Goal: Transaction & Acquisition: Purchase product/service

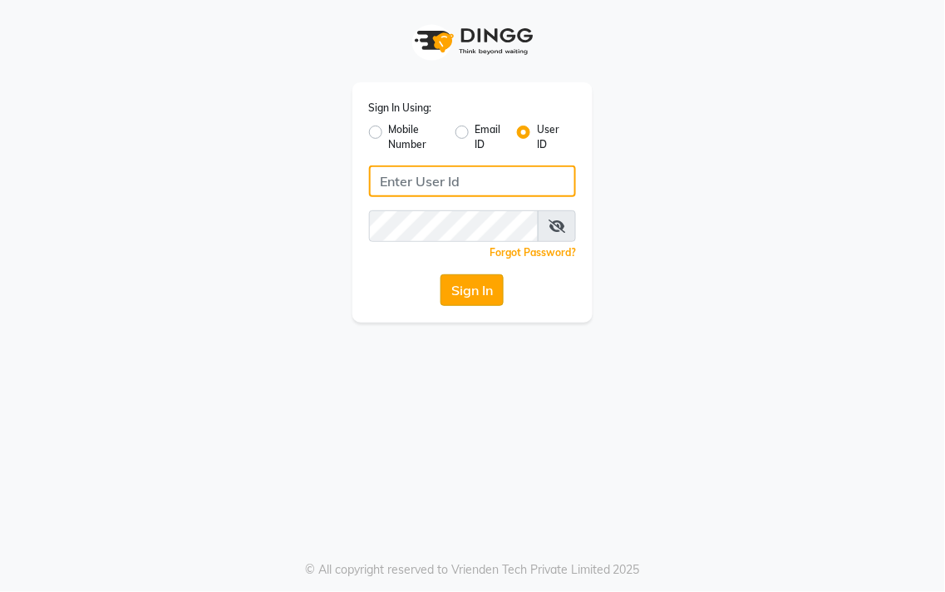
type input "salon360degree"
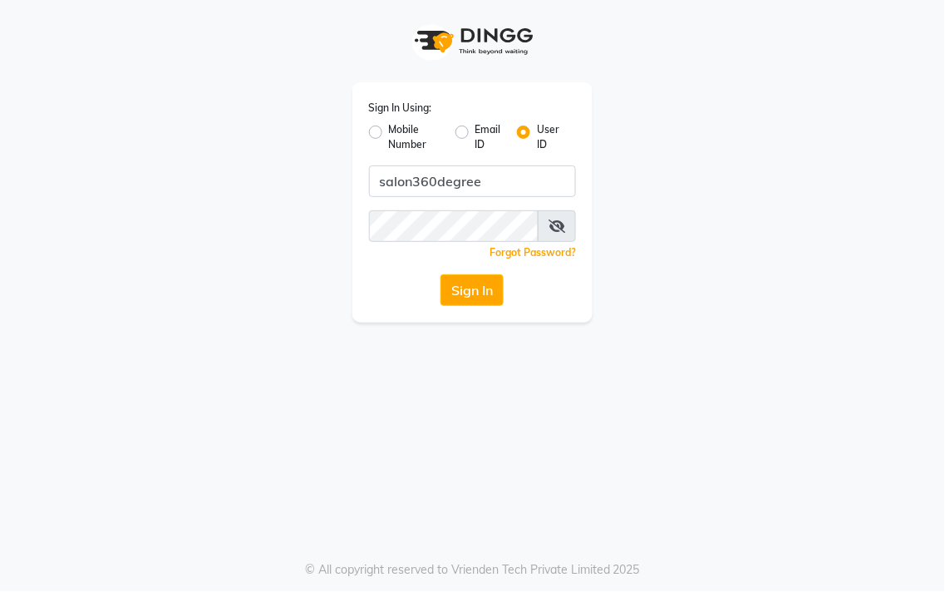
click at [497, 292] on button "Sign In" at bounding box center [471, 290] width 63 height 32
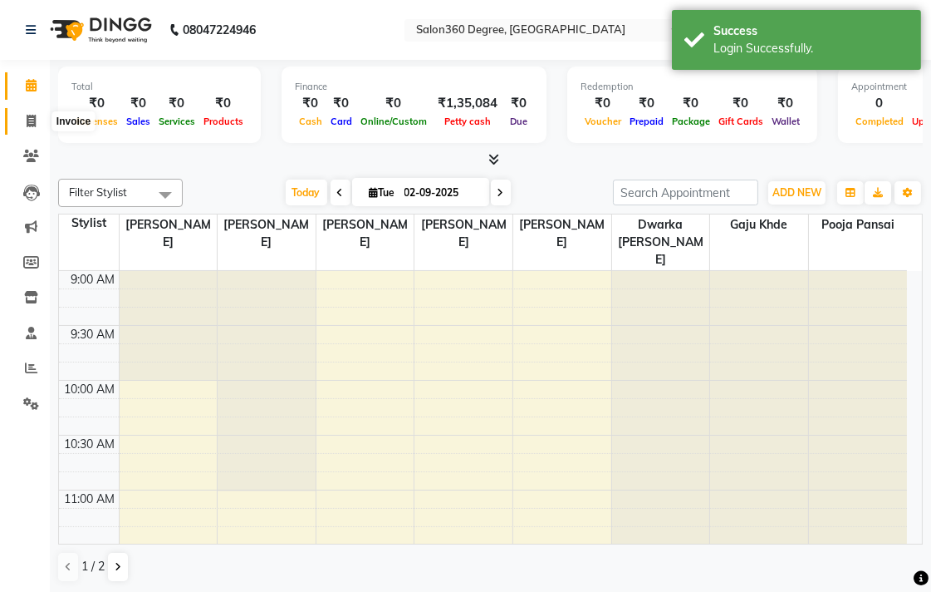
click at [29, 120] on icon at bounding box center [31, 121] width 9 height 12
select select "5215"
select select "service"
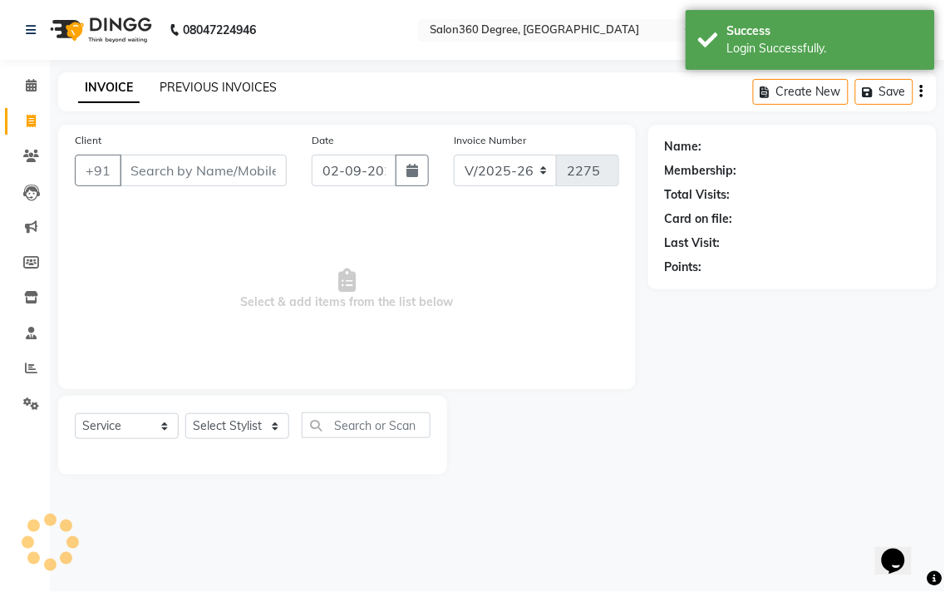
click at [221, 89] on link "PREVIOUS INVOICES" at bounding box center [218, 87] width 117 height 15
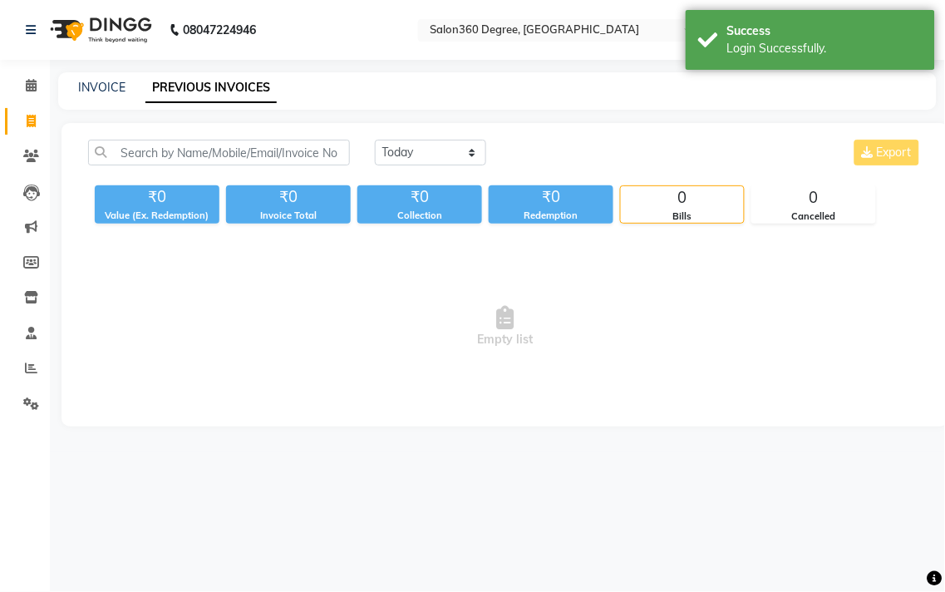
click at [410, 167] on div "[DATE] [DATE] Custom Range Export" at bounding box center [648, 159] width 572 height 39
drag, startPoint x: 410, startPoint y: 145, endPoint x: 419, endPoint y: 164, distance: 21.2
click at [413, 150] on select "[DATE] [DATE] Custom Range" at bounding box center [430, 153] width 111 height 26
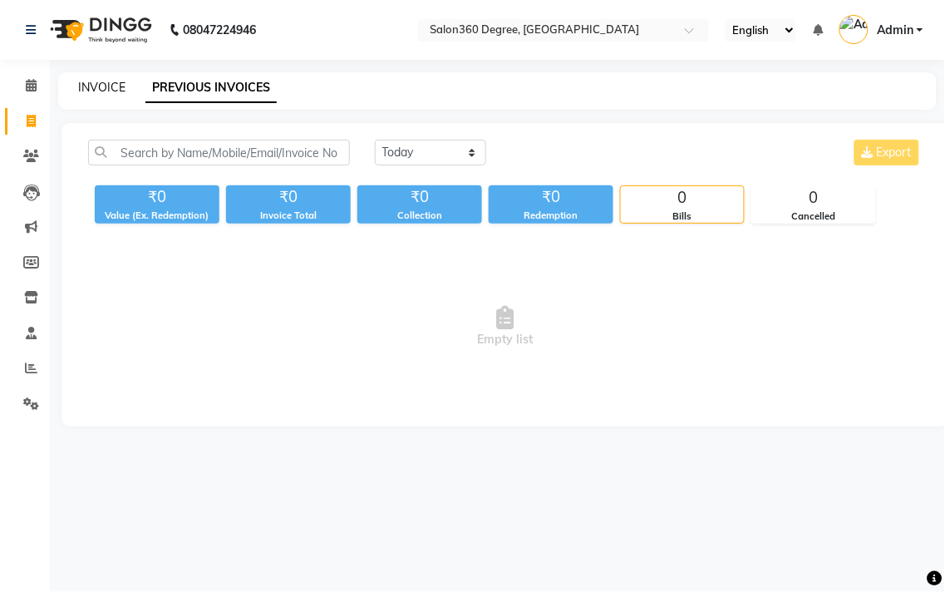
click at [115, 86] on link "INVOICE" at bounding box center [101, 87] width 47 height 15
select select "service"
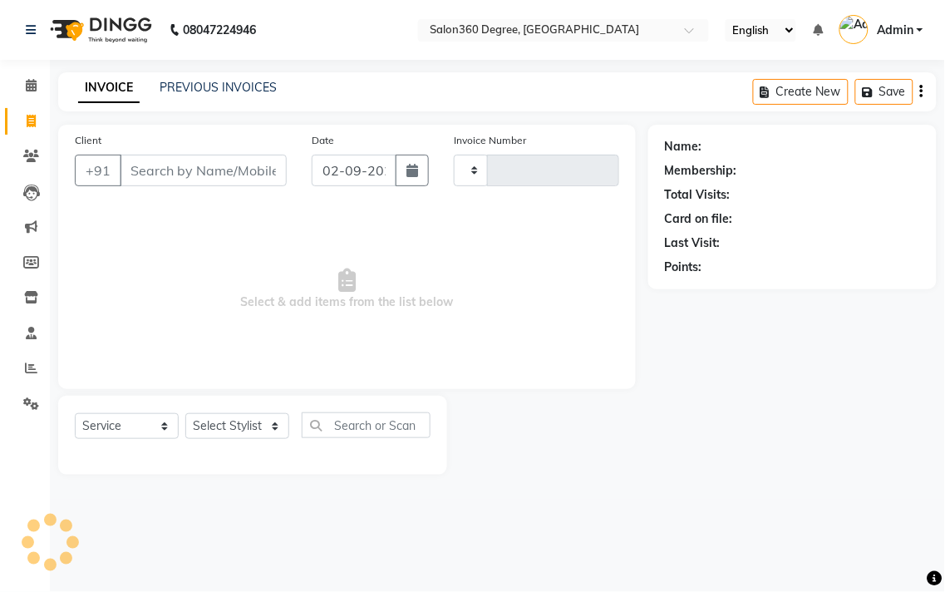
type input "2275"
select select "5215"
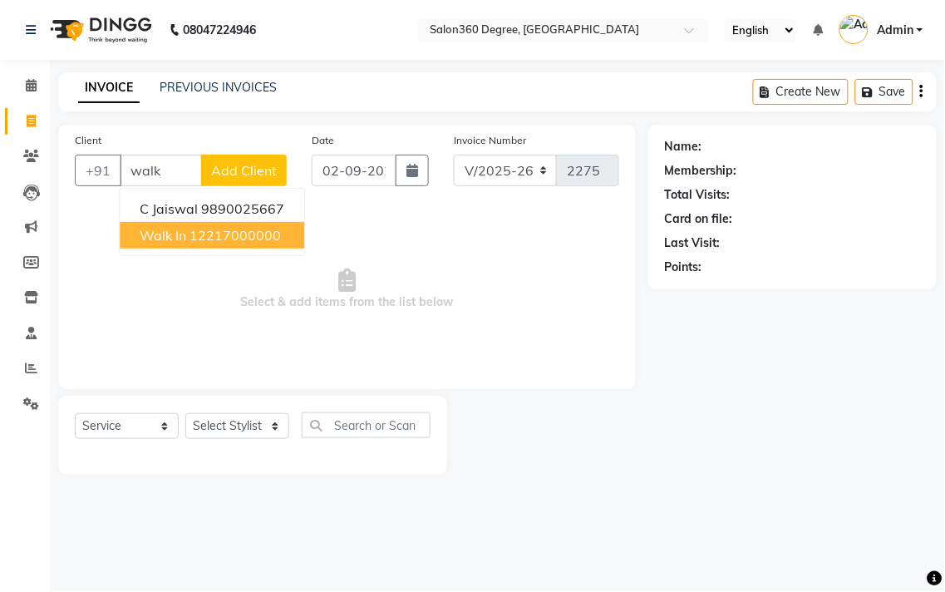
click at [228, 234] on ngb-highlight "12217000000" at bounding box center [234, 235] width 91 height 17
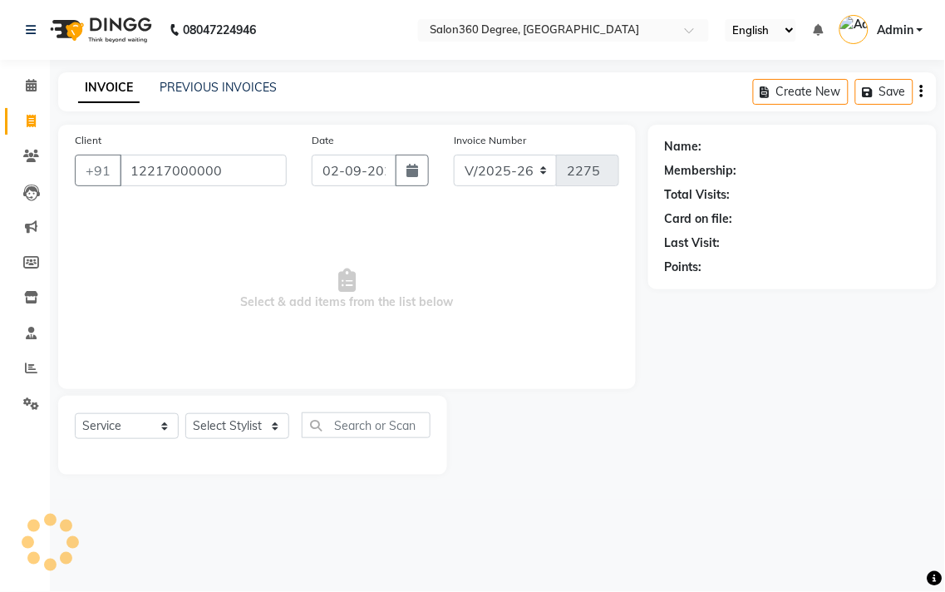
type input "12217000000"
select select "1: Object"
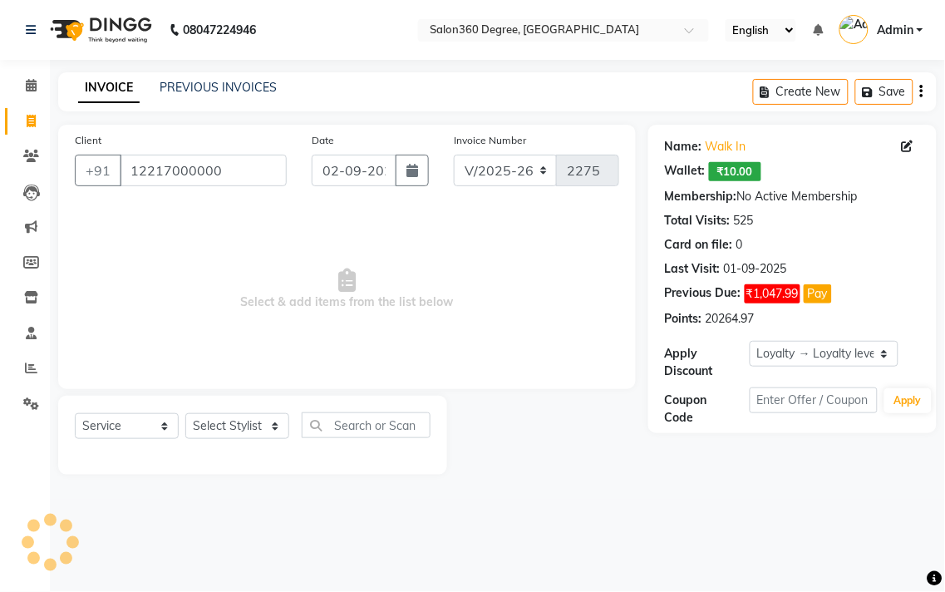
click at [270, 442] on div "Select Service Product Membership Package Voucher Prepaid Gift Card Select Styl…" at bounding box center [253, 431] width 356 height 39
click at [243, 420] on select "Select Stylist [PERSON_NAME] [PERSON_NAME] dwarka [PERSON_NAME] khde [PERSON_NA…" at bounding box center [237, 426] width 104 height 26
select select "37037"
click at [185, 414] on select "Select Stylist [PERSON_NAME] [PERSON_NAME] dwarka [PERSON_NAME] khde [PERSON_NA…" at bounding box center [237, 426] width 104 height 26
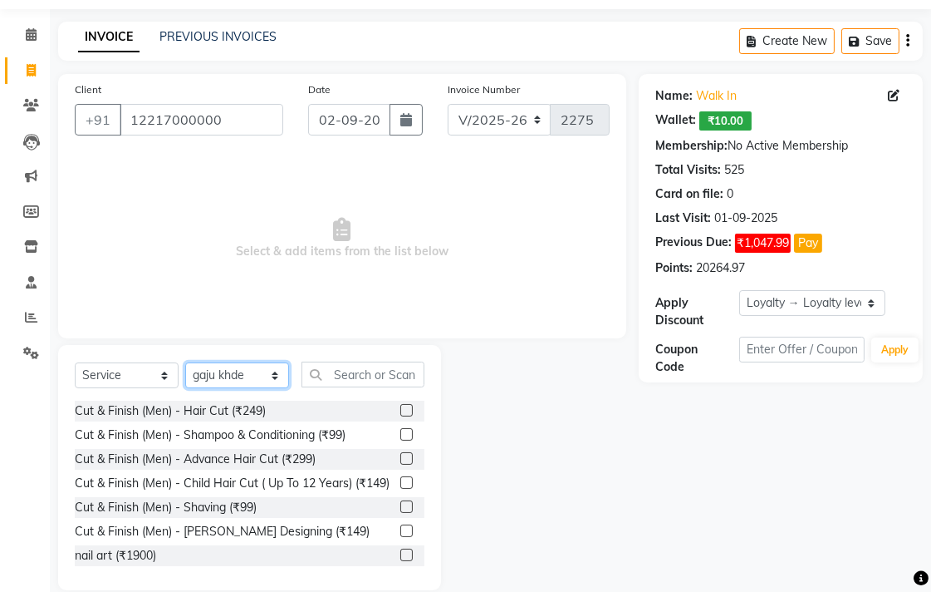
scroll to position [73, 0]
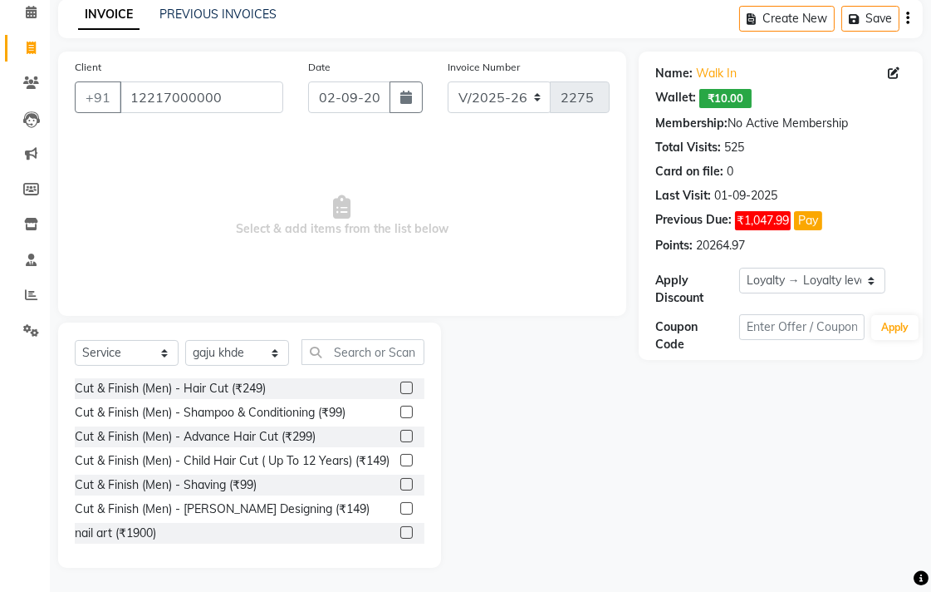
click at [400, 490] on label at bounding box center [406, 484] width 12 height 12
click at [400, 490] on input "checkbox" at bounding box center [405, 484] width 11 height 11
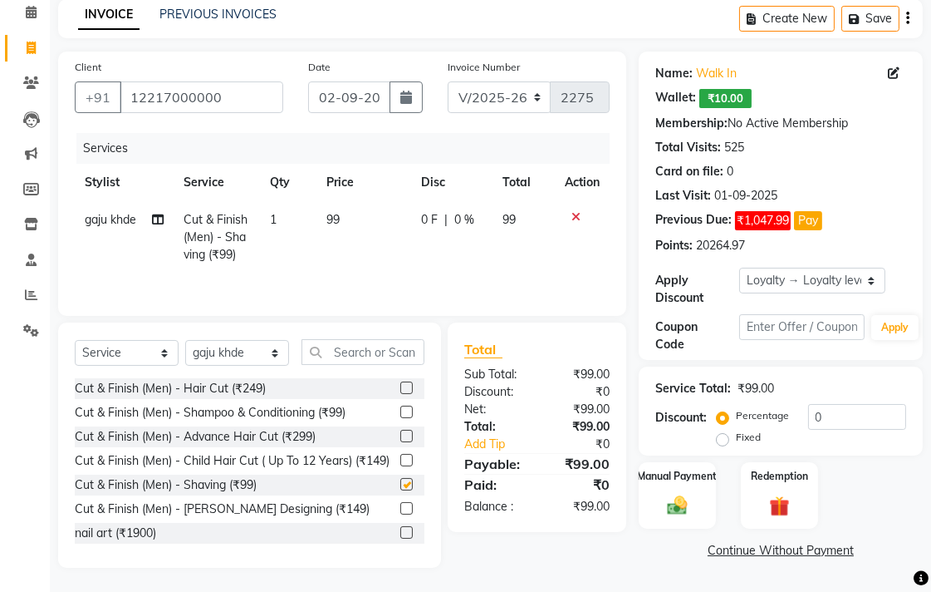
checkbox input "false"
click at [391, 258] on td "99" at bounding box center [364, 237] width 95 height 72
select select "37037"
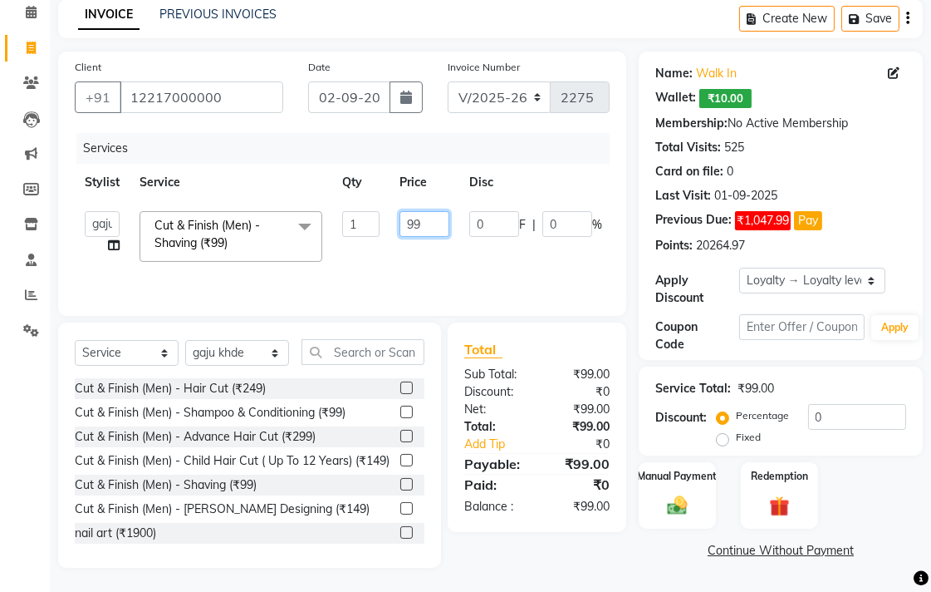
drag, startPoint x: 434, startPoint y: 226, endPoint x: 444, endPoint y: 214, distance: 16.0
click at [438, 224] on input "99" at bounding box center [425, 224] width 50 height 26
type input "9"
type input "100"
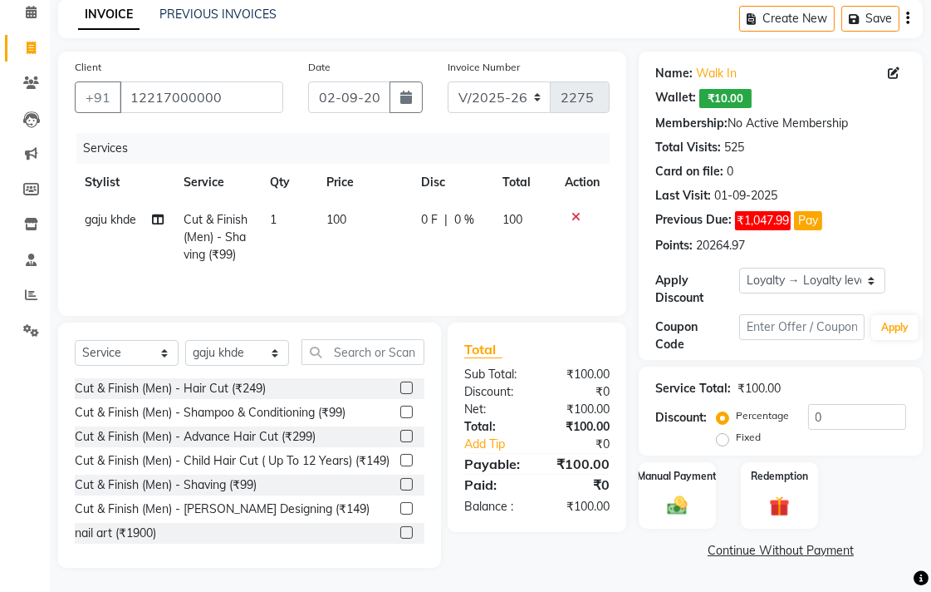
click at [631, 555] on div "Total Sub Total: ₹100.00 Discount: ₹0 Net: ₹100.00 Total: ₹100.00 Add Tip ₹0 Pa…" at bounding box center [540, 444] width 198 height 245
click at [662, 501] on img at bounding box center [678, 505] width 34 height 24
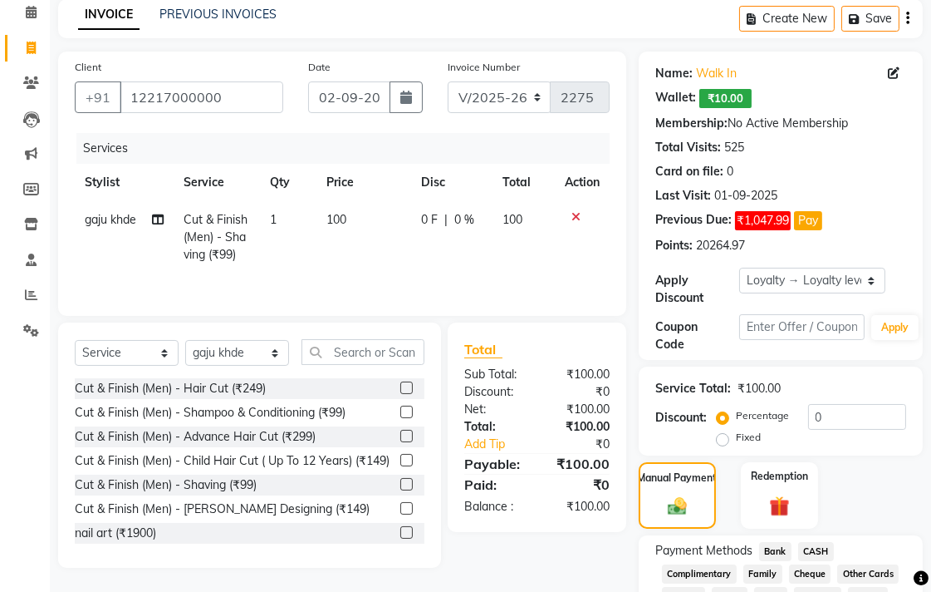
click at [817, 546] on span "CASH" at bounding box center [817, 551] width 36 height 19
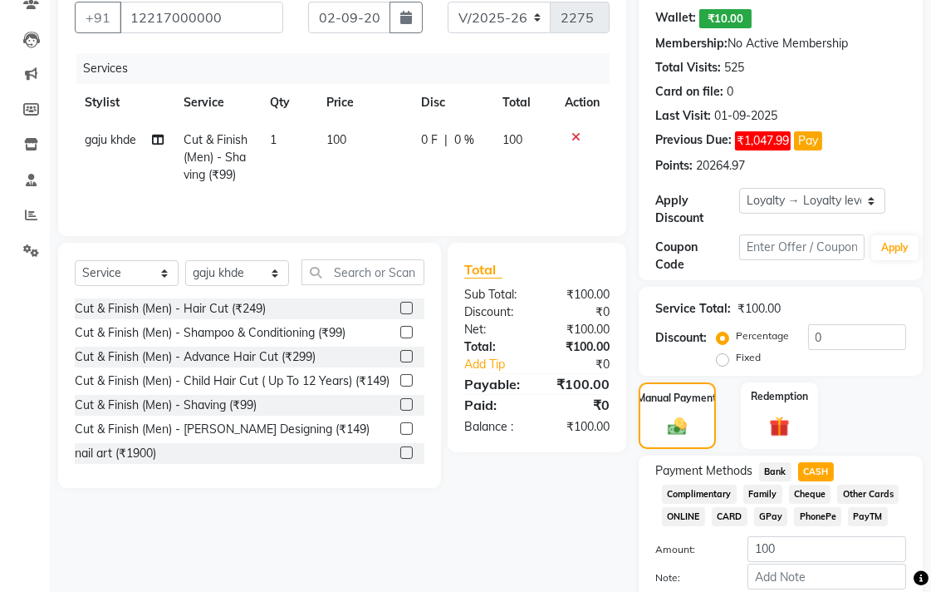
scroll to position [245, 0]
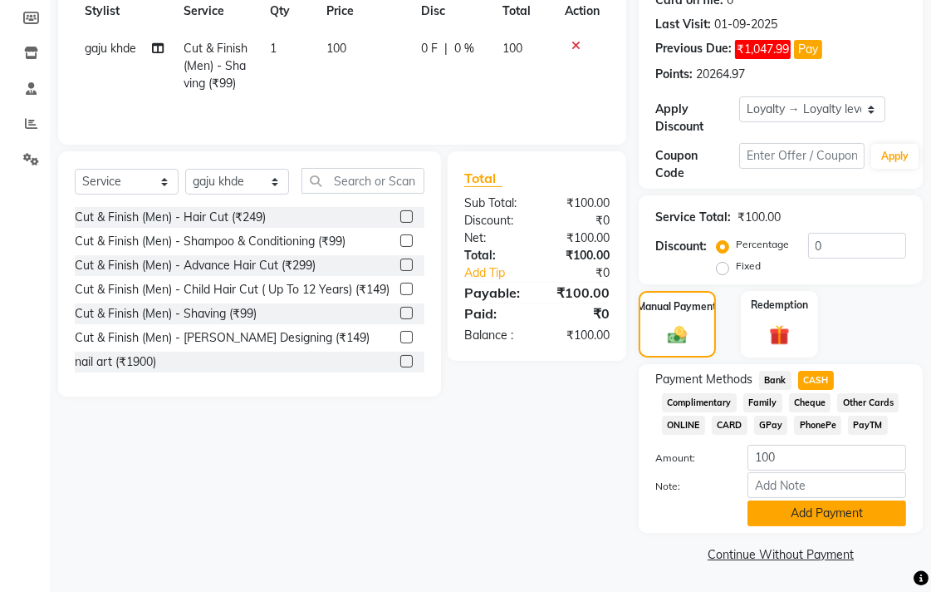
click at [804, 513] on button "Add Payment" at bounding box center [827, 513] width 159 height 26
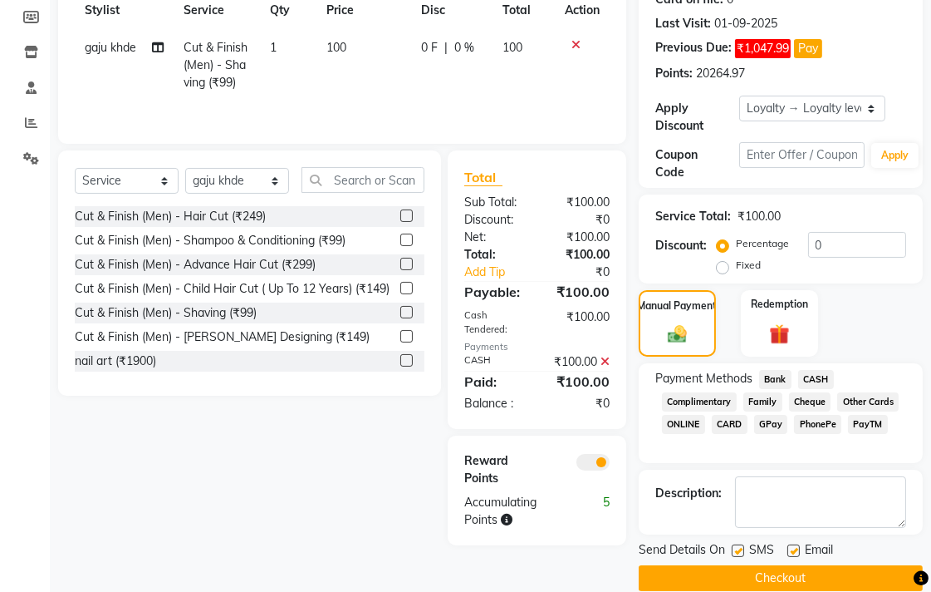
click at [775, 570] on button "Checkout" at bounding box center [781, 578] width 284 height 26
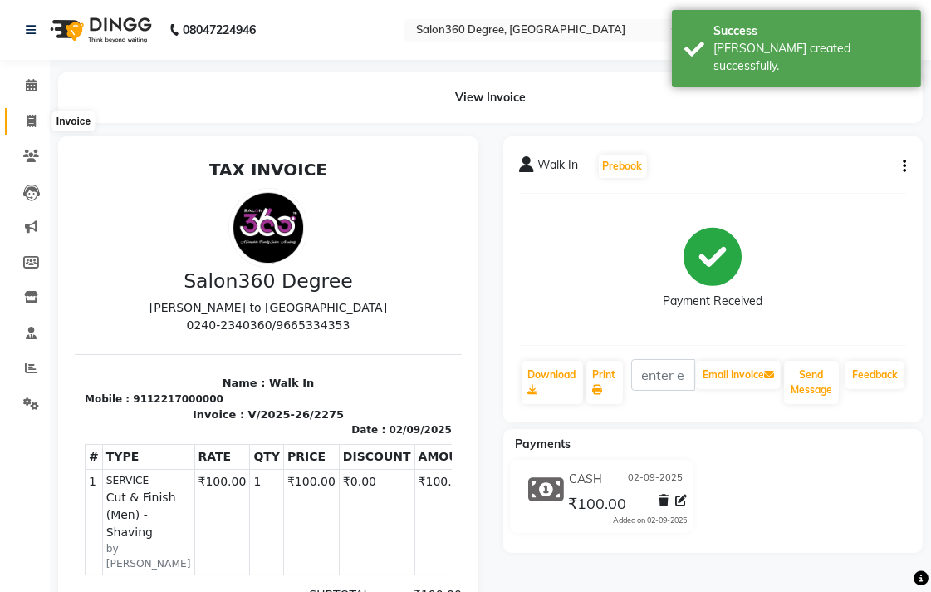
click at [27, 127] on icon at bounding box center [31, 121] width 9 height 12
select select "service"
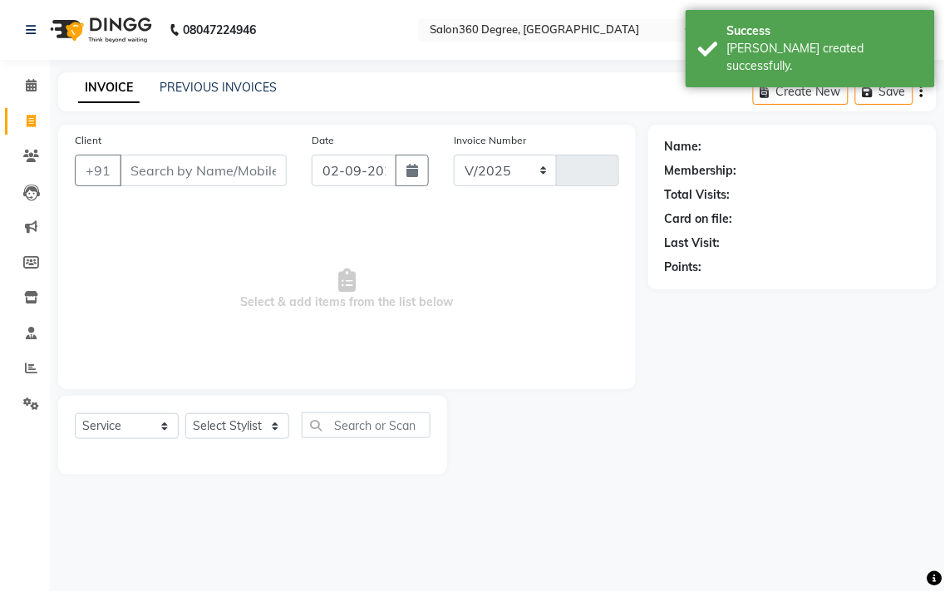
select select "5215"
type input "2276"
drag, startPoint x: 126, startPoint y: 166, endPoint x: 133, endPoint y: 160, distance: 9.4
type input "9922333347"
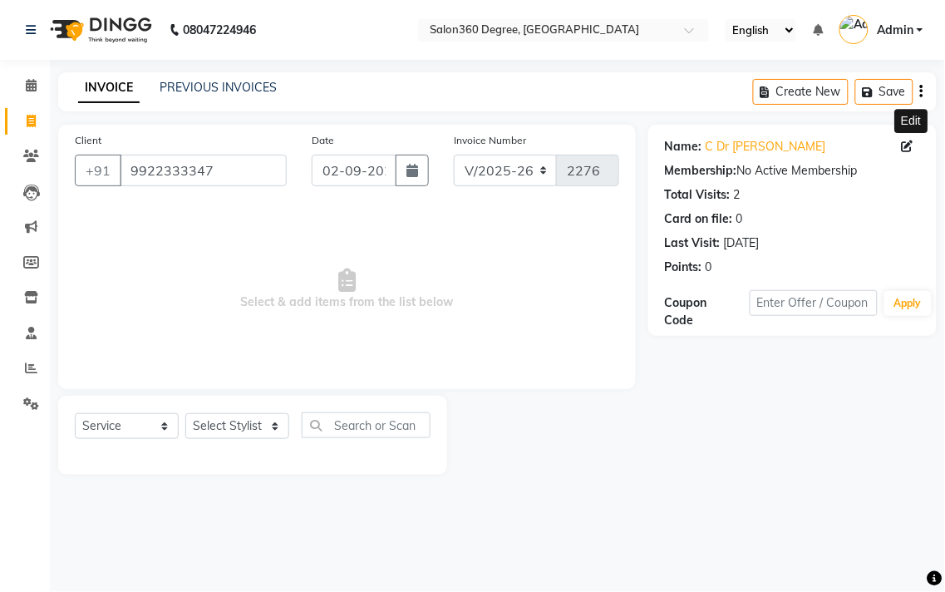
click at [909, 139] on span at bounding box center [911, 146] width 18 height 17
click at [915, 150] on span at bounding box center [911, 146] width 18 height 17
click at [910, 146] on icon at bounding box center [908, 146] width 12 height 12
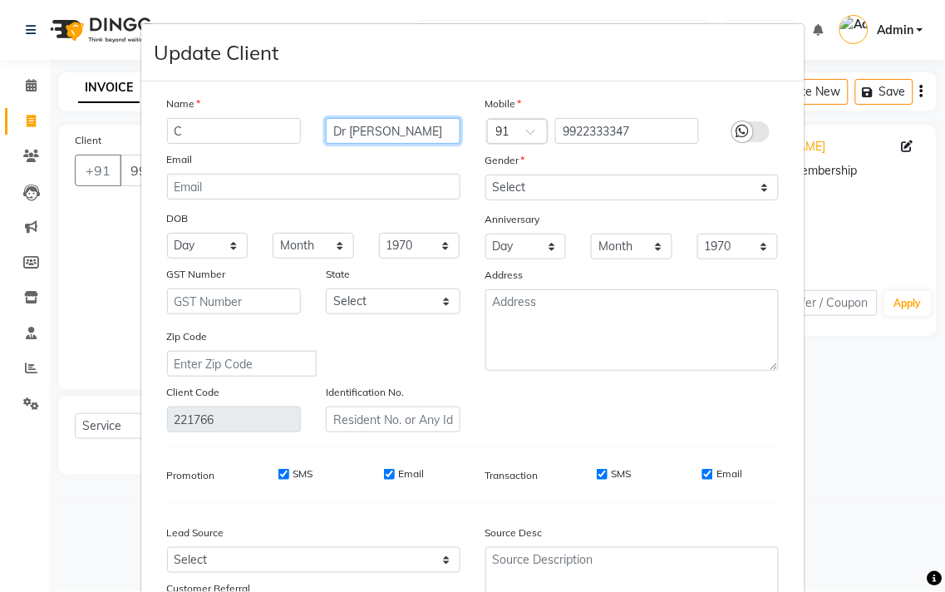
click at [397, 130] on input "Dr [PERSON_NAME]" at bounding box center [393, 131] width 135 height 26
type input "Dr [PERSON_NAME]"
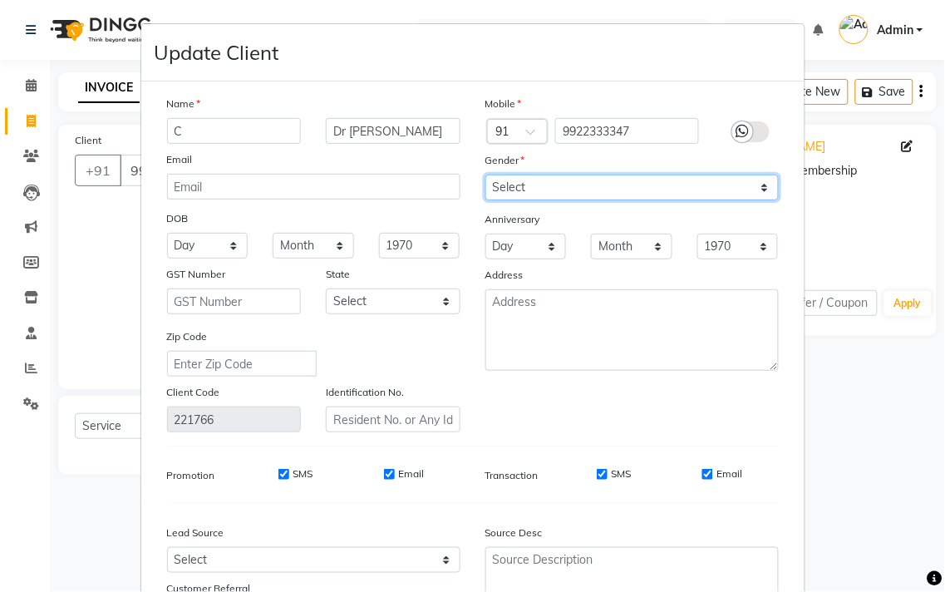
click at [558, 184] on select "Select [DEMOGRAPHIC_DATA] [DEMOGRAPHIC_DATA] Other Prefer Not To Say" at bounding box center [631, 187] width 293 height 26
select select "[DEMOGRAPHIC_DATA]"
click at [485, 174] on select "Select [DEMOGRAPHIC_DATA] [DEMOGRAPHIC_DATA] Other Prefer Not To Say" at bounding box center [631, 187] width 293 height 26
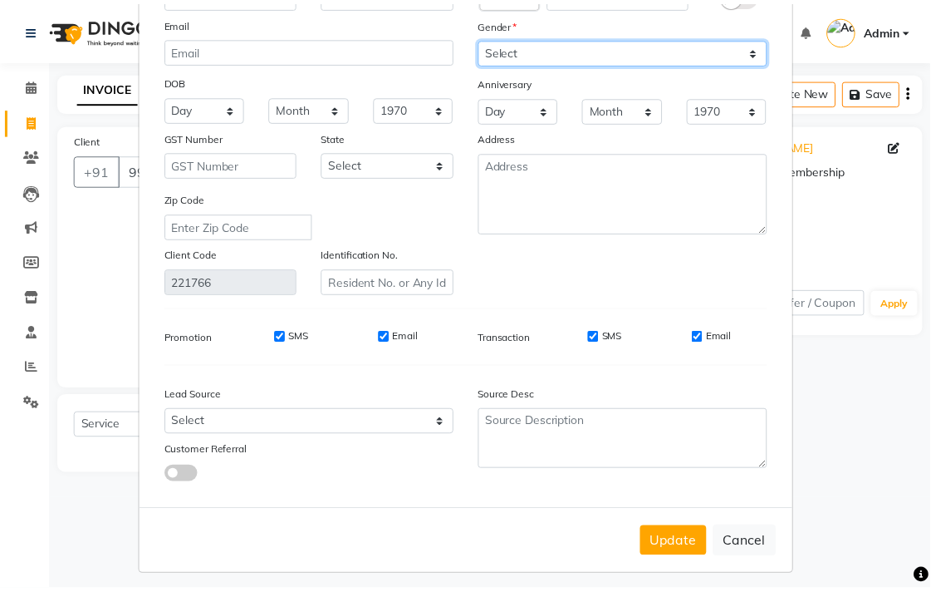
scroll to position [147, 0]
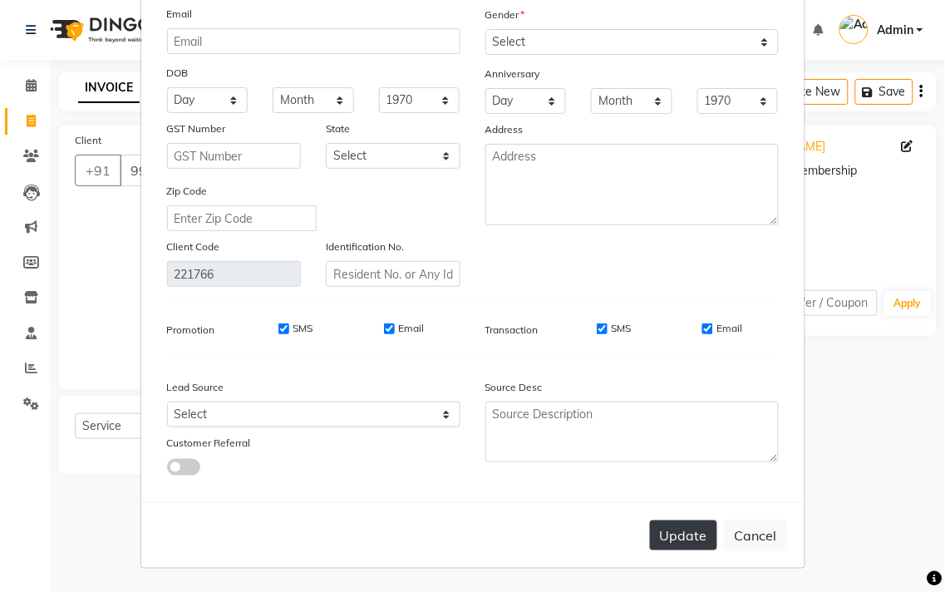
drag, startPoint x: 683, startPoint y: 526, endPoint x: 667, endPoint y: 520, distance: 16.8
click at [682, 525] on button "Update" at bounding box center [683, 535] width 67 height 30
select select
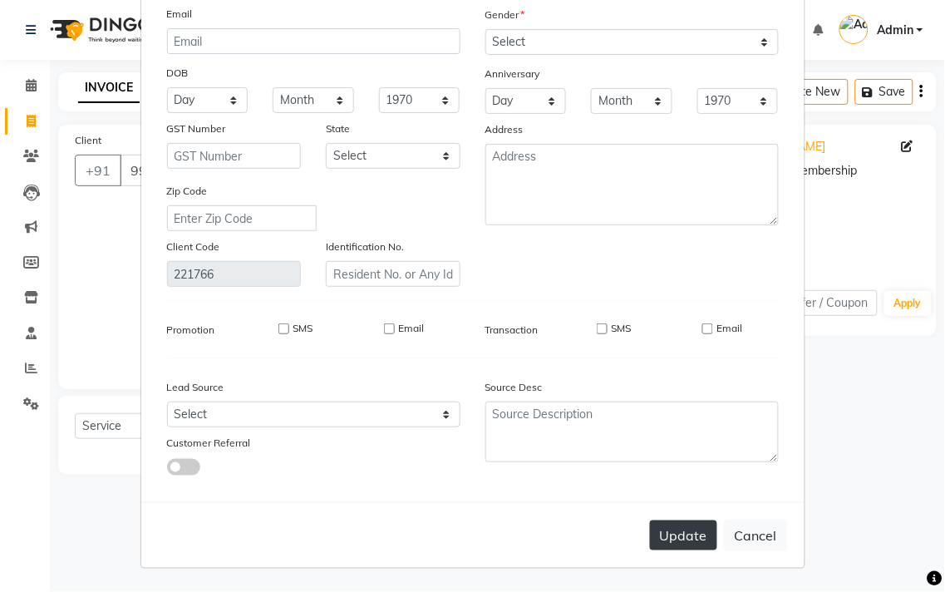
select select
checkbox input "false"
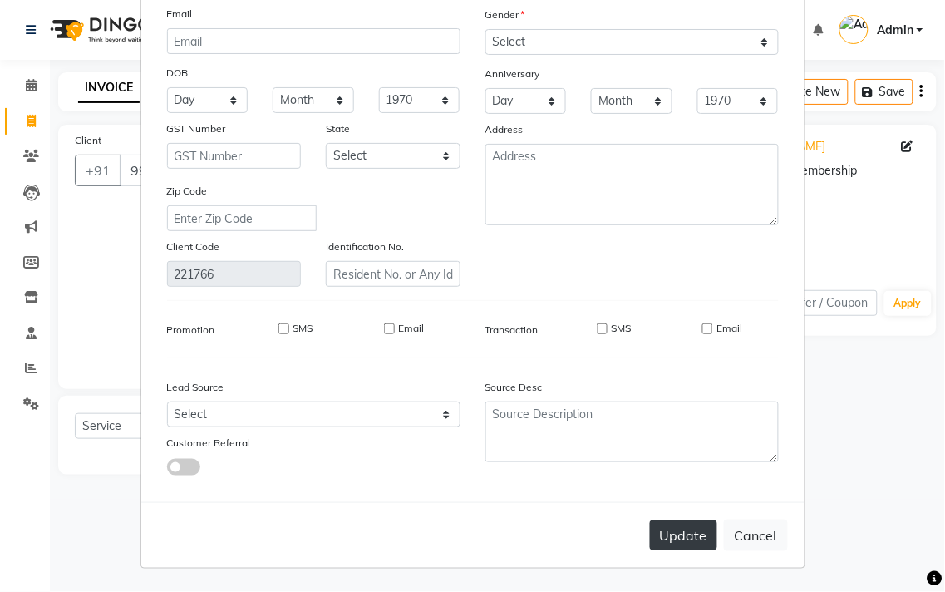
checkbox input "false"
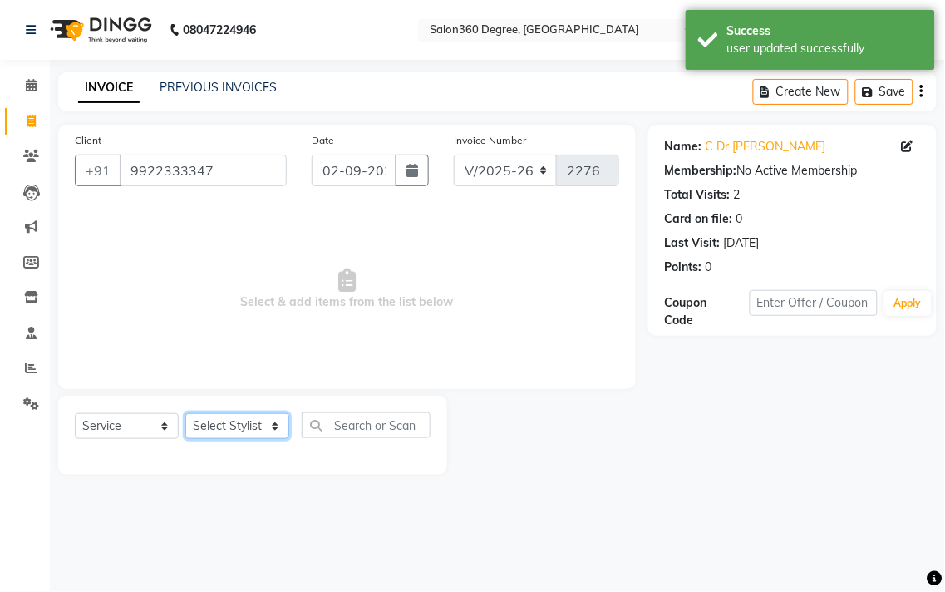
click at [225, 429] on select "Select Stylist [PERSON_NAME] [PERSON_NAME] dwarka [PERSON_NAME] khde [PERSON_NA…" at bounding box center [237, 426] width 104 height 26
select select "37037"
click at [185, 414] on select "Select Stylist [PERSON_NAME] [PERSON_NAME] dwarka [PERSON_NAME] khde [PERSON_NA…" at bounding box center [237, 426] width 104 height 26
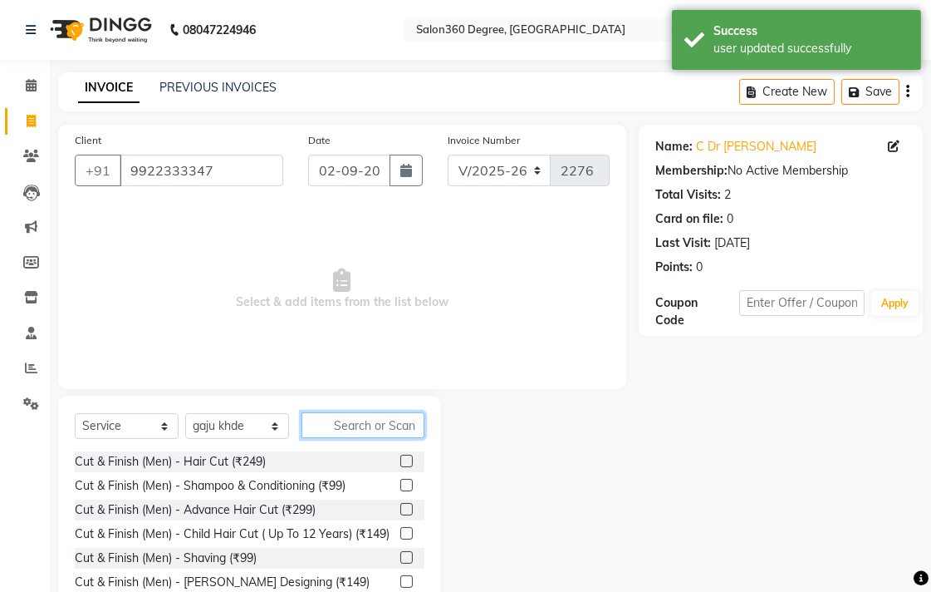
click at [378, 433] on input "text" at bounding box center [363, 425] width 123 height 26
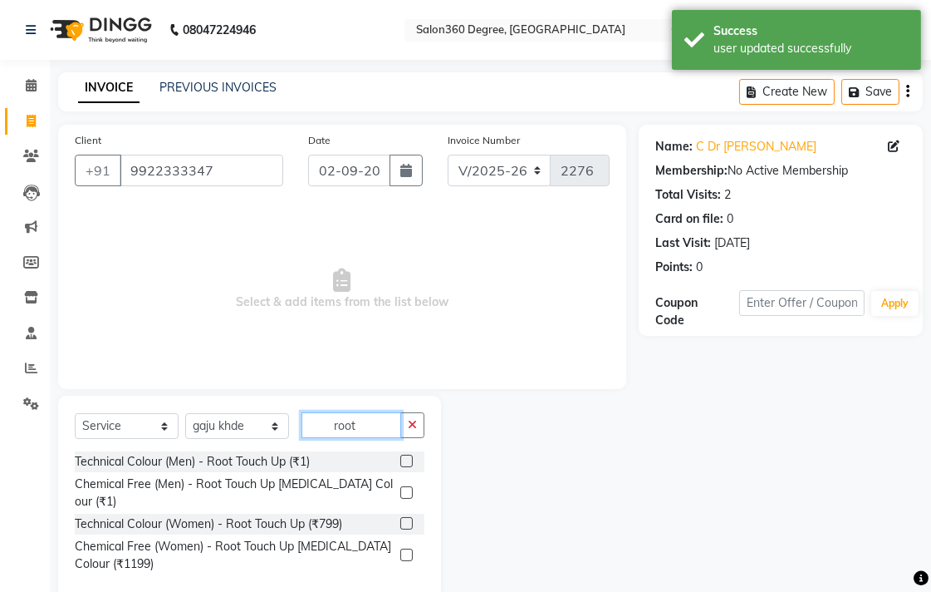
scroll to position [18, 0]
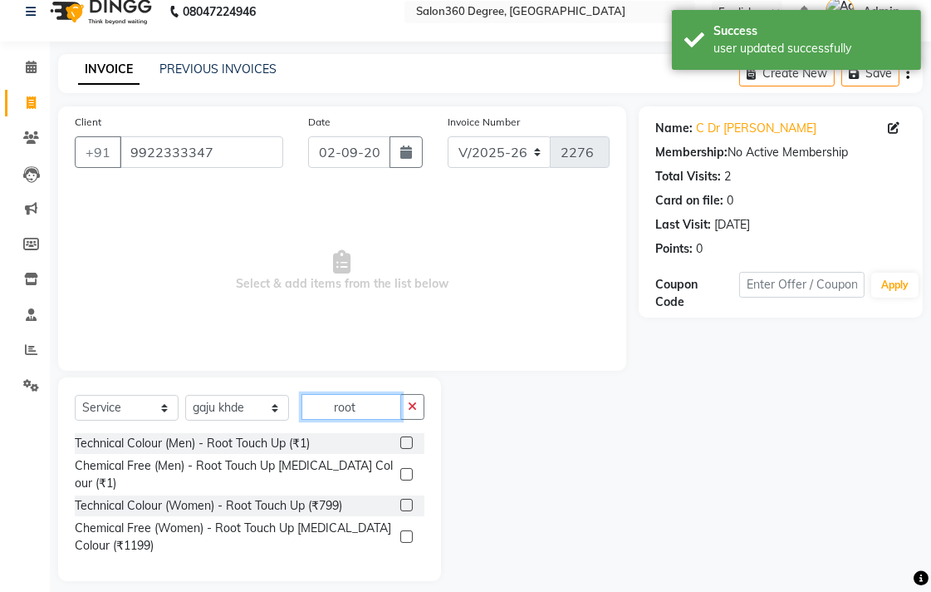
type input "root"
click at [410, 499] on label at bounding box center [406, 505] width 12 height 12
click at [410, 500] on input "checkbox" at bounding box center [405, 505] width 11 height 11
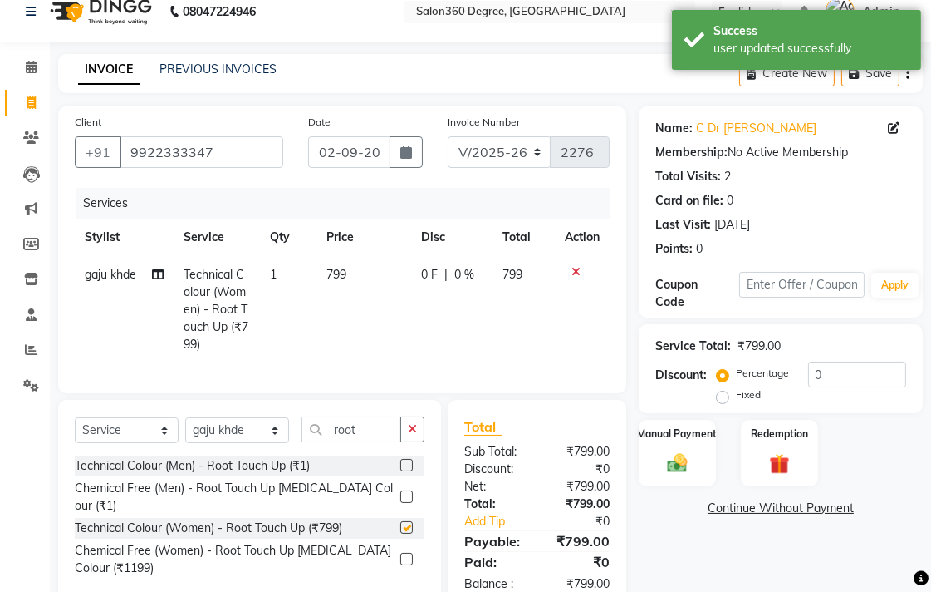
click at [403, 329] on td "799" at bounding box center [364, 309] width 95 height 107
checkbox input "false"
select select "37037"
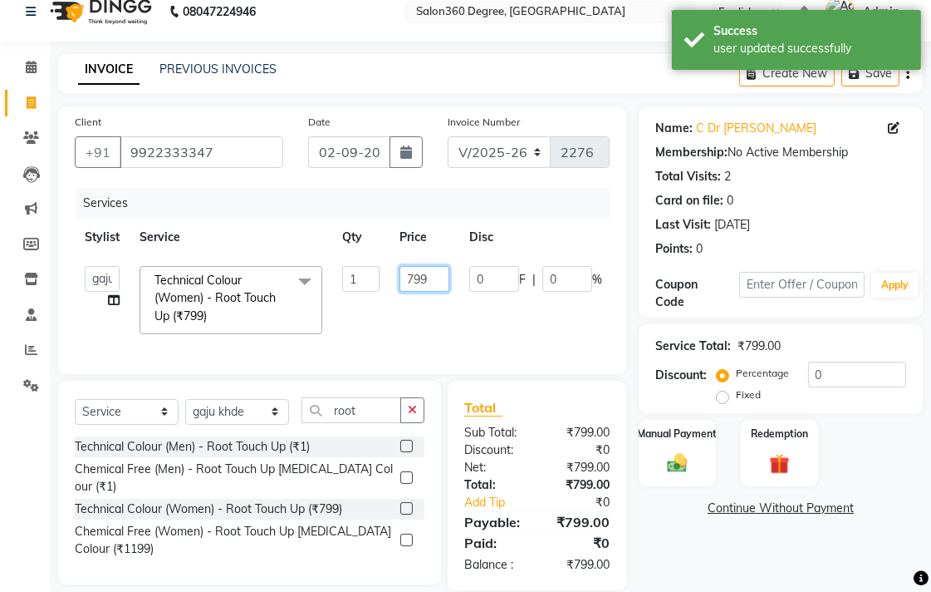
click at [435, 279] on input "799" at bounding box center [425, 279] width 50 height 26
type input "7"
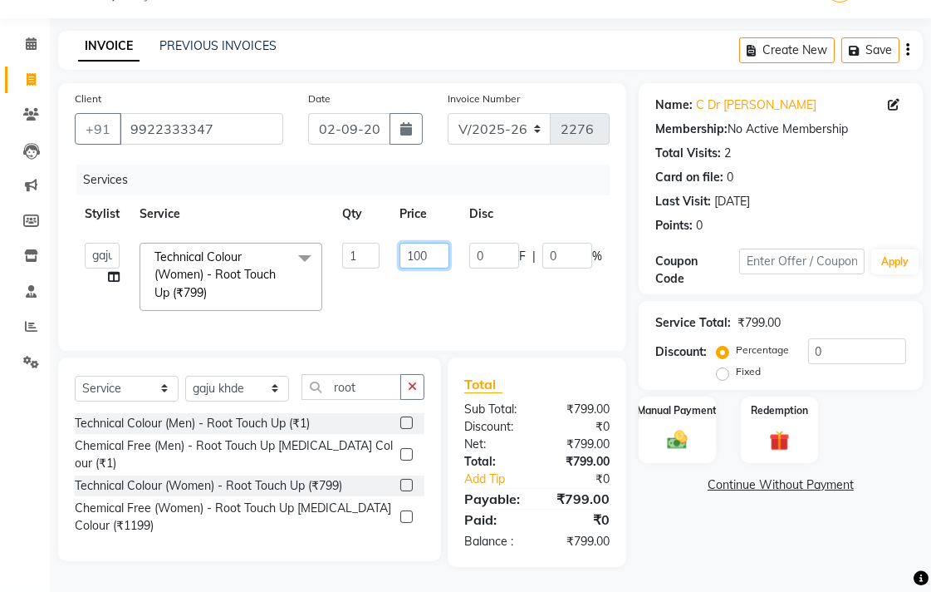
scroll to position [55, 0]
type input "1000"
drag, startPoint x: 668, startPoint y: 522, endPoint x: 679, endPoint y: 501, distance: 23.4
click at [670, 522] on div "Name: C Dr [PERSON_NAME] Membership: No Active Membership Total Visits: 2 Card …" at bounding box center [787, 325] width 297 height 484
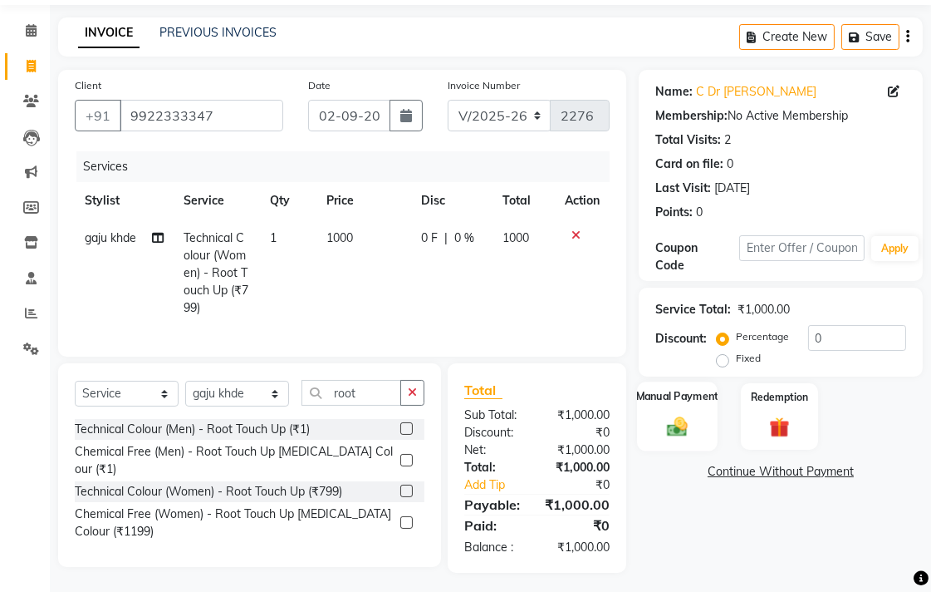
click at [686, 424] on img at bounding box center [678, 426] width 34 height 24
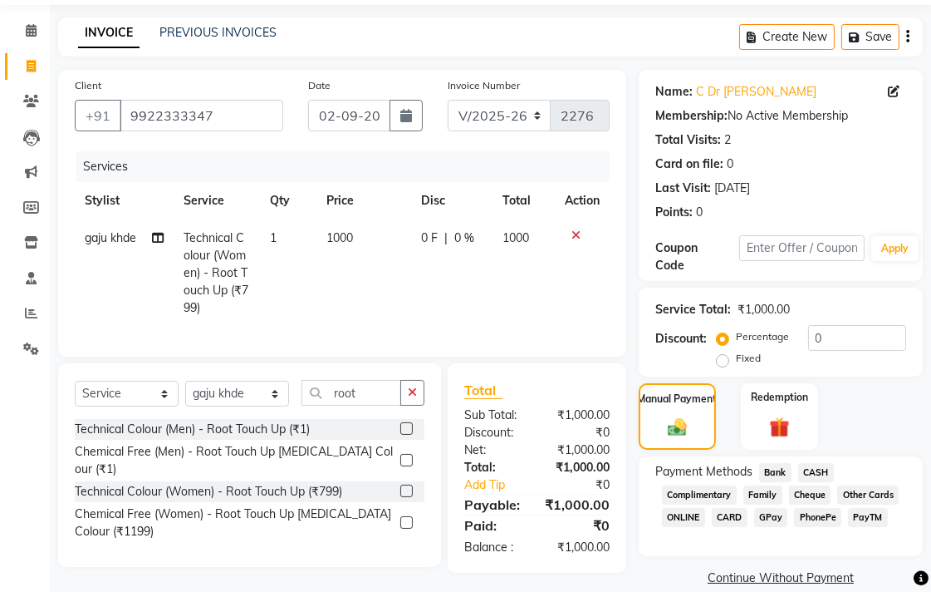
click at [728, 512] on span "CARD" at bounding box center [730, 517] width 36 height 19
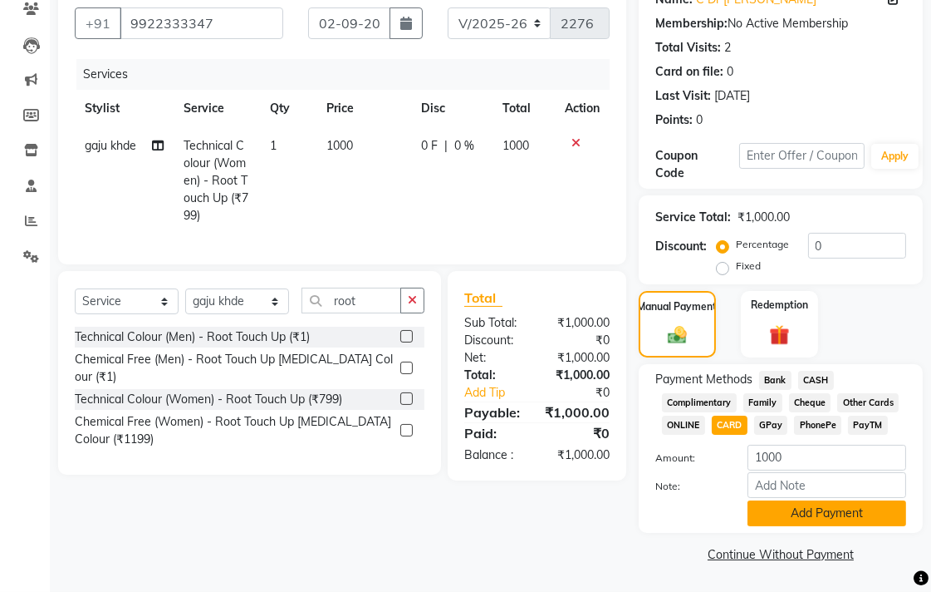
click at [778, 504] on button "Add Payment" at bounding box center [827, 513] width 159 height 26
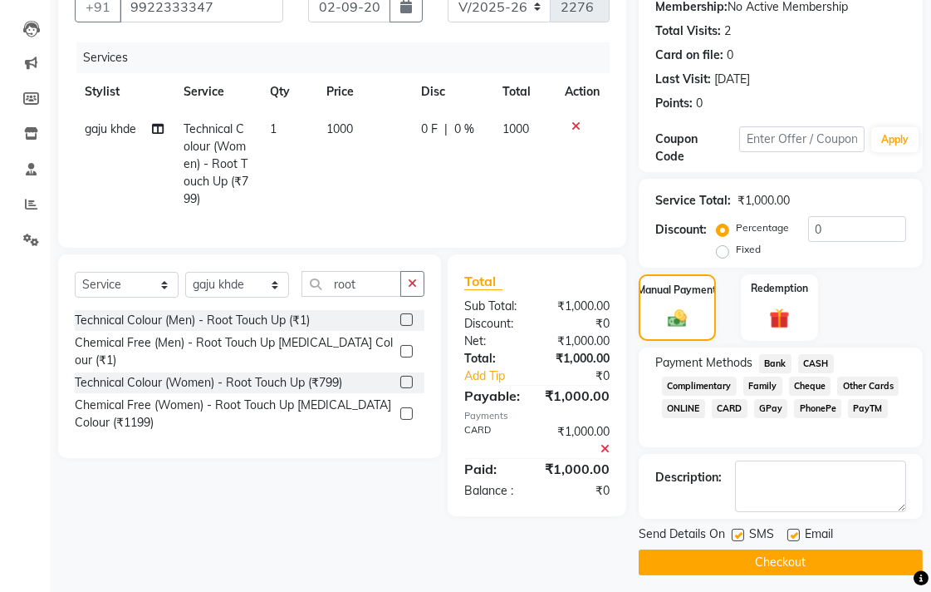
scroll to position [171, 0]
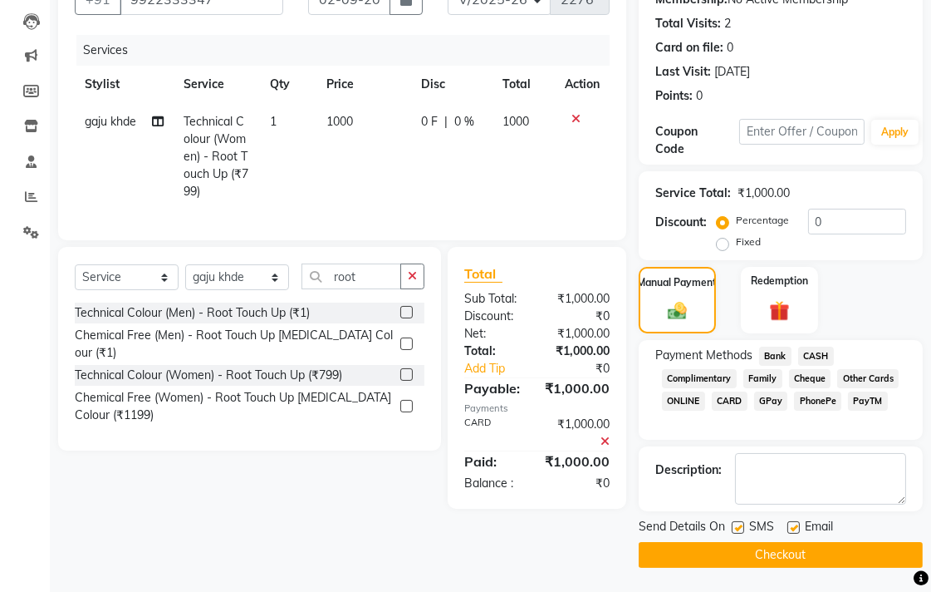
click at [781, 553] on button "Checkout" at bounding box center [781, 555] width 284 height 26
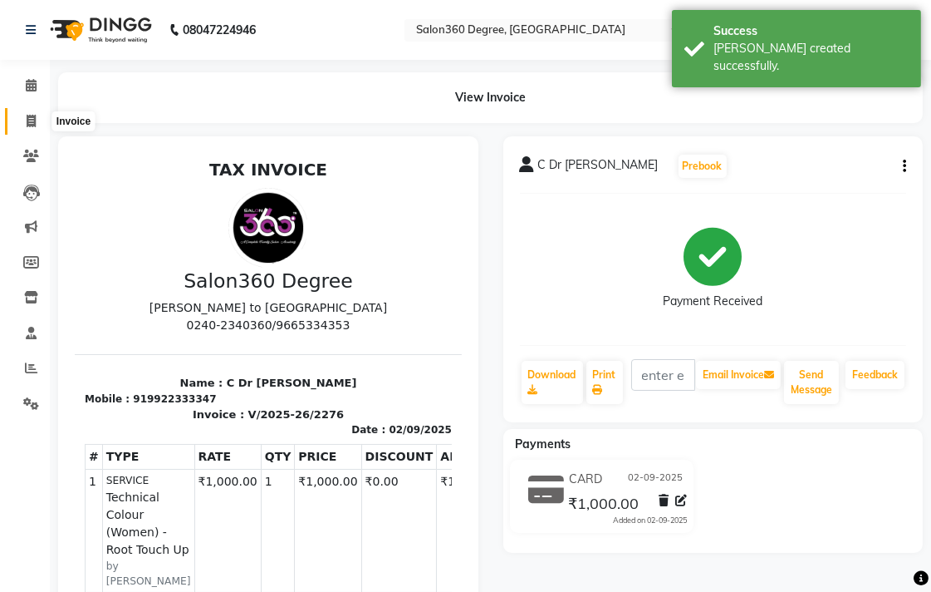
click at [40, 123] on span at bounding box center [31, 121] width 29 height 19
select select "service"
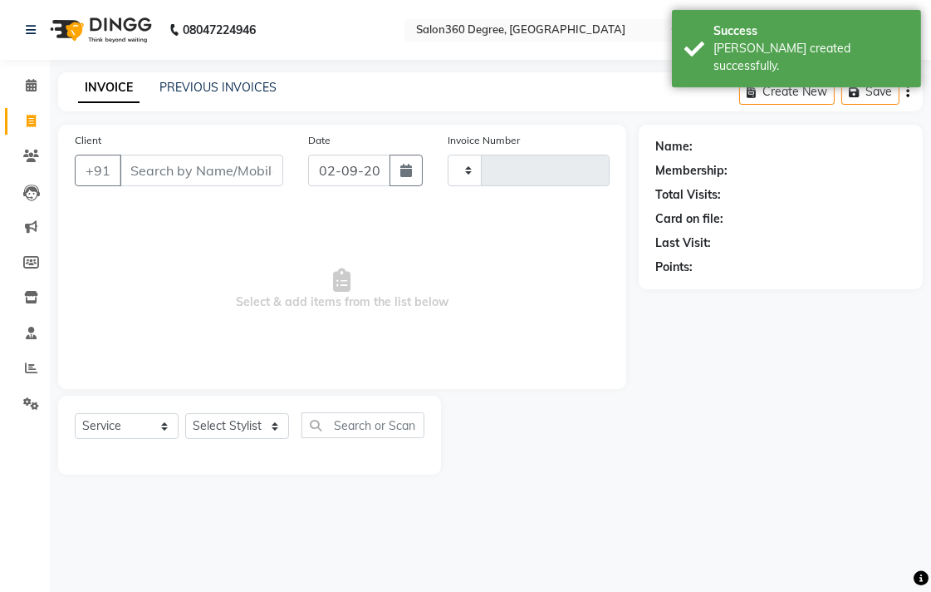
type input "2277"
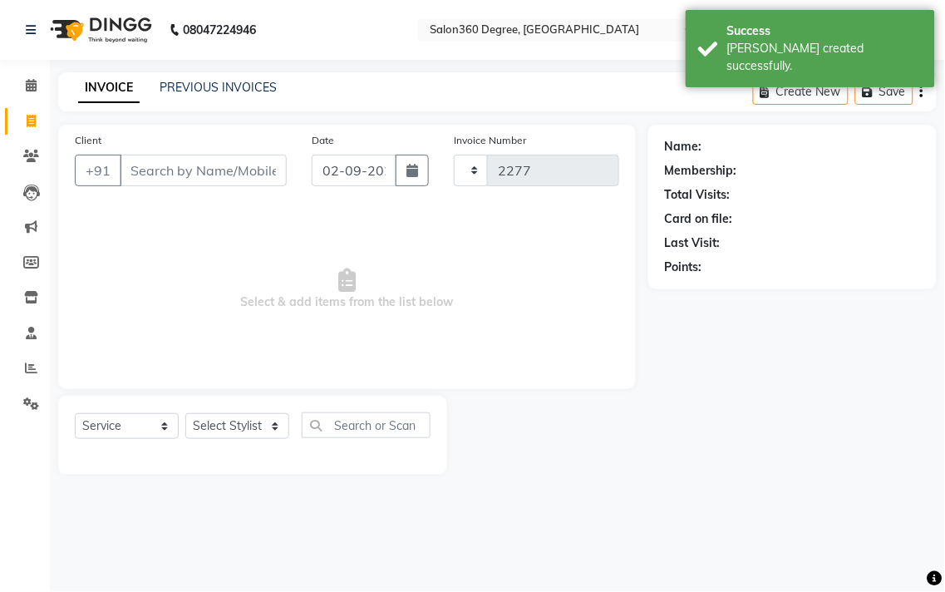
select select "5215"
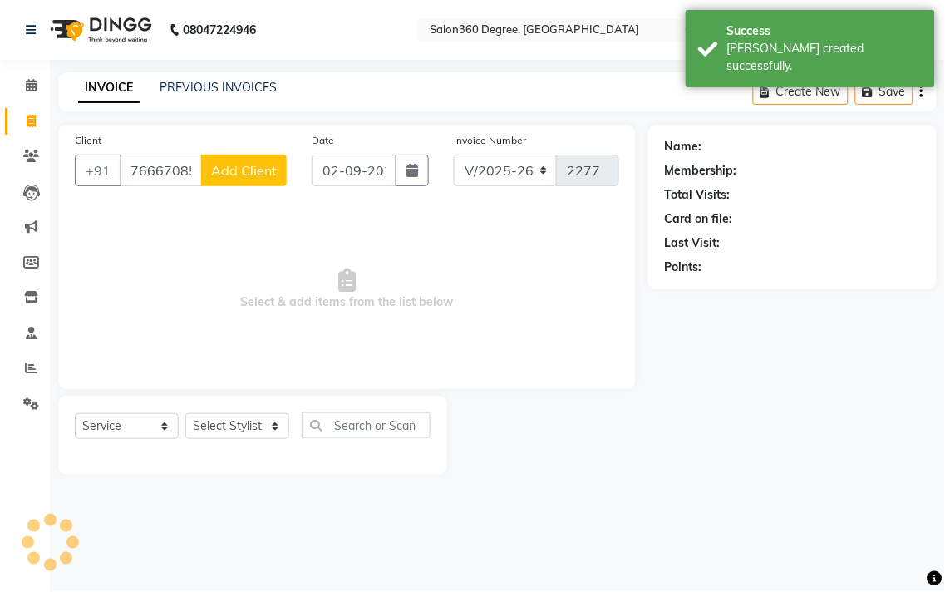
type input "7666708522"
click at [244, 150] on div "Client [PHONE_NUMBER] Add Client" at bounding box center [180, 165] width 237 height 68
click at [244, 172] on span "Add Client" at bounding box center [244, 170] width 66 height 17
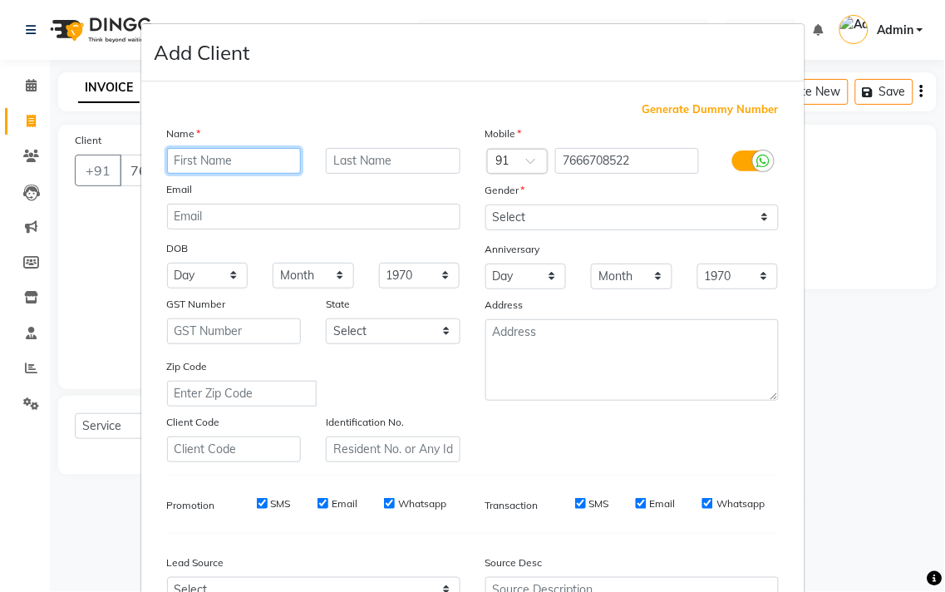
paste input "[PERSON_NAME] mam"
type input "[PERSON_NAME] mam"
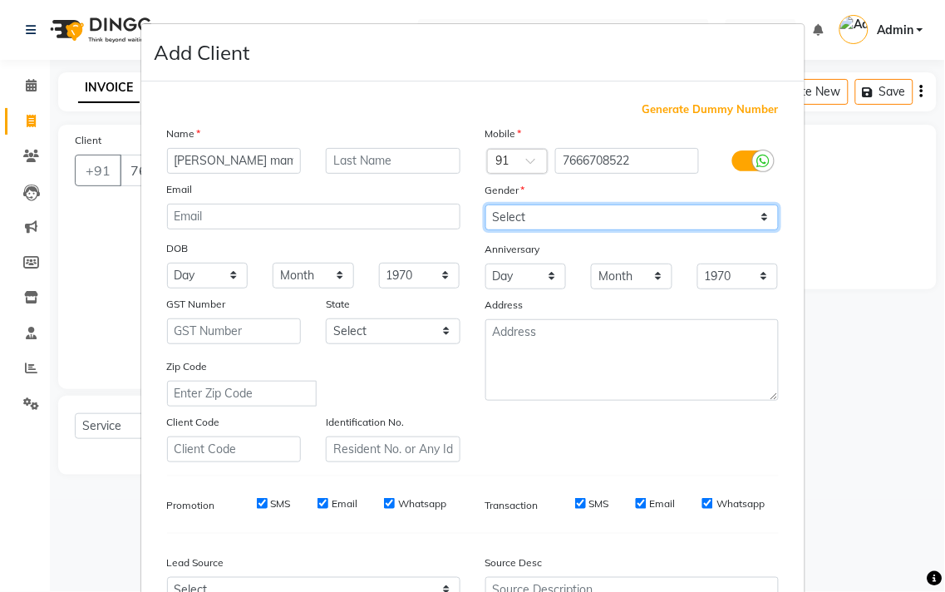
click at [496, 219] on select "Select [DEMOGRAPHIC_DATA] [DEMOGRAPHIC_DATA] Other Prefer Not To Say" at bounding box center [631, 217] width 293 height 26
select select "[DEMOGRAPHIC_DATA]"
click at [485, 204] on select "Select [DEMOGRAPHIC_DATA] [DEMOGRAPHIC_DATA] Other Prefer Not To Say" at bounding box center [631, 217] width 293 height 26
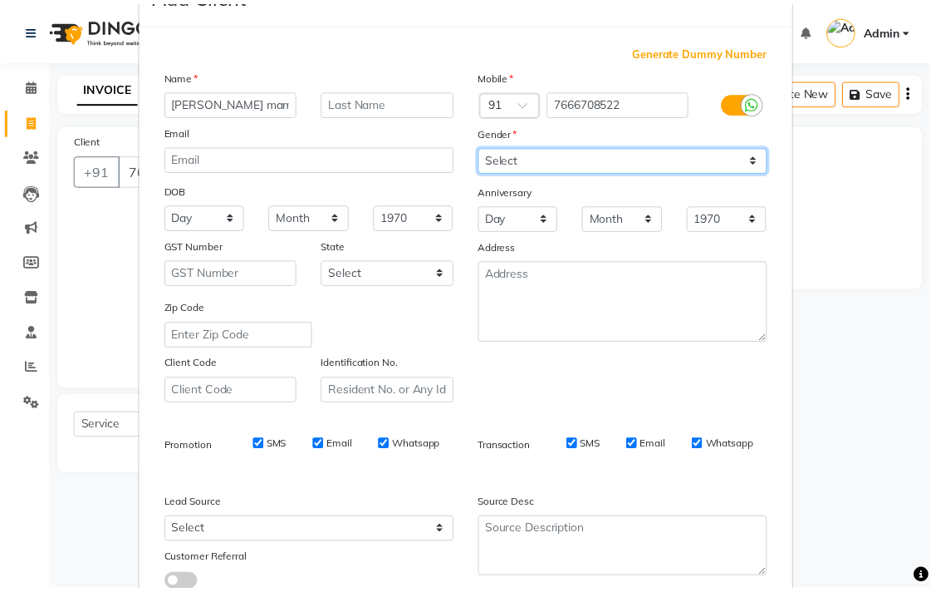
scroll to position [176, 0]
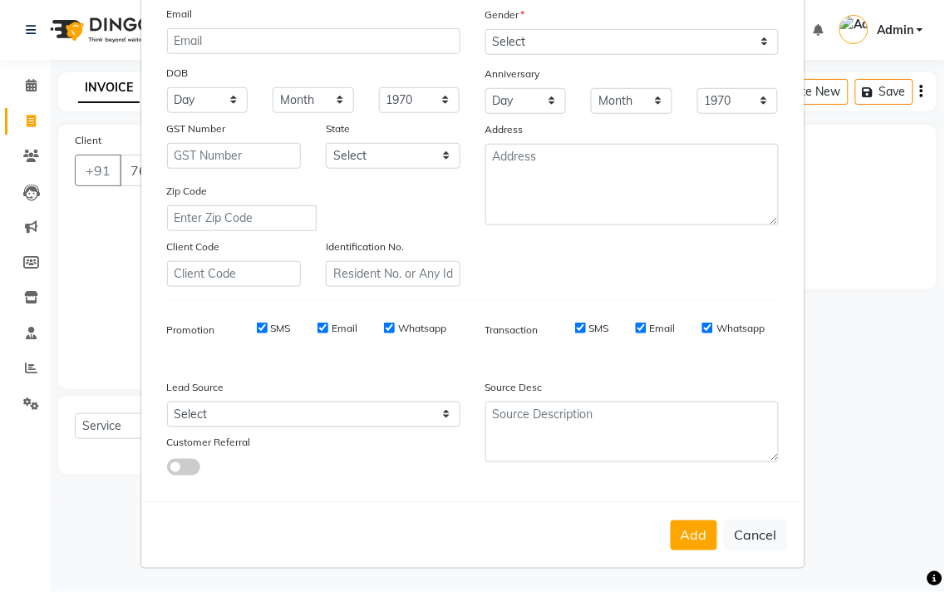
click at [688, 541] on button "Add" at bounding box center [694, 535] width 47 height 30
select select
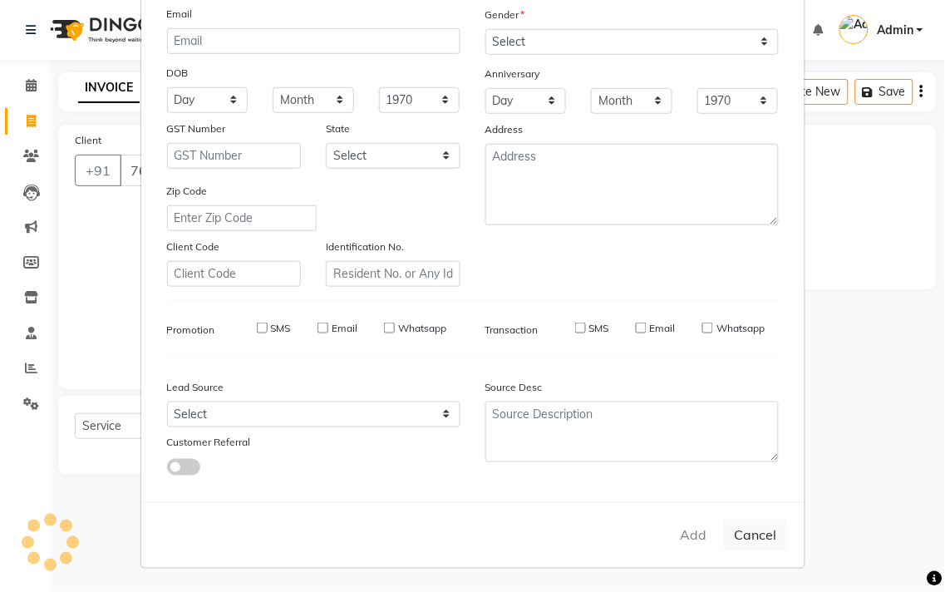
select select
checkbox input "false"
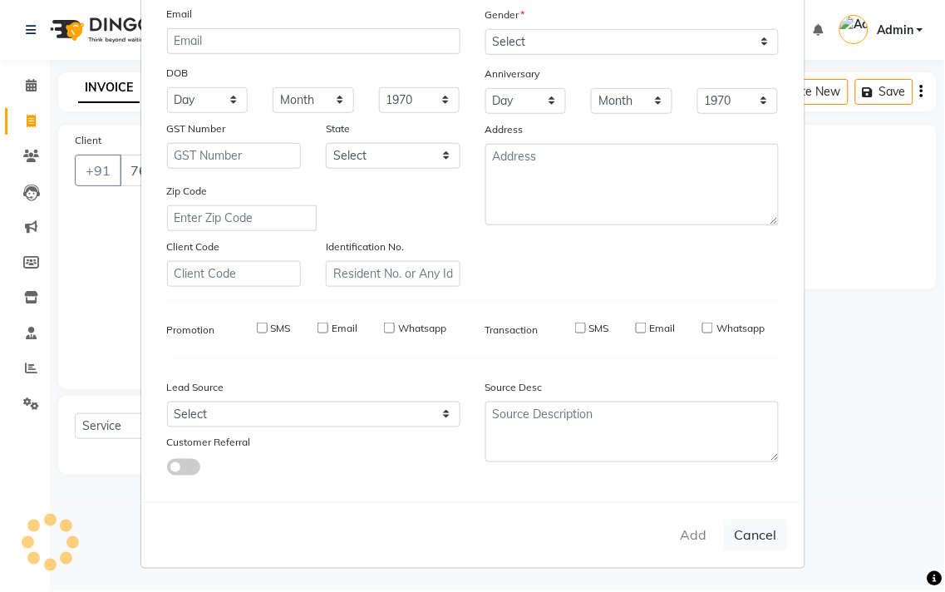
checkbox input "false"
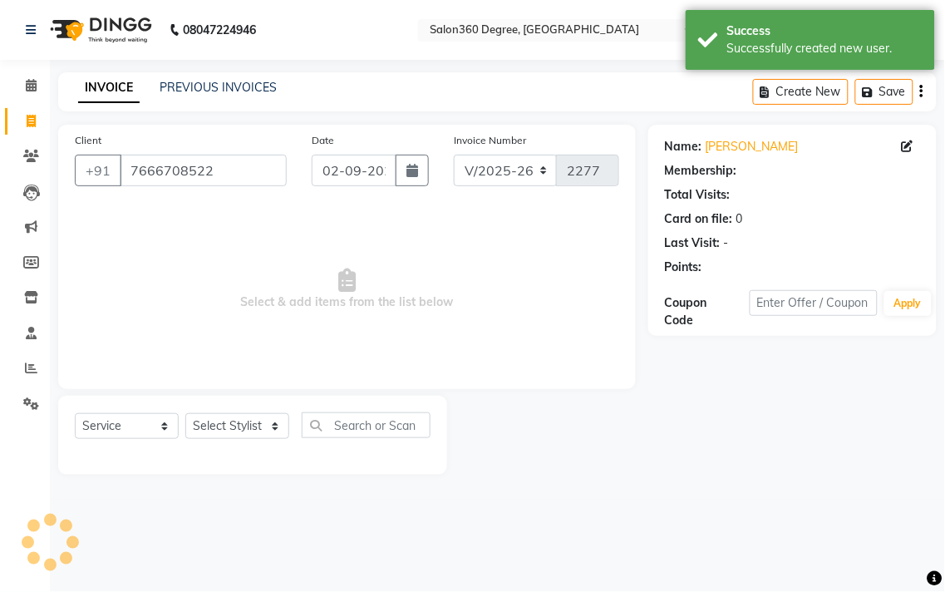
select select "1: Object"
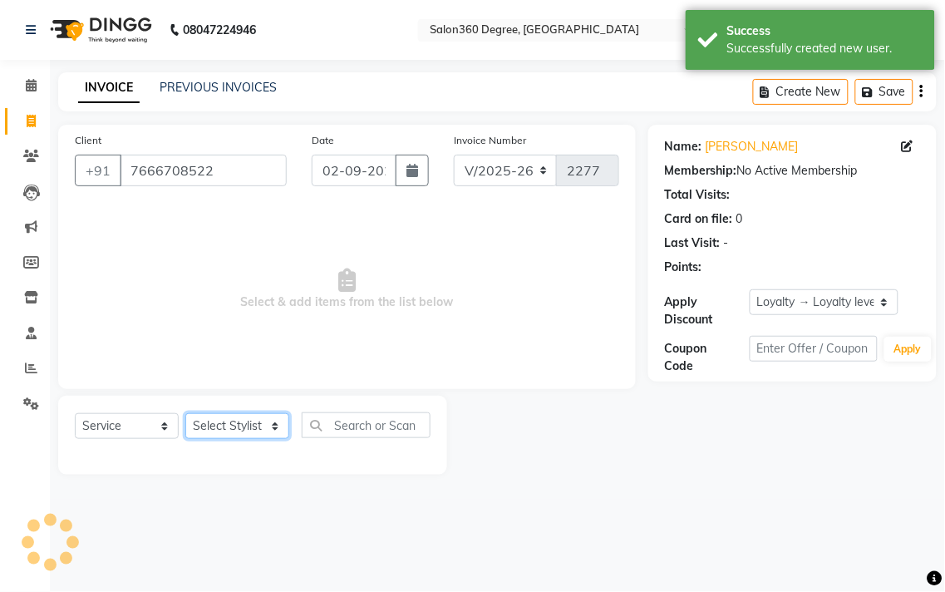
click at [204, 430] on select "Select Stylist [PERSON_NAME] [PERSON_NAME] dwarka [PERSON_NAME] khde [PERSON_NA…" at bounding box center [237, 426] width 104 height 26
select select "68192"
click at [185, 414] on select "Select Stylist [PERSON_NAME] [PERSON_NAME] dwarka [PERSON_NAME] khde [PERSON_NA…" at bounding box center [237, 426] width 104 height 26
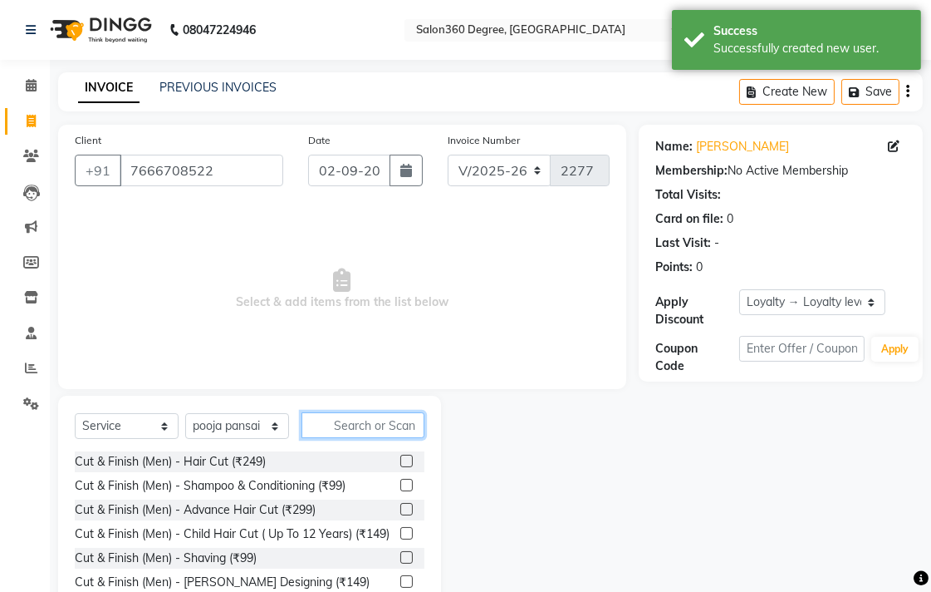
click at [344, 425] on input "text" at bounding box center [363, 425] width 123 height 26
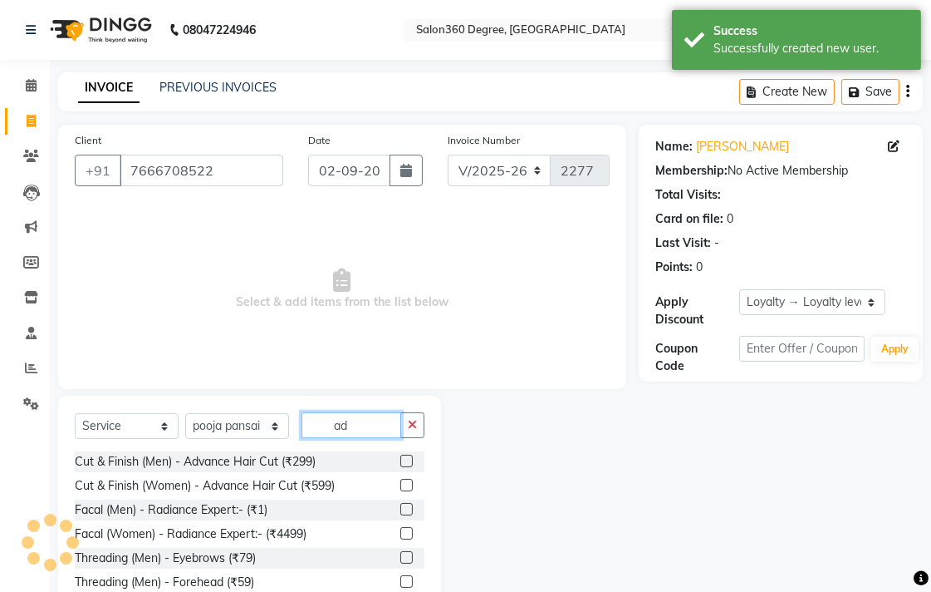
type input "ad"
drag, startPoint x: 391, startPoint y: 486, endPoint x: 391, endPoint y: 474, distance: 12.5
click at [400, 484] on label at bounding box center [406, 485] width 12 height 12
click at [400, 484] on input "checkbox" at bounding box center [405, 485] width 11 height 11
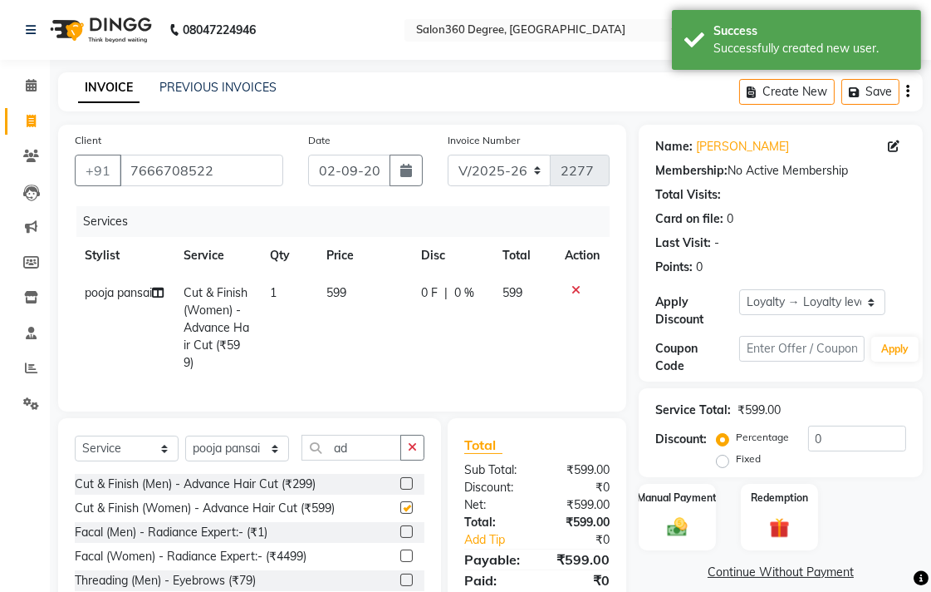
drag, startPoint x: 355, startPoint y: 309, endPoint x: 397, endPoint y: 297, distance: 44.2
click at [356, 306] on td "599" at bounding box center [364, 327] width 95 height 107
checkbox input "false"
select select "68192"
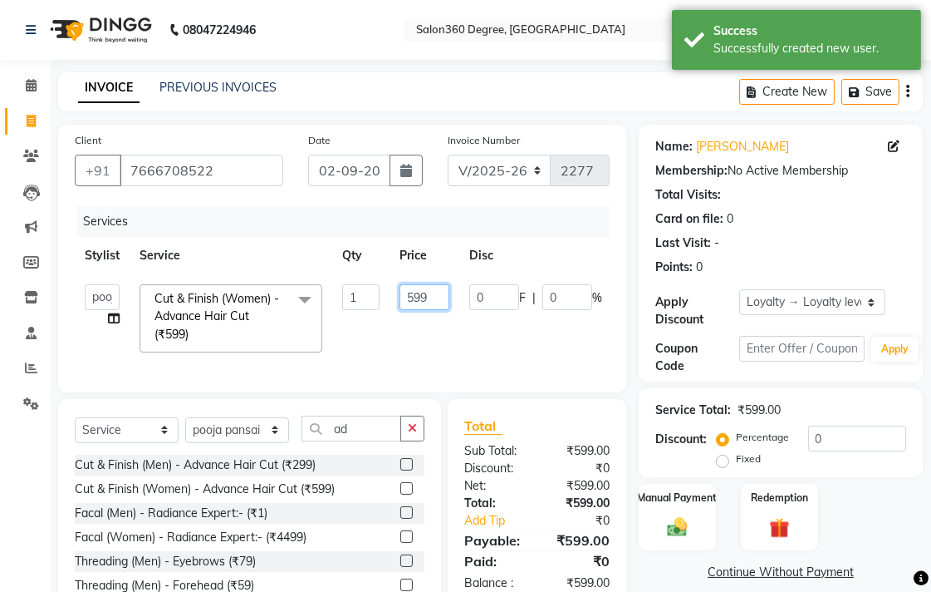
click at [432, 297] on input "599" at bounding box center [425, 297] width 50 height 26
type input "5"
type input "350"
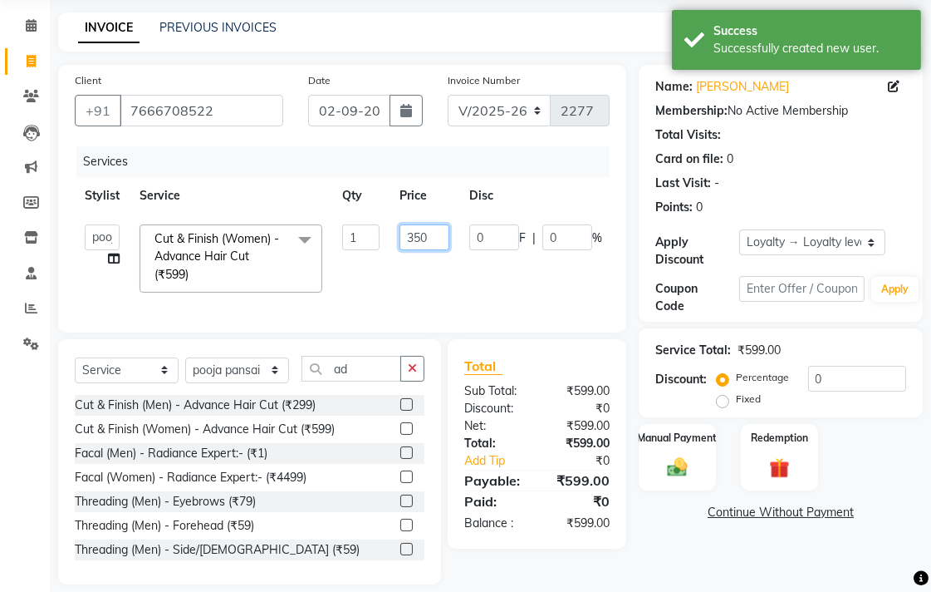
scroll to position [91, 0]
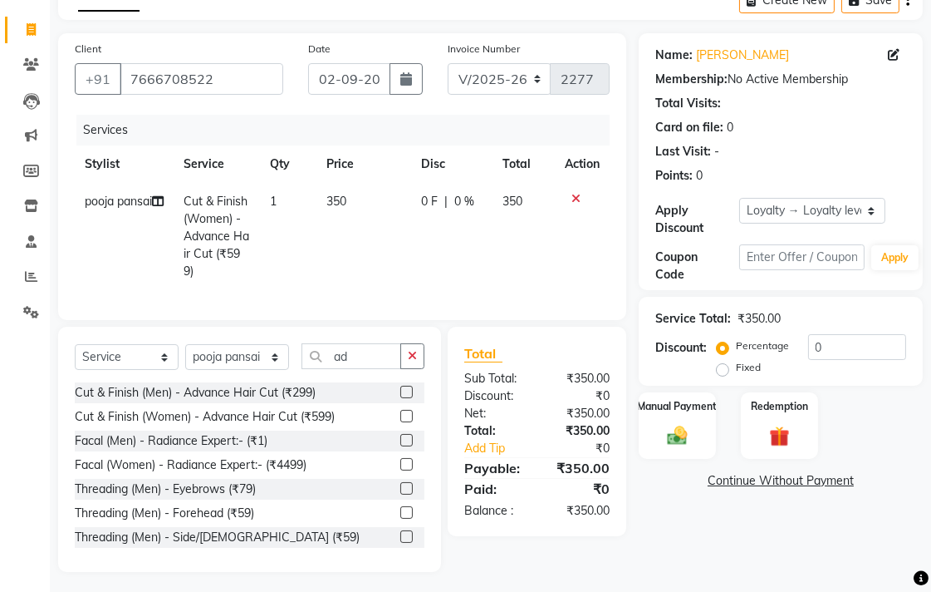
drag, startPoint x: 661, startPoint y: 563, endPoint x: 663, endPoint y: 551, distance: 11.9
click at [663, 561] on div "Name: [PERSON_NAME] Membership: No Active Membership Total Visits: Card on file…" at bounding box center [787, 302] width 297 height 538
click at [661, 440] on img at bounding box center [678, 435] width 34 height 24
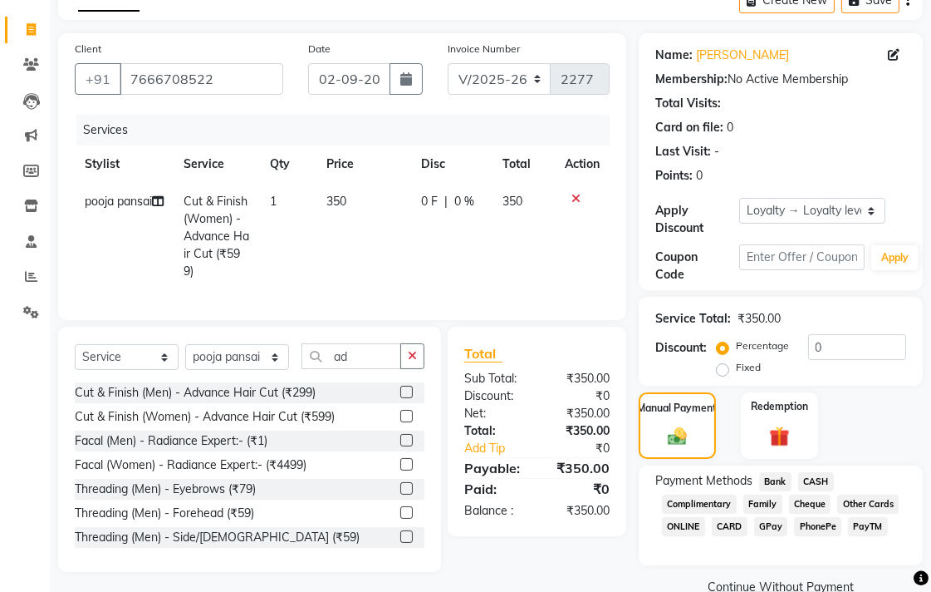
click at [789, 479] on span "Bank" at bounding box center [775, 481] width 32 height 19
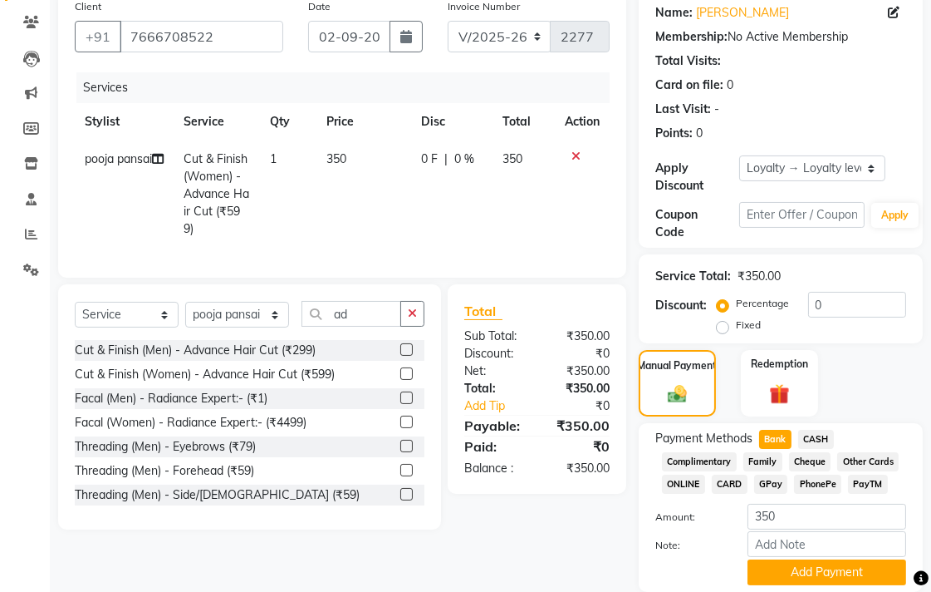
scroll to position [194, 0]
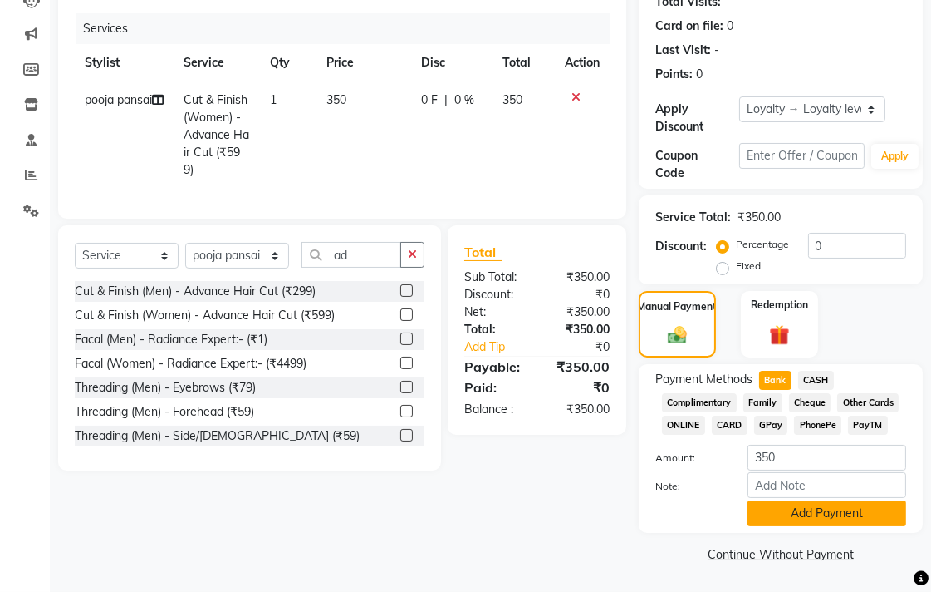
click at [799, 509] on button "Add Payment" at bounding box center [827, 513] width 159 height 26
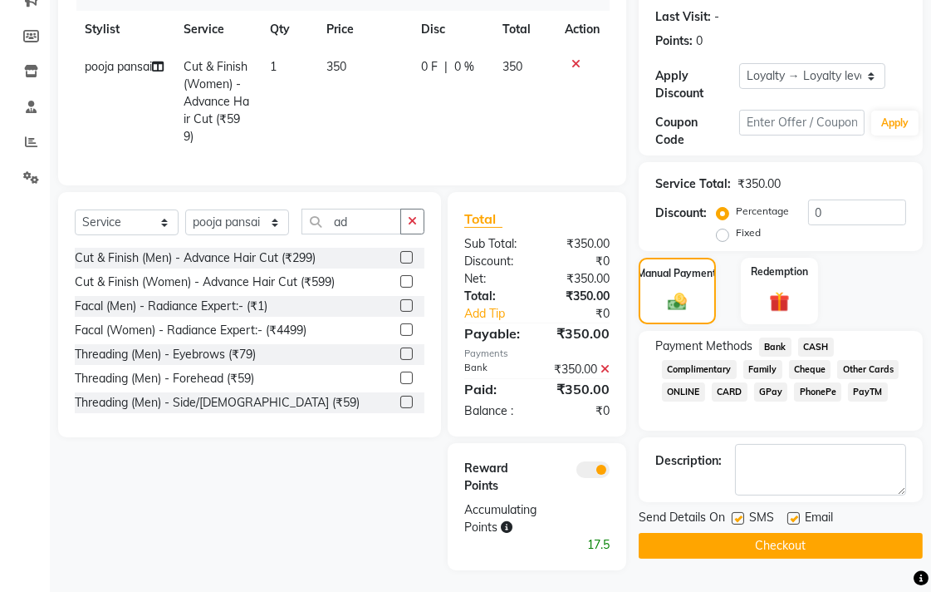
scroll to position [243, 0]
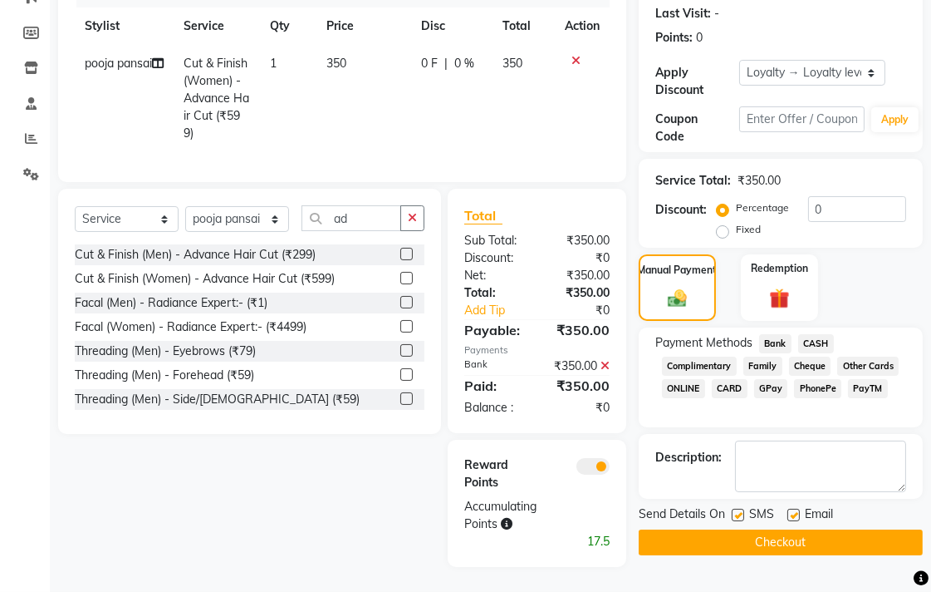
click at [705, 529] on button "Checkout" at bounding box center [781, 542] width 284 height 26
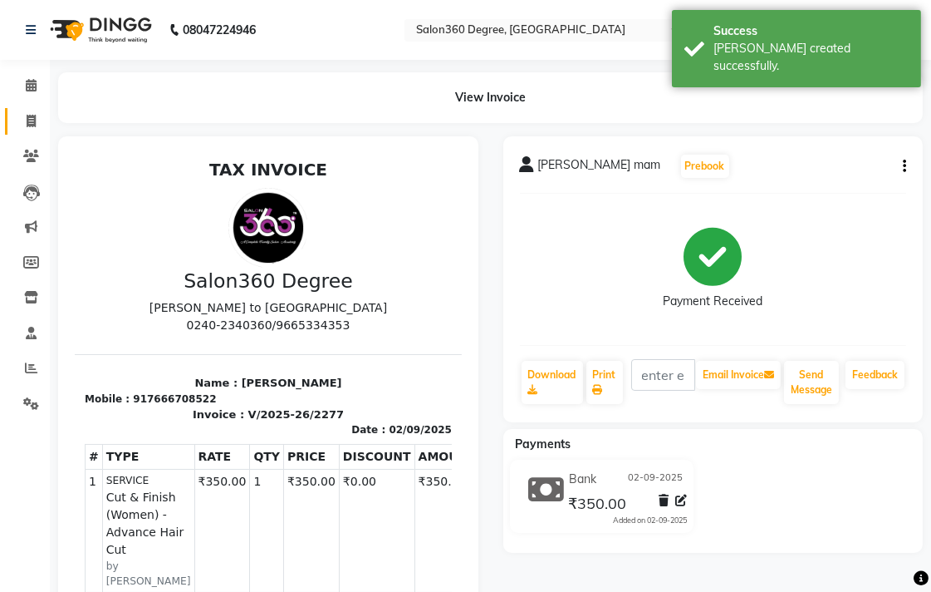
click at [28, 110] on link "Invoice" at bounding box center [25, 121] width 40 height 27
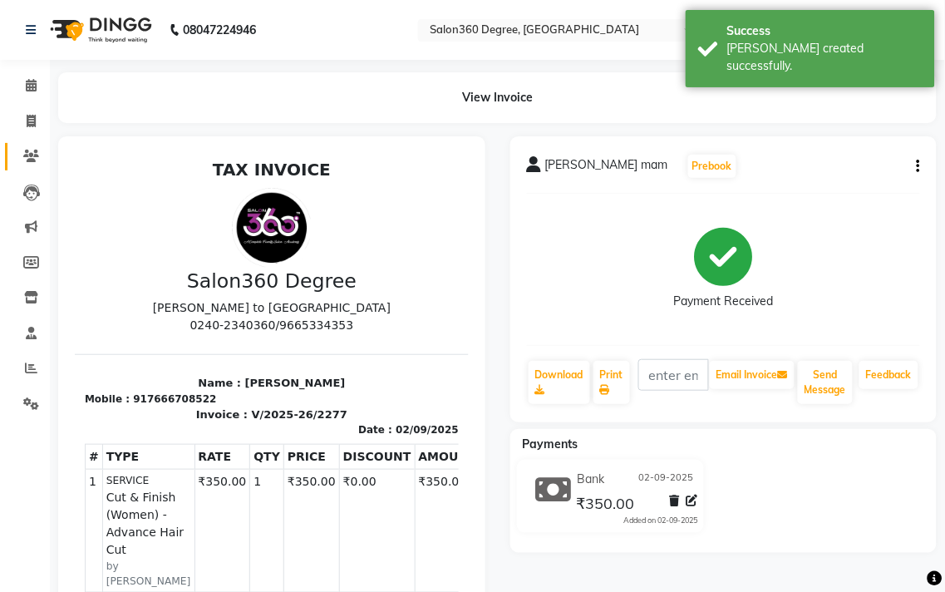
select select "service"
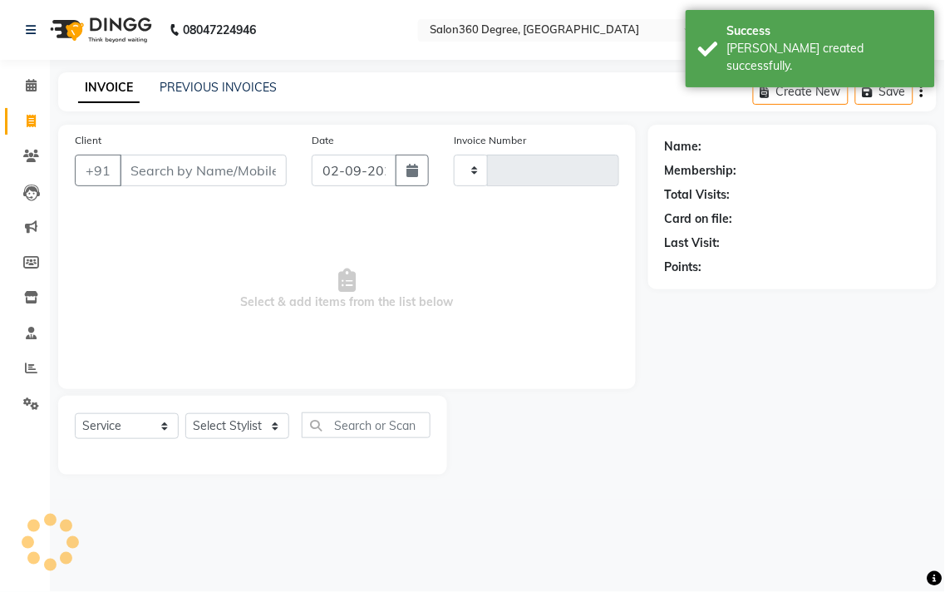
type input "2278"
select select "5215"
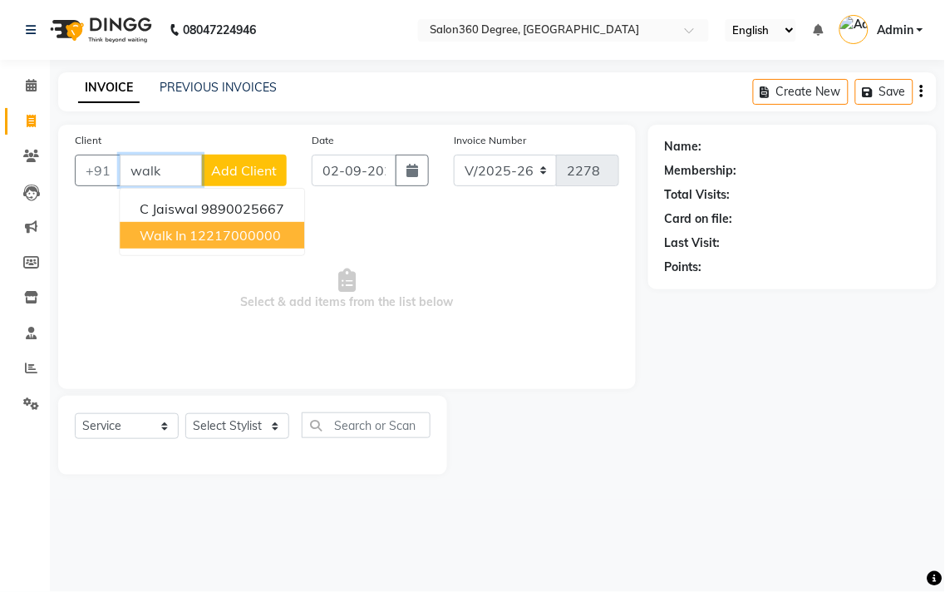
click at [179, 236] on span "Walk In" at bounding box center [163, 235] width 47 height 17
type input "12217000000"
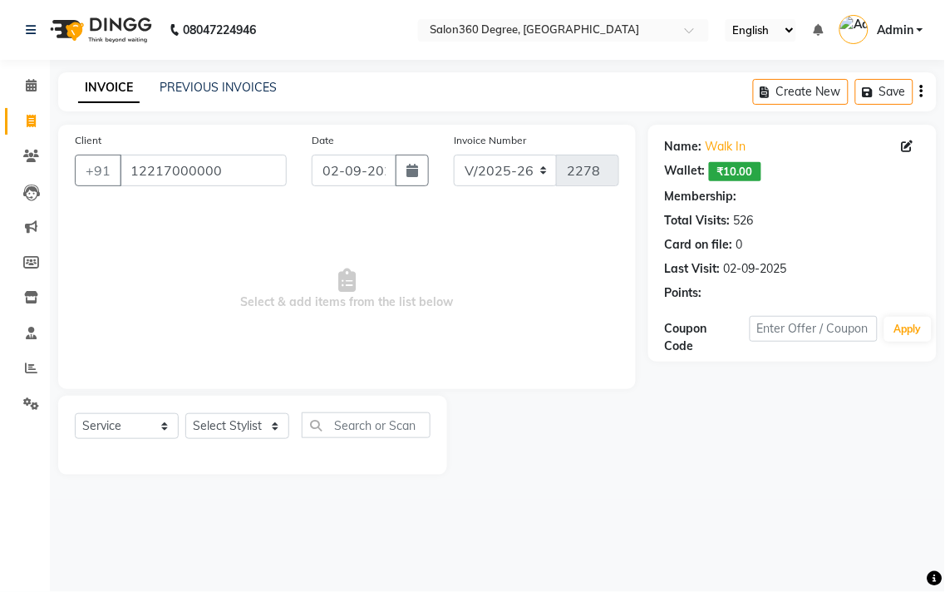
select select "1: Object"
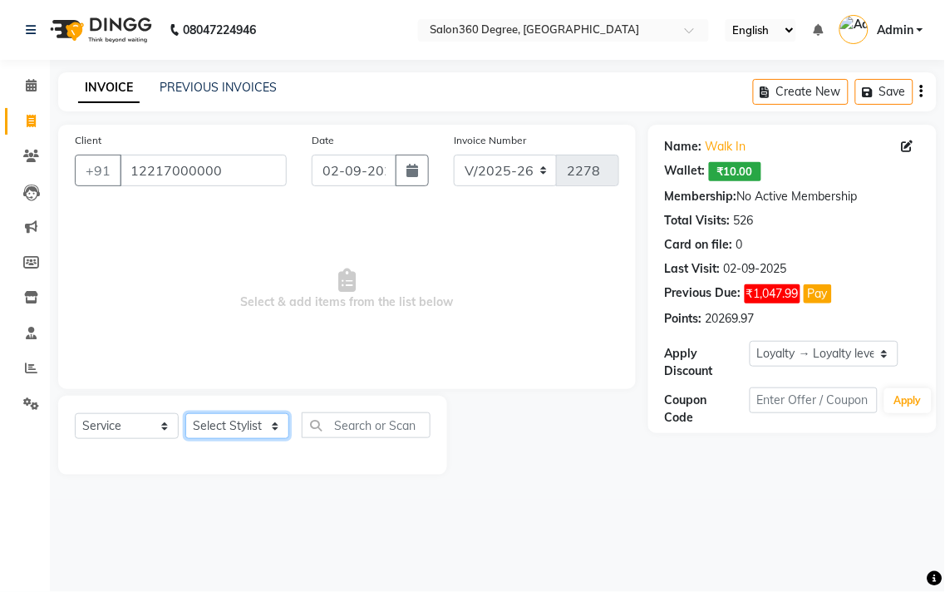
click at [269, 418] on select "Select Stylist [PERSON_NAME] [PERSON_NAME] dwarka [PERSON_NAME] khde [PERSON_NA…" at bounding box center [237, 426] width 104 height 26
select select "37037"
click at [185, 414] on select "Select Stylist [PERSON_NAME] [PERSON_NAME] dwarka [PERSON_NAME] khde [PERSON_NA…" at bounding box center [237, 426] width 104 height 26
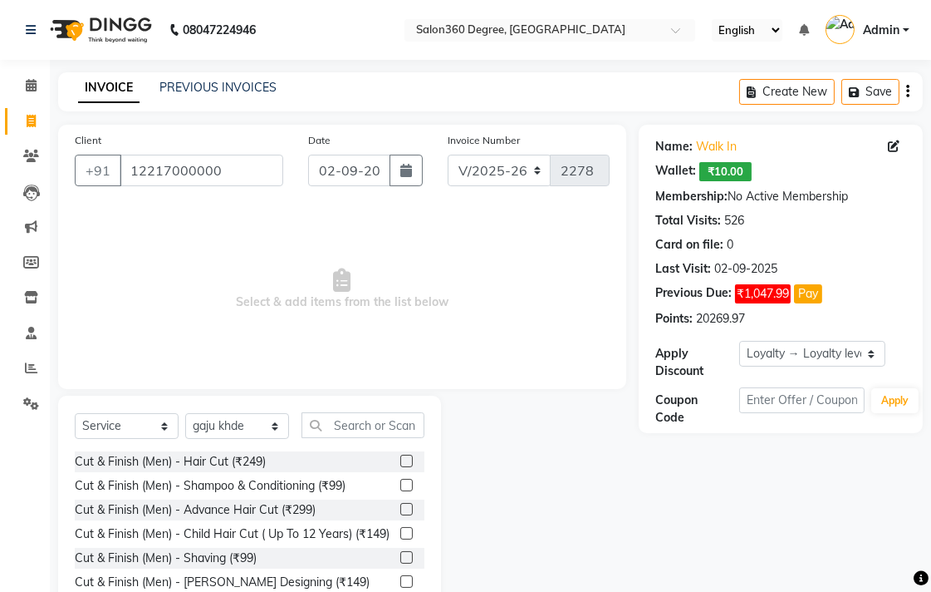
click at [400, 463] on label at bounding box center [406, 461] width 12 height 12
click at [400, 463] on input "checkbox" at bounding box center [405, 461] width 11 height 11
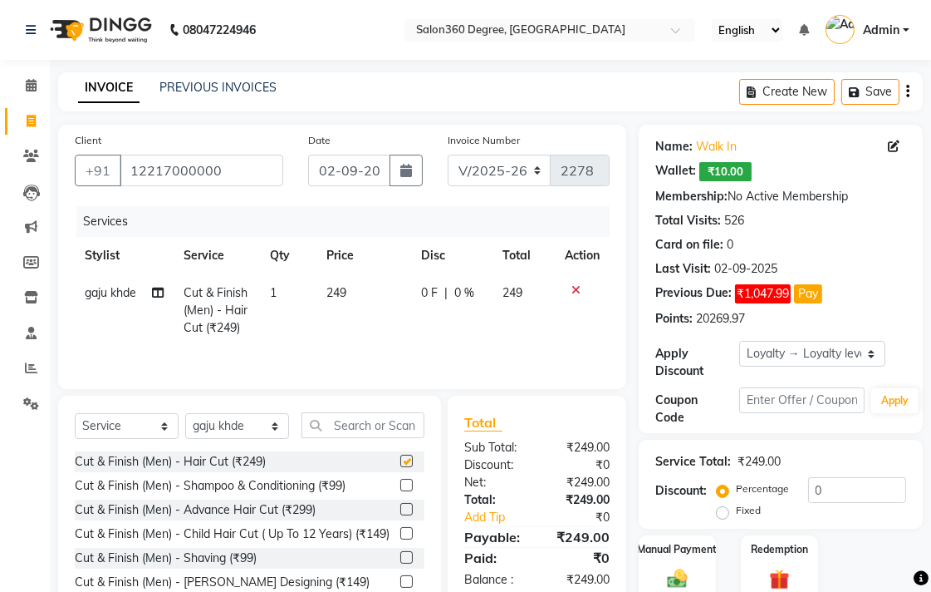
drag, startPoint x: 378, startPoint y: 350, endPoint x: 417, endPoint y: 304, distance: 60.1
click at [386, 345] on div "Services Stylist Service Qty Price Disc Total Action gaju khde Cut & Finish (Me…" at bounding box center [342, 289] width 535 height 166
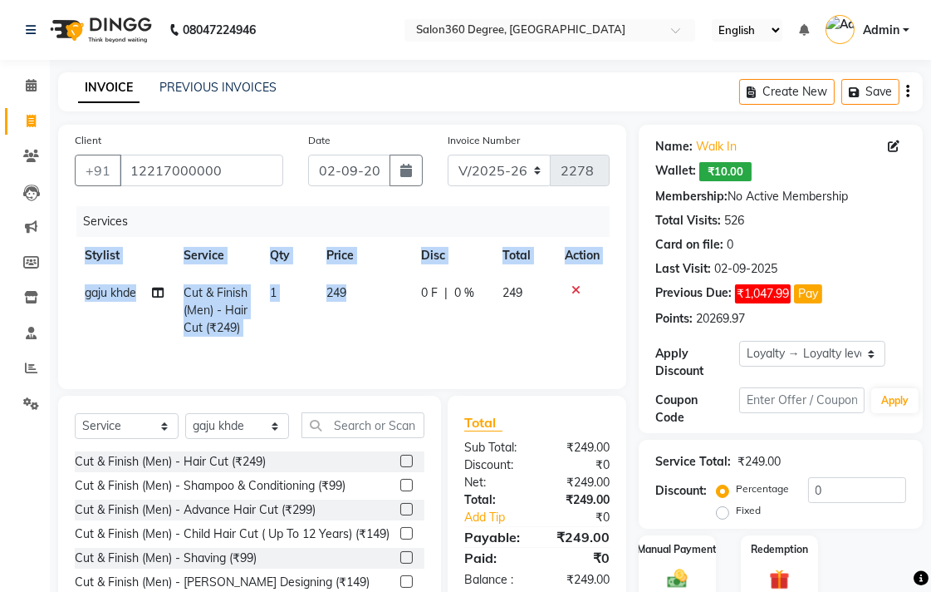
checkbox input "false"
click at [361, 296] on td "249" at bounding box center [364, 310] width 95 height 72
select select "37037"
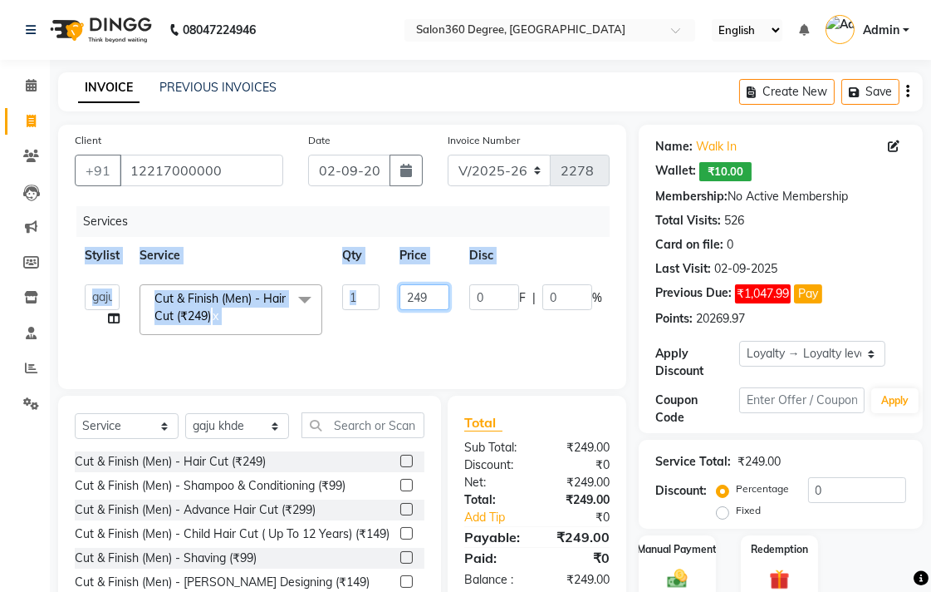
click at [429, 289] on input "249" at bounding box center [425, 297] width 50 height 26
click at [453, 307] on tr "[PERSON_NAME] [PERSON_NAME] dwarka [PERSON_NAME] khde [PERSON_NAME] [PERSON_NAM…" at bounding box center [395, 309] width 641 height 71
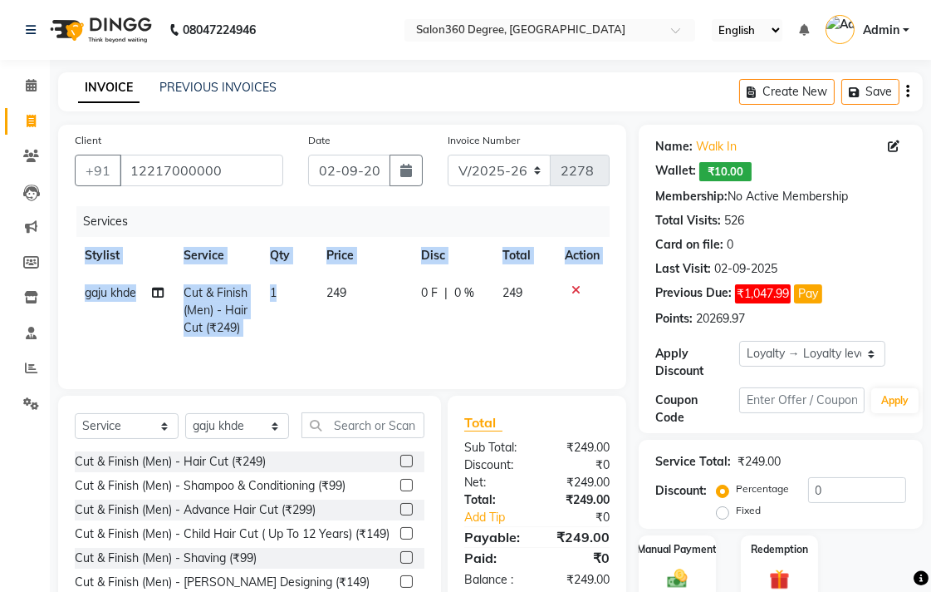
click at [393, 301] on td "249" at bounding box center [364, 310] width 95 height 72
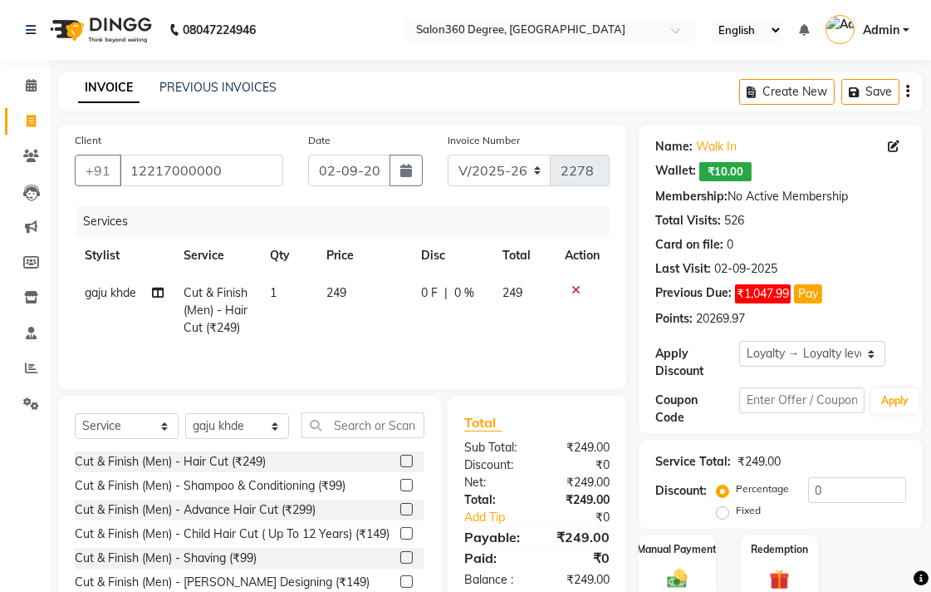
select select "37037"
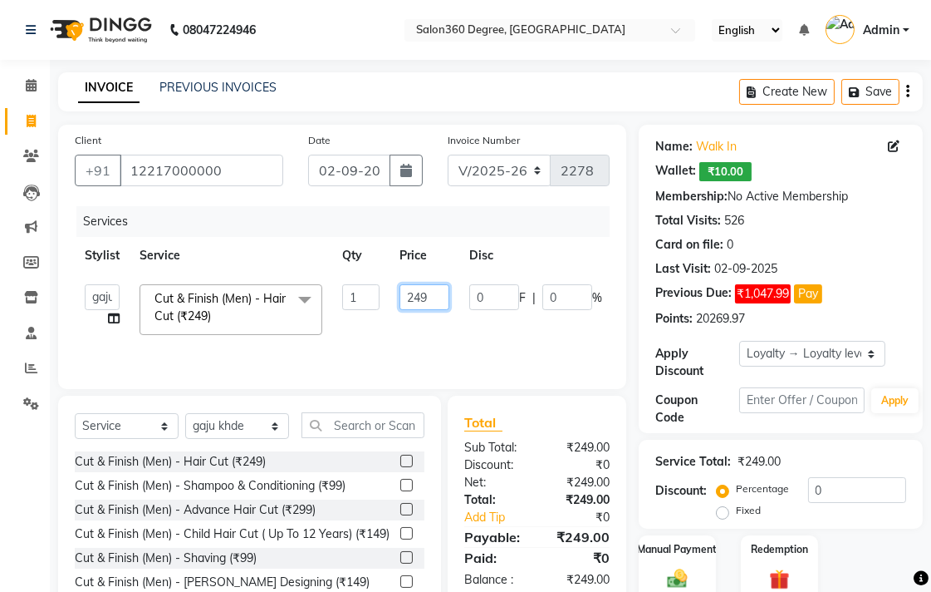
click at [435, 297] on input "249" at bounding box center [425, 297] width 50 height 26
type input "200"
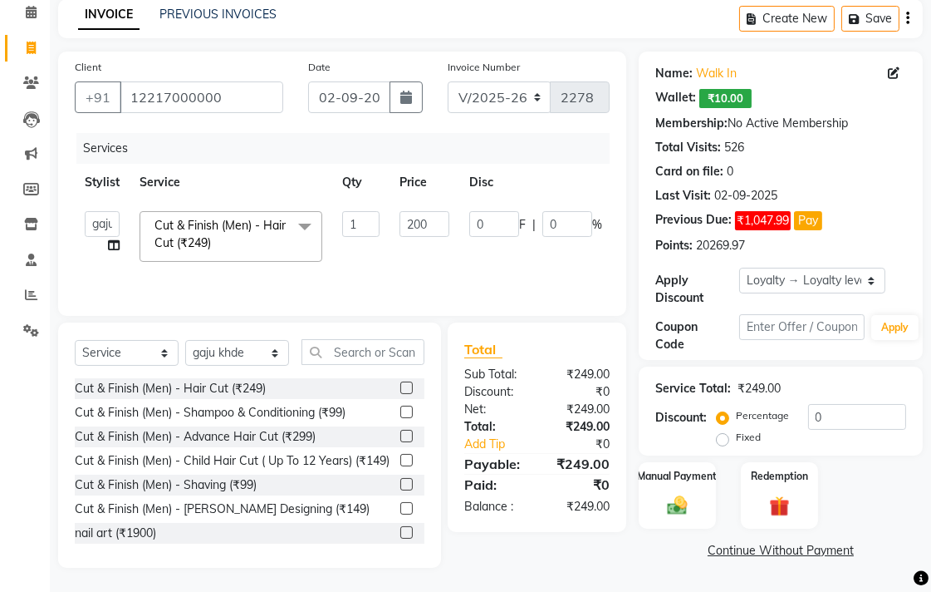
click at [654, 563] on div "Name: Walk In Wallet: ₹10.00 Membership: No Active Membership Total Visits: 526…" at bounding box center [787, 310] width 297 height 516
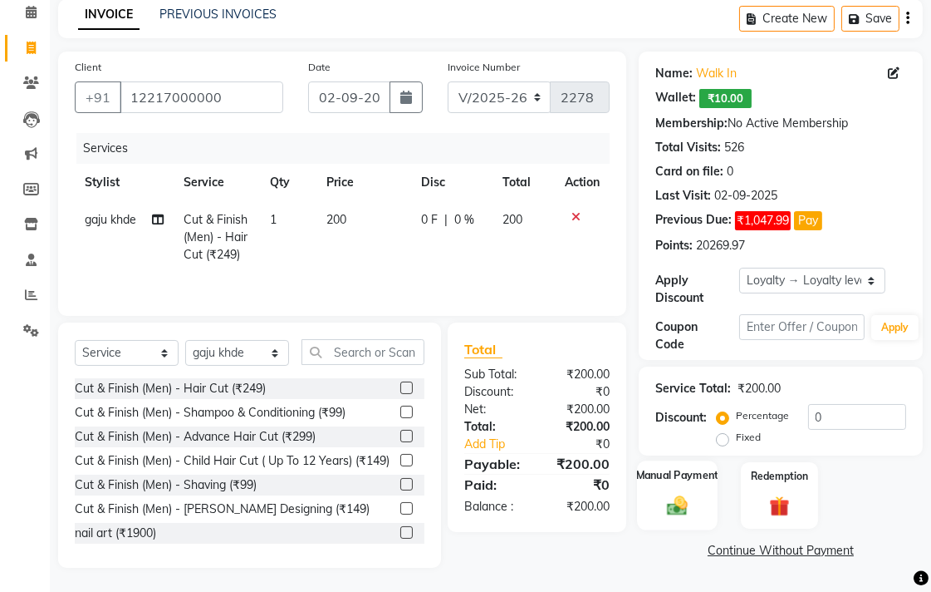
click at [669, 510] on img at bounding box center [678, 505] width 34 height 24
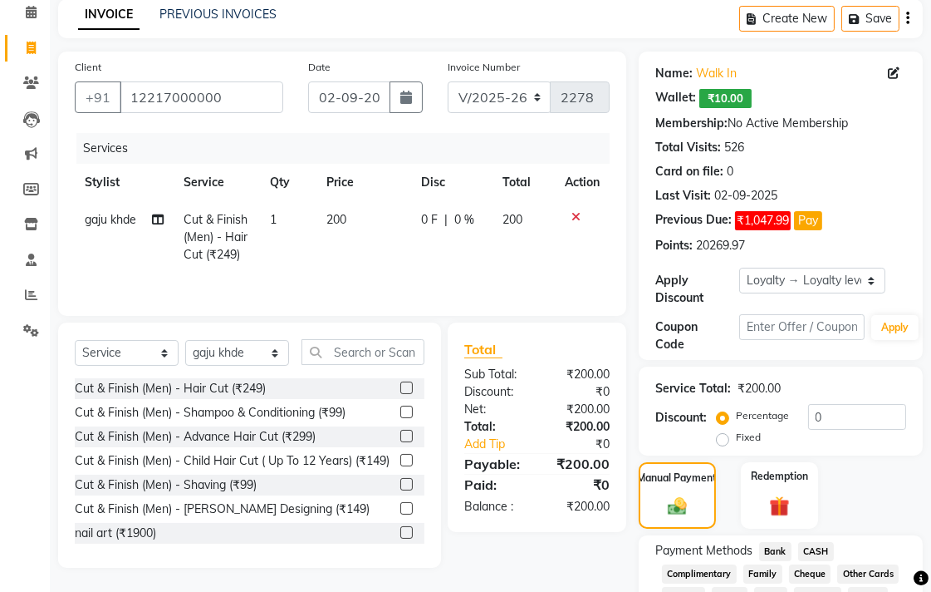
click at [825, 538] on div "Payment Methods Bank CASH Complimentary Family Cheque Other Cards ONLINE CARD G…" at bounding box center [781, 585] width 284 height 100
click at [820, 543] on span "CASH" at bounding box center [817, 551] width 36 height 19
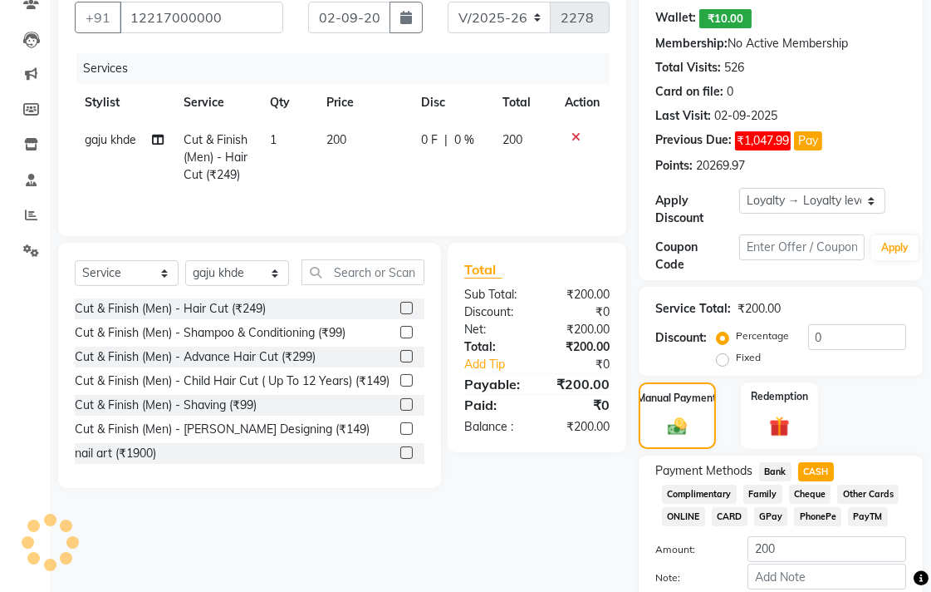
scroll to position [245, 0]
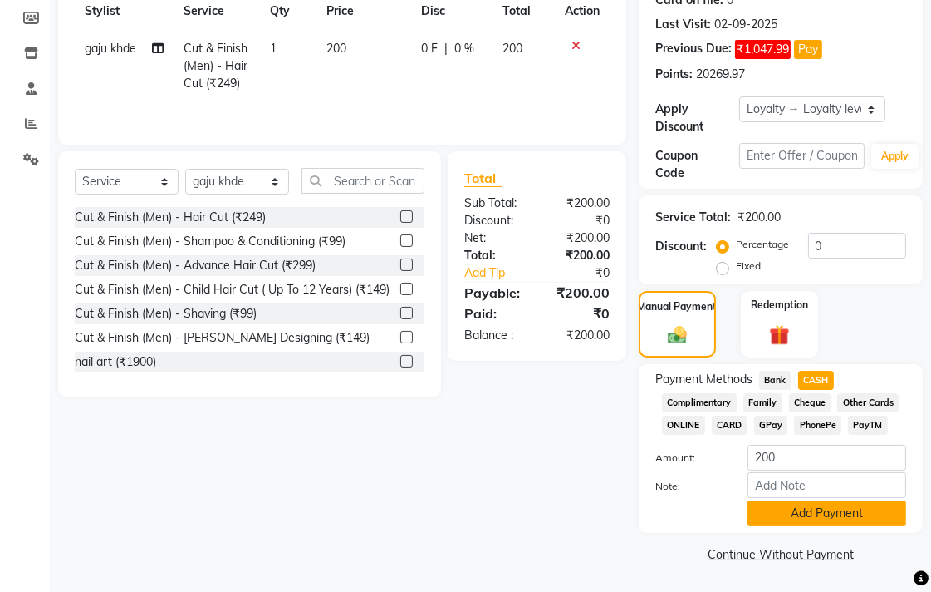
click at [799, 515] on button "Add Payment" at bounding box center [827, 513] width 159 height 26
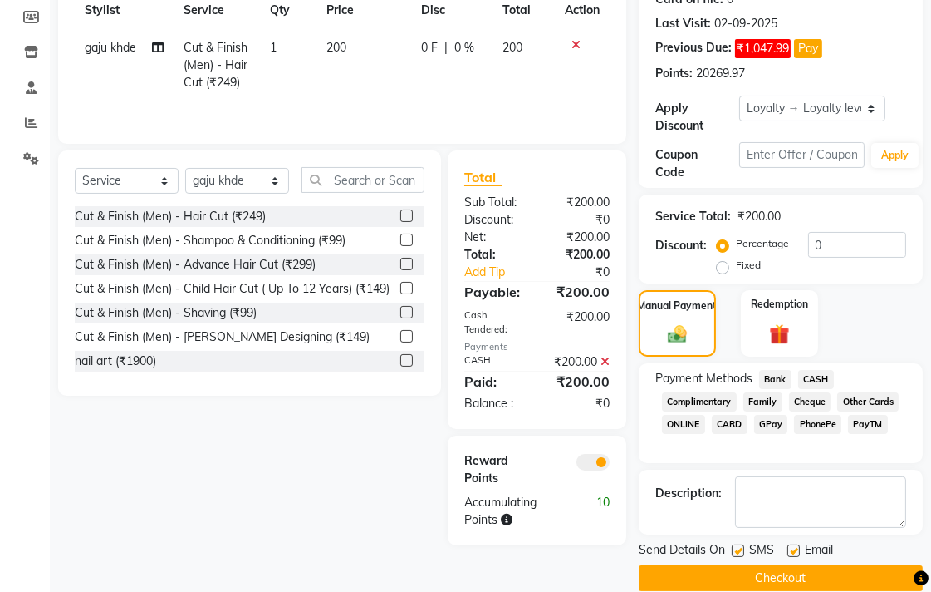
click at [759, 579] on button "Checkout" at bounding box center [781, 578] width 284 height 26
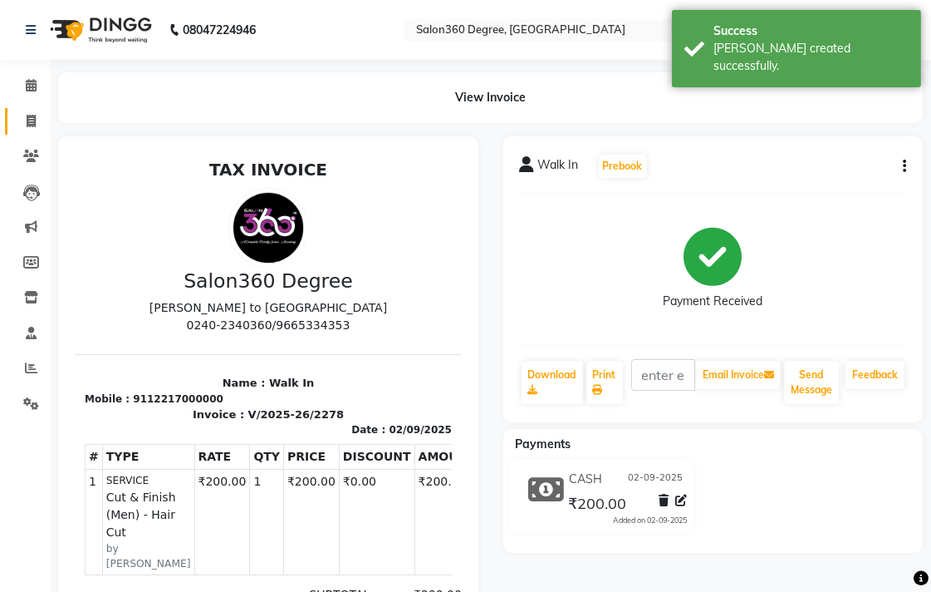
drag, startPoint x: 8, startPoint y: 121, endPoint x: 42, endPoint y: 125, distance: 34.3
click at [11, 121] on link "Invoice" at bounding box center [25, 121] width 40 height 27
select select "service"
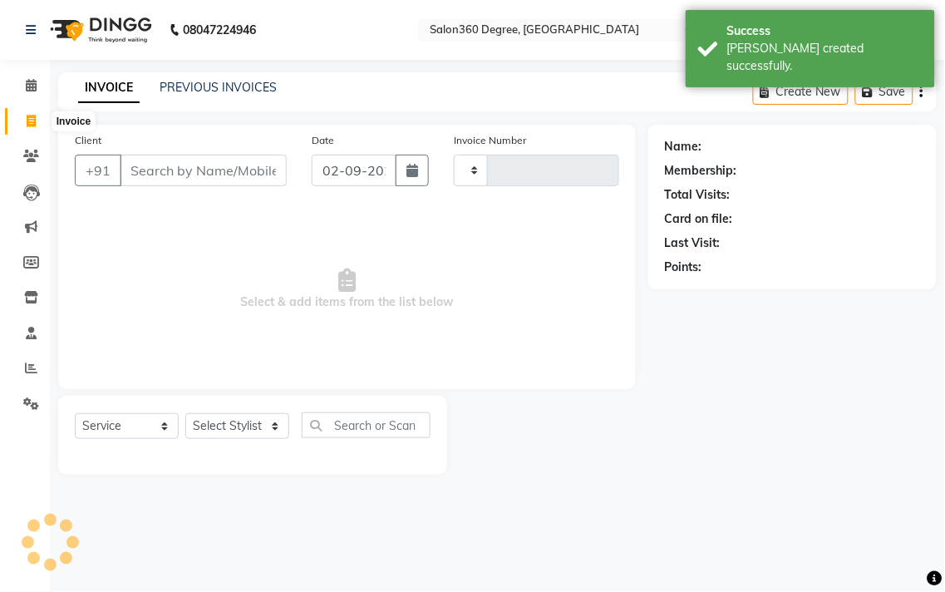
type input "2279"
select select "5215"
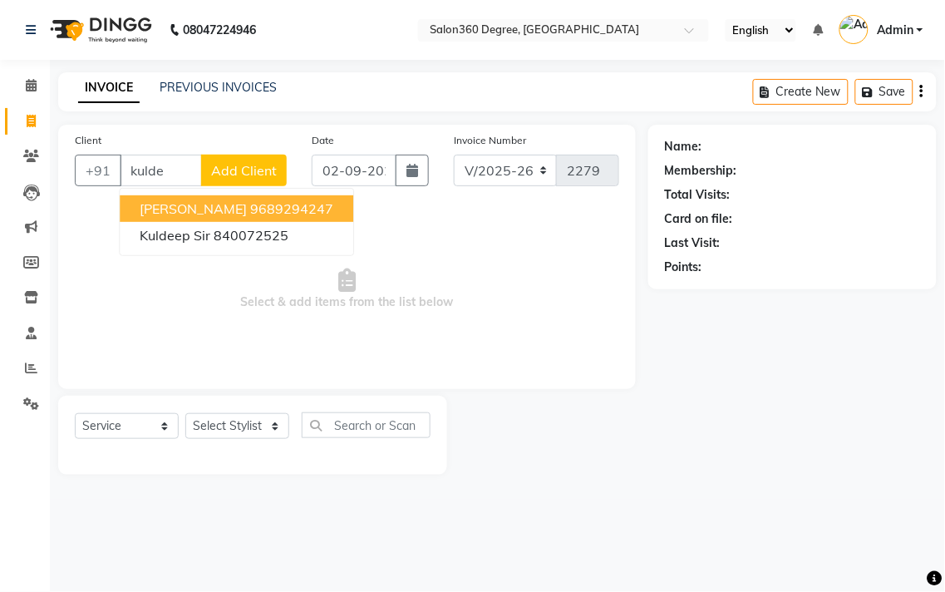
click at [235, 204] on span "[PERSON_NAME]" at bounding box center [193, 208] width 107 height 17
type input "9689294247"
select select "1: Object"
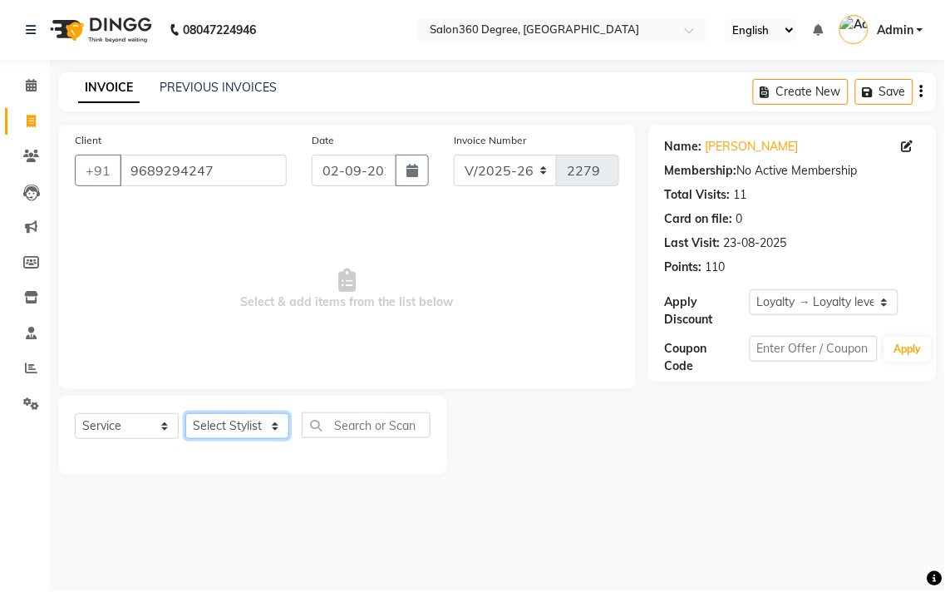
click at [283, 425] on select "Select Stylist [PERSON_NAME] [PERSON_NAME] dwarka [PERSON_NAME] khde [PERSON_NA…" at bounding box center [237, 426] width 104 height 26
select select "37037"
click at [185, 414] on select "Select Stylist [PERSON_NAME] [PERSON_NAME] dwarka [PERSON_NAME] khde [PERSON_NA…" at bounding box center [237, 426] width 104 height 26
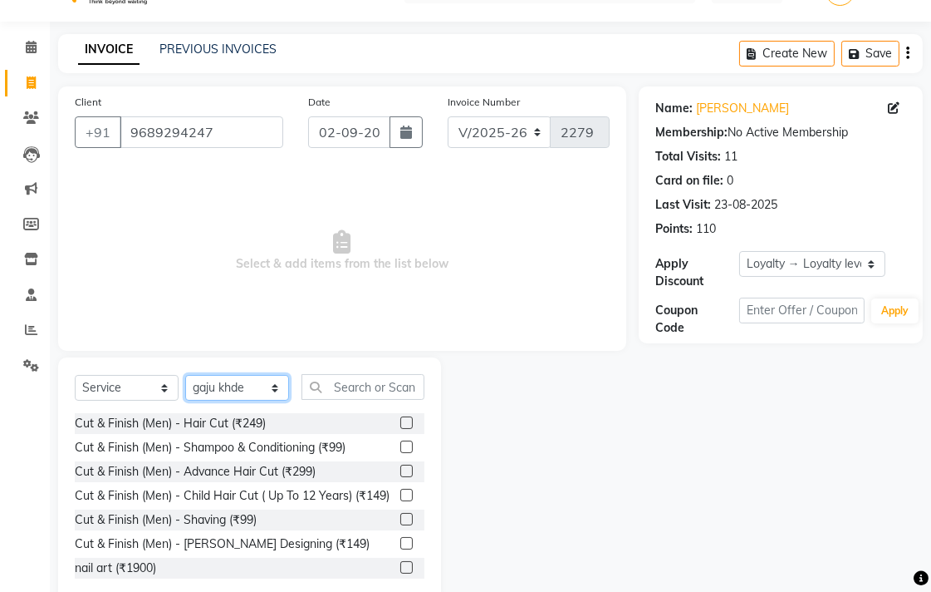
scroll to position [73, 0]
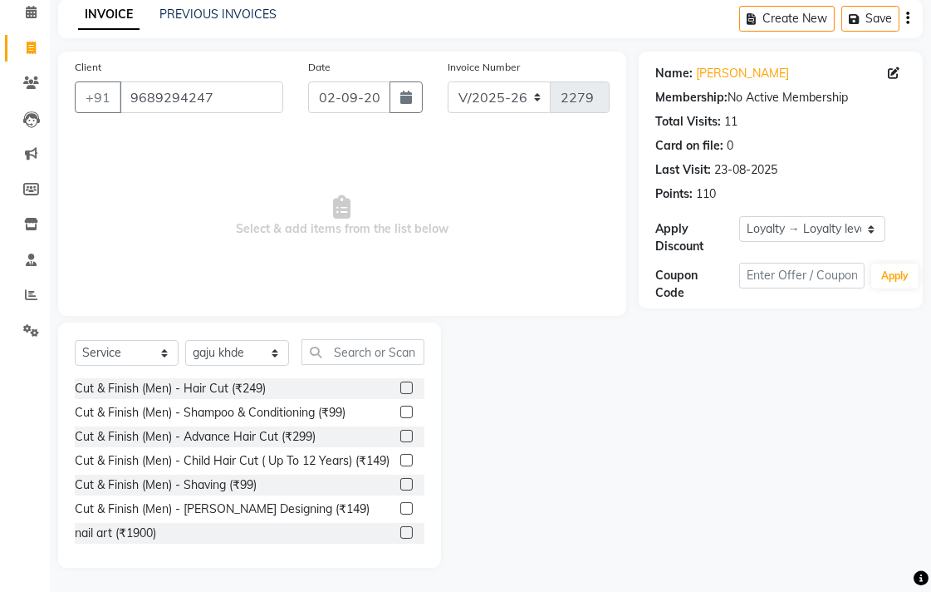
click at [400, 514] on label at bounding box center [406, 508] width 12 height 12
click at [400, 514] on input "checkbox" at bounding box center [405, 509] width 11 height 11
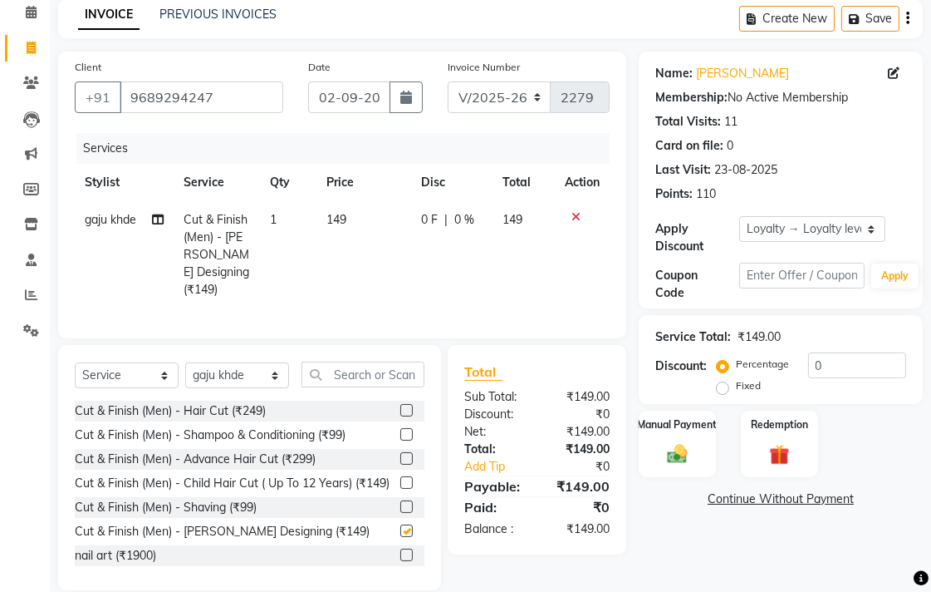
checkbox input "false"
click at [400, 230] on td "149" at bounding box center [364, 254] width 95 height 107
select select "37037"
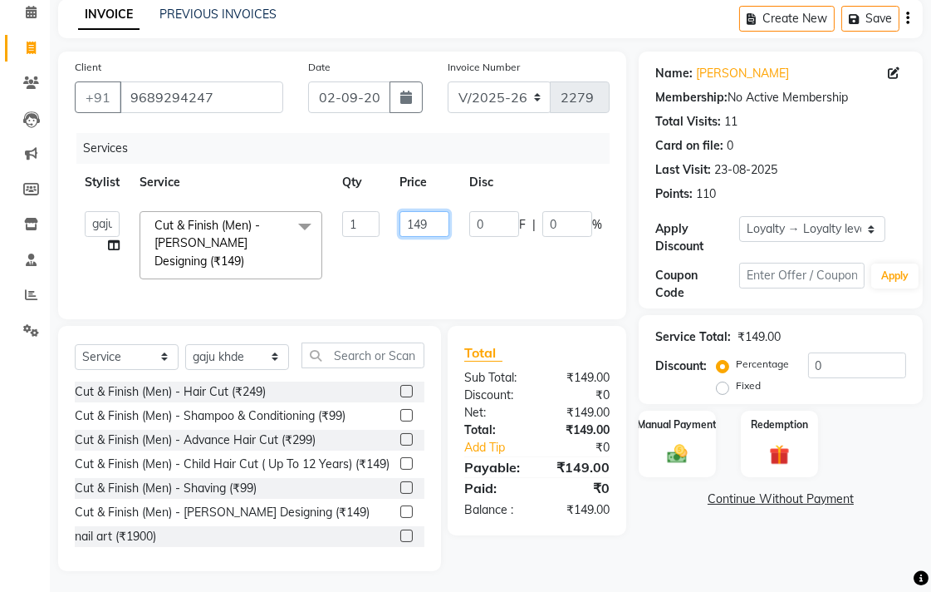
click at [433, 230] on input "149" at bounding box center [425, 224] width 50 height 26
type input "150"
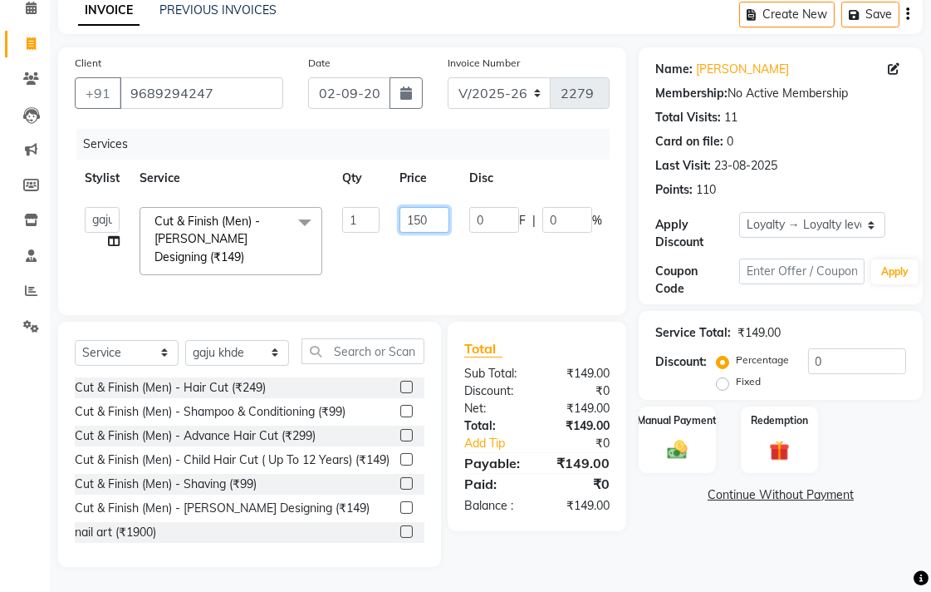
scroll to position [91, 0]
click at [623, 551] on div "Total Sub Total: ₹149.00 Discount: ₹0 Net: ₹149.00 Total: ₹149.00 Add Tip ₹0 Pa…" at bounding box center [540, 444] width 198 height 245
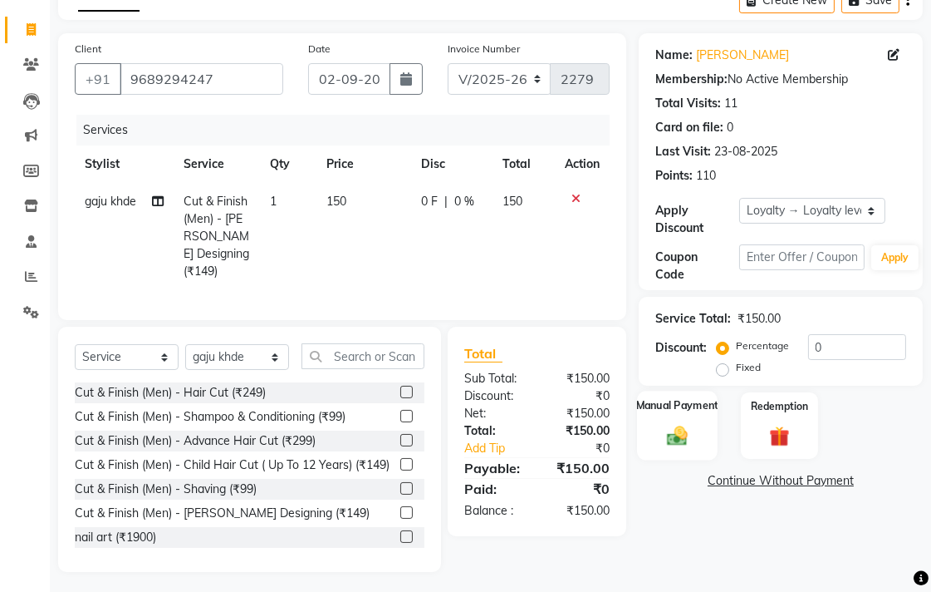
click at [690, 440] on img at bounding box center [678, 435] width 34 height 24
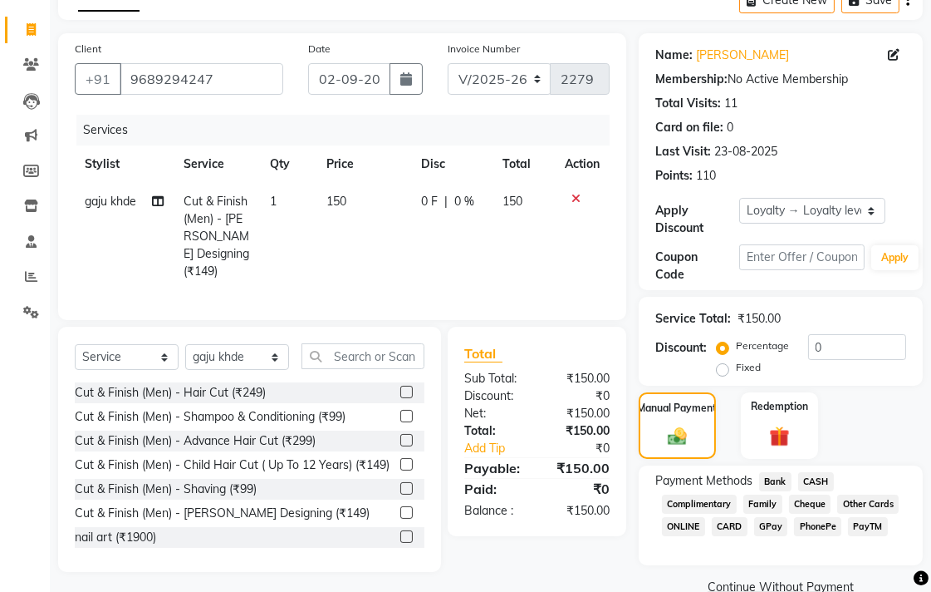
click at [823, 482] on span "CASH" at bounding box center [817, 481] width 36 height 19
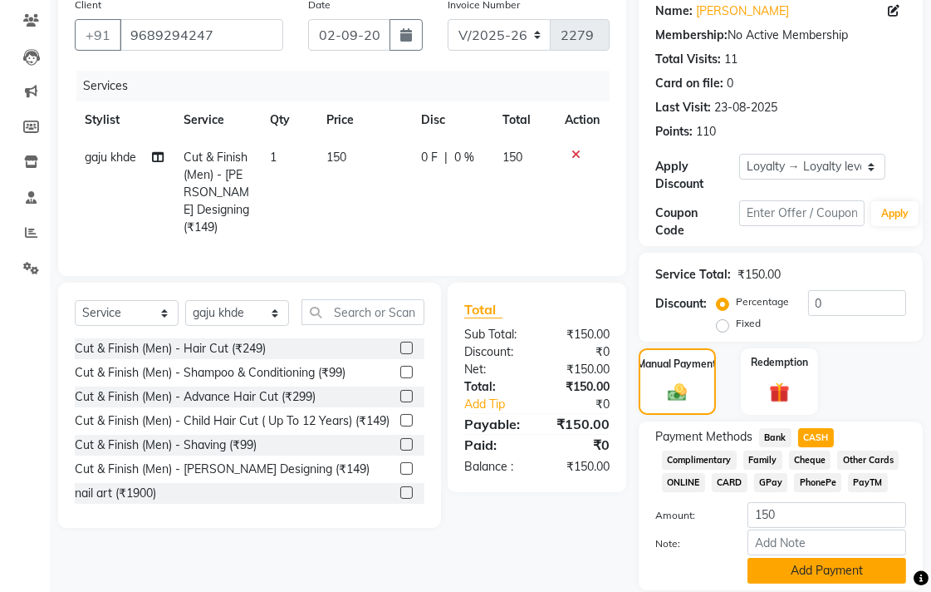
scroll to position [194, 0]
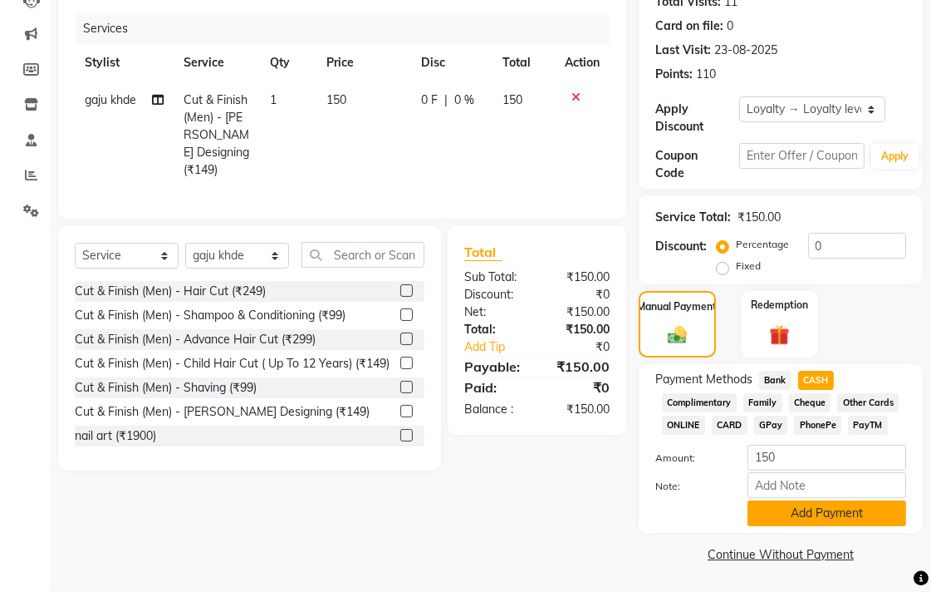
click at [790, 520] on button "Add Payment" at bounding box center [827, 513] width 159 height 26
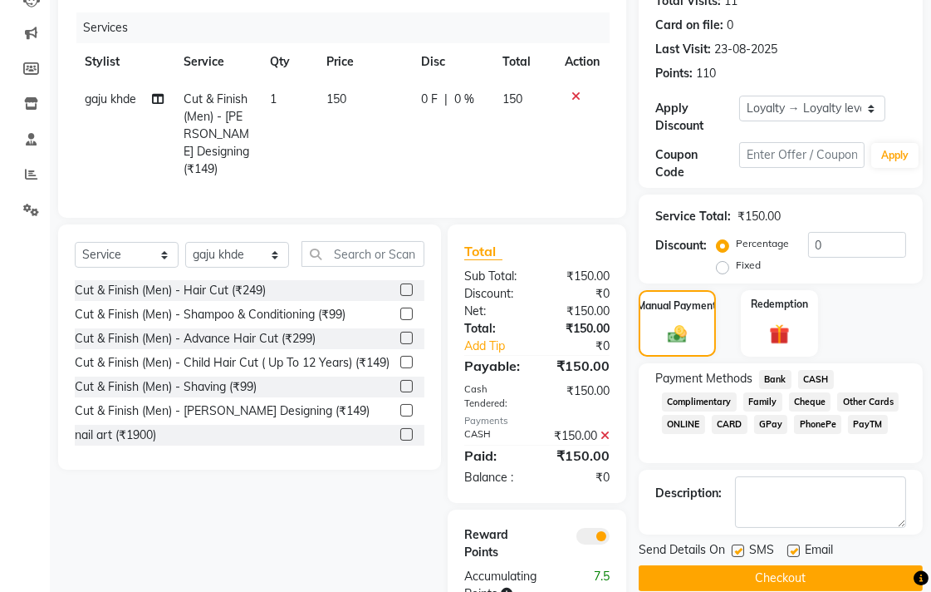
click at [742, 548] on label at bounding box center [738, 550] width 12 height 12
click at [742, 548] on input "checkbox" at bounding box center [737, 551] width 11 height 11
checkbox input "false"
click at [790, 553] on label at bounding box center [794, 550] width 12 height 12
click at [790, 553] on input "checkbox" at bounding box center [793, 551] width 11 height 11
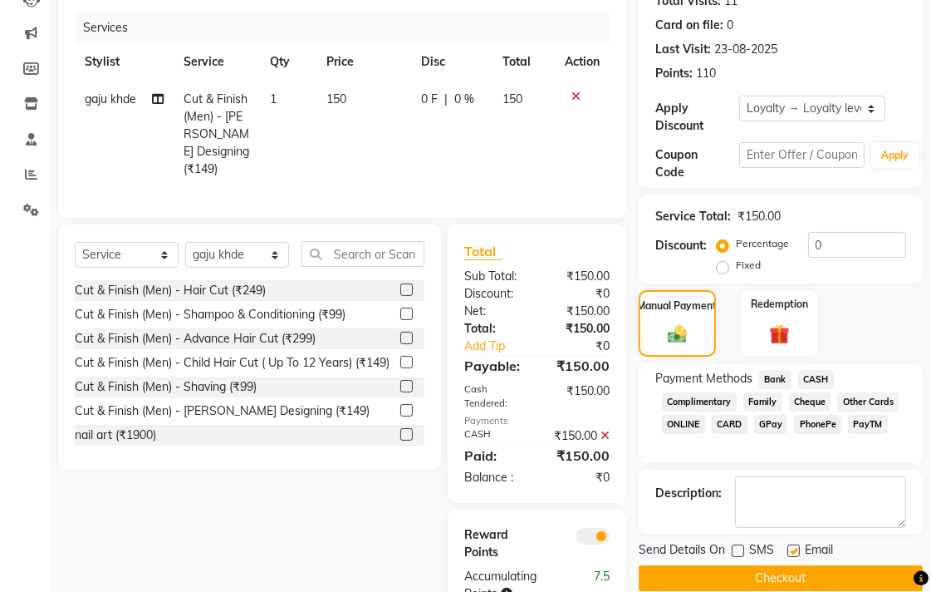
checkbox input "false"
click at [753, 579] on button "Checkout" at bounding box center [781, 578] width 284 height 26
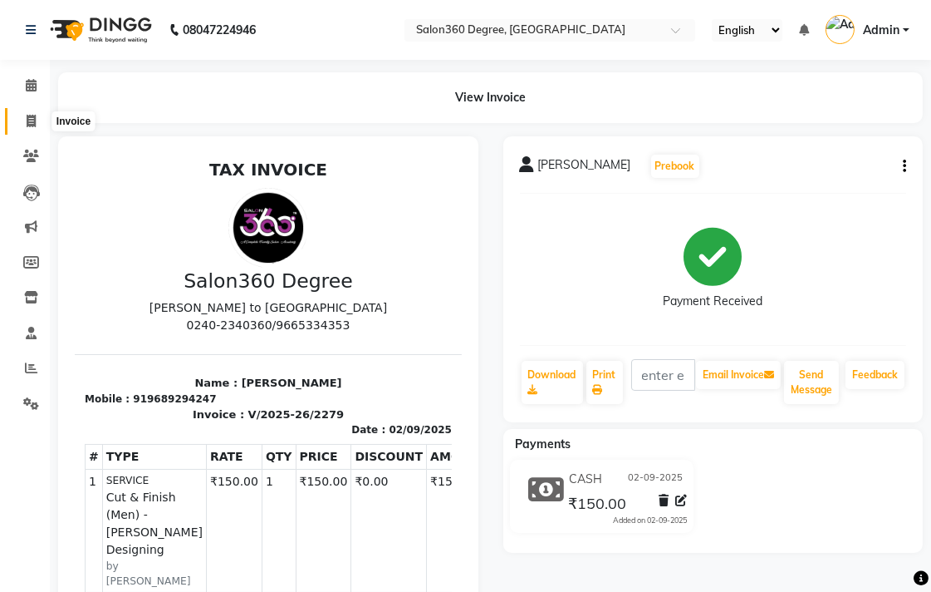
click at [17, 113] on span at bounding box center [31, 121] width 29 height 19
select select "service"
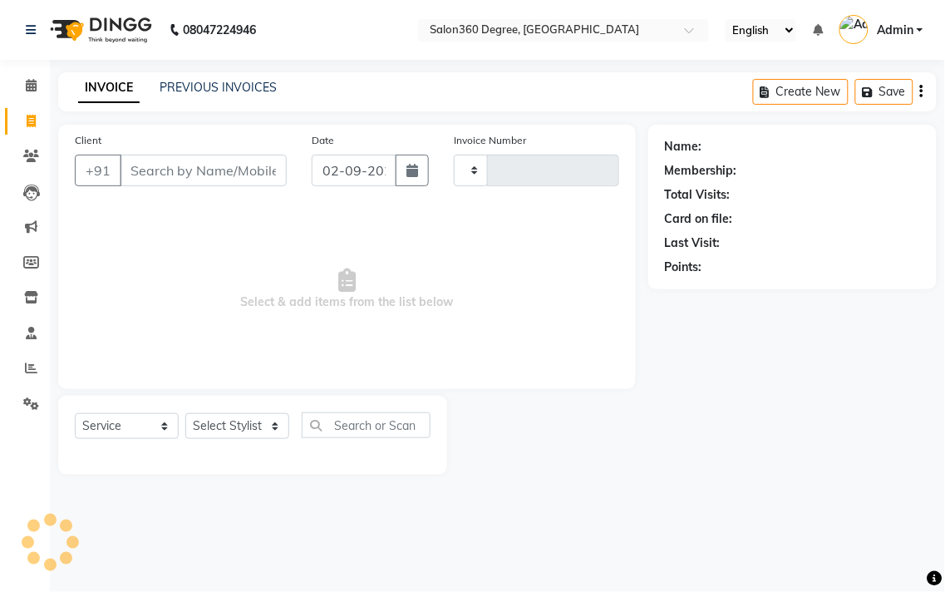
type input "2280"
select select "5215"
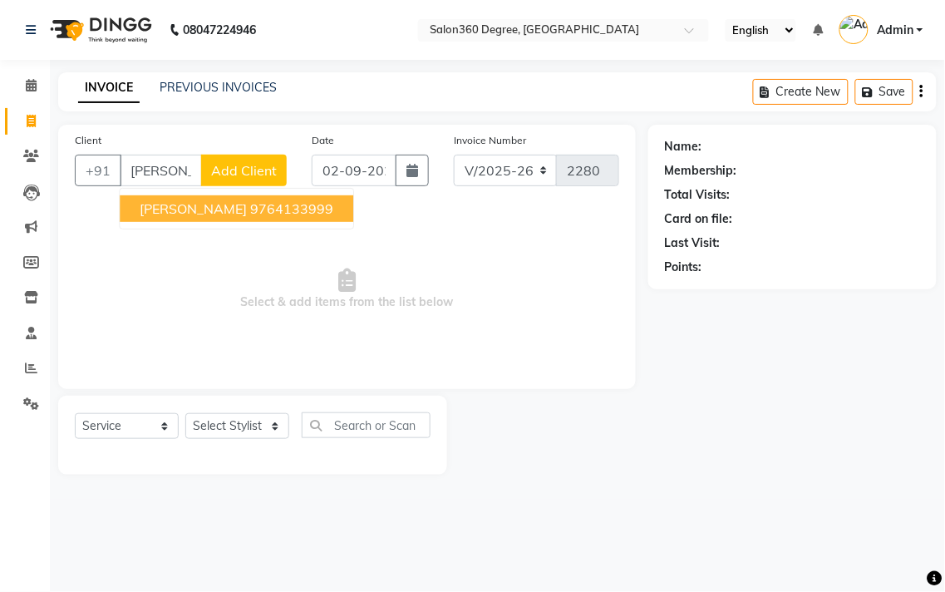
click at [144, 213] on span "[PERSON_NAME]" at bounding box center [193, 208] width 107 height 17
type input "9764133999"
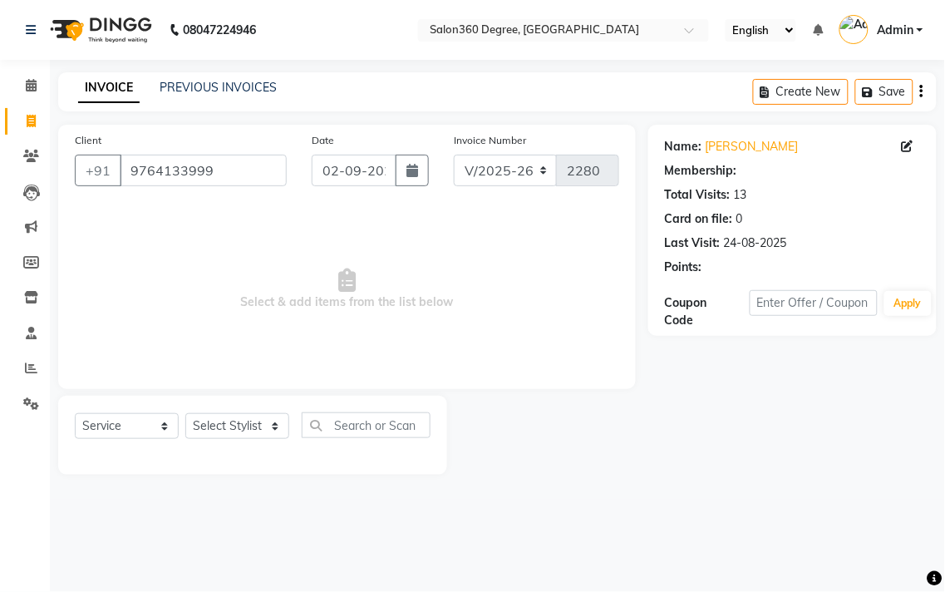
select select "1: Object"
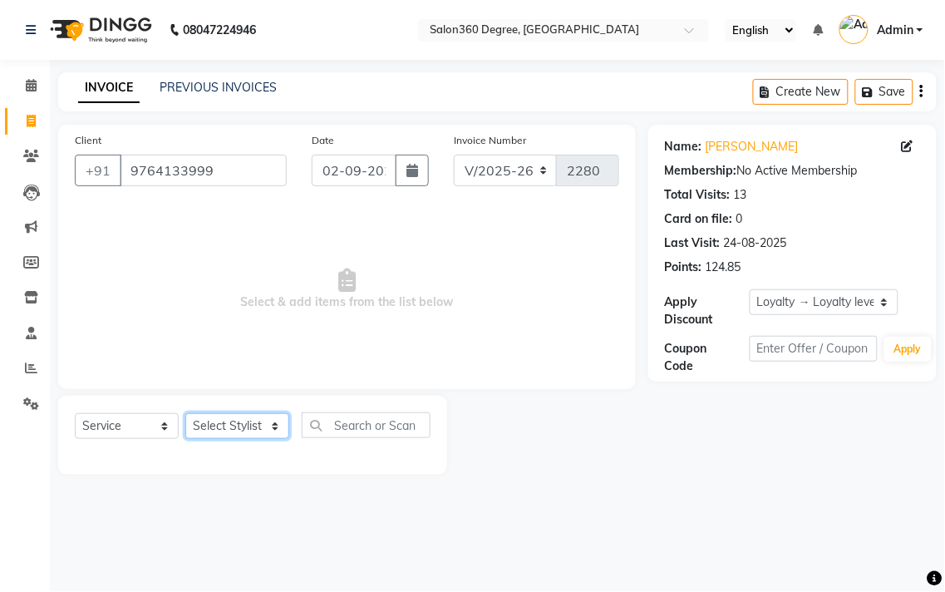
click at [245, 427] on select "Select Stylist [PERSON_NAME] [PERSON_NAME] dwarka [PERSON_NAME] khde [PERSON_NA…" at bounding box center [237, 426] width 104 height 26
select select "33524"
click at [185, 414] on select "Select Stylist [PERSON_NAME] [PERSON_NAME] dwarka [PERSON_NAME] khde [PERSON_NA…" at bounding box center [237, 426] width 104 height 26
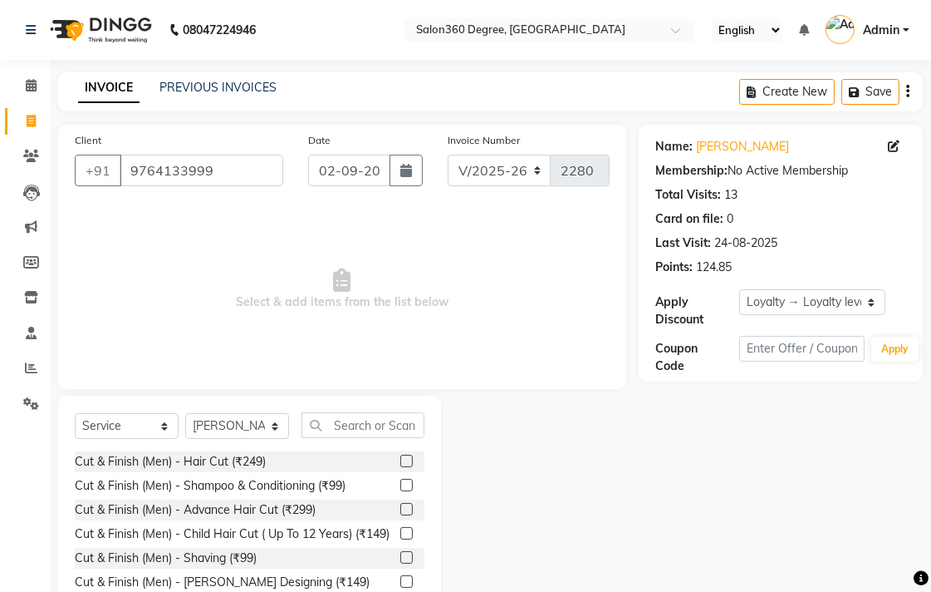
drag, startPoint x: 393, startPoint y: 460, endPoint x: 391, endPoint y: 445, distance: 15.9
click at [400, 452] on div at bounding box center [412, 461] width 24 height 21
click at [335, 291] on icon at bounding box center [342, 279] width 17 height 23
drag, startPoint x: 391, startPoint y: 457, endPoint x: 363, endPoint y: 376, distance: 86.2
click at [400, 455] on label at bounding box center [406, 461] width 12 height 12
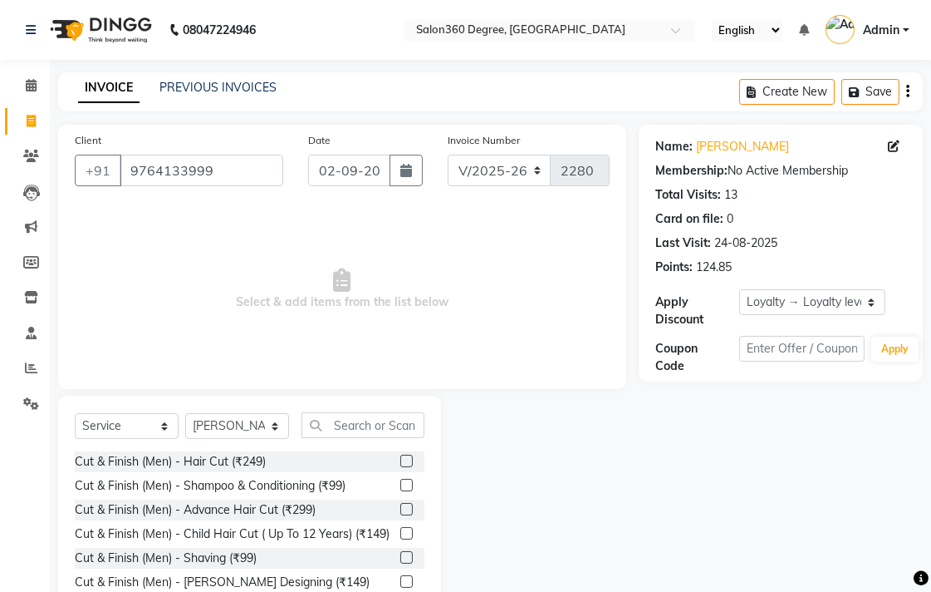
click at [400, 456] on input "checkbox" at bounding box center [405, 461] width 11 height 11
checkbox input "true"
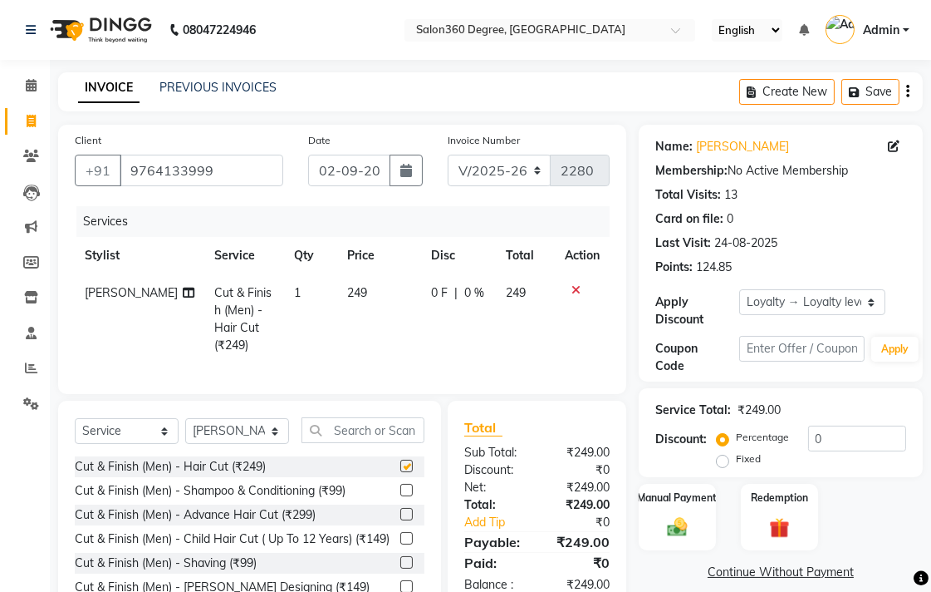
click at [352, 309] on td "249" at bounding box center [379, 319] width 84 height 90
select select "33524"
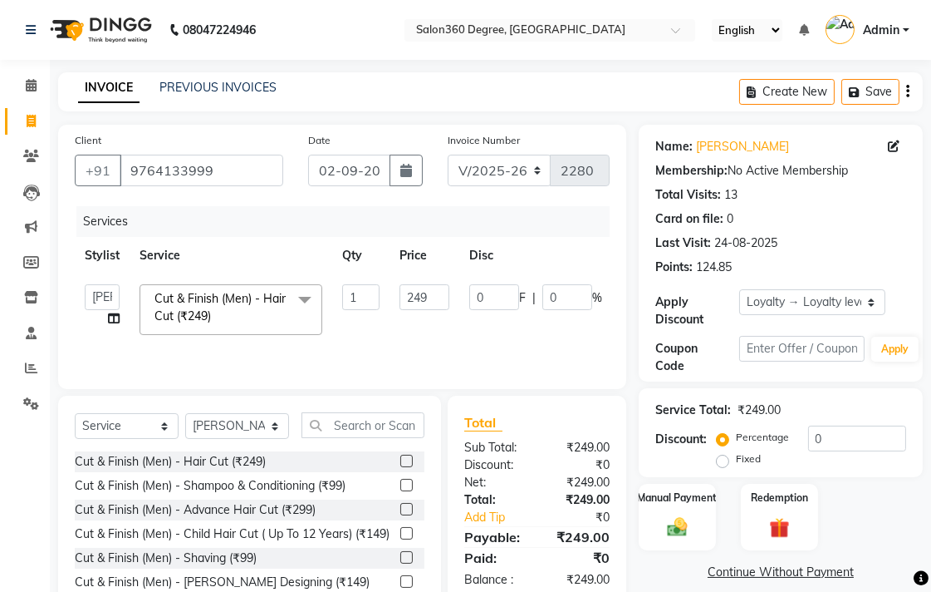
checkbox input "false"
click at [421, 289] on input "249" at bounding box center [425, 297] width 50 height 26
click at [425, 289] on input "249" at bounding box center [425, 297] width 50 height 26
type input "2"
type input "400"
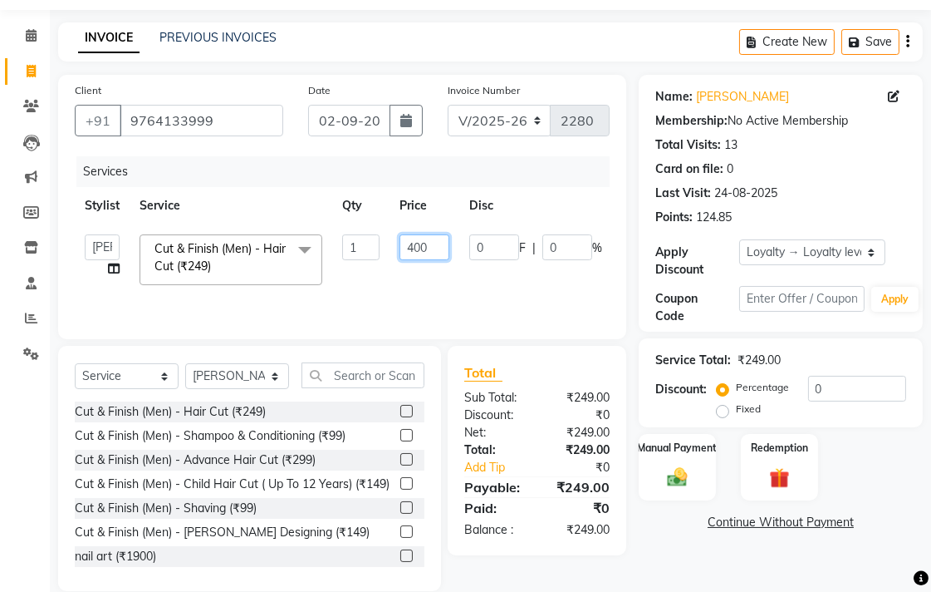
scroll to position [73, 0]
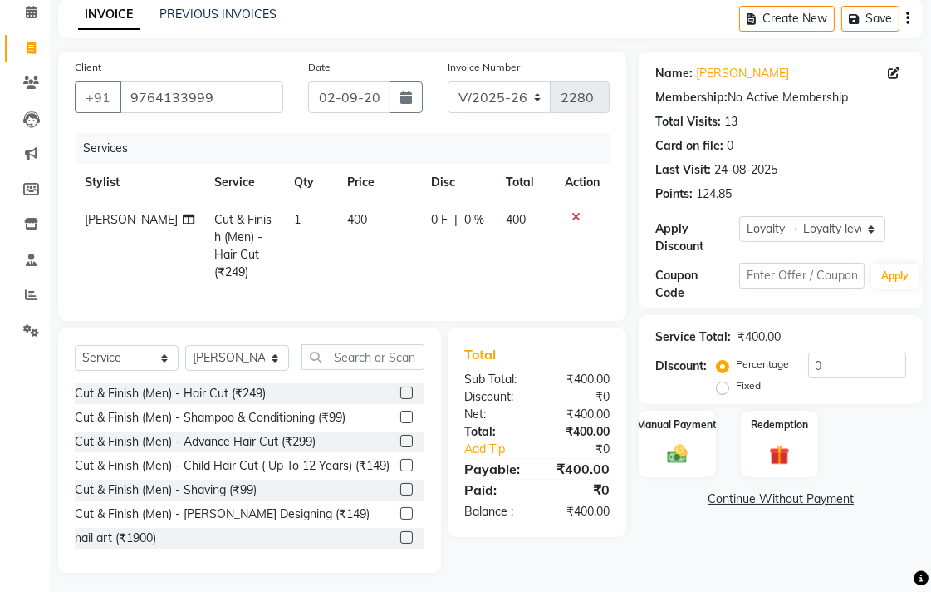
drag, startPoint x: 615, startPoint y: 549, endPoint x: 651, endPoint y: 474, distance: 84.0
click at [617, 548] on div "Total Sub Total: ₹400.00 Discount: ₹0 Net: ₹400.00 Total: ₹400.00 Add Tip ₹0 Pa…" at bounding box center [540, 449] width 198 height 245
click at [669, 440] on div "Manual Payment" at bounding box center [677, 444] width 81 height 70
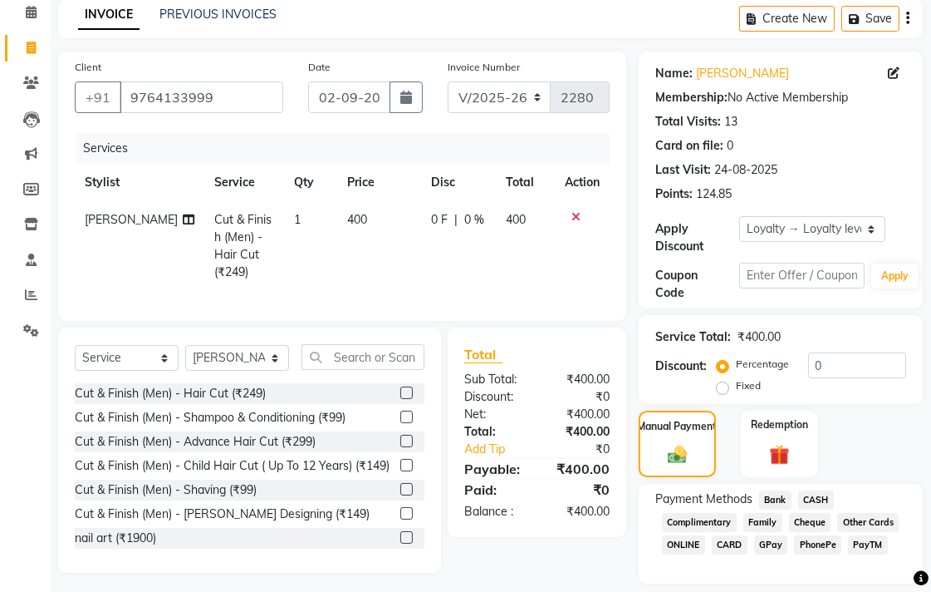
click at [812, 497] on span "CASH" at bounding box center [817, 499] width 36 height 19
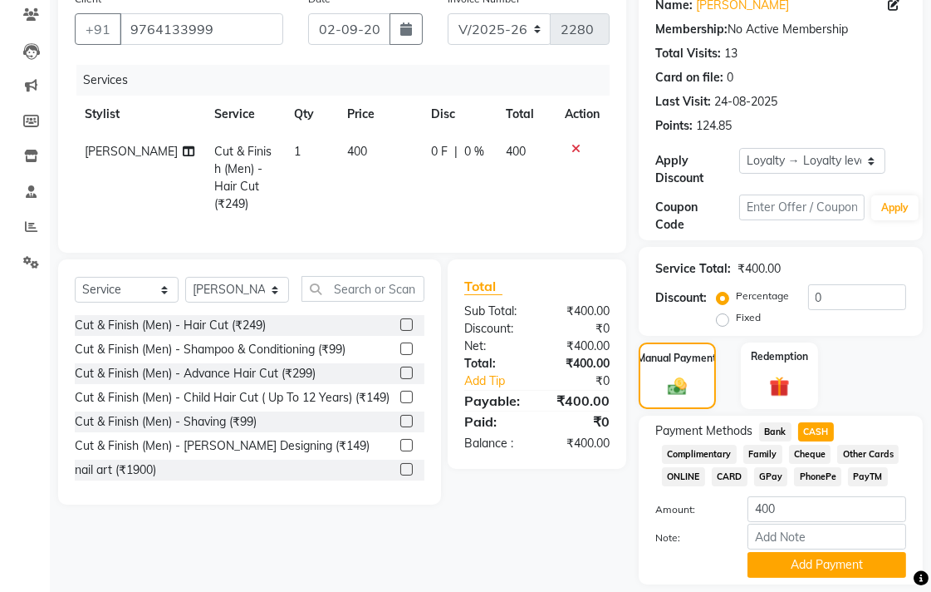
scroll to position [194, 0]
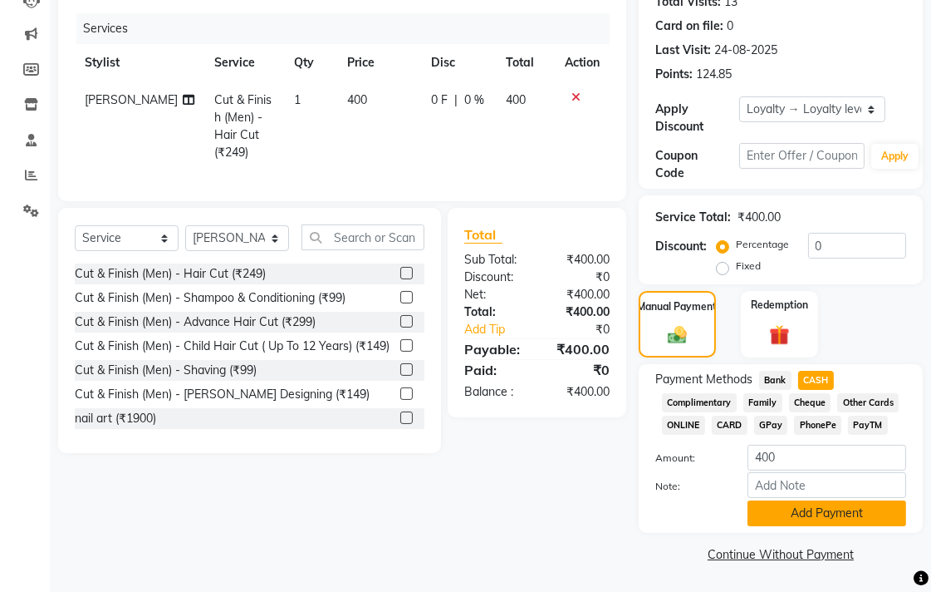
click at [783, 519] on button "Add Payment" at bounding box center [827, 513] width 159 height 26
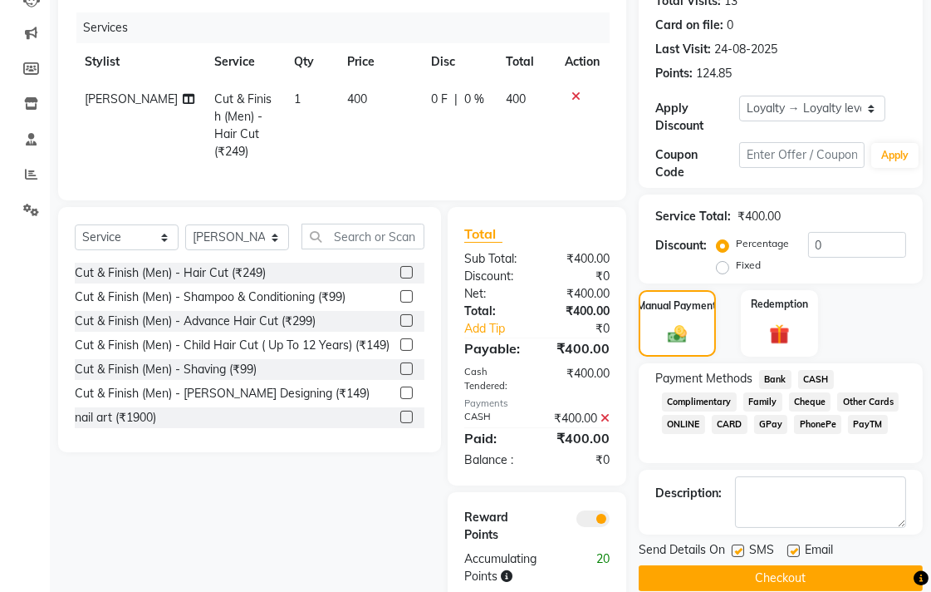
click at [756, 565] on button "Checkout" at bounding box center [781, 578] width 284 height 26
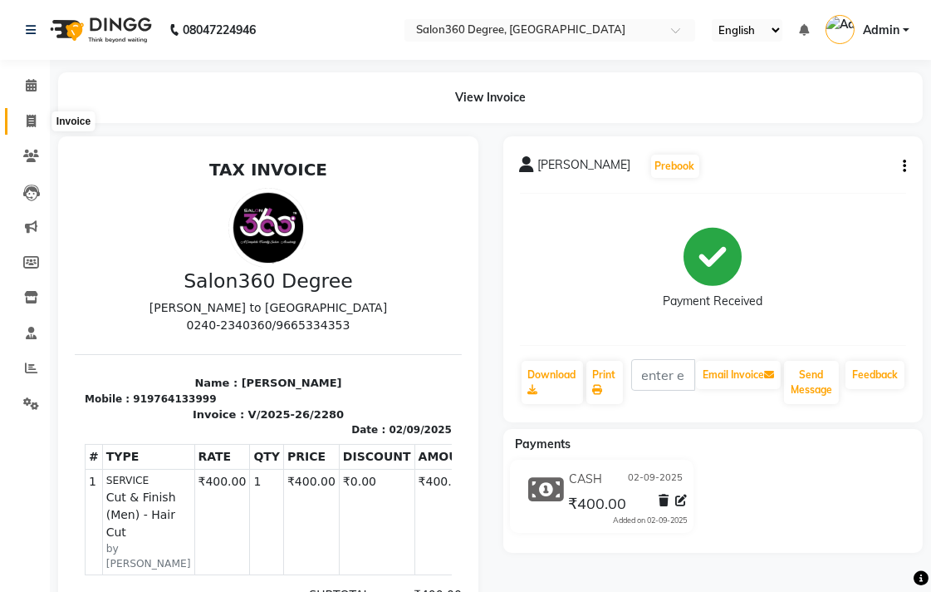
click at [27, 120] on icon at bounding box center [31, 121] width 9 height 12
select select "service"
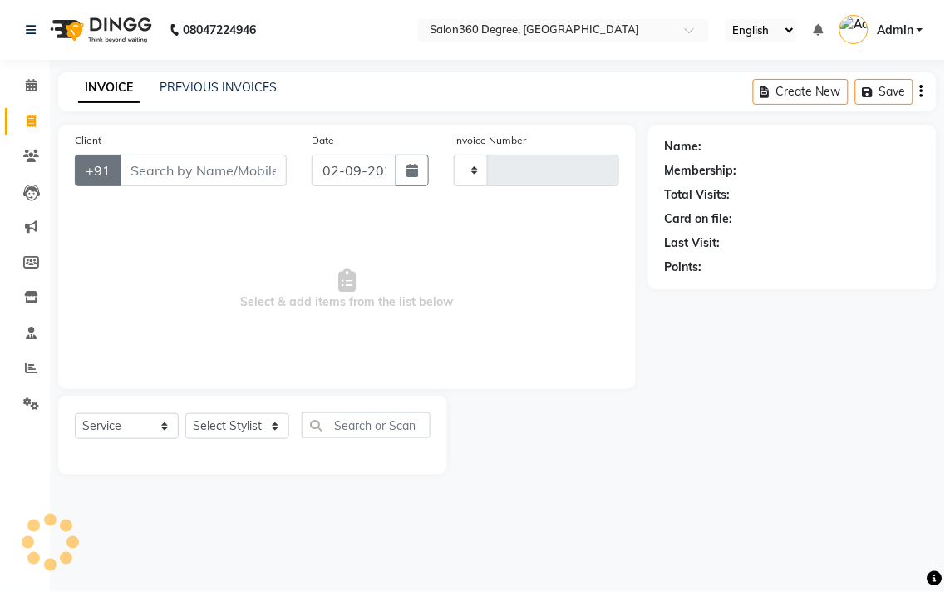
type input "2281"
select select "5215"
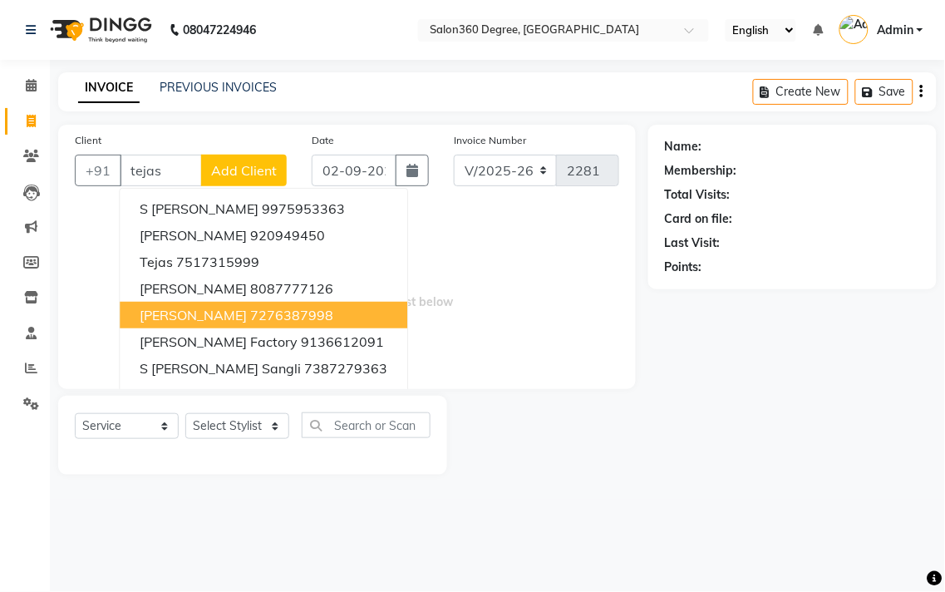
click at [195, 311] on span "[PERSON_NAME]" at bounding box center [193, 315] width 107 height 17
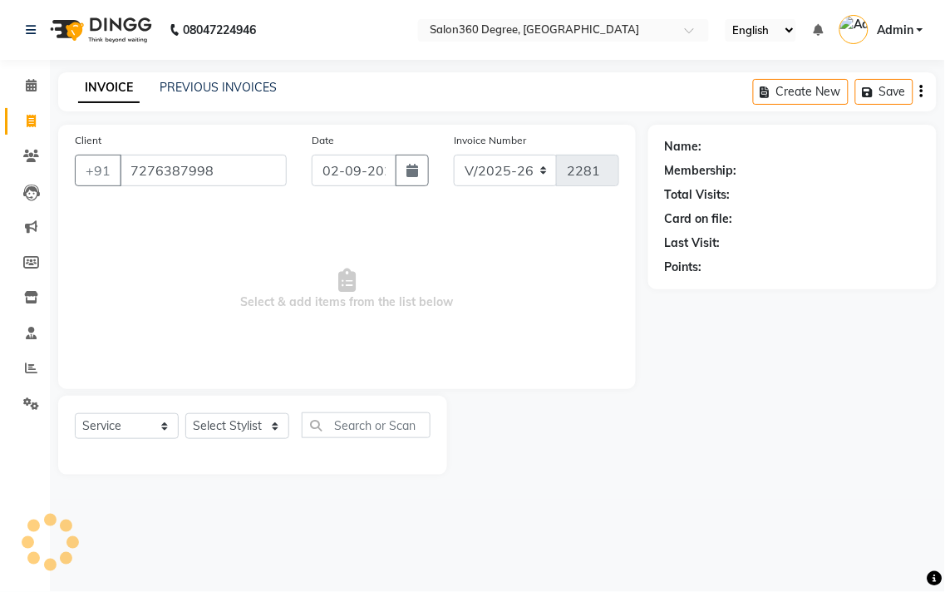
type input "7276387998"
select select "1: Object"
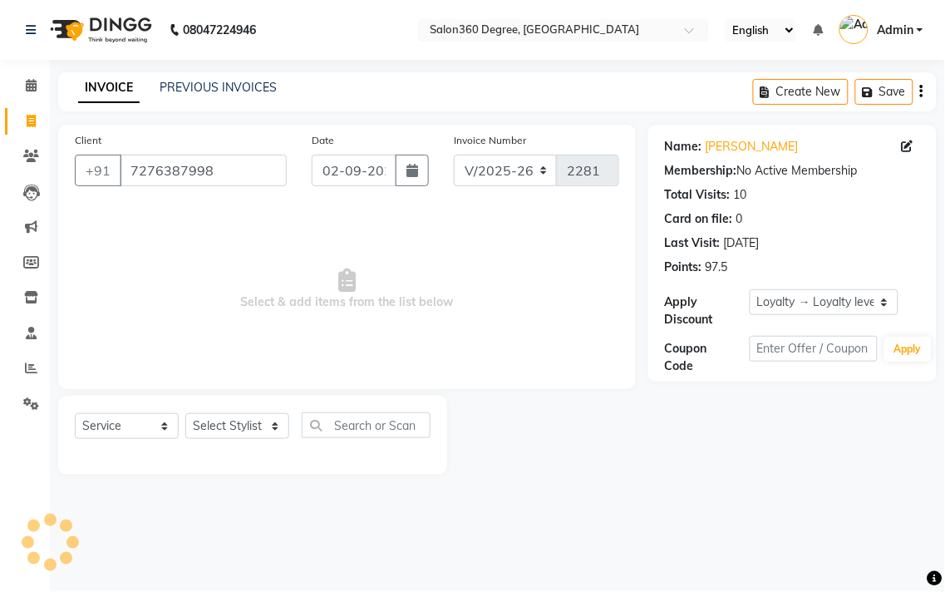
click at [244, 451] on div at bounding box center [253, 454] width 356 height 7
drag, startPoint x: 244, startPoint y: 425, endPoint x: 244, endPoint y: 415, distance: 10.0
click at [244, 421] on select "Select Stylist [PERSON_NAME] [PERSON_NAME] dwarka [PERSON_NAME] khde [PERSON_NA…" at bounding box center [237, 426] width 104 height 26
select select "37037"
click at [185, 414] on select "Select Stylist [PERSON_NAME] [PERSON_NAME] dwarka [PERSON_NAME] khde [PERSON_NA…" at bounding box center [237, 426] width 104 height 26
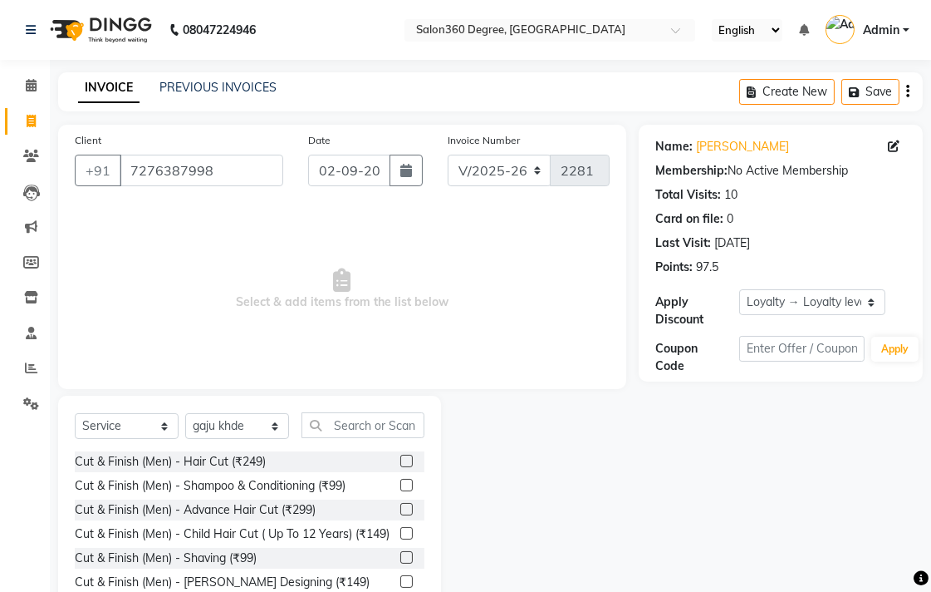
click at [400, 455] on label at bounding box center [406, 461] width 12 height 12
click at [400, 456] on input "checkbox" at bounding box center [405, 461] width 11 height 11
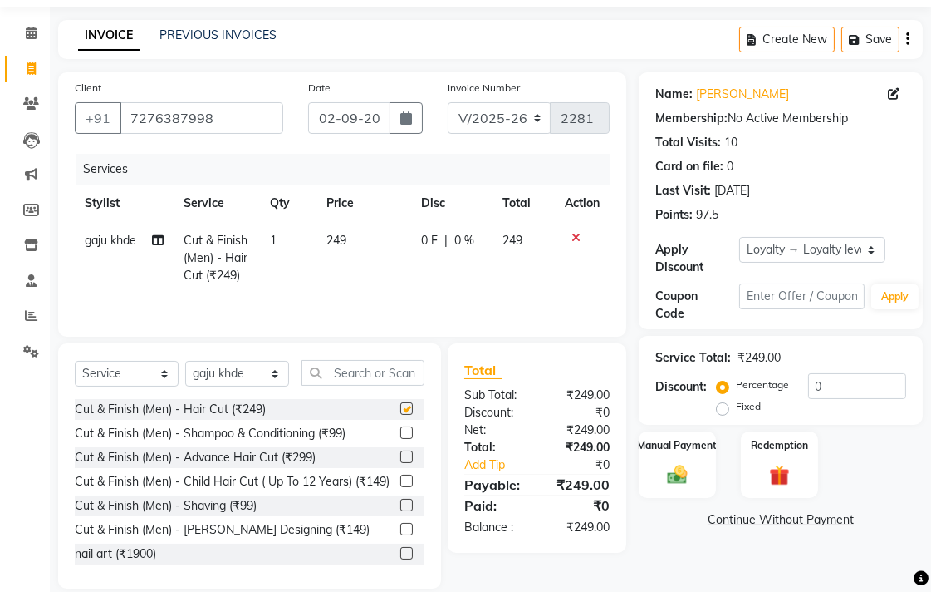
checkbox input "false"
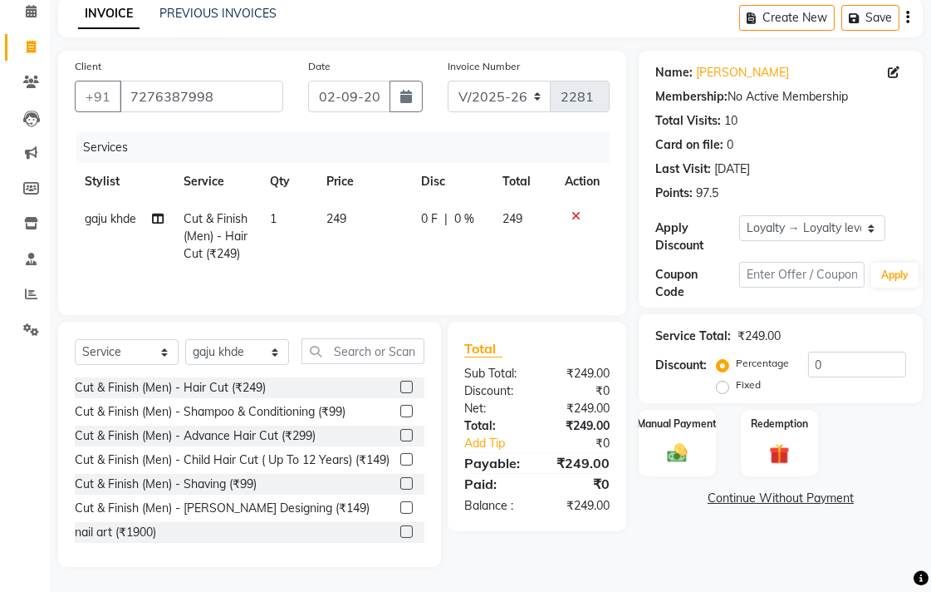
drag, startPoint x: 394, startPoint y: 517, endPoint x: 371, endPoint y: 383, distance: 135.6
click at [400, 514] on label at bounding box center [406, 507] width 12 height 12
click at [400, 514] on input "checkbox" at bounding box center [405, 508] width 11 height 11
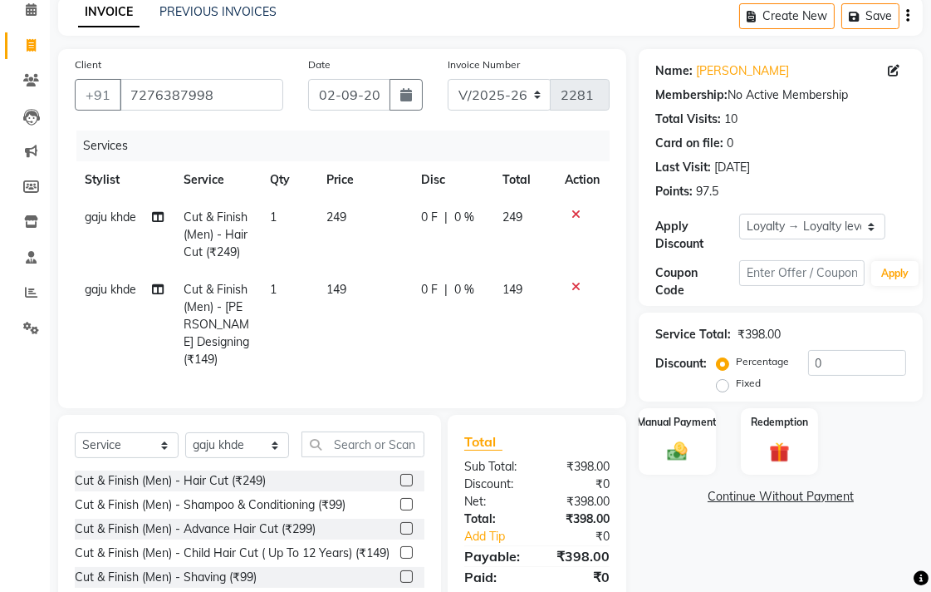
checkbox input "false"
click at [371, 233] on td "249" at bounding box center [364, 235] width 95 height 72
select select "37037"
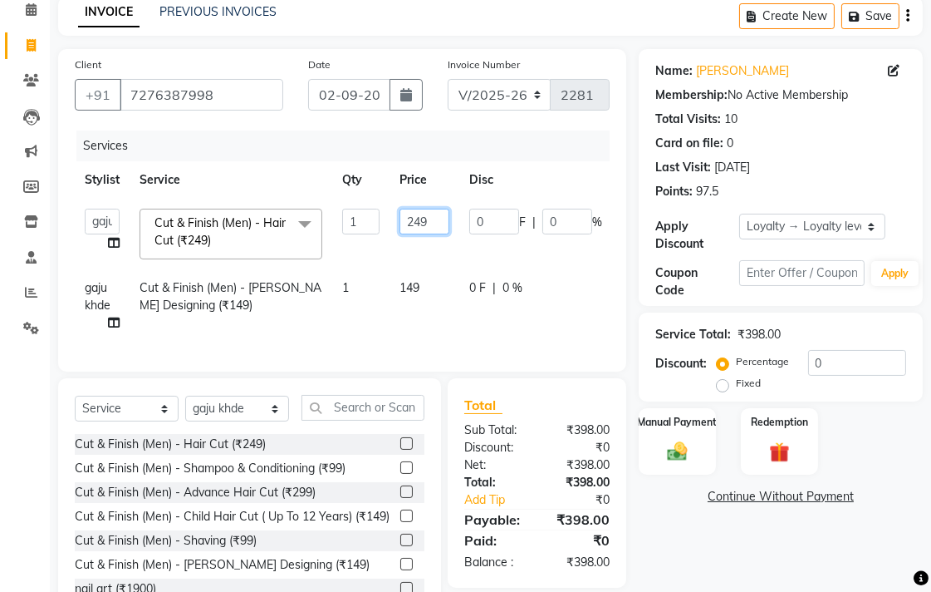
click at [440, 228] on input "249" at bounding box center [425, 222] width 50 height 26
type input "250"
click at [433, 326] on tr "gaju khde Cut & Finish (Men) - [PERSON_NAME] Designing (₹149) 1 149 0 F | 0 % 1…" at bounding box center [395, 305] width 641 height 72
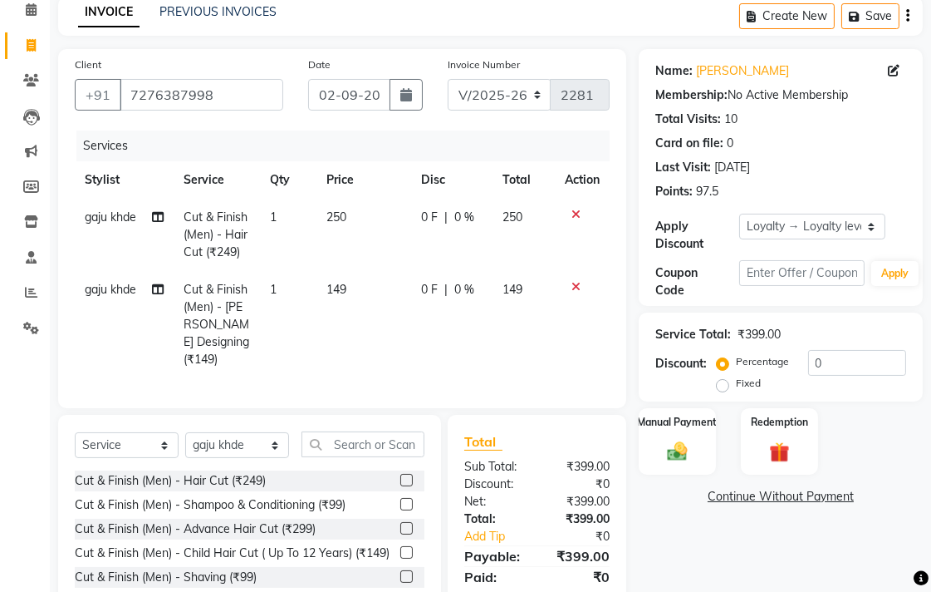
click at [402, 311] on td "149" at bounding box center [364, 324] width 95 height 107
select select "37037"
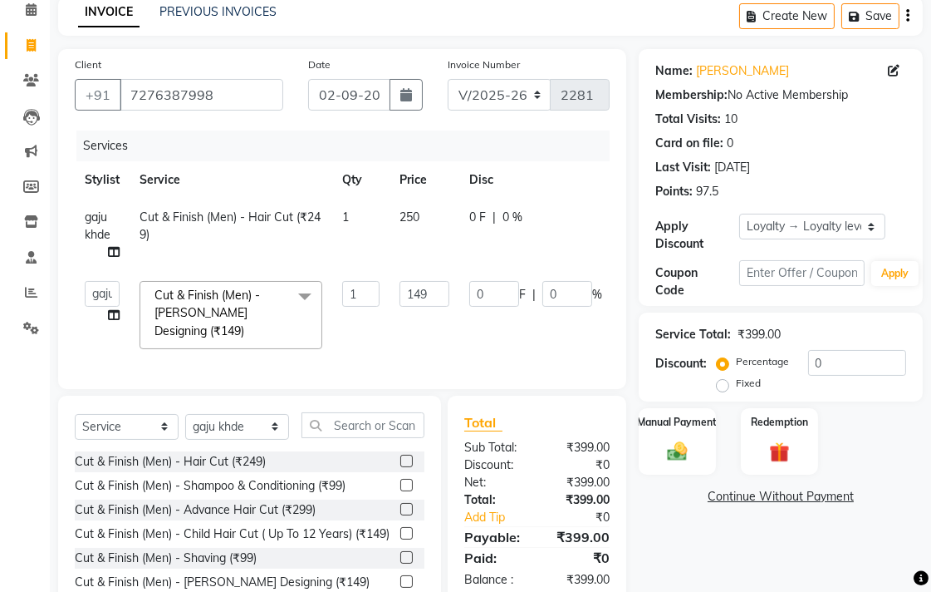
click at [459, 287] on td "0 F | 0 %" at bounding box center [535, 315] width 153 height 88
click at [437, 292] on input "149" at bounding box center [425, 294] width 50 height 26
type input "150"
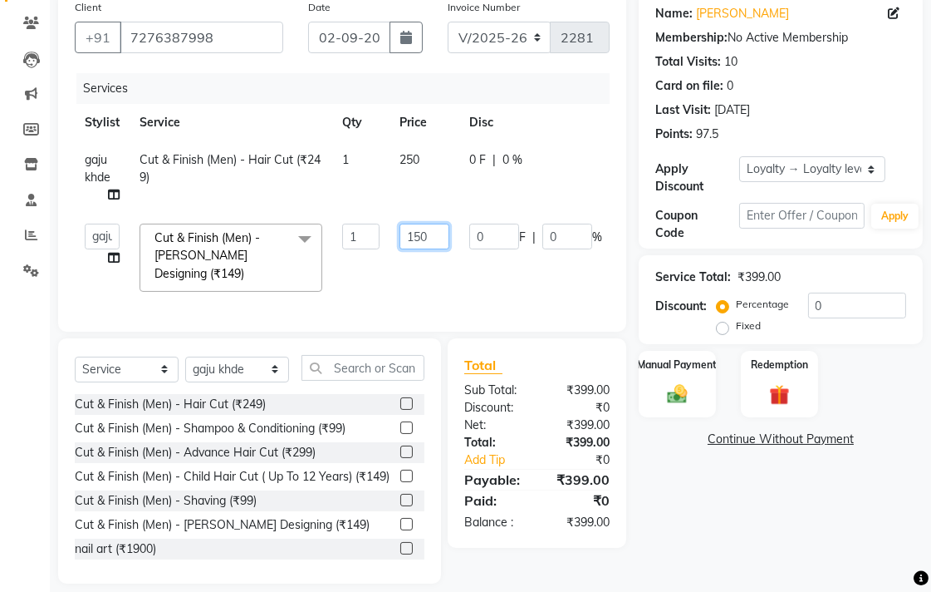
scroll to position [163, 0]
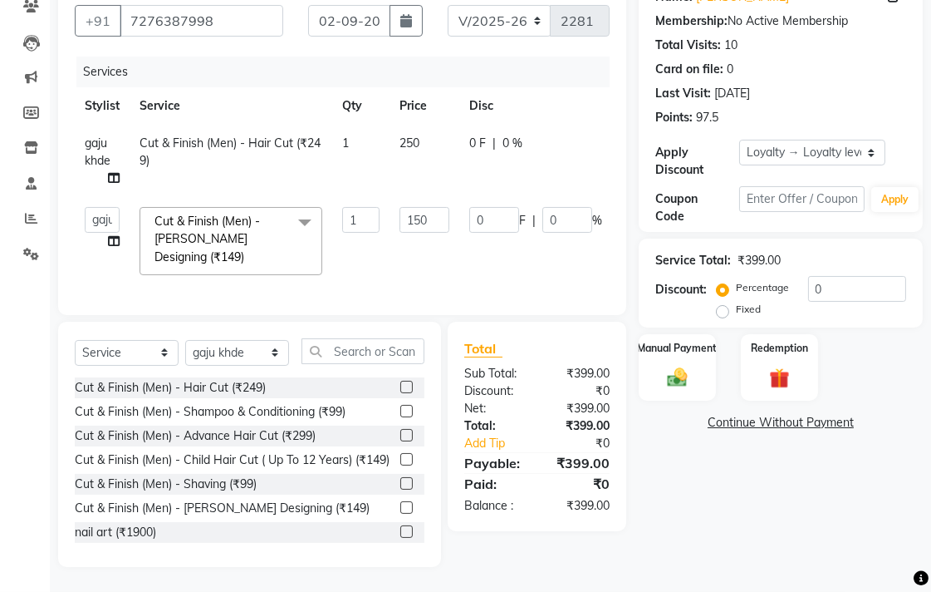
click at [685, 479] on div "Name: [PERSON_NAME] Membership: No Active Membership Total Visits: 10 Card on f…" at bounding box center [787, 271] width 297 height 592
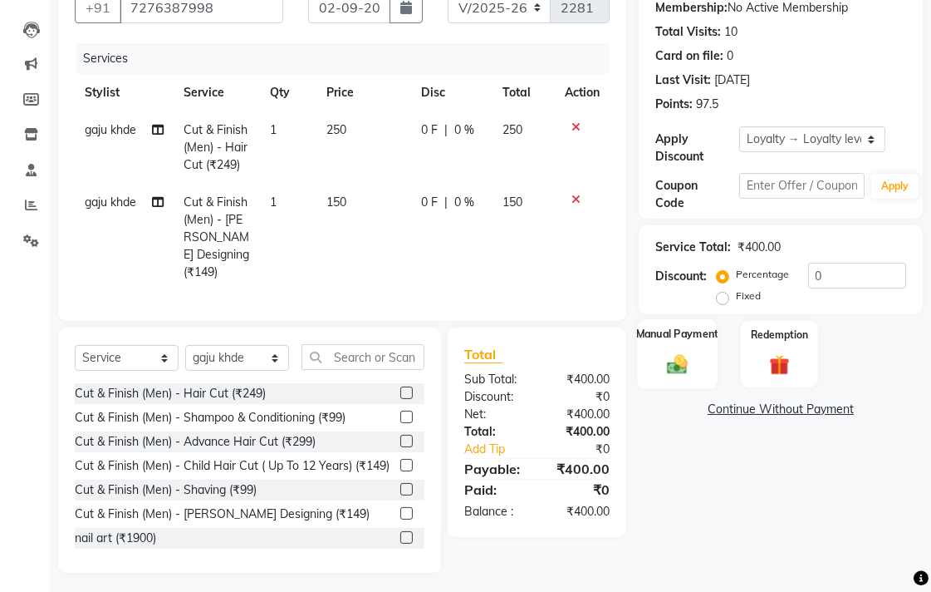
drag, startPoint x: 658, startPoint y: 342, endPoint x: 669, endPoint y: 349, distance: 13.1
click at [658, 341] on div "Manual Payment" at bounding box center [677, 354] width 81 height 70
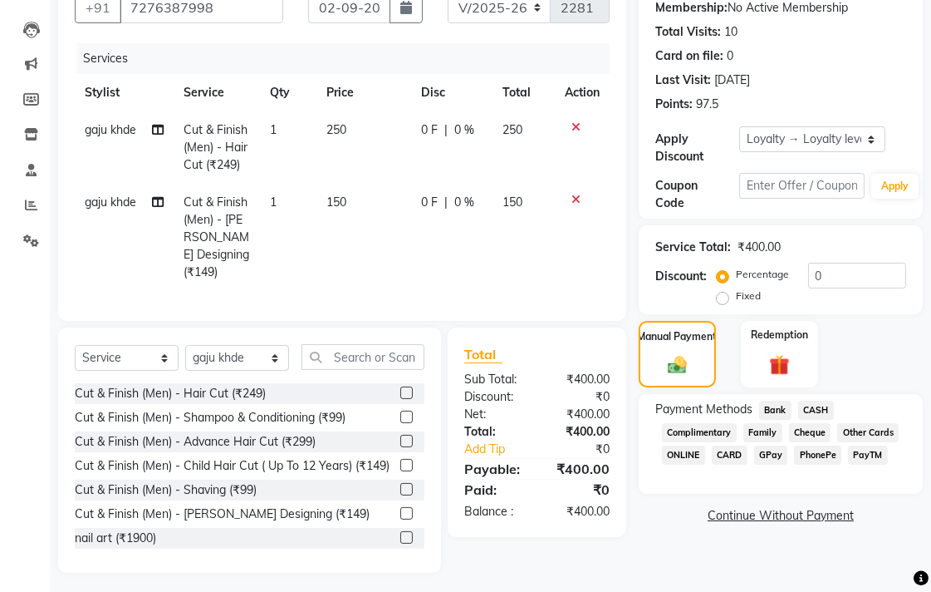
drag, startPoint x: 775, startPoint y: 405, endPoint x: 784, endPoint y: 410, distance: 10.4
click at [777, 405] on span "Bank" at bounding box center [775, 409] width 32 height 19
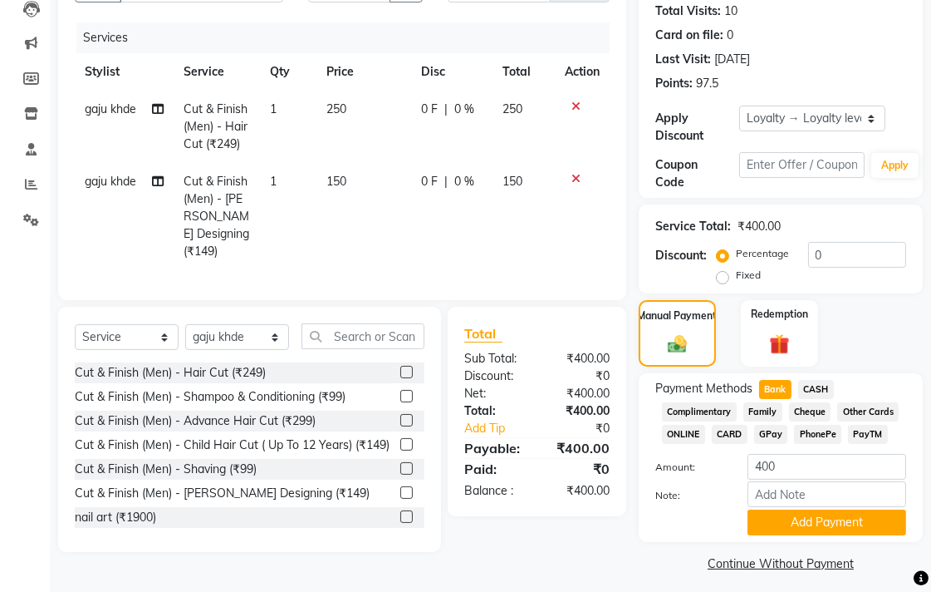
scroll to position [194, 0]
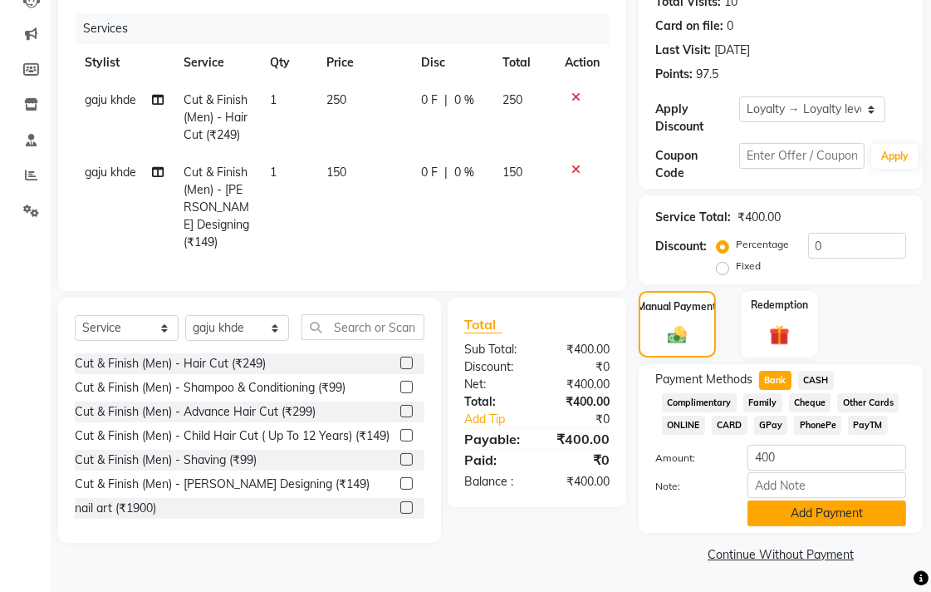
click at [810, 513] on button "Add Payment" at bounding box center [827, 513] width 159 height 26
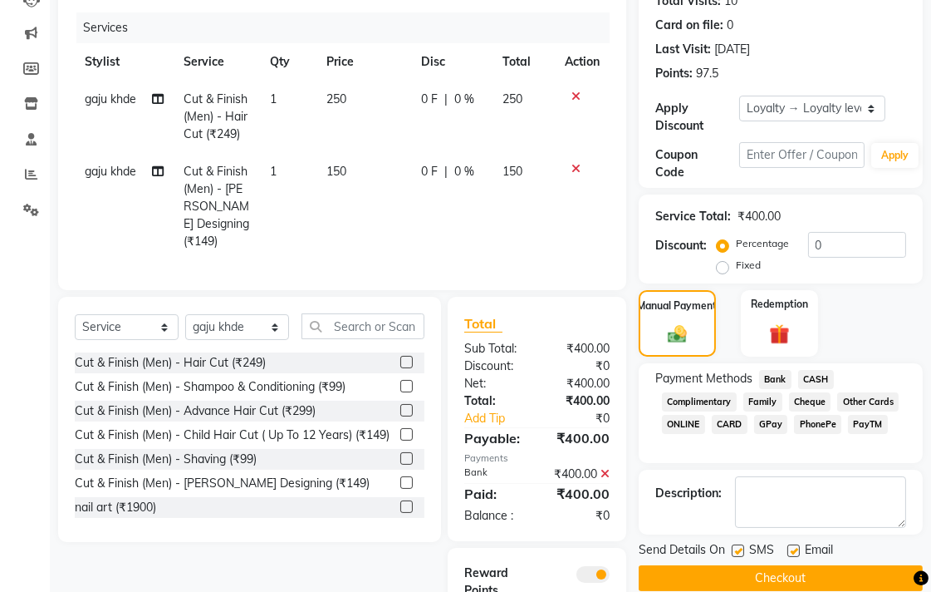
drag, startPoint x: 759, startPoint y: 574, endPoint x: 601, endPoint y: 555, distance: 159.9
click at [759, 573] on button "Checkout" at bounding box center [781, 578] width 284 height 26
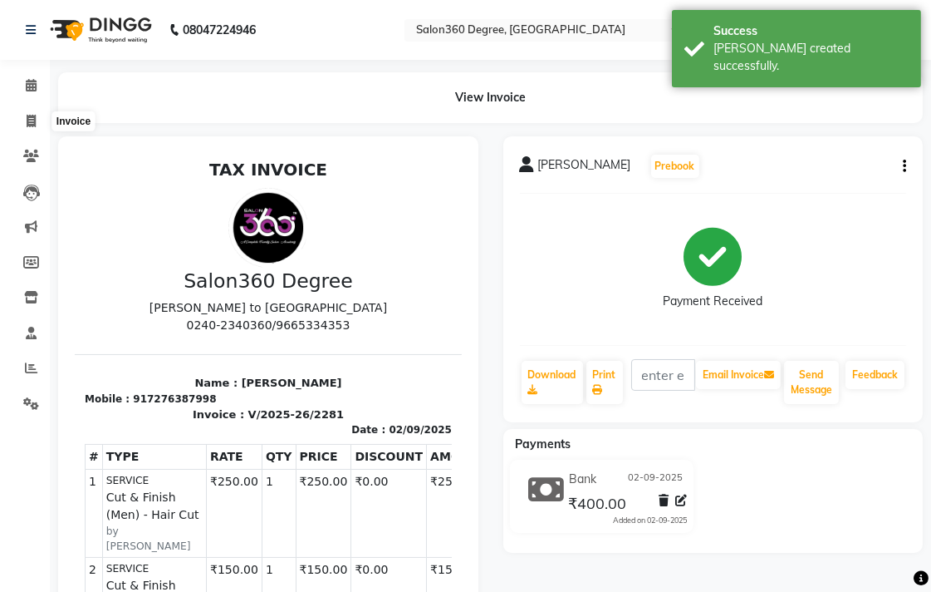
click at [25, 136] on li "Invoice" at bounding box center [25, 122] width 50 height 36
click at [27, 127] on icon at bounding box center [31, 121] width 9 height 12
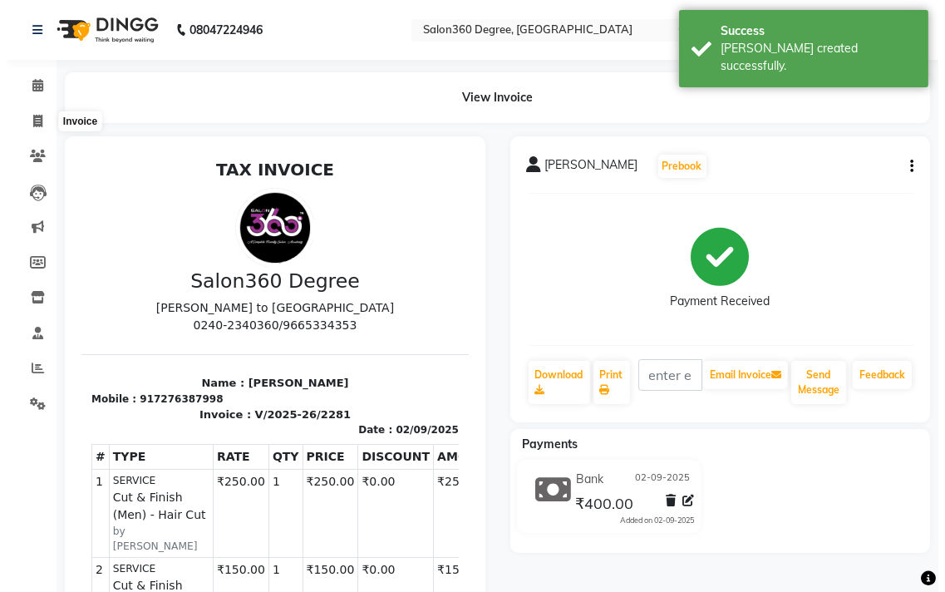
select select "5215"
select select "service"
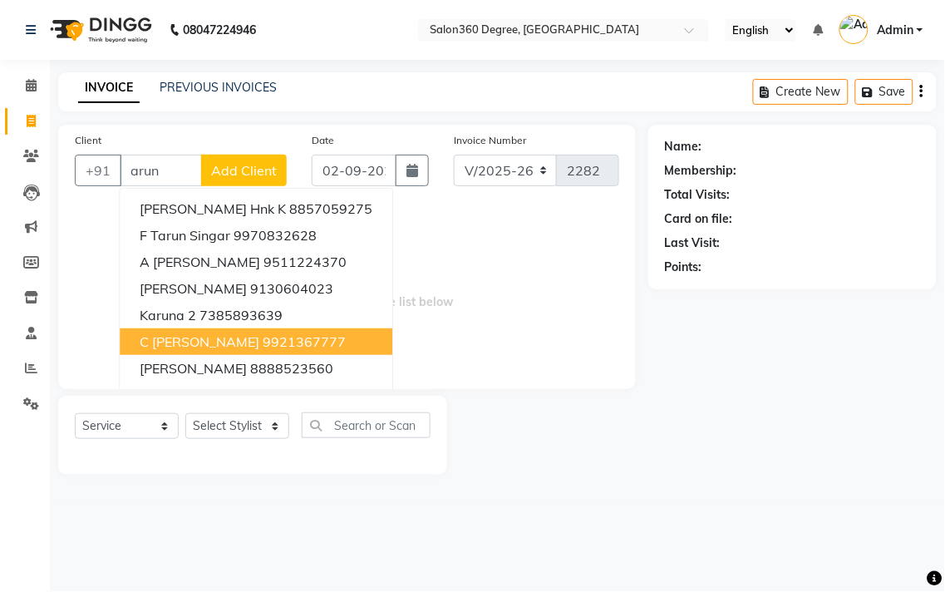
click at [195, 333] on span "C [PERSON_NAME]" at bounding box center [200, 341] width 120 height 17
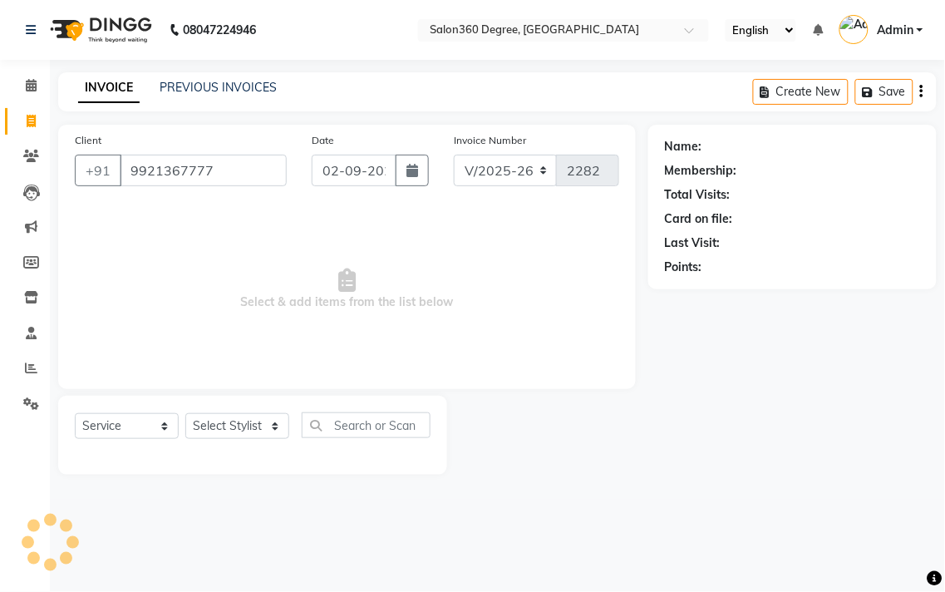
type input "9921367777"
select select "1: Object"
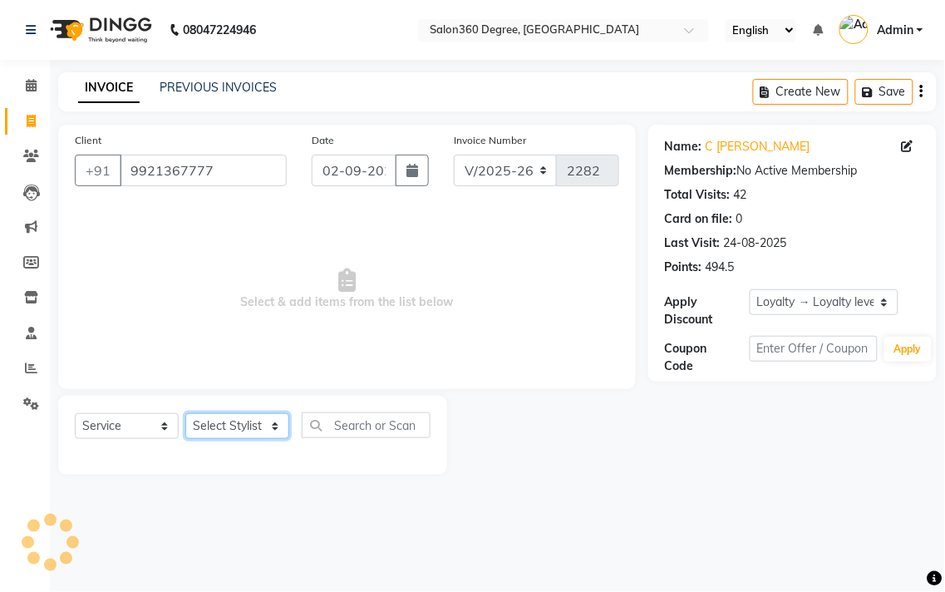
click at [198, 422] on select "Select Stylist [PERSON_NAME] [PERSON_NAME] dwarka [PERSON_NAME] khde [PERSON_NA…" at bounding box center [237, 426] width 104 height 26
select select "33518"
click at [185, 414] on select "Select Stylist [PERSON_NAME] [PERSON_NAME] dwarka [PERSON_NAME] khde [PERSON_NA…" at bounding box center [237, 426] width 104 height 26
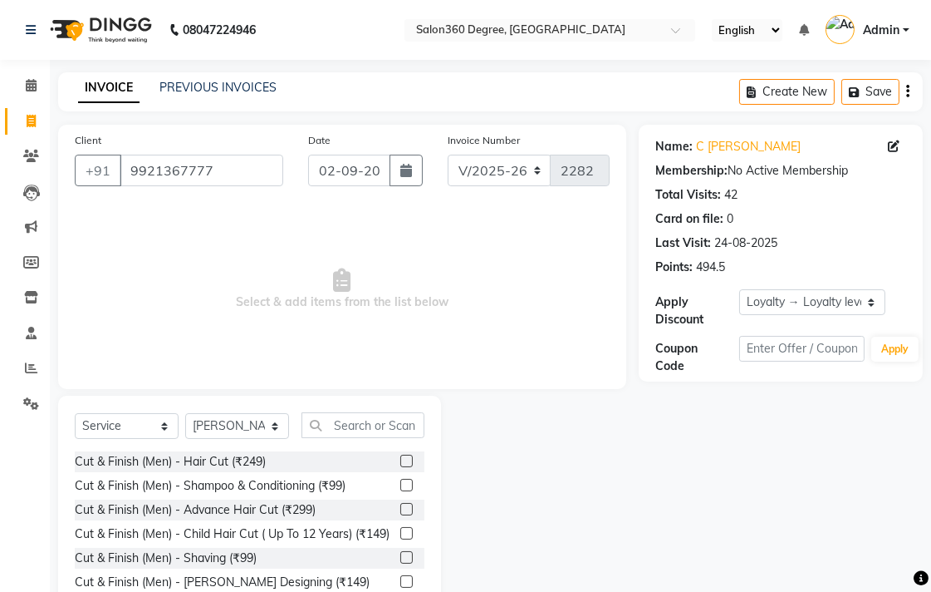
click at [400, 462] on label at bounding box center [406, 461] width 12 height 12
click at [400, 462] on input "checkbox" at bounding box center [405, 461] width 11 height 11
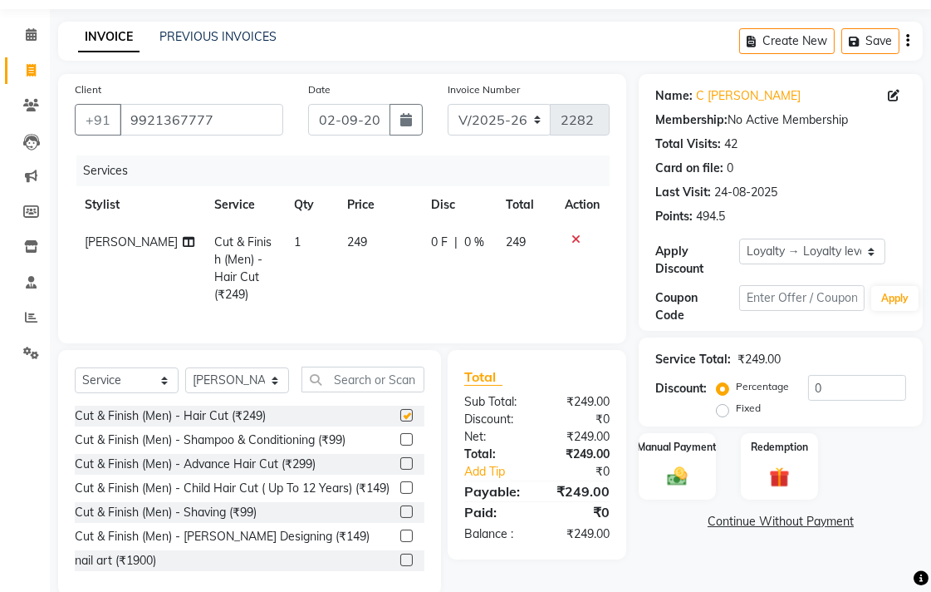
scroll to position [76, 0]
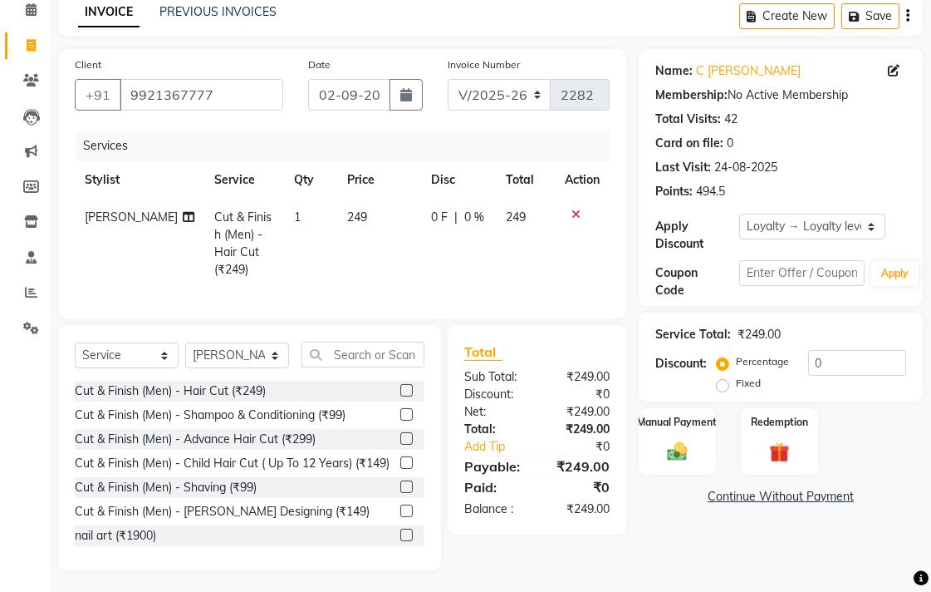
checkbox input "false"
drag, startPoint x: 393, startPoint y: 520, endPoint x: 381, endPoint y: 441, distance: 79.9
click at [400, 517] on label at bounding box center [406, 510] width 12 height 12
click at [400, 517] on input "checkbox" at bounding box center [405, 511] width 11 height 11
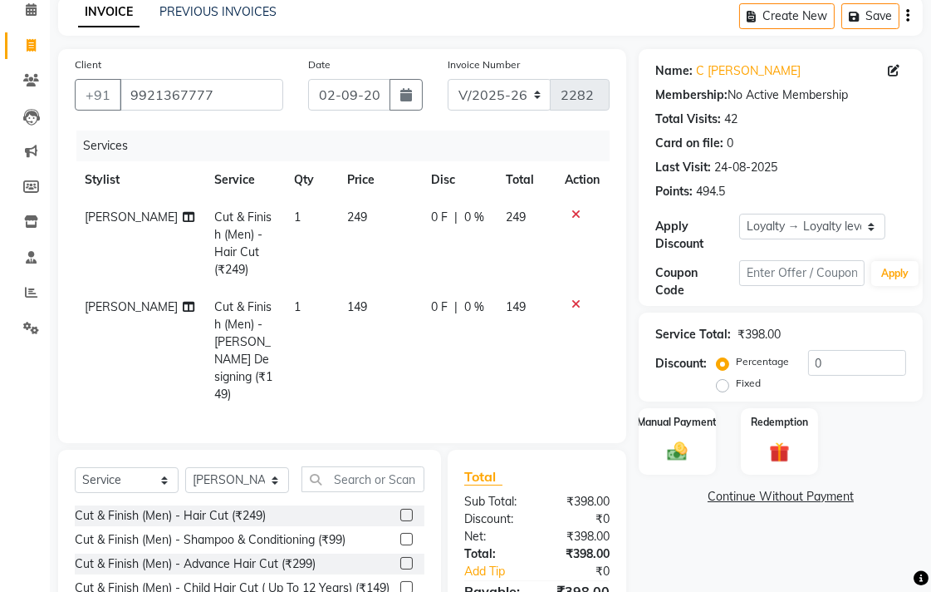
checkbox input "false"
click at [377, 251] on td "249" at bounding box center [379, 244] width 84 height 90
select select "33518"
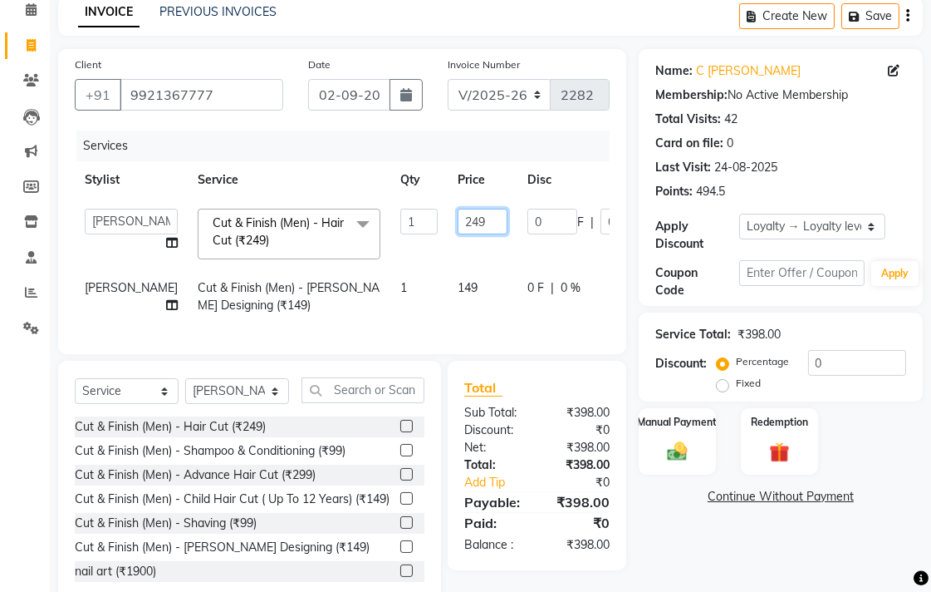
click at [458, 229] on input "249" at bounding box center [483, 222] width 50 height 26
type input "250"
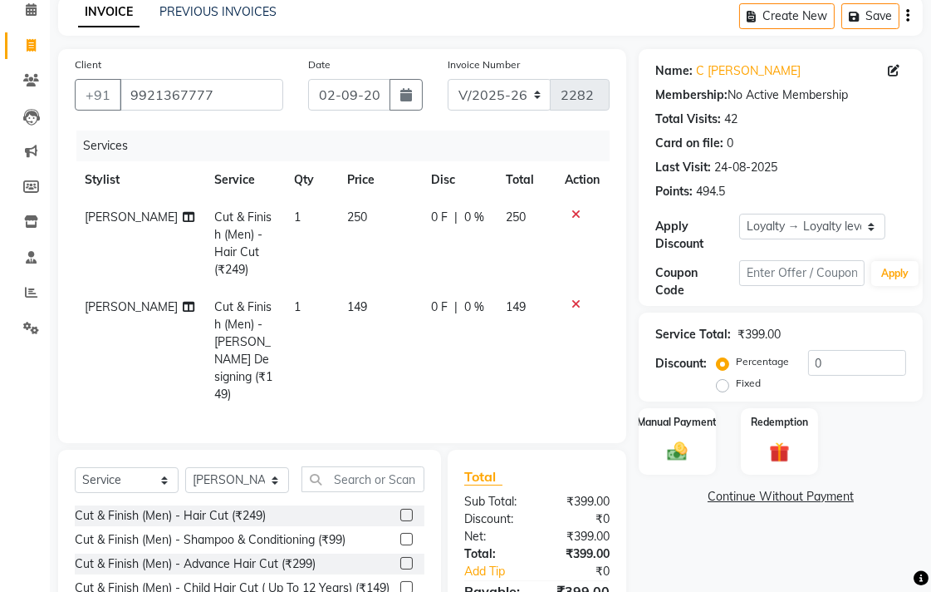
drag, startPoint x: 435, startPoint y: 296, endPoint x: 426, endPoint y: 322, distance: 27.9
click at [435, 303] on tr "[PERSON_NAME] Cut & Finish (Men) - [PERSON_NAME] Designing (₹149) 1 149 0 F | 0…" at bounding box center [342, 350] width 535 height 125
click at [425, 322] on td "0 F | 0 %" at bounding box center [458, 350] width 75 height 125
select select "33518"
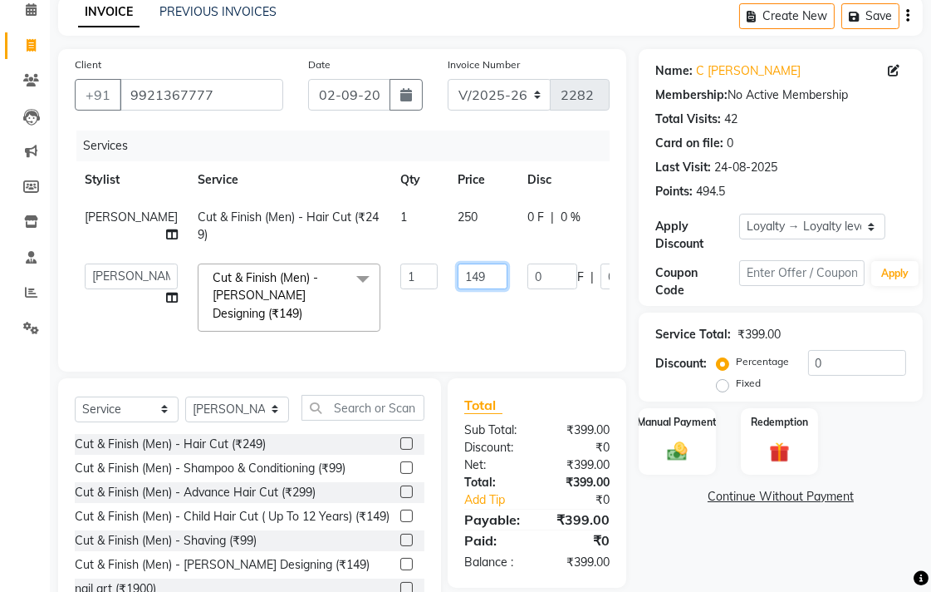
click at [458, 289] on input "149" at bounding box center [483, 276] width 50 height 26
type input "150"
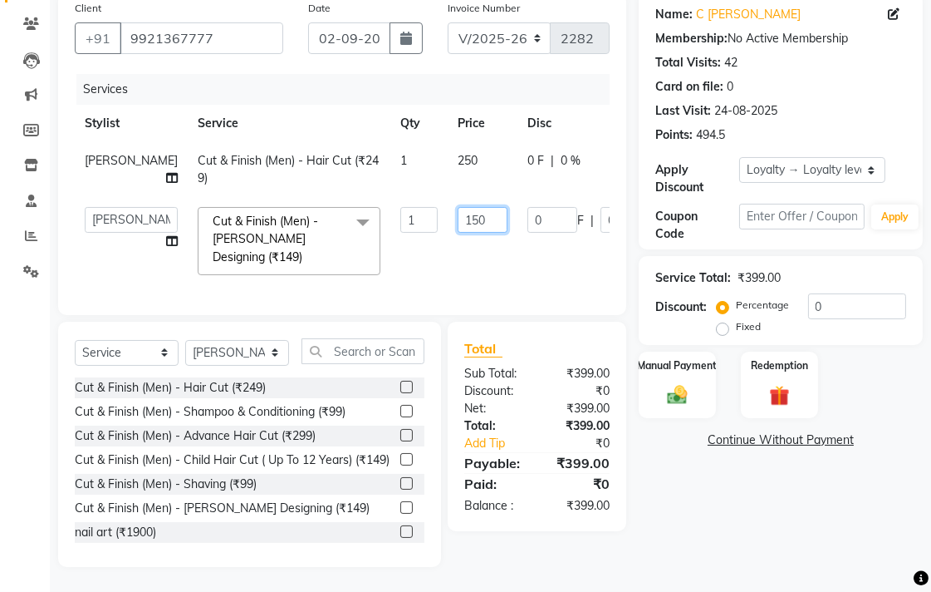
scroll to position [163, 0]
click at [663, 493] on div "Name: C [PERSON_NAME] Membership: No Active Membership Total Visits: 42 Card on…" at bounding box center [787, 280] width 297 height 574
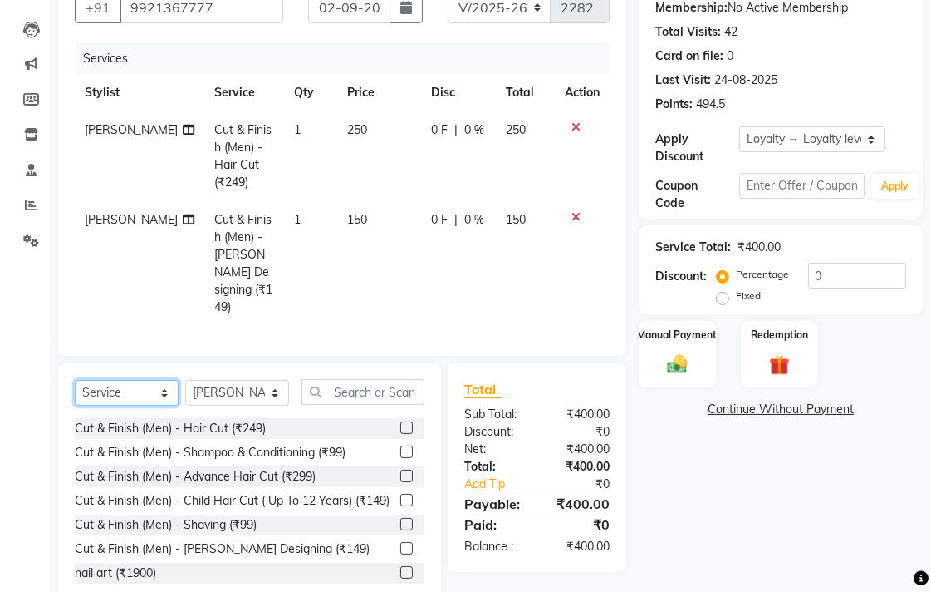
click at [150, 380] on select "Select Service Product Membership Package Voucher Prepaid Gift Card" at bounding box center [127, 393] width 104 height 26
select select "product"
click at [75, 380] on select "Select Service Product Membership Package Voucher Prepaid Gift Card" at bounding box center [127, 393] width 104 height 26
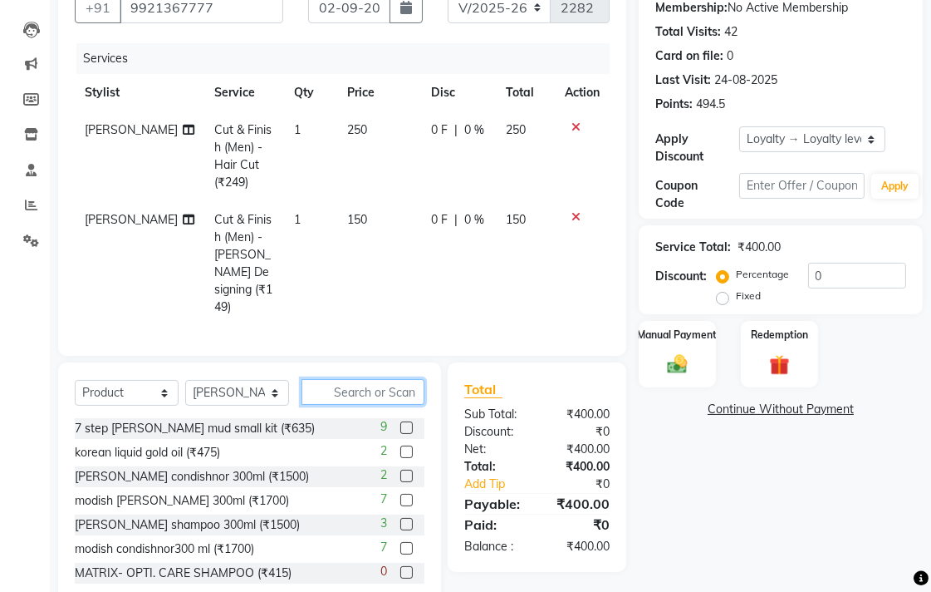
click at [337, 379] on input "text" at bounding box center [363, 392] width 123 height 26
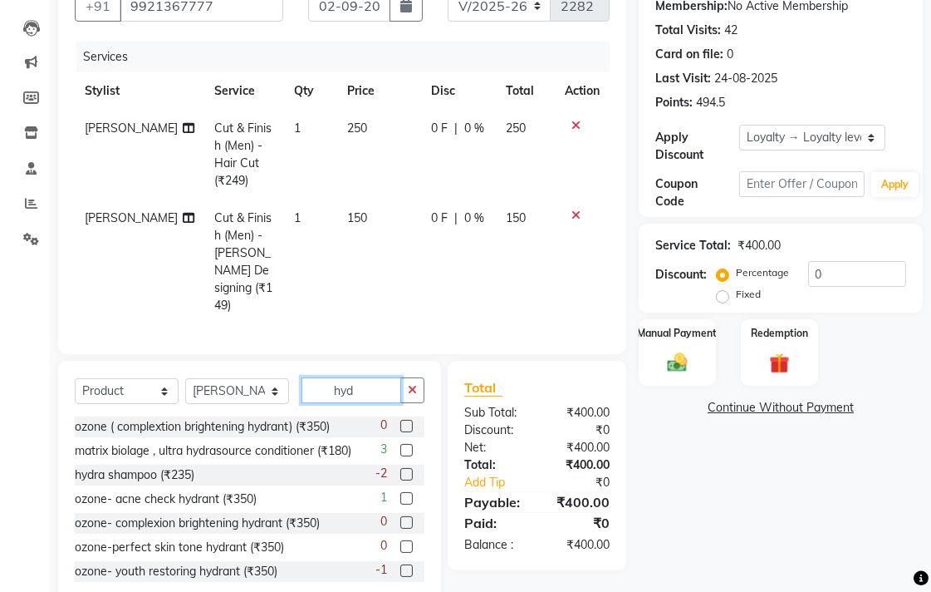
scroll to position [50, 0]
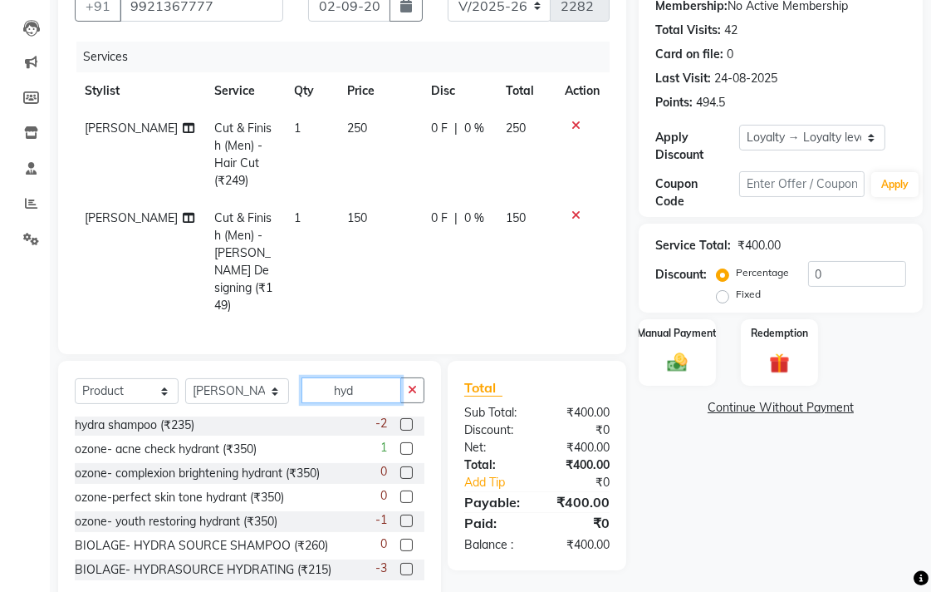
type input "hyd"
drag, startPoint x: 388, startPoint y: 507, endPoint x: 402, endPoint y: 519, distance: 18.8
click at [400, 538] on label at bounding box center [406, 544] width 12 height 12
click at [400, 540] on input "checkbox" at bounding box center [405, 545] width 11 height 11
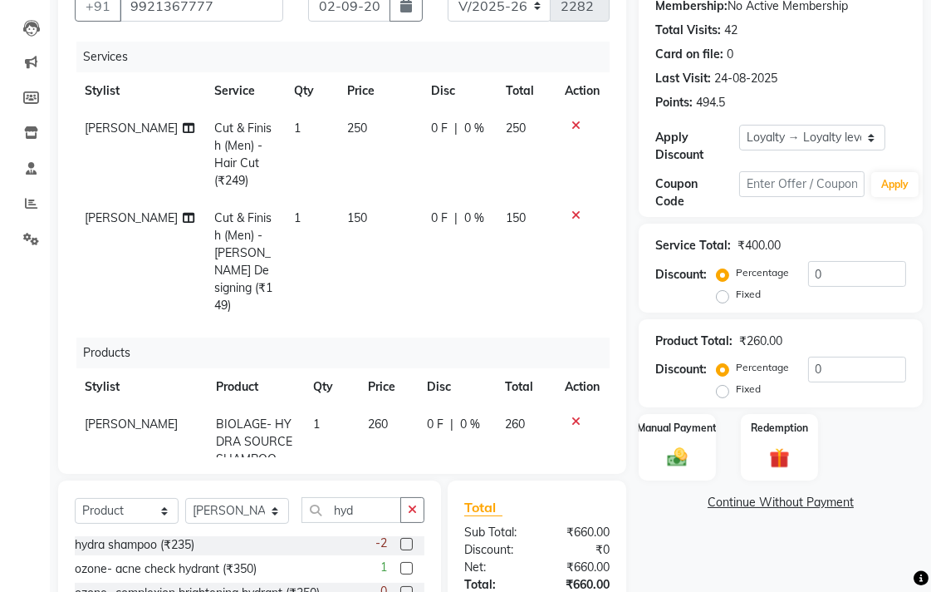
checkbox input "false"
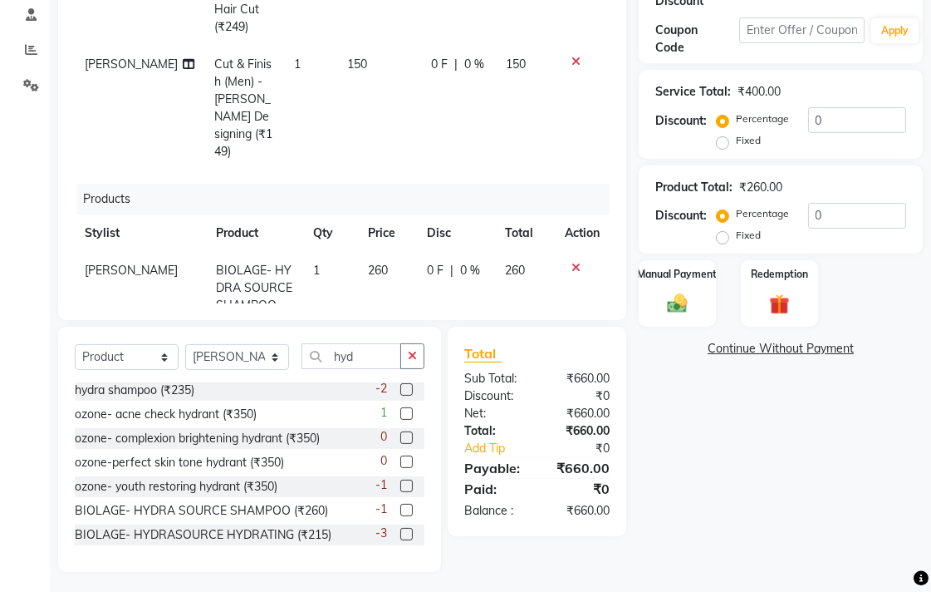
click at [400, 528] on label at bounding box center [406, 534] width 12 height 12
click at [400, 529] on input "checkbox" at bounding box center [405, 534] width 11 height 11
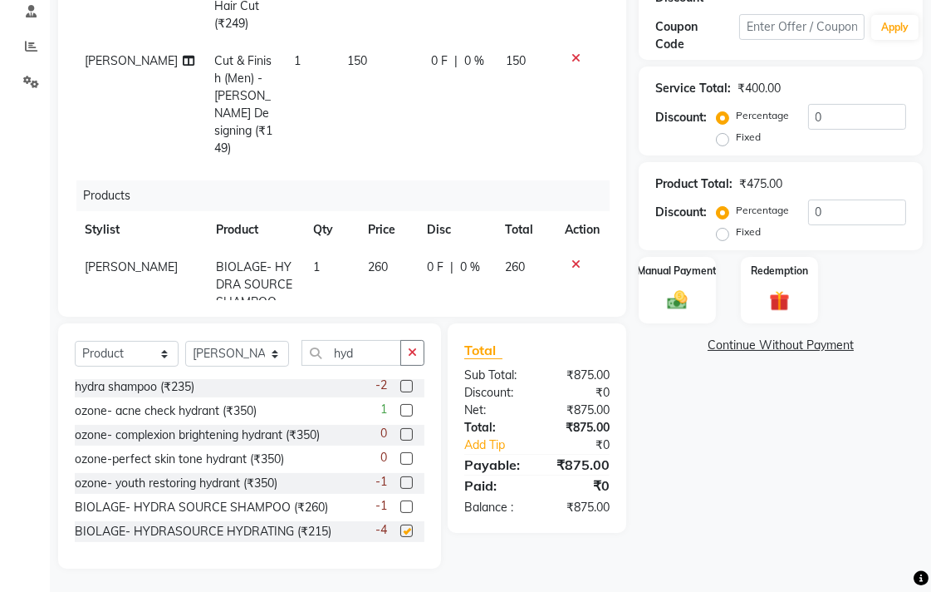
checkbox input "false"
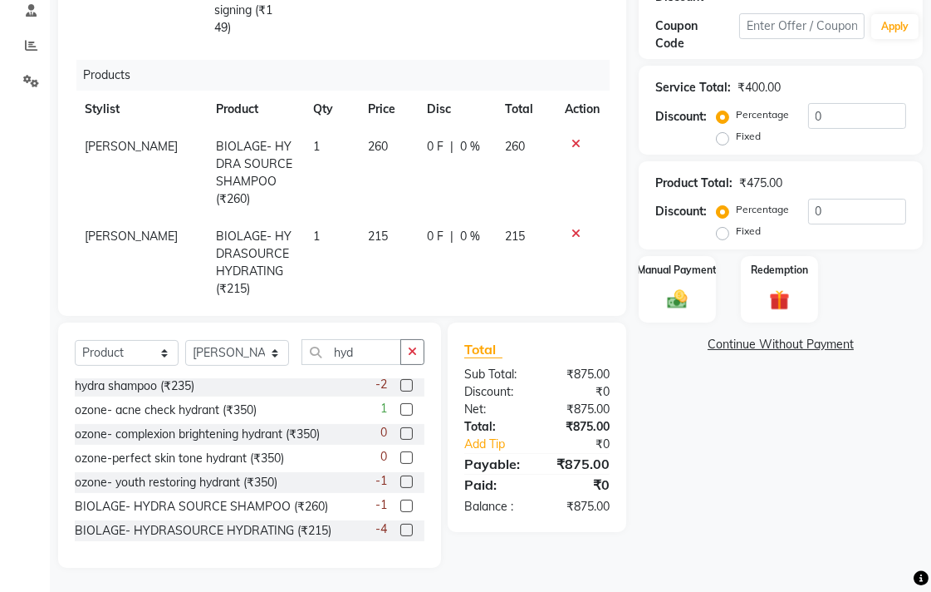
scroll to position [0, 0]
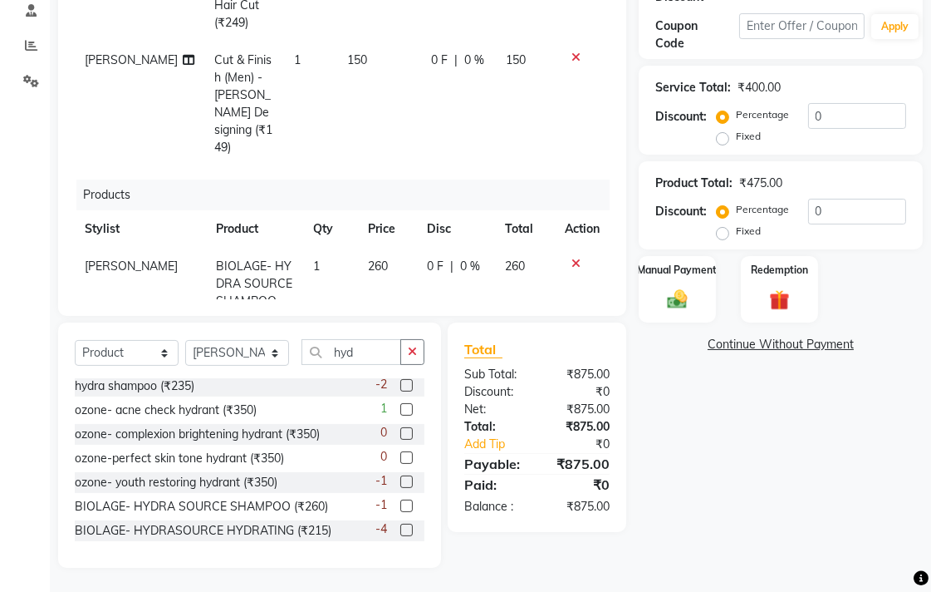
drag, startPoint x: 343, startPoint y: 96, endPoint x: 402, endPoint y: 100, distance: 59.1
click at [350, 96] on td "150" at bounding box center [379, 104] width 84 height 125
select select "33518"
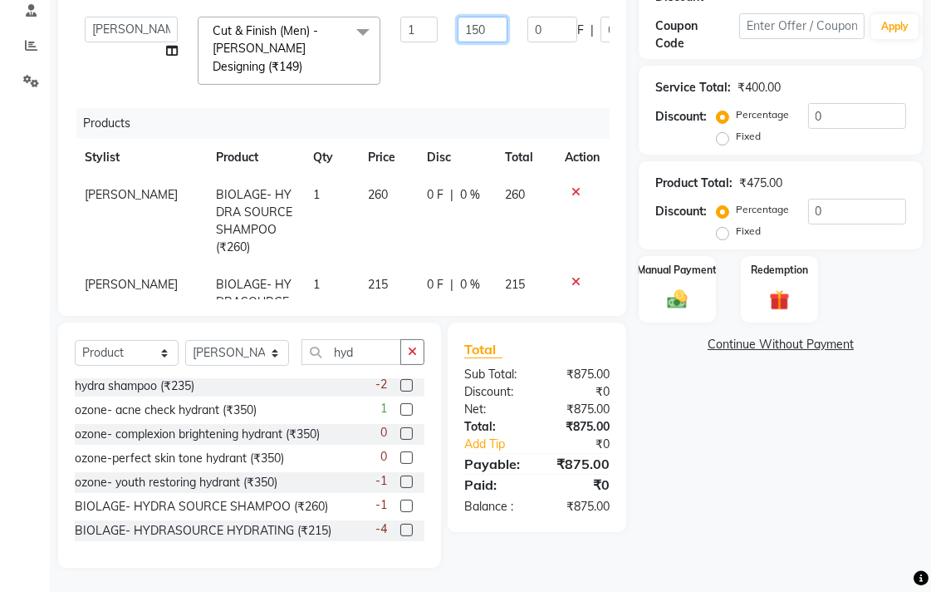
click at [458, 42] on input "150" at bounding box center [483, 30] width 50 height 26
type input "100"
click at [680, 458] on div "Name: C [PERSON_NAME] Membership: No Active Membership Total Visits: 42 Card on…" at bounding box center [787, 184] width 297 height 765
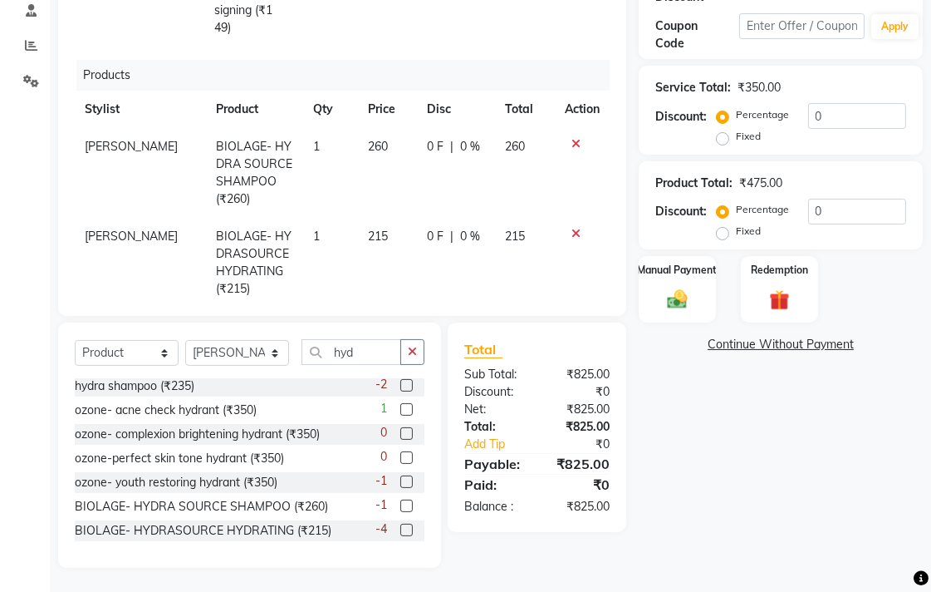
click at [386, 223] on td "215" at bounding box center [388, 263] width 60 height 90
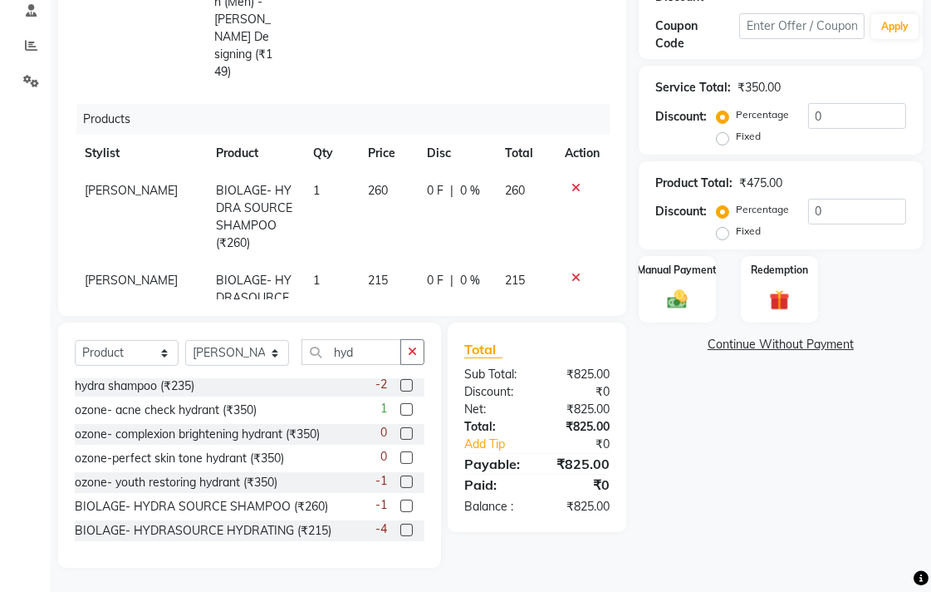
select select "33518"
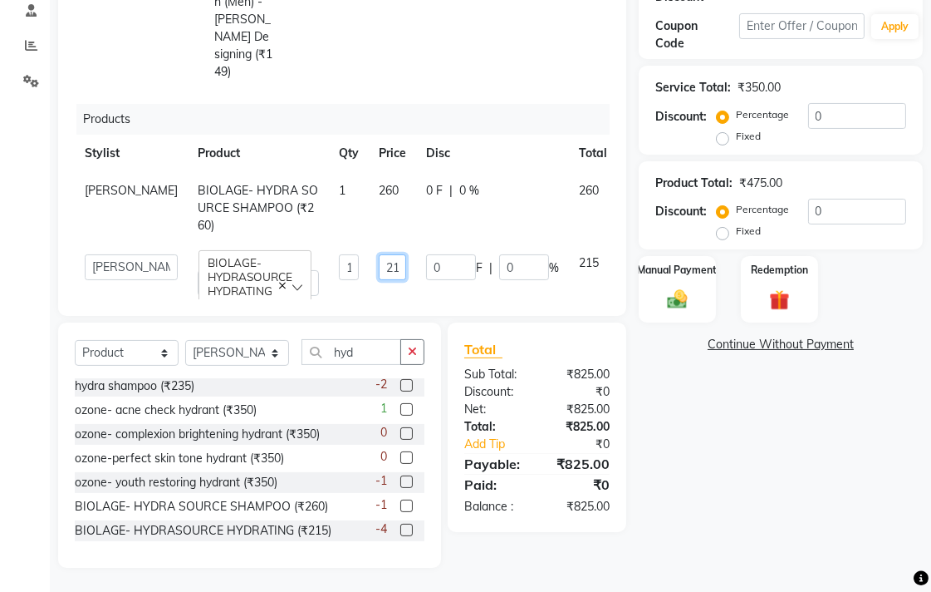
click at [379, 254] on input "215" at bounding box center [392, 267] width 27 height 26
type input "5"
click at [379, 254] on input "5" at bounding box center [392, 267] width 27 height 26
type input "225"
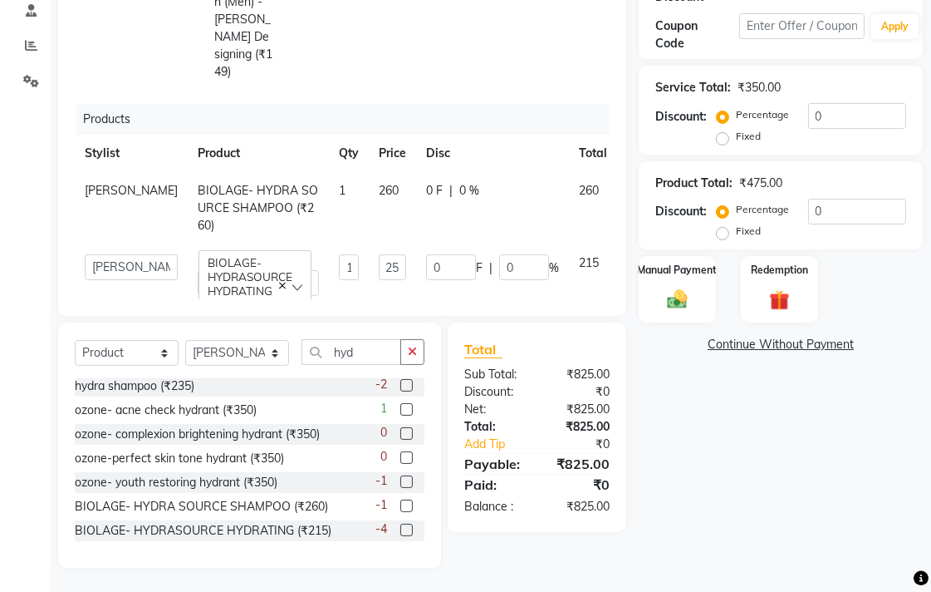
click at [754, 443] on div "Name: C [PERSON_NAME] Membership: No Active Membership Total Visits: 42 Card on…" at bounding box center [787, 184] width 297 height 765
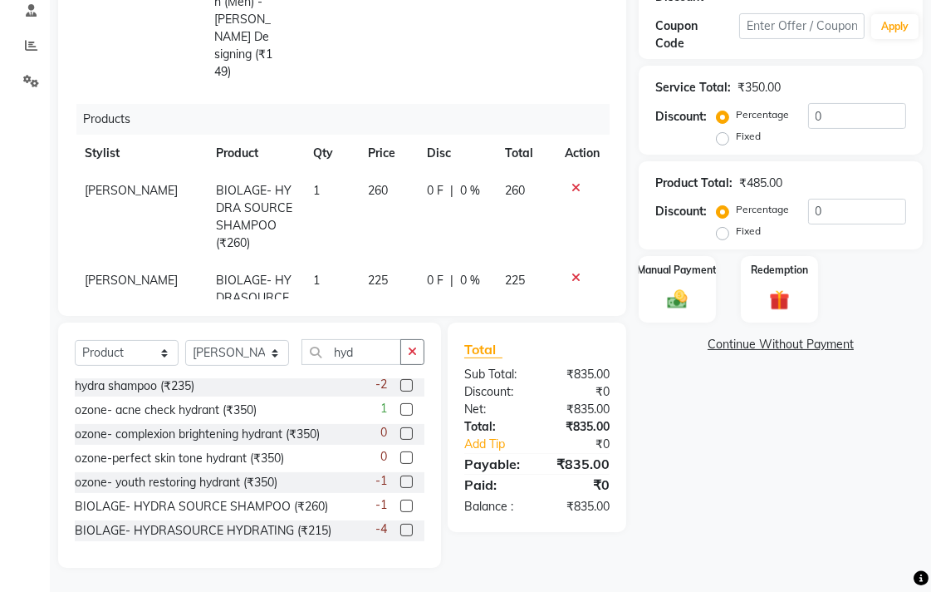
click at [358, 172] on td "260" at bounding box center [388, 217] width 60 height 90
select select "33518"
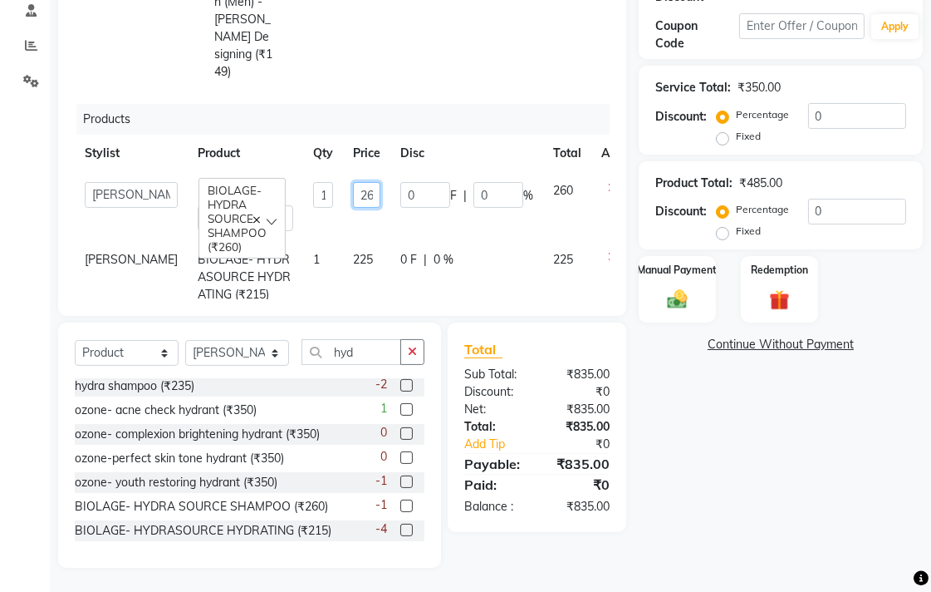
click at [353, 182] on input "260" at bounding box center [366, 195] width 27 height 26
type input "285"
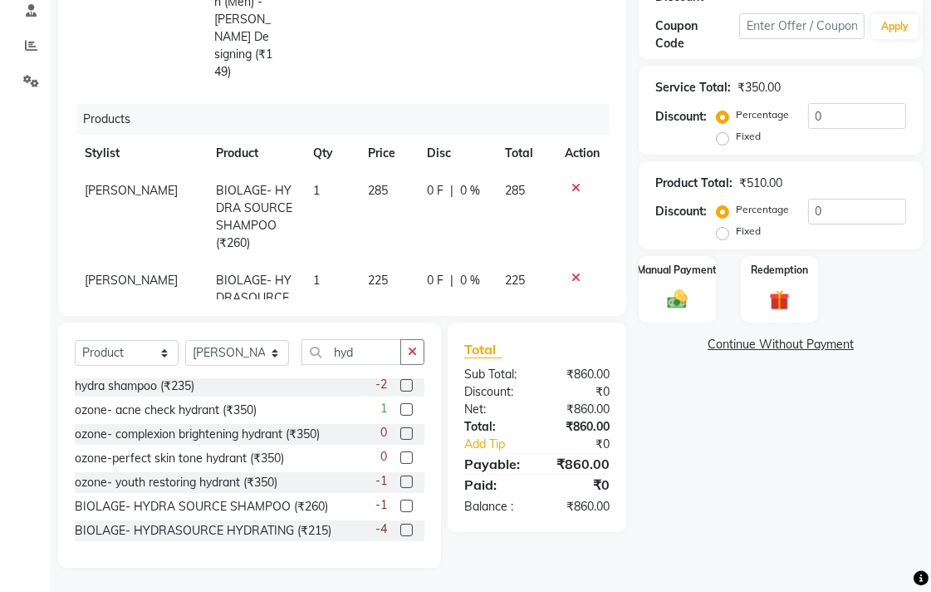
click at [677, 405] on div "Name: C [PERSON_NAME] Membership: No Active Membership Total Visits: 42 Card on…" at bounding box center [787, 184] width 297 height 765
click at [738, 347] on link "Continue Without Payment" at bounding box center [781, 344] width 278 height 17
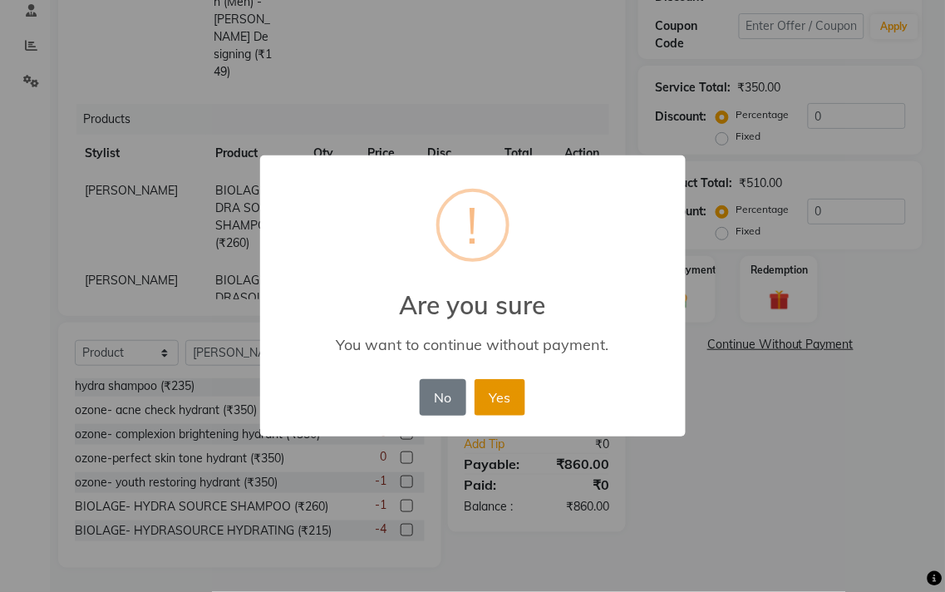
click at [515, 396] on button "Yes" at bounding box center [499, 397] width 51 height 37
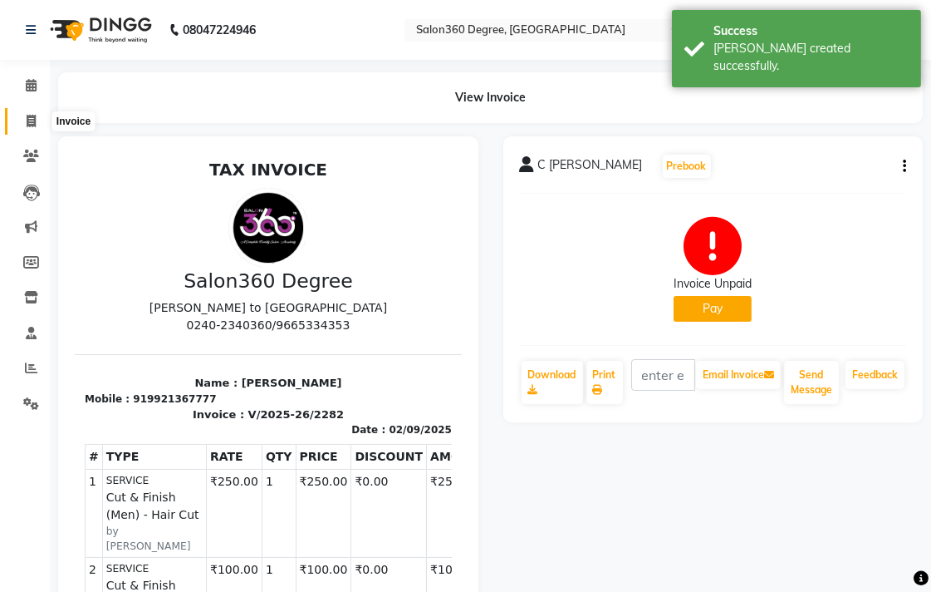
click at [39, 120] on span at bounding box center [31, 121] width 29 height 19
select select "service"
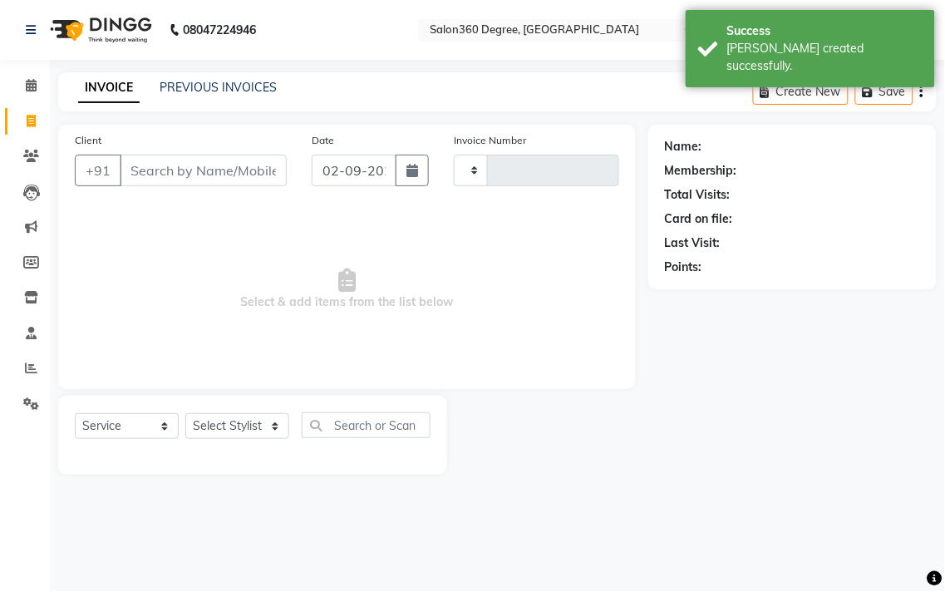
type input "2283"
select select "5215"
click at [209, 84] on link "PREVIOUS INVOICES" at bounding box center [218, 87] width 117 height 15
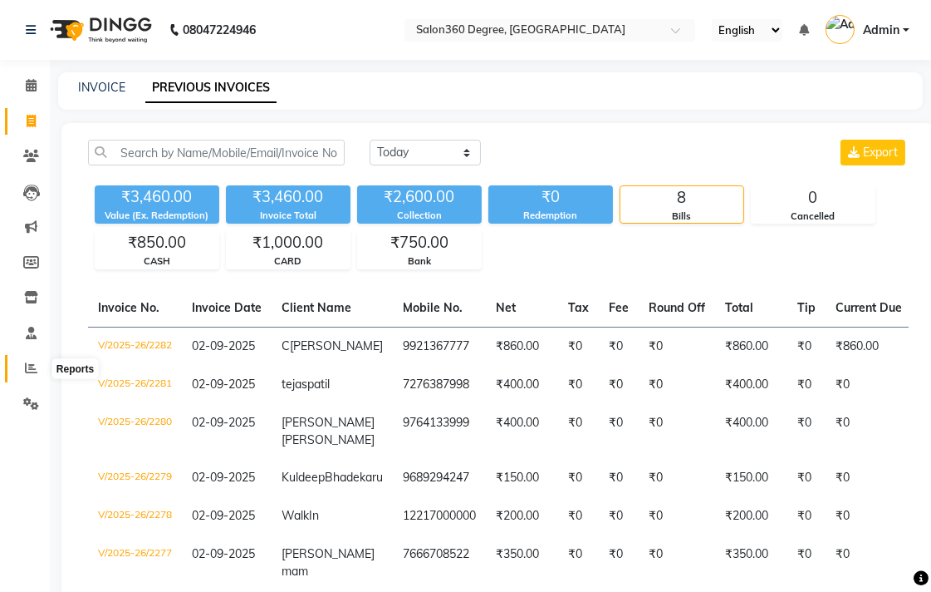
click at [27, 367] on icon at bounding box center [31, 367] width 12 height 12
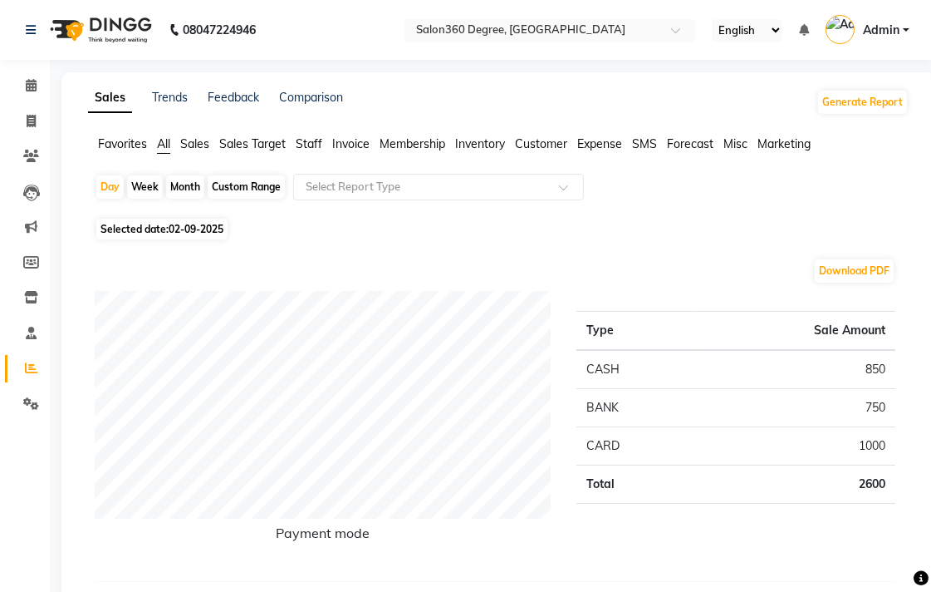
click at [318, 145] on span "Staff" at bounding box center [309, 143] width 27 height 15
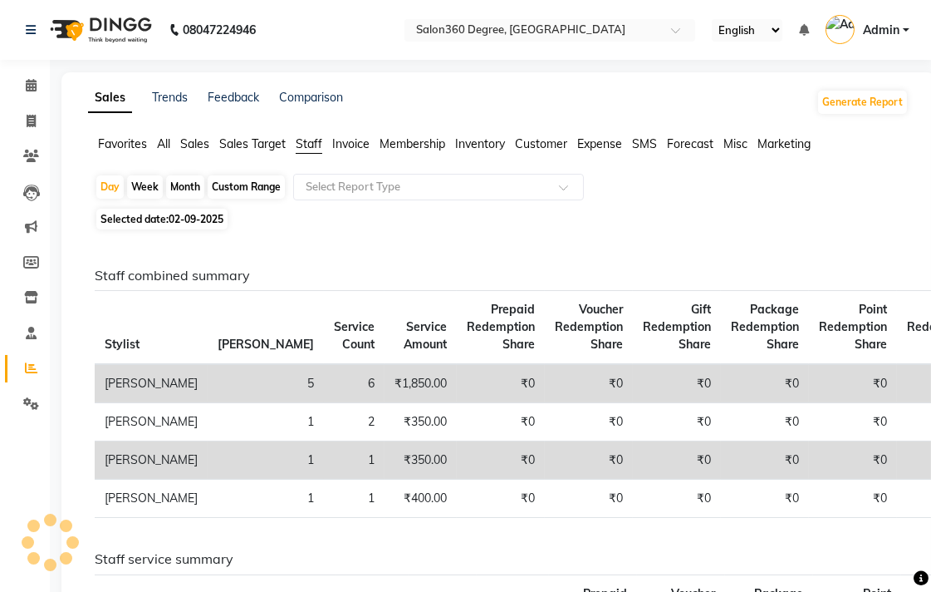
click at [187, 183] on div "Month" at bounding box center [185, 186] width 38 height 23
select select "9"
select select "2025"
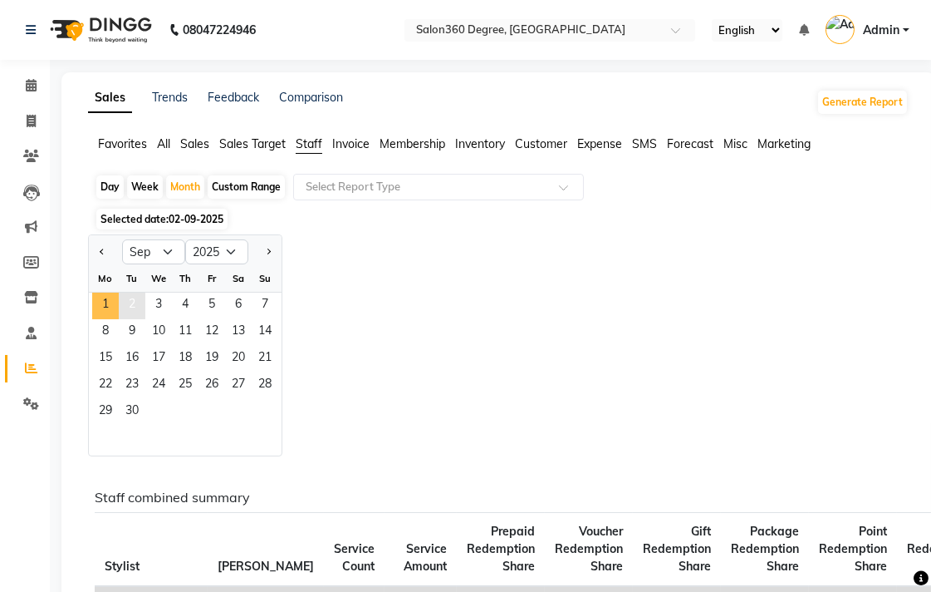
drag, startPoint x: 111, startPoint y: 307, endPoint x: 119, endPoint y: 300, distance: 11.2
click at [111, 306] on span "1" at bounding box center [105, 305] width 27 height 27
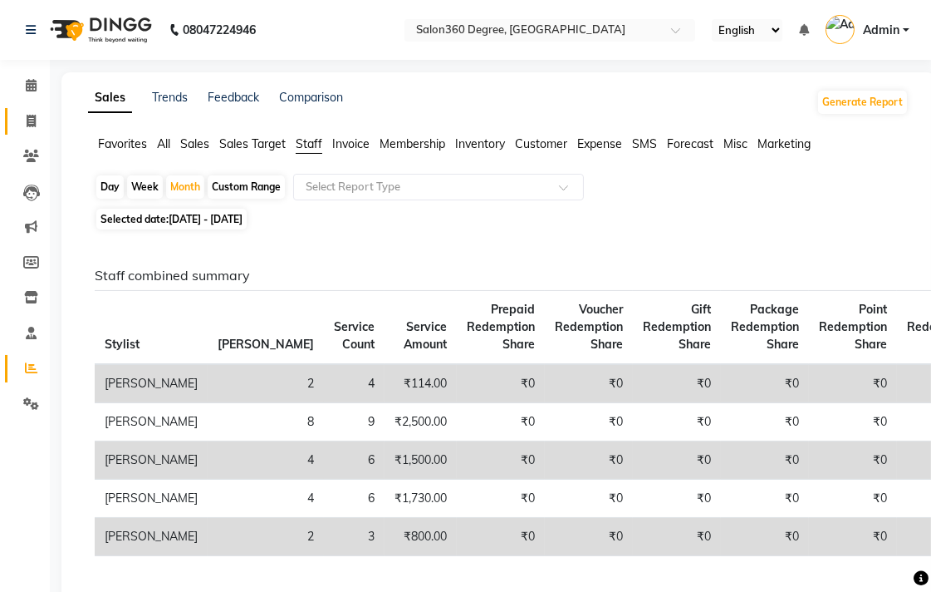
click at [33, 120] on icon at bounding box center [31, 121] width 9 height 12
select select "service"
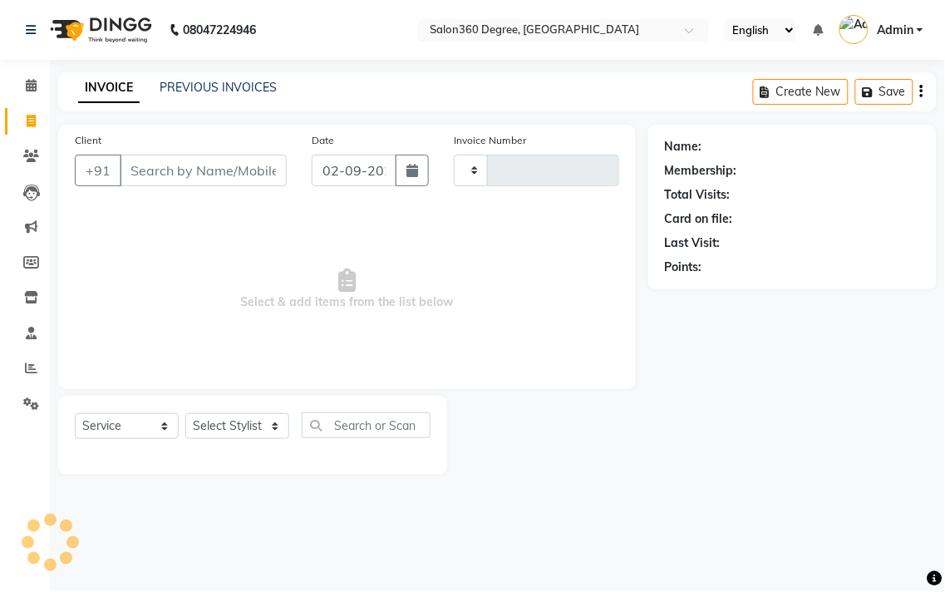
type input "2283"
select select "5215"
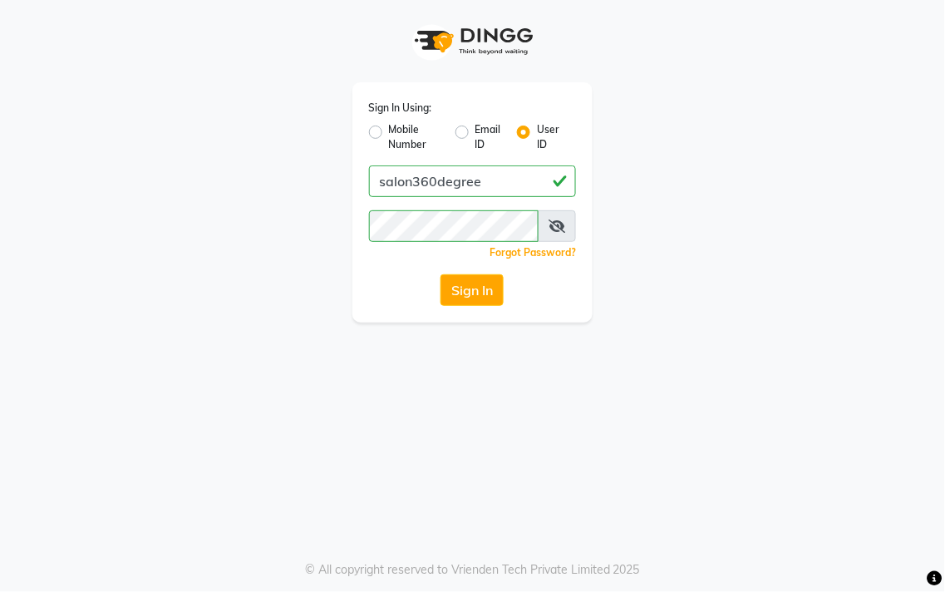
click at [469, 307] on div "Sign In Using: Mobile Number Email ID User ID salon360degree Remember me Forgot…" at bounding box center [472, 202] width 241 height 240
click at [468, 286] on button "Sign In" at bounding box center [471, 290] width 63 height 32
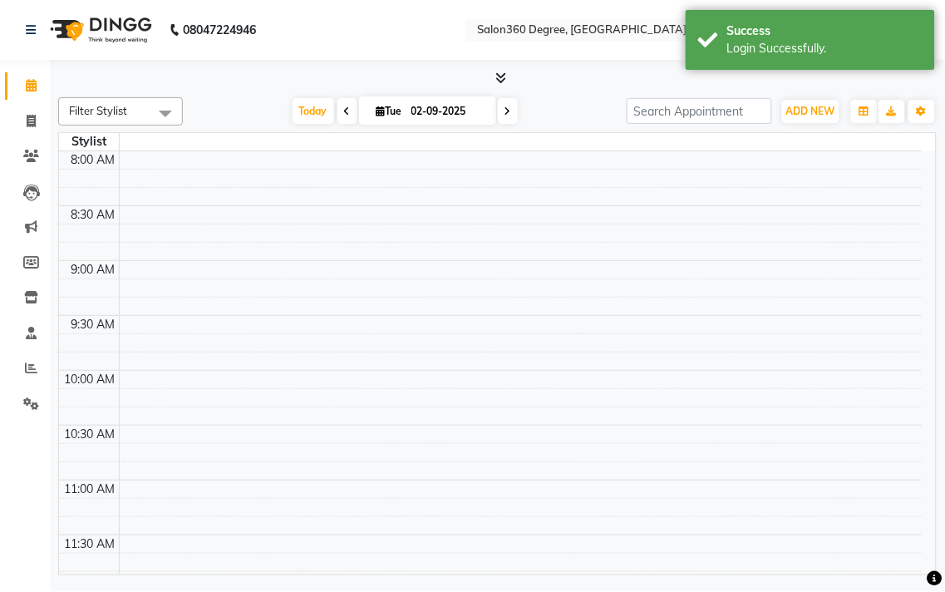
select select "en"
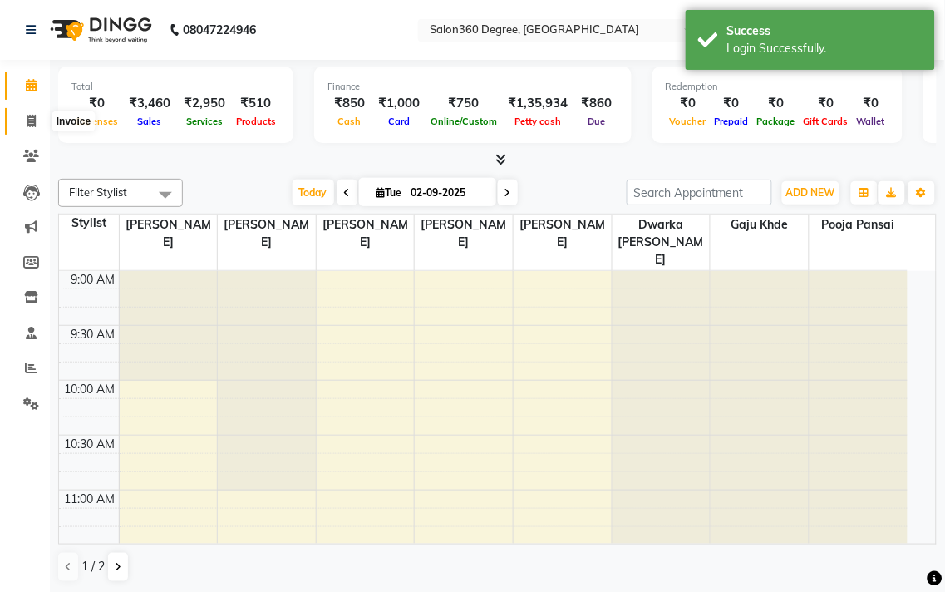
click at [27, 127] on icon at bounding box center [31, 121] width 9 height 12
select select "service"
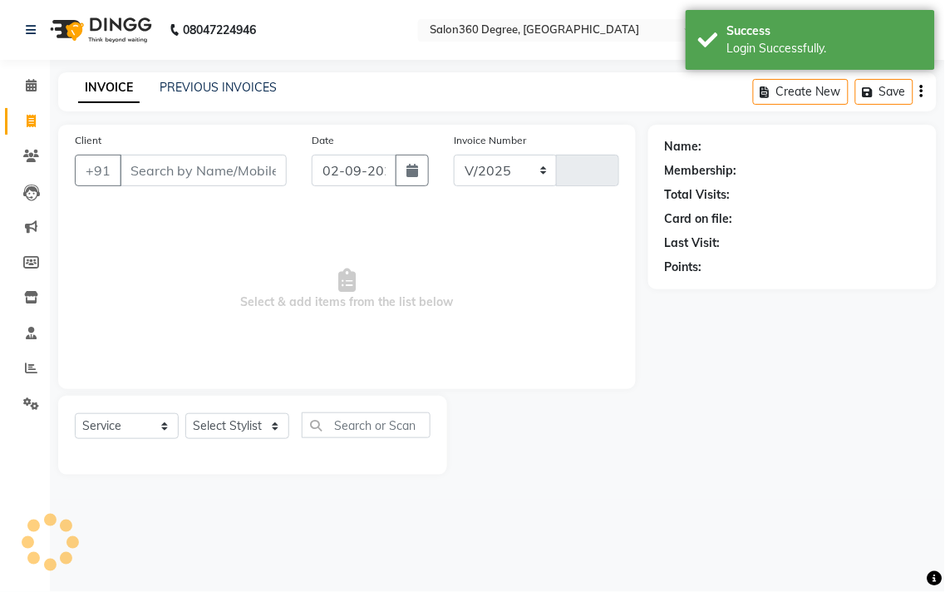
select select "5215"
type input "2283"
click at [220, 88] on link "PREVIOUS INVOICES" at bounding box center [218, 87] width 117 height 15
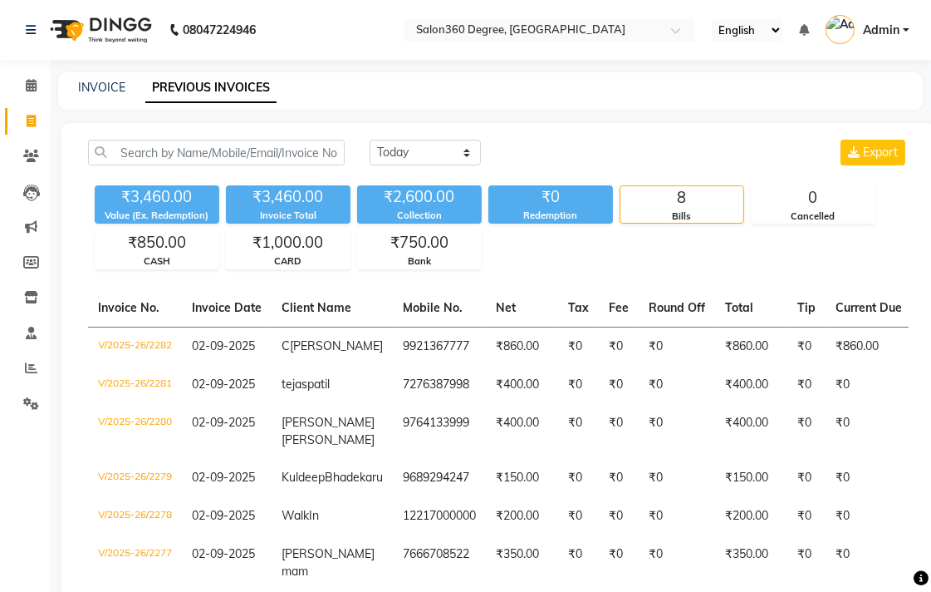
click at [118, 96] on div "INVOICE PREVIOUS INVOICES" at bounding box center [490, 90] width 865 height 37
click at [118, 91] on link "INVOICE" at bounding box center [101, 87] width 47 height 15
select select "5215"
select select "service"
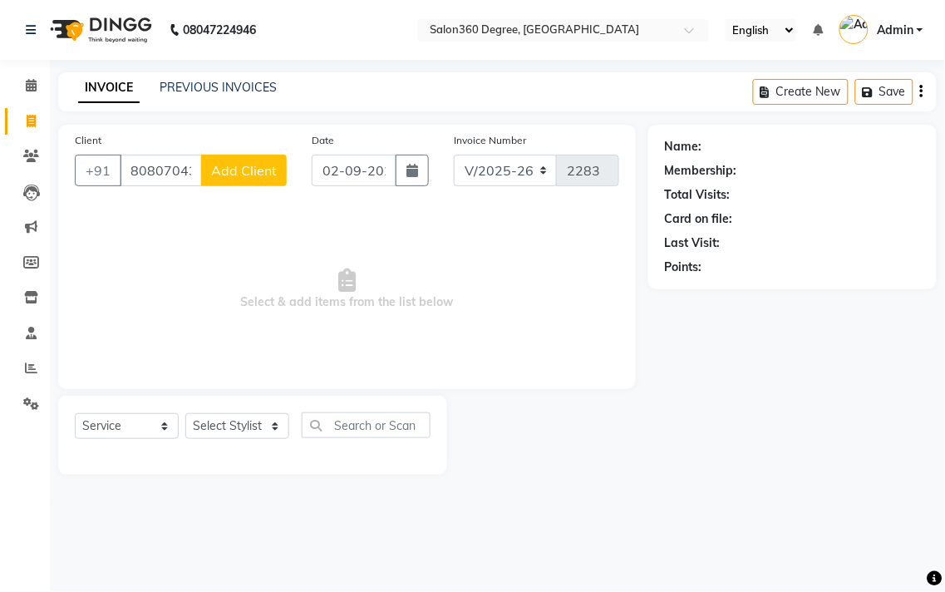
type input "8080704356"
click at [229, 171] on span "Add Client" at bounding box center [244, 170] width 66 height 17
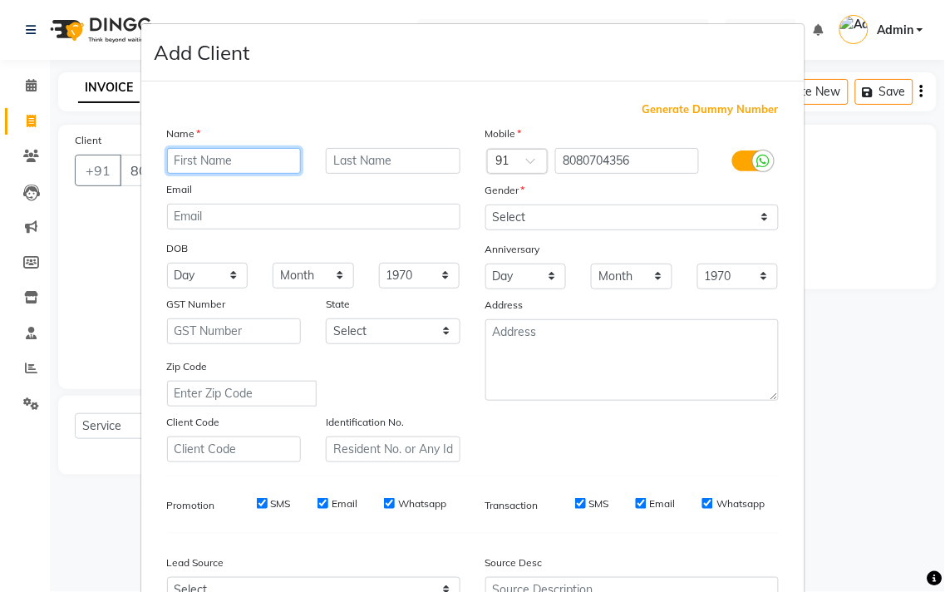
paste input "[PERSON_NAME] mam"
type input "[PERSON_NAME] mam"
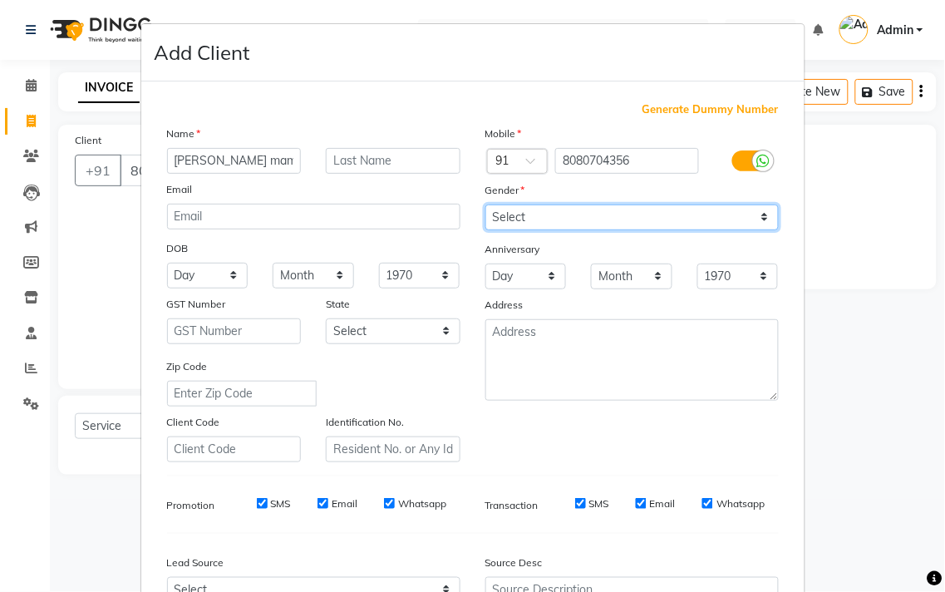
click at [516, 220] on select "Select [DEMOGRAPHIC_DATA] [DEMOGRAPHIC_DATA] Other Prefer Not To Say" at bounding box center [631, 217] width 293 height 26
select select "[DEMOGRAPHIC_DATA]"
click at [485, 204] on select "Select [DEMOGRAPHIC_DATA] [DEMOGRAPHIC_DATA] Other Prefer Not To Say" at bounding box center [631, 217] width 293 height 26
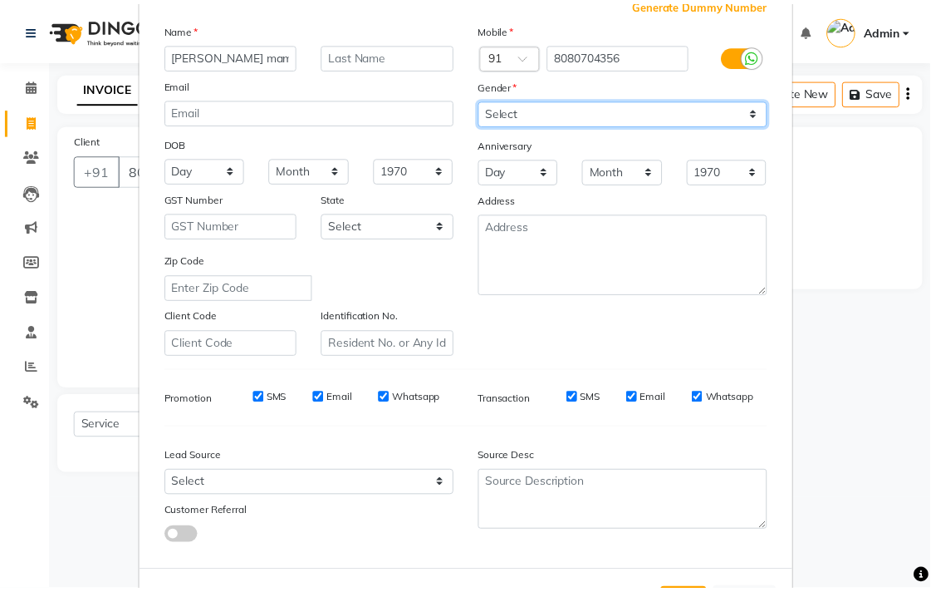
scroll to position [176, 0]
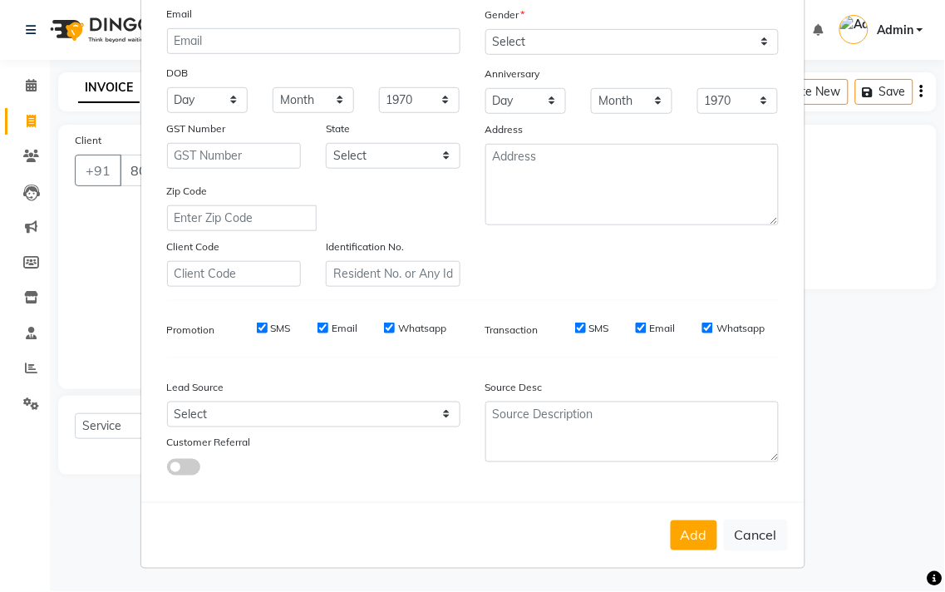
click at [665, 520] on div "Add Cancel" at bounding box center [472, 535] width 663 height 66
click at [673, 524] on button "Add" at bounding box center [694, 535] width 47 height 30
select select
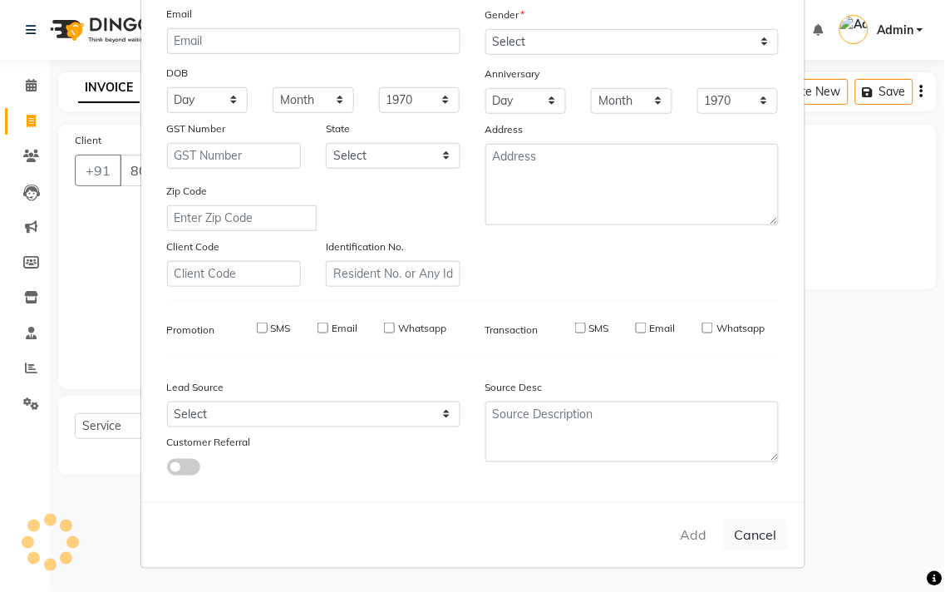
select select
checkbox input "false"
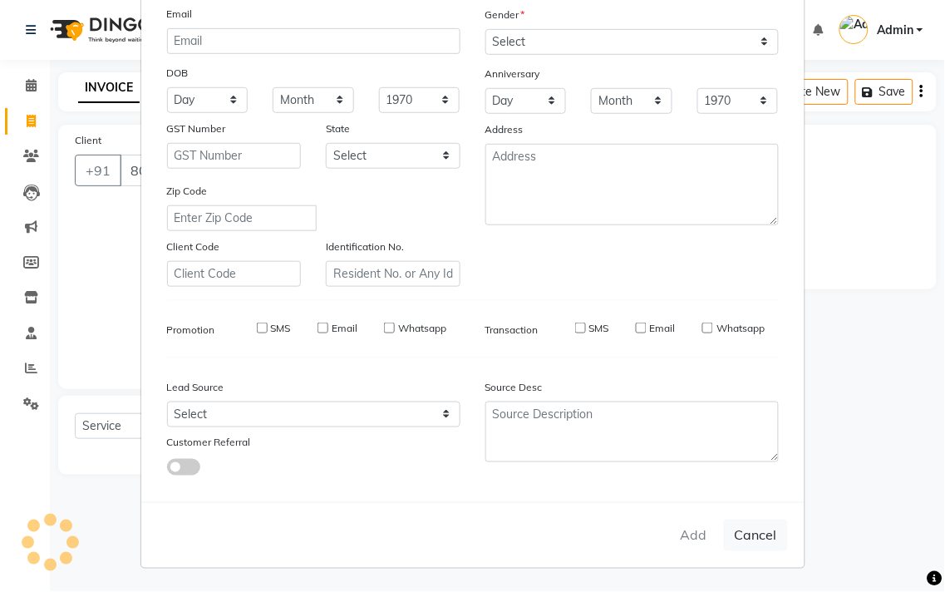
checkbox input "false"
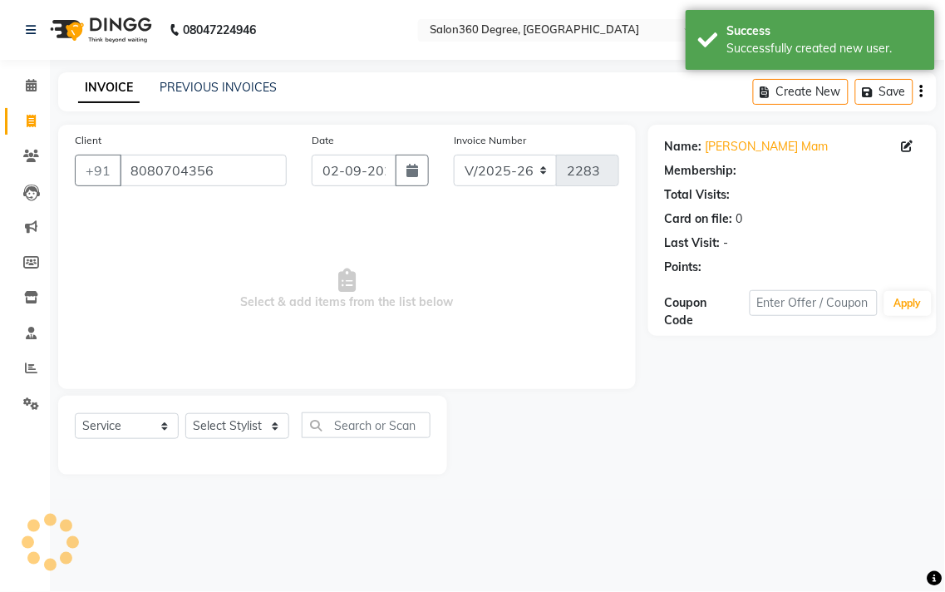
select select "1: Object"
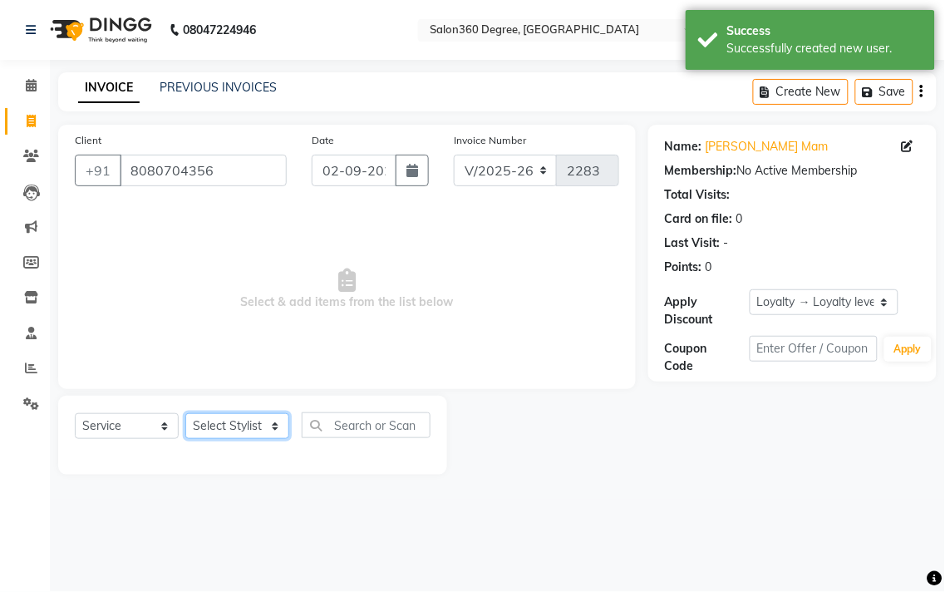
drag, startPoint x: 268, startPoint y: 428, endPoint x: 268, endPoint y: 415, distance: 12.5
click at [268, 427] on select "Select Stylist [PERSON_NAME] [PERSON_NAME] dwarka [PERSON_NAME] khde [PERSON_NA…" at bounding box center [237, 426] width 104 height 26
select select "68192"
click at [185, 414] on select "Select Stylist [PERSON_NAME] [PERSON_NAME] dwarka [PERSON_NAME] khde [PERSON_NA…" at bounding box center [237, 426] width 104 height 26
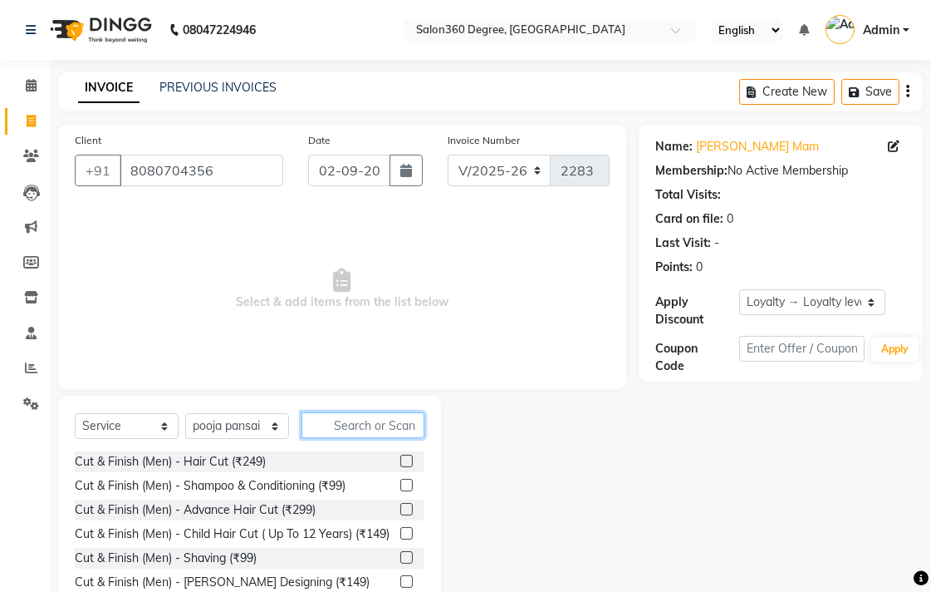
click at [339, 420] on input "text" at bounding box center [363, 425] width 123 height 26
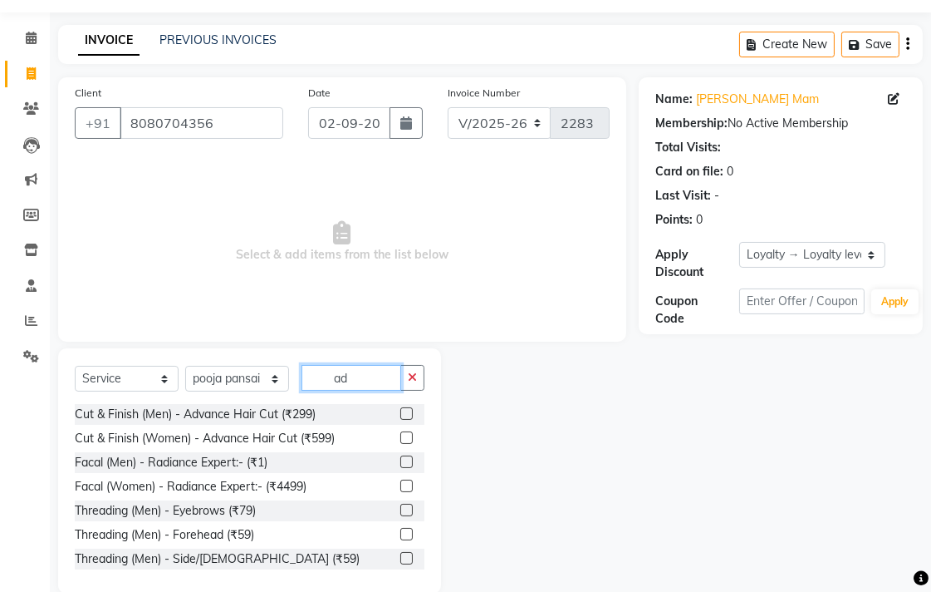
scroll to position [73, 0]
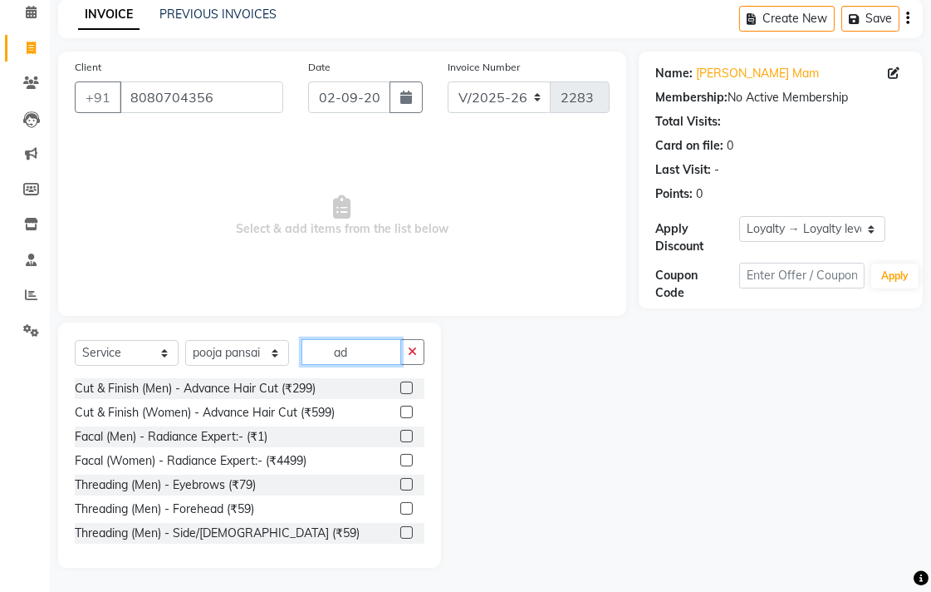
type input "ad"
click at [400, 410] on label at bounding box center [406, 411] width 12 height 12
click at [400, 410] on input "checkbox" at bounding box center [405, 412] width 11 height 11
checkbox input "true"
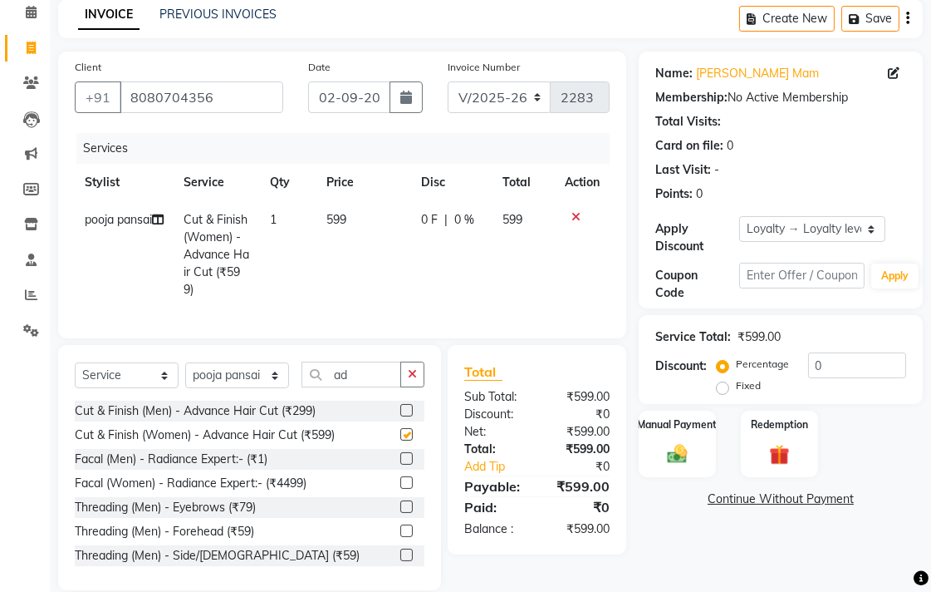
click at [376, 220] on td "599" at bounding box center [364, 254] width 95 height 107
select select "68192"
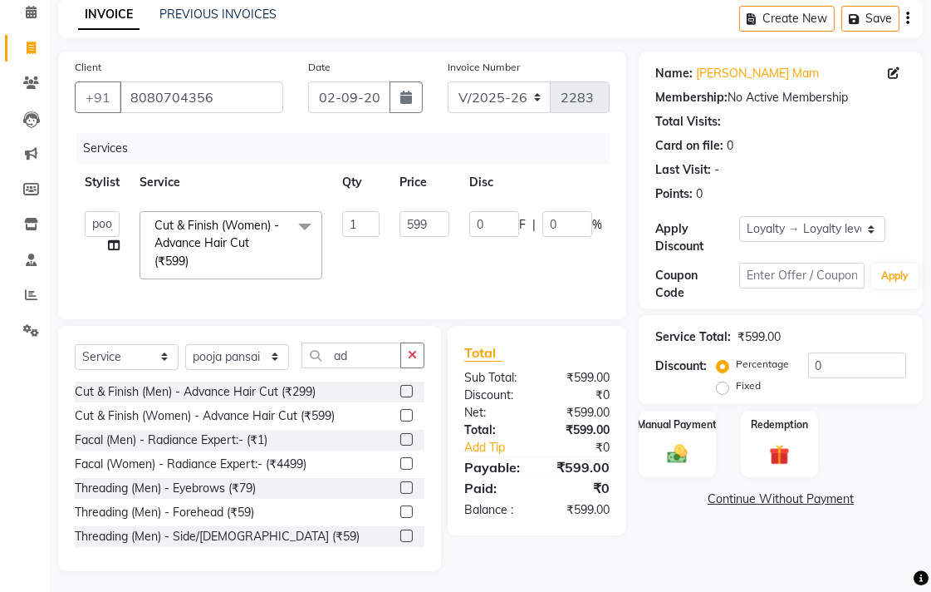
checkbox input "false"
click at [434, 220] on input "599" at bounding box center [425, 224] width 50 height 26
type input "5"
type input "350"
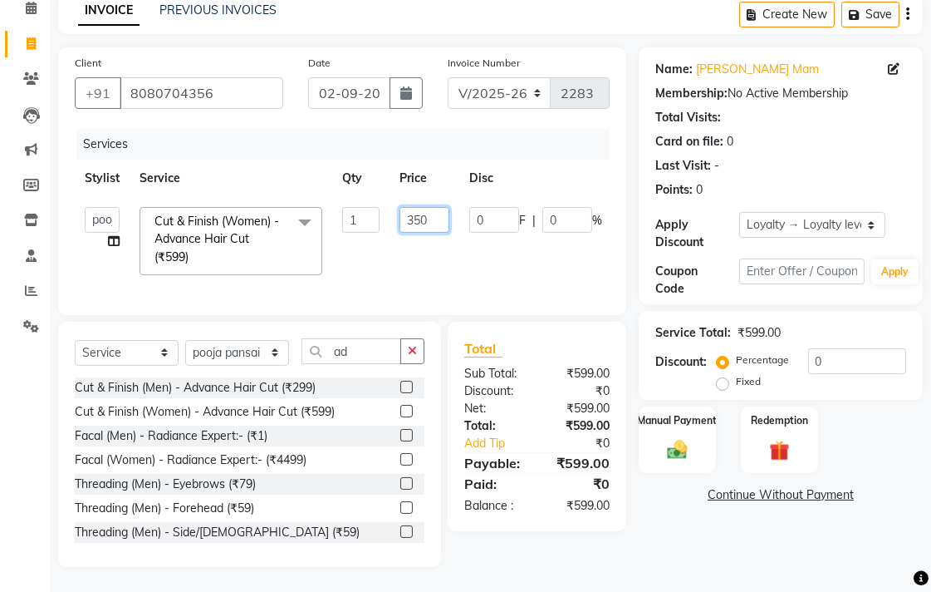
scroll to position [91, 0]
click at [628, 543] on div "Total Sub Total: ₹599.00 Discount: ₹0 Net: ₹599.00 Total: ₹599.00 Add Tip ₹0 Pa…" at bounding box center [540, 444] width 198 height 245
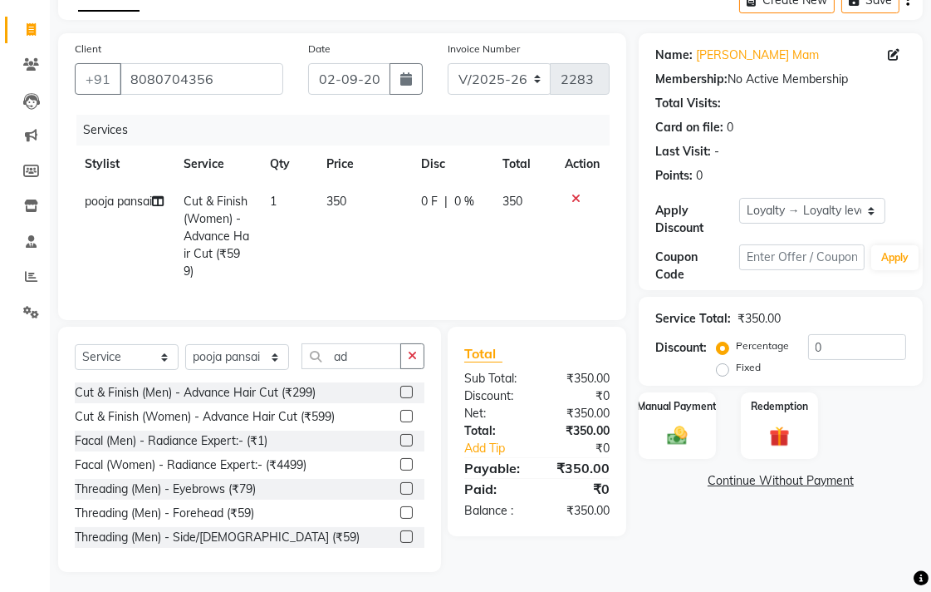
click at [402, 369] on button "button" at bounding box center [412, 356] width 24 height 26
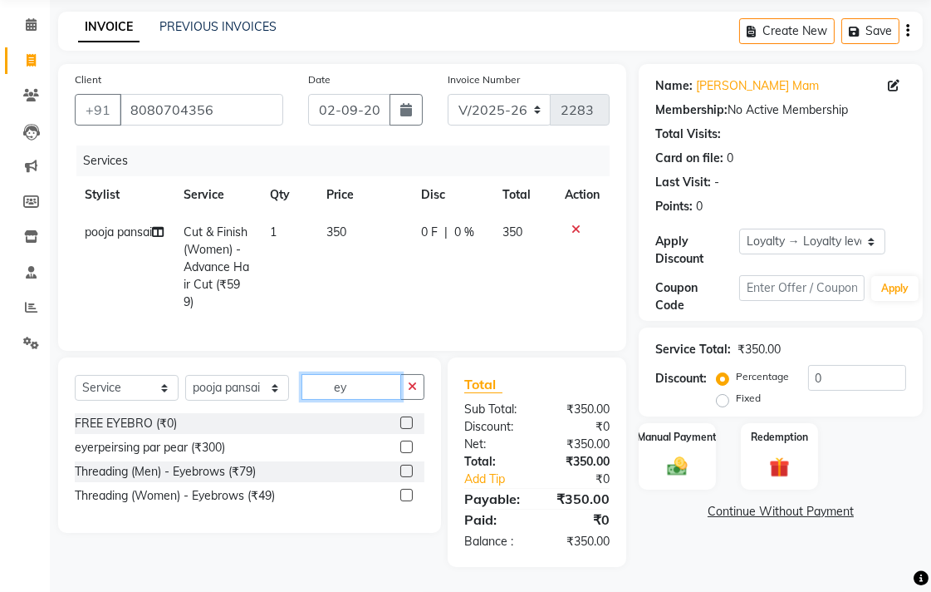
scroll to position [75, 0]
type input "eye"
click at [402, 494] on label at bounding box center [406, 495] width 12 height 12
click at [402, 494] on input "checkbox" at bounding box center [405, 495] width 11 height 11
checkbox input "true"
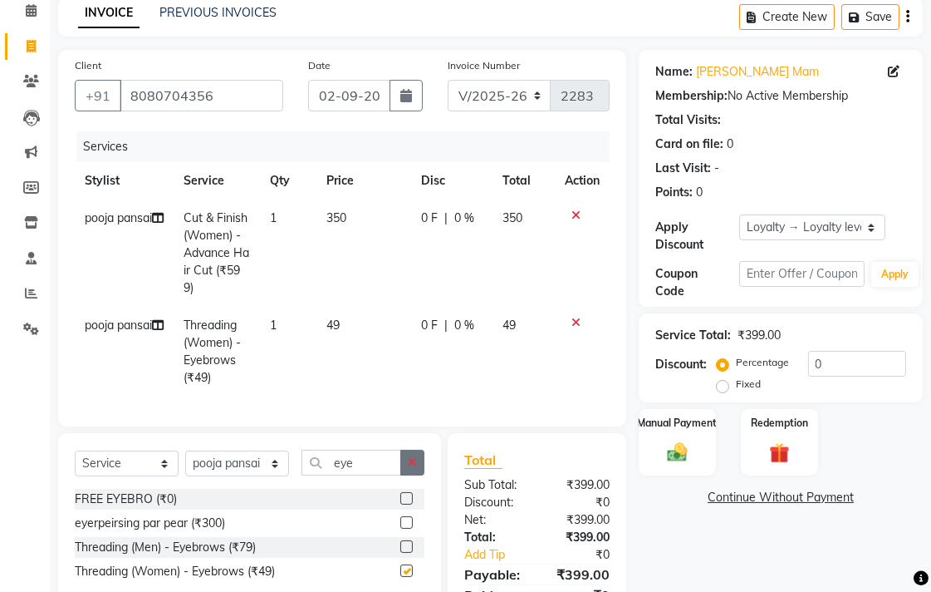
click at [410, 468] on icon "button" at bounding box center [412, 462] width 9 height 12
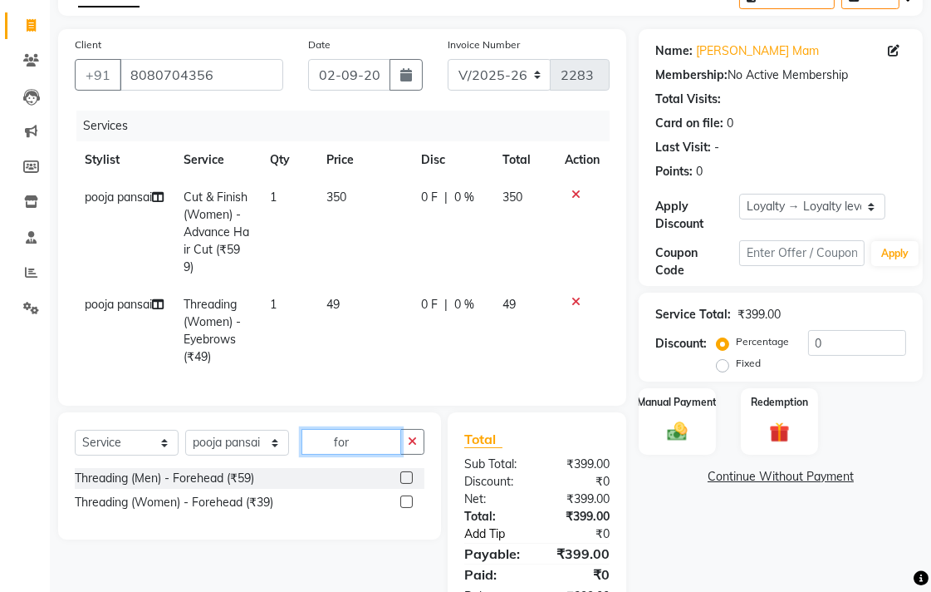
scroll to position [164, 0]
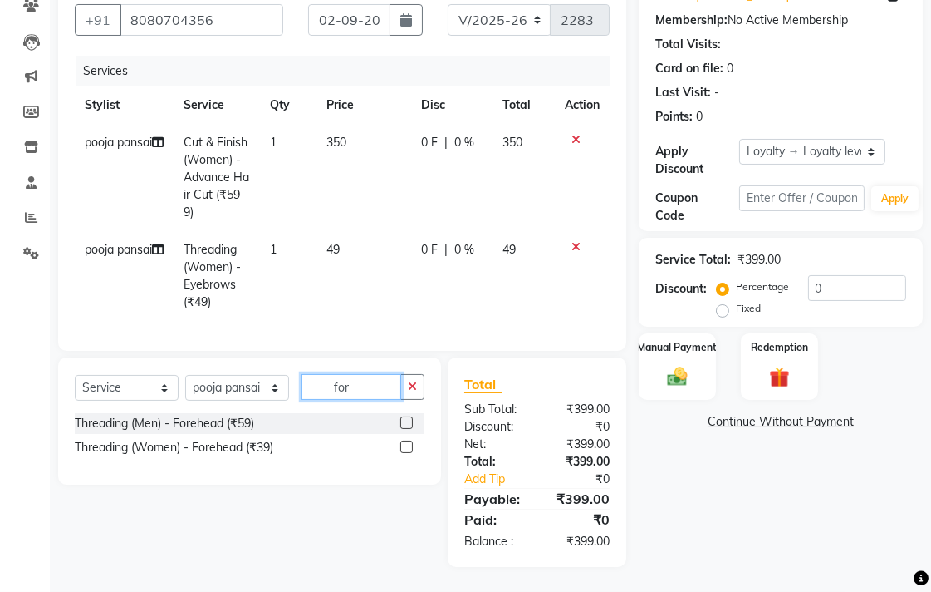
type input "for"
click at [409, 445] on label at bounding box center [406, 446] width 12 height 12
click at [409, 445] on input "checkbox" at bounding box center [405, 447] width 11 height 11
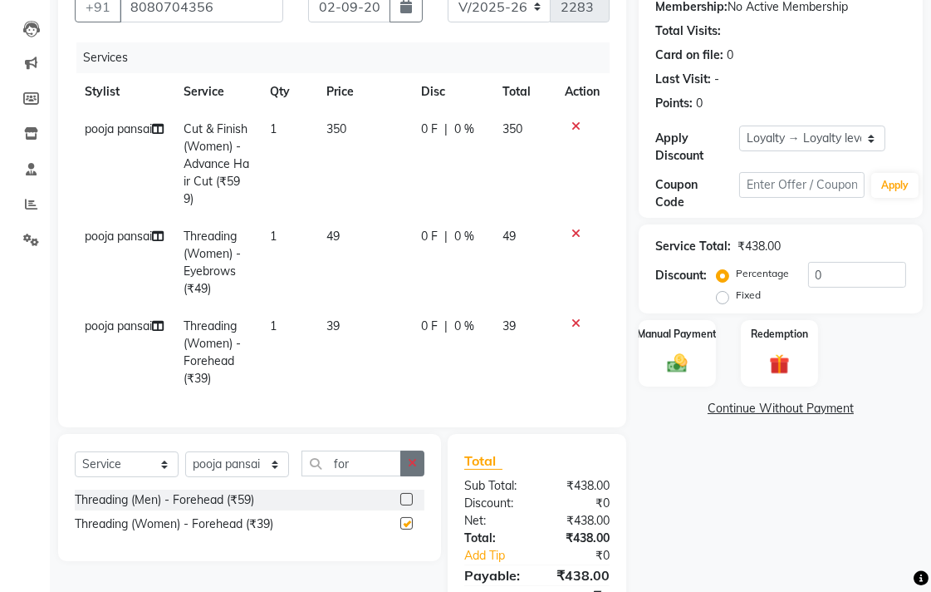
checkbox input "false"
click at [417, 472] on button "button" at bounding box center [412, 463] width 24 height 26
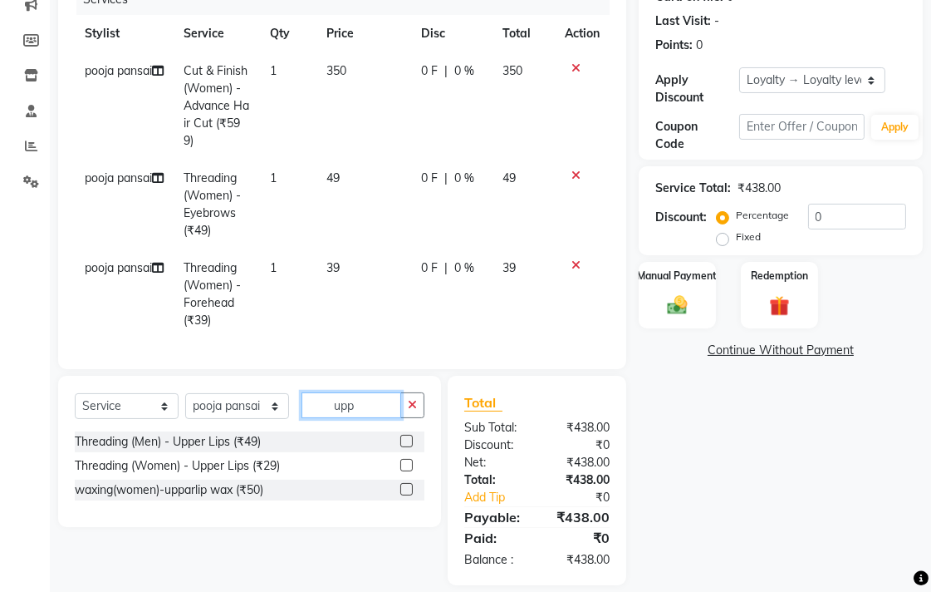
scroll to position [253, 0]
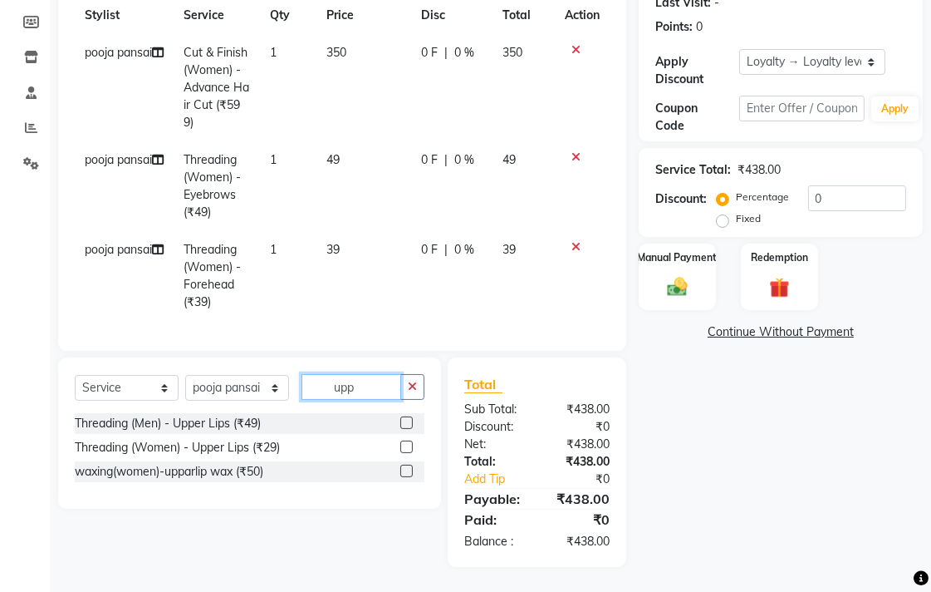
type input "upp"
click at [405, 445] on label at bounding box center [406, 446] width 12 height 12
click at [405, 445] on input "checkbox" at bounding box center [405, 447] width 11 height 11
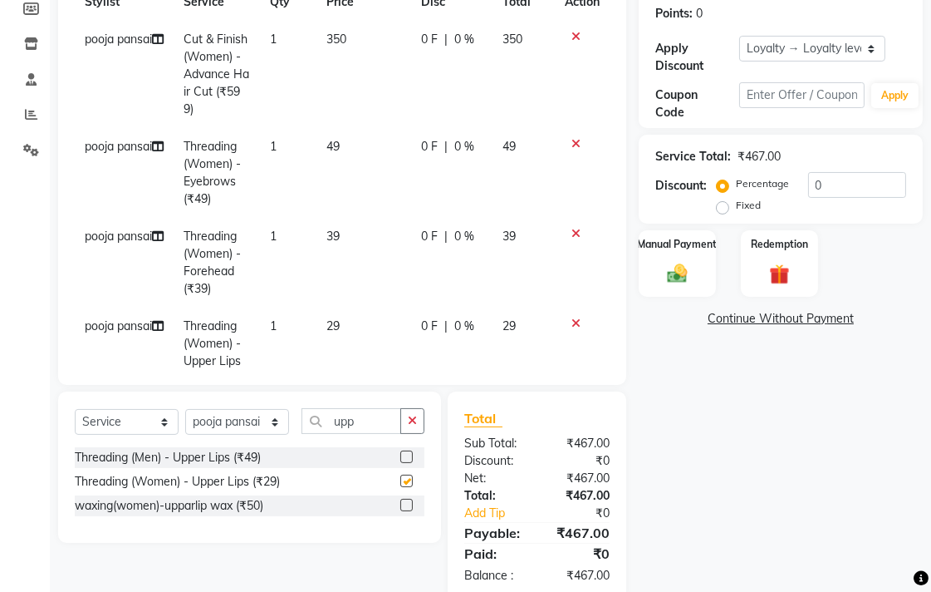
checkbox input "false"
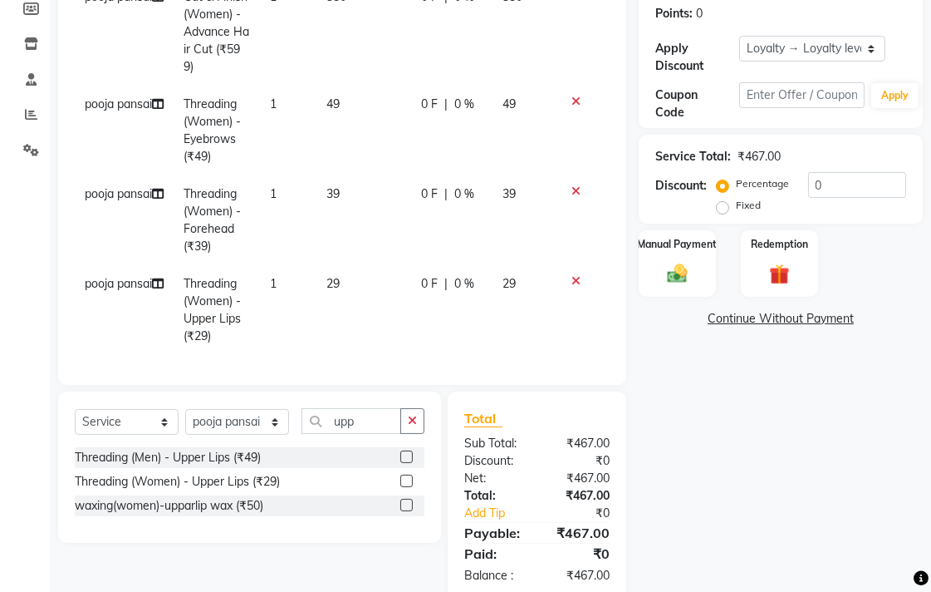
drag, startPoint x: 376, startPoint y: 303, endPoint x: 396, endPoint y: 296, distance: 22.1
click at [382, 302] on td "29" at bounding box center [364, 310] width 95 height 90
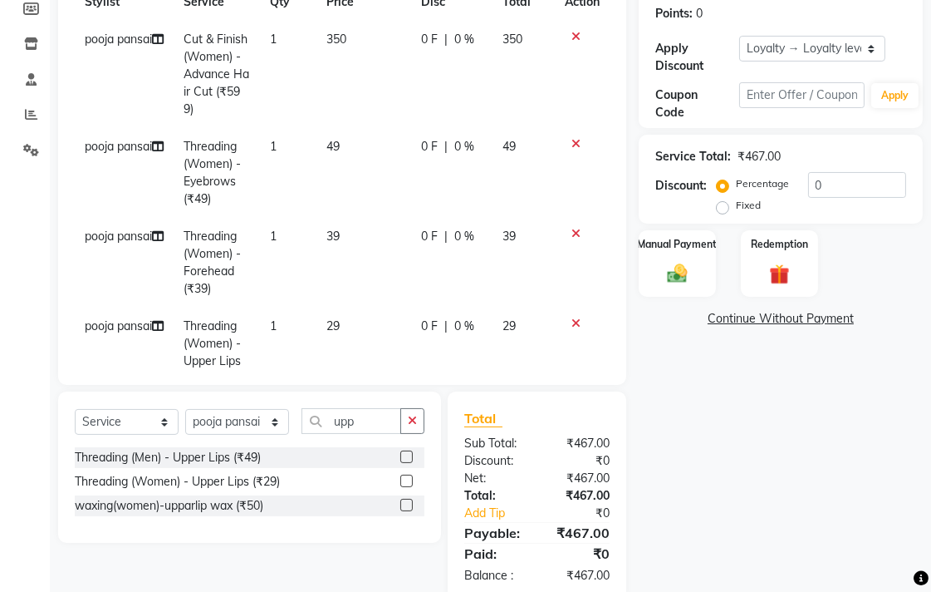
select select "68192"
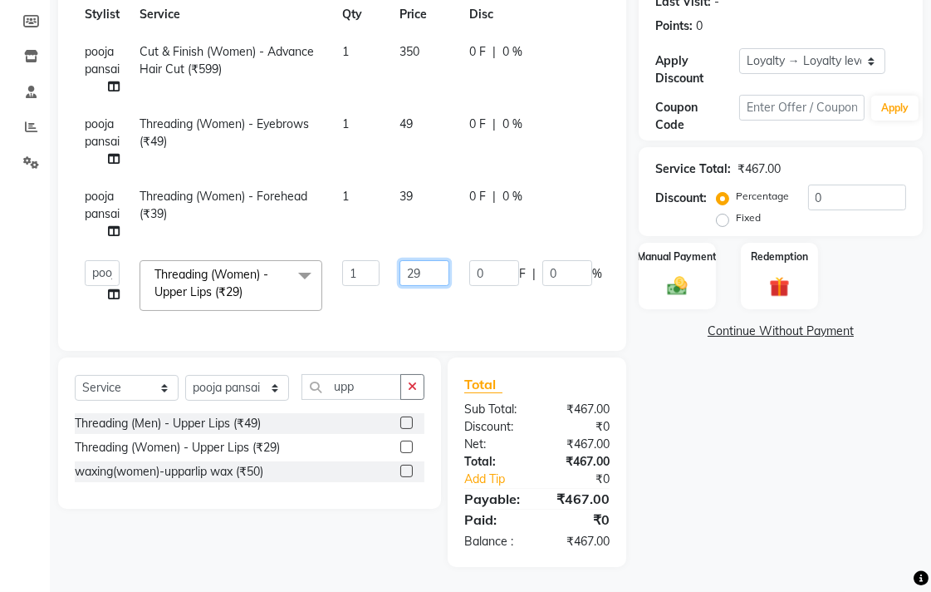
click at [440, 270] on input "29" at bounding box center [425, 273] width 50 height 26
type input "2"
type input "30"
click at [417, 229] on tr "pooja pansai Threading (Women) - Forehead (₹39) 1 39 0 F | 0 % 39" at bounding box center [395, 214] width 641 height 72
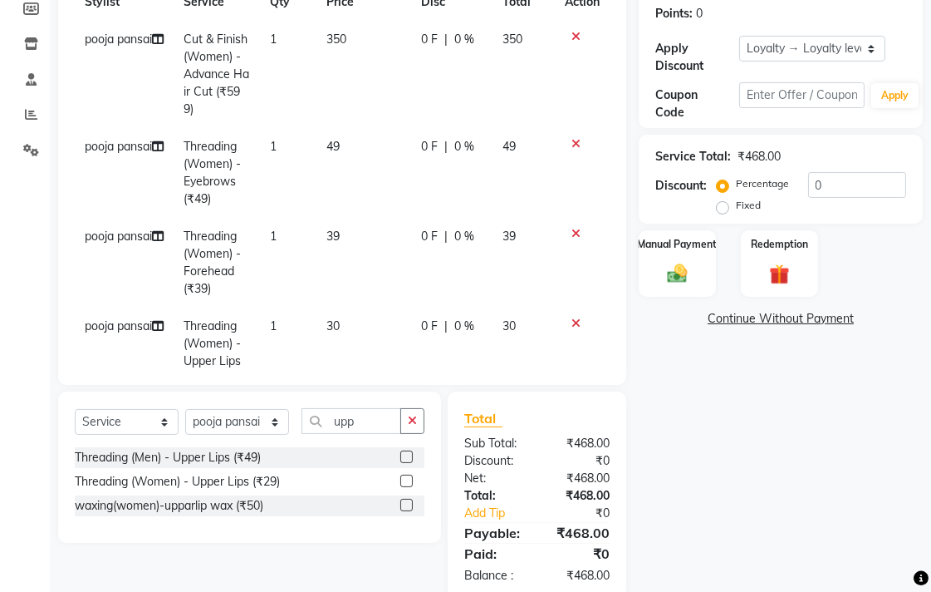
click at [399, 225] on td "39" at bounding box center [364, 263] width 95 height 90
select select "68192"
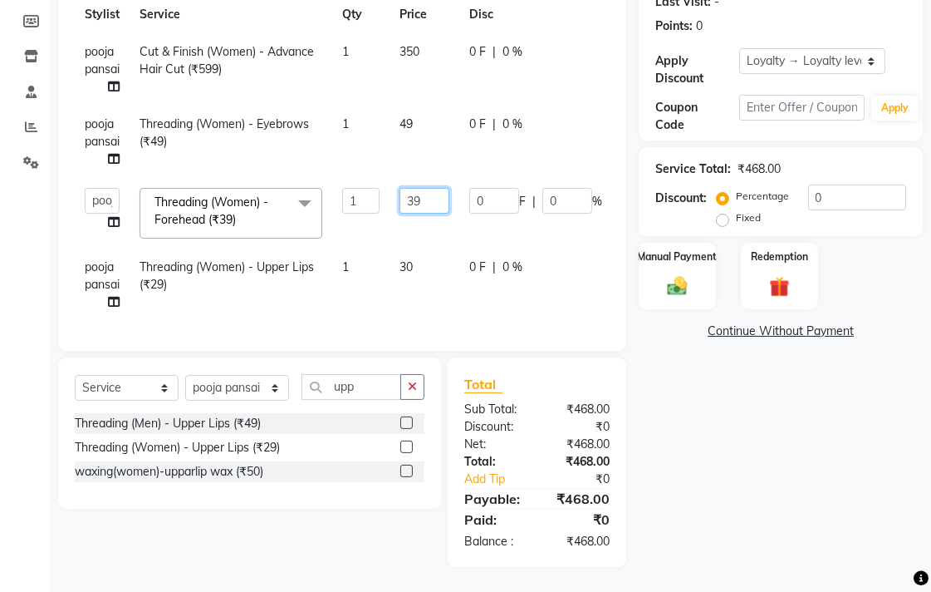
click at [446, 195] on input "39" at bounding box center [425, 201] width 50 height 26
type input "3"
type input "40"
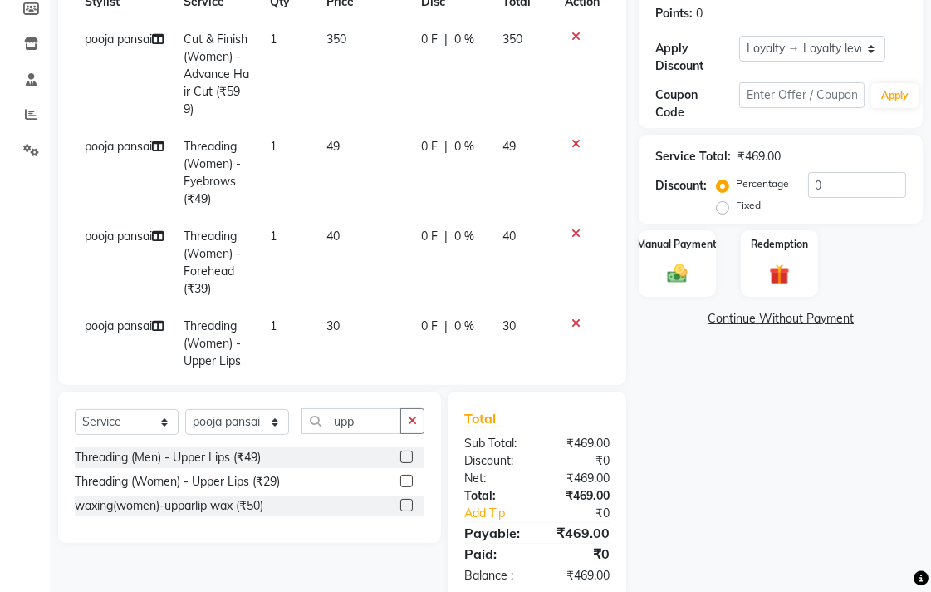
click at [430, 169] on tbody "pooja pansai Cut & Finish (Women) - Advance Hair Cut (₹599) 1 350 0 F | 0 % 350…" at bounding box center [342, 209] width 535 height 376
drag, startPoint x: 389, startPoint y: 160, endPoint x: 404, endPoint y: 155, distance: 15.5
click at [389, 160] on td "49" at bounding box center [364, 173] width 95 height 90
select select "68192"
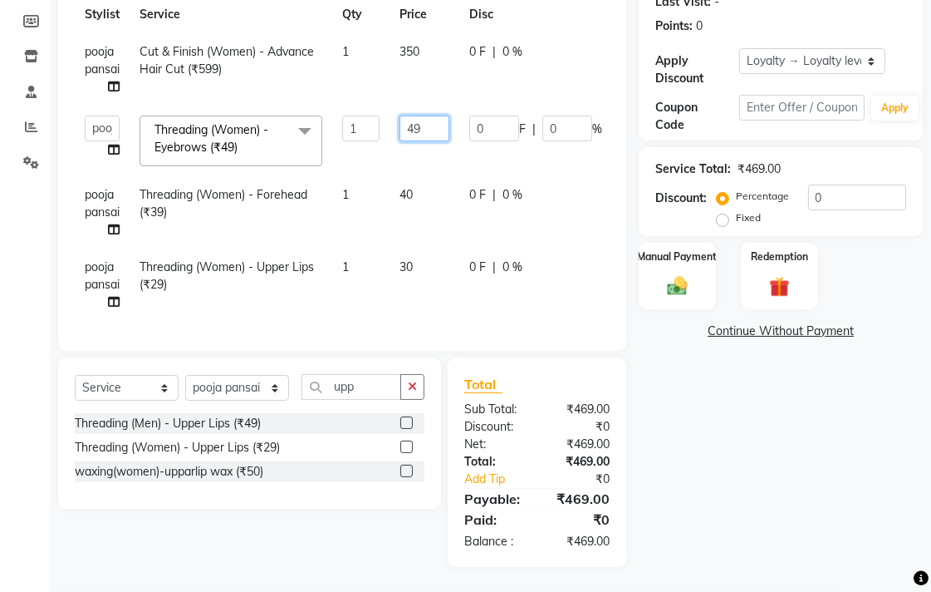
click at [430, 127] on input "49" at bounding box center [425, 128] width 50 height 26
type input "4"
type input "50"
click at [434, 84] on tr "pooja pansai Cut & Finish (Women) - Advance Hair Cut (₹599) 1 350 0 F | 0 % 350" at bounding box center [395, 69] width 641 height 72
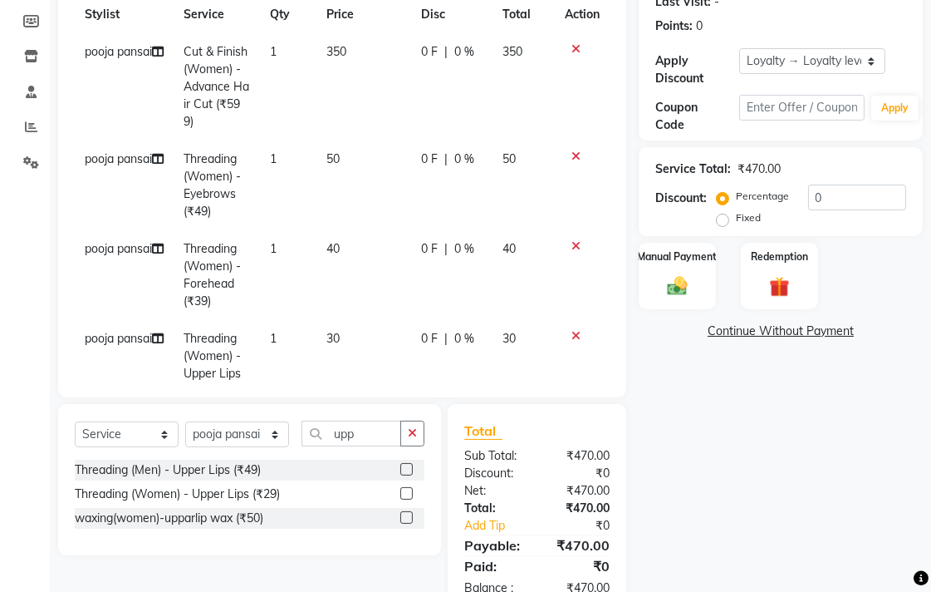
scroll to position [195, 0]
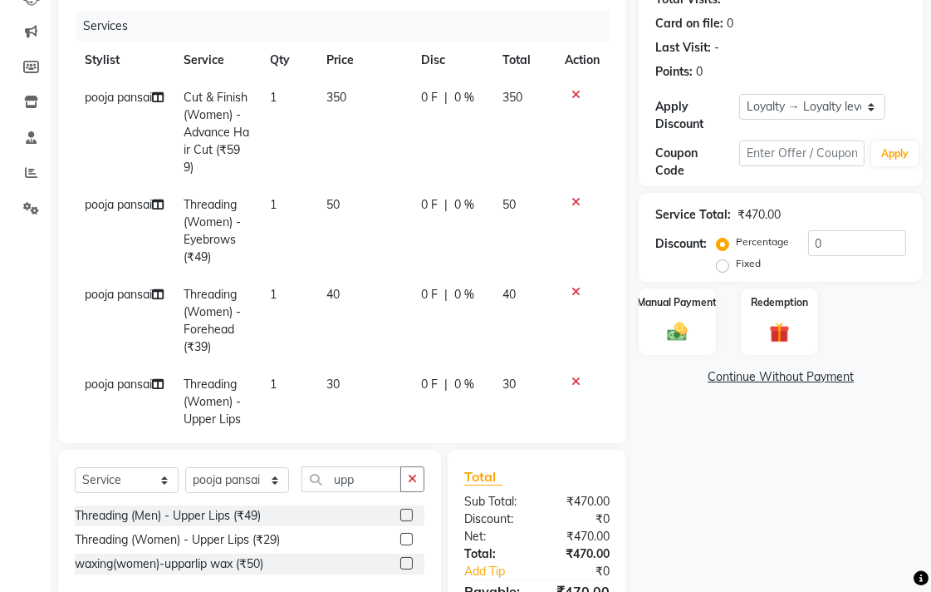
click at [395, 135] on td "350" at bounding box center [364, 132] width 95 height 107
select select "68192"
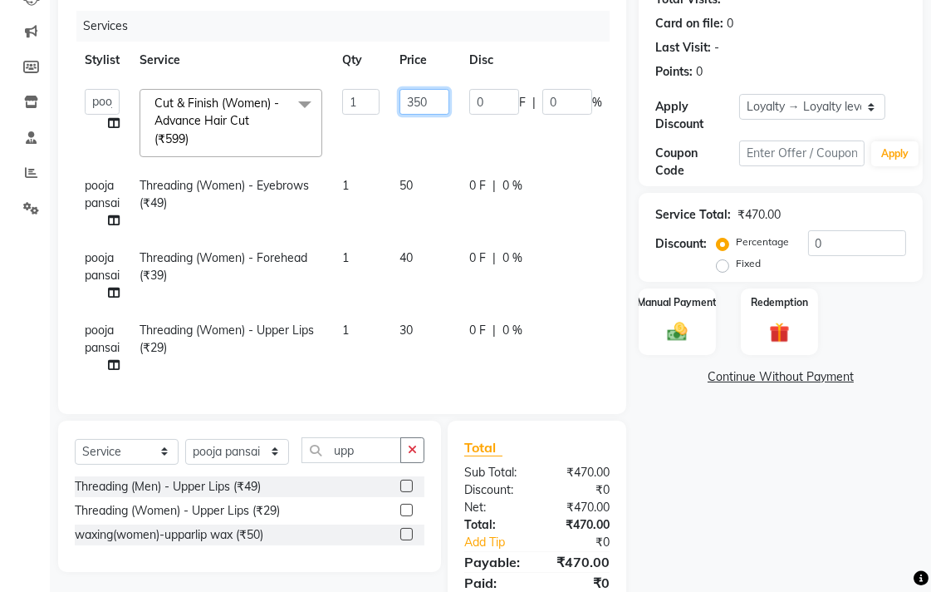
click at [428, 105] on input "350" at bounding box center [425, 102] width 50 height 26
type input "3"
type input "500"
click at [661, 437] on div "Name: [PERSON_NAME] Membership: No Active Membership Total Visits: Card on file…" at bounding box center [787, 279] width 297 height 700
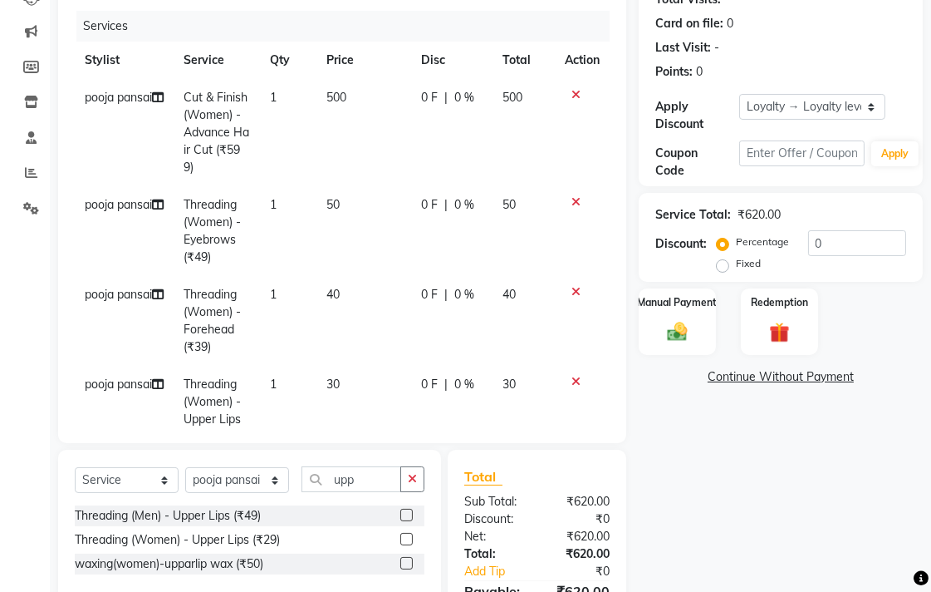
scroll to position [287, 0]
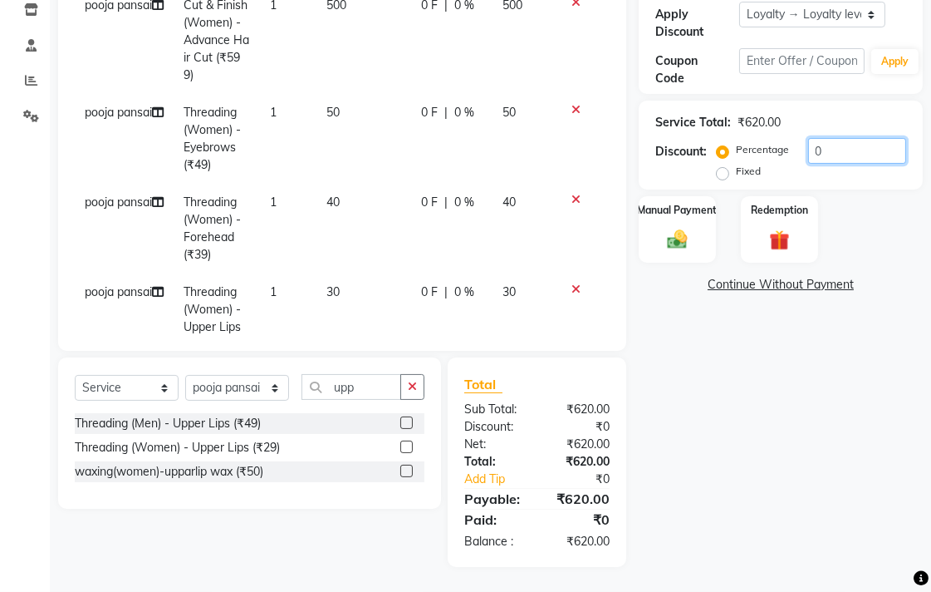
click at [818, 158] on input "0" at bounding box center [857, 151] width 98 height 26
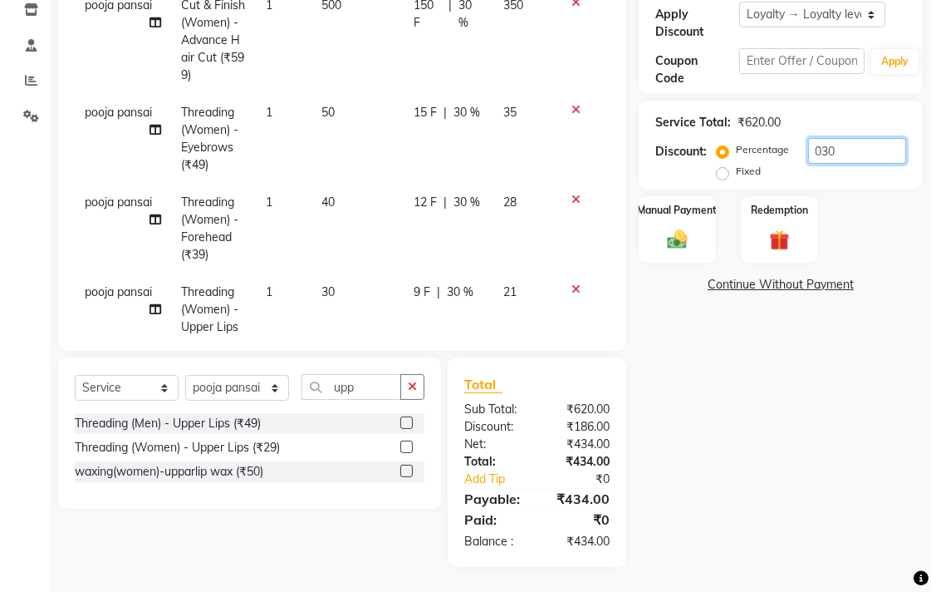
type input "030"
click at [572, 106] on icon at bounding box center [576, 110] width 9 height 12
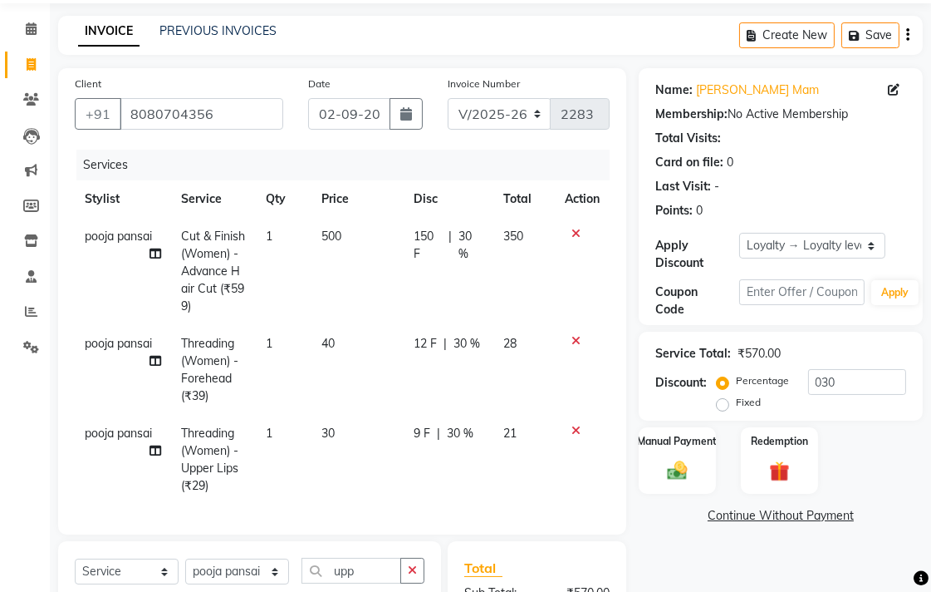
scroll to position [55, 0]
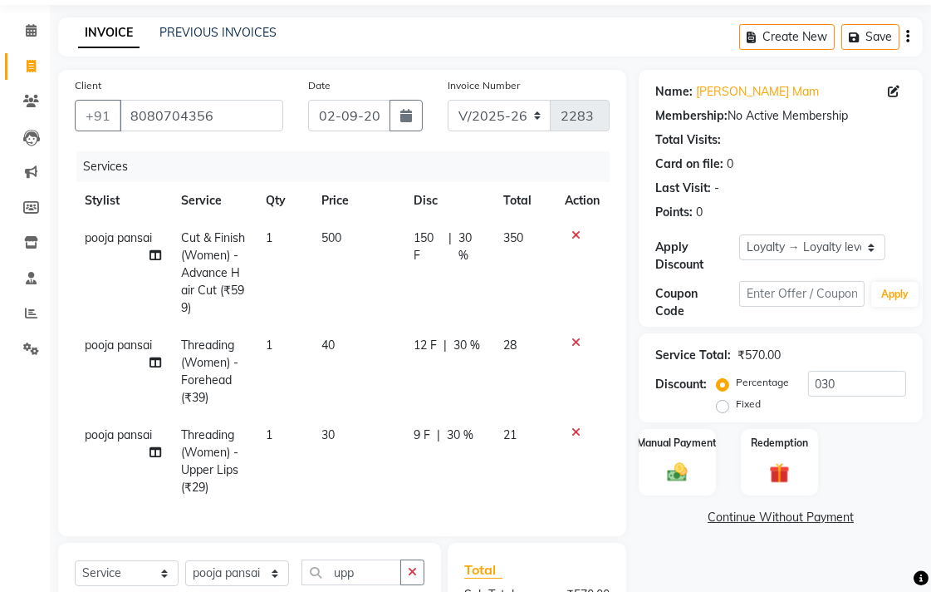
click at [343, 241] on td "500" at bounding box center [357, 272] width 91 height 107
select select "68192"
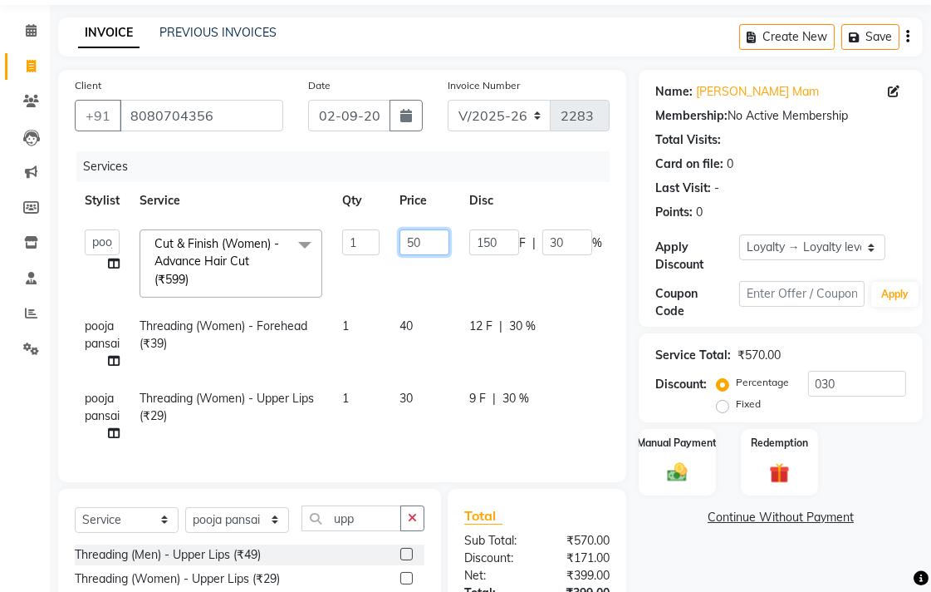
click at [436, 242] on input "50" at bounding box center [425, 242] width 50 height 26
type input "5"
type input "400"
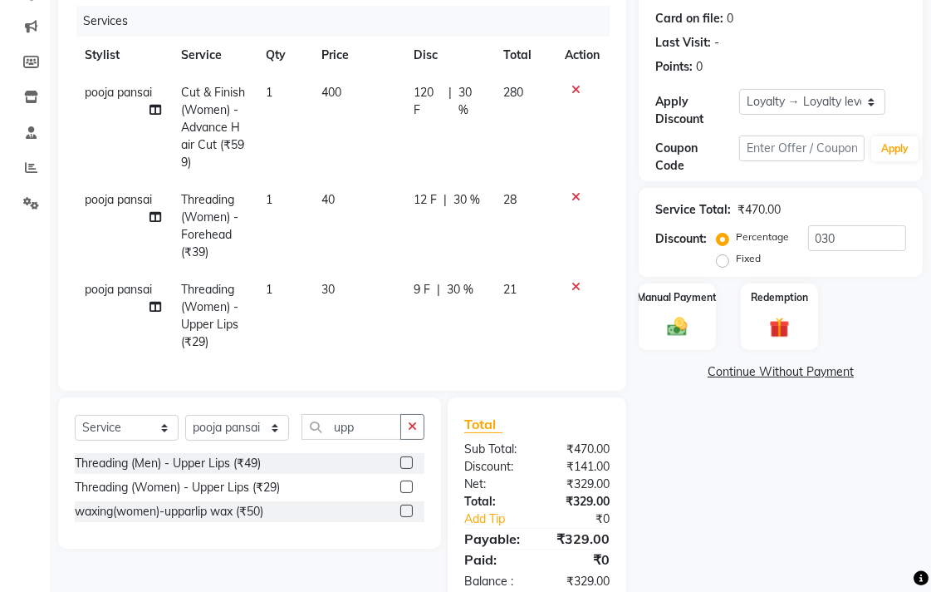
click at [705, 487] on div "Name: [PERSON_NAME] Membership: No Active Membership Total Visits: Card on file…" at bounding box center [787, 265] width 297 height 682
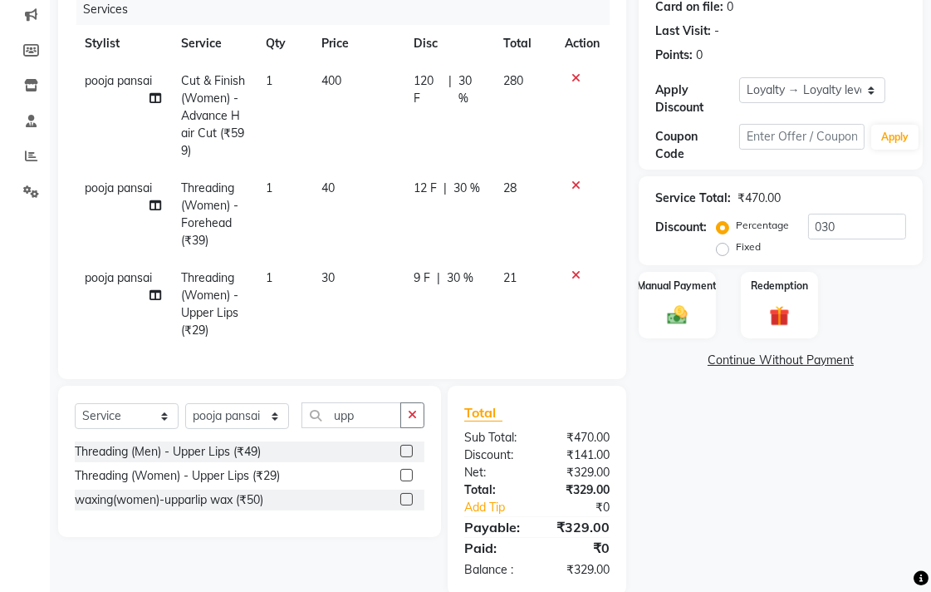
scroll to position [253, 0]
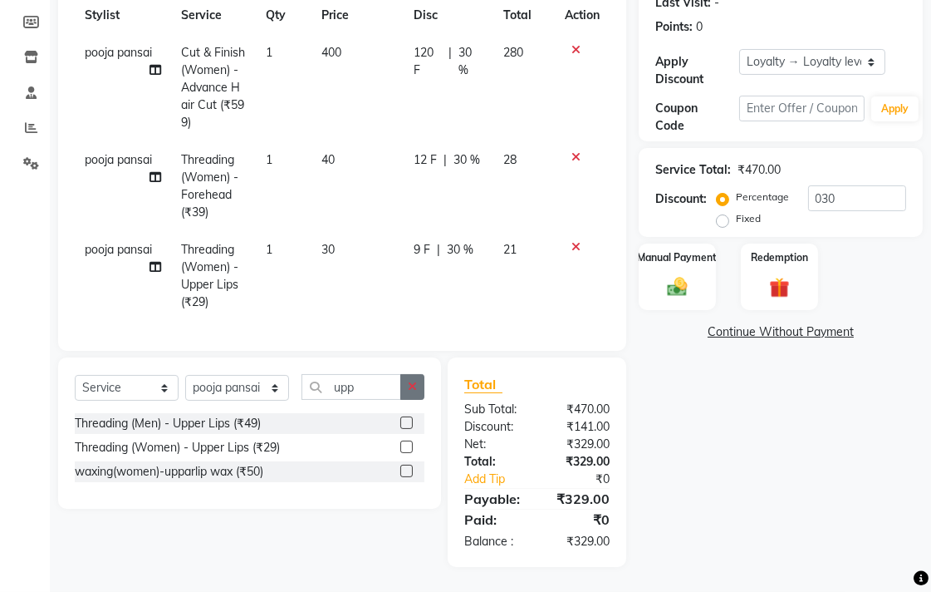
click at [420, 379] on button "button" at bounding box center [412, 387] width 24 height 26
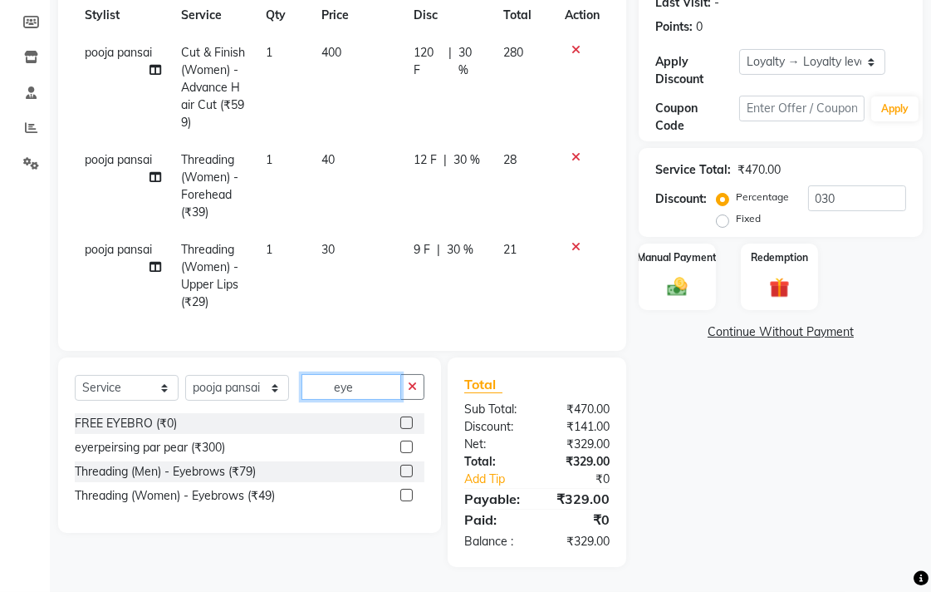
type input "eye"
click at [409, 494] on label at bounding box center [406, 495] width 12 height 12
click at [409, 494] on input "checkbox" at bounding box center [405, 495] width 11 height 11
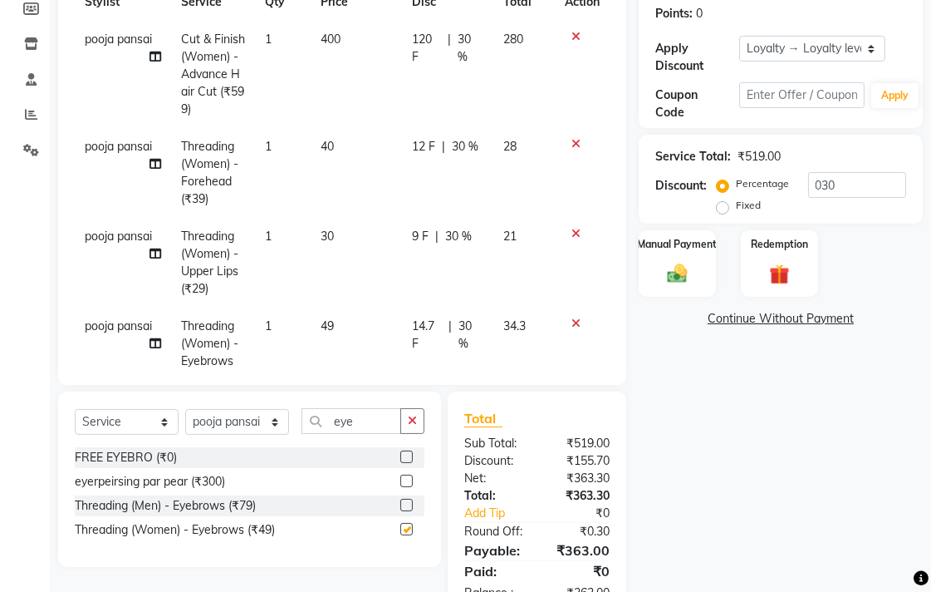
checkbox input "false"
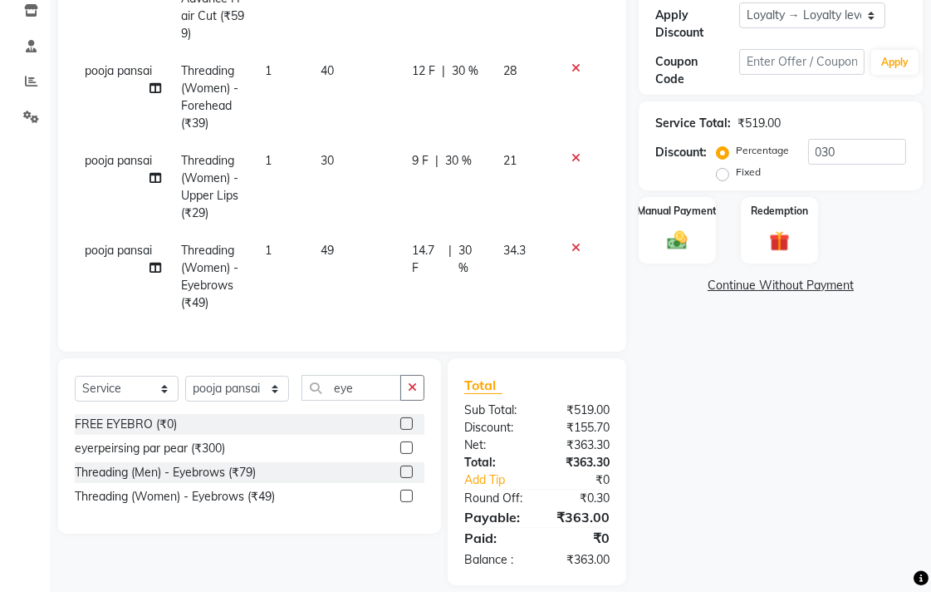
scroll to position [304, 0]
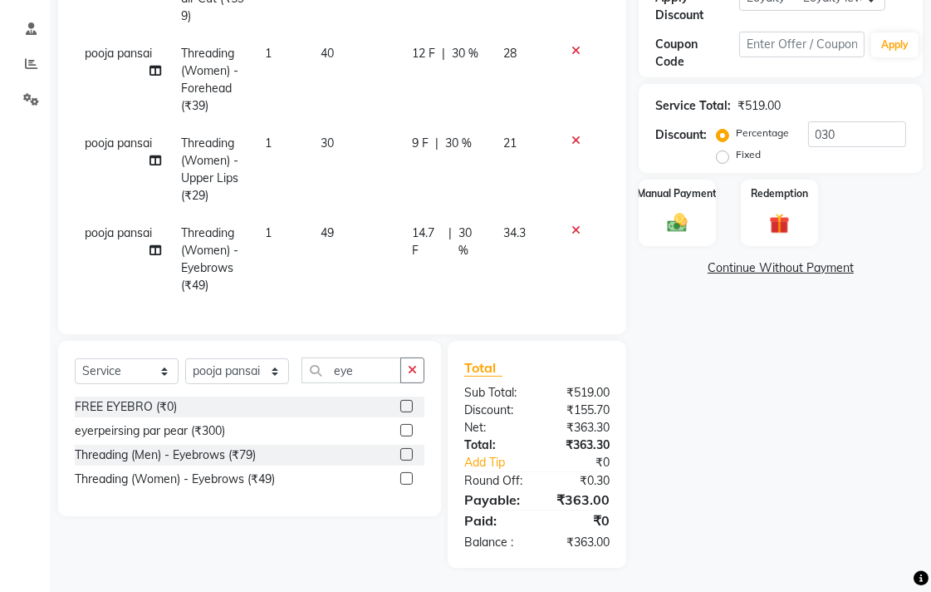
click at [343, 253] on td "49" at bounding box center [356, 259] width 91 height 90
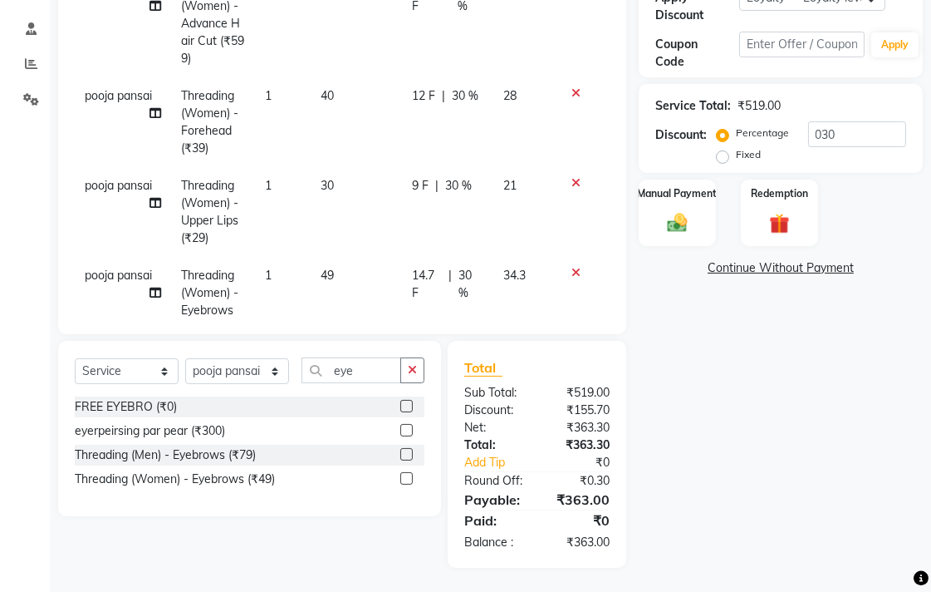
scroll to position [272, 0]
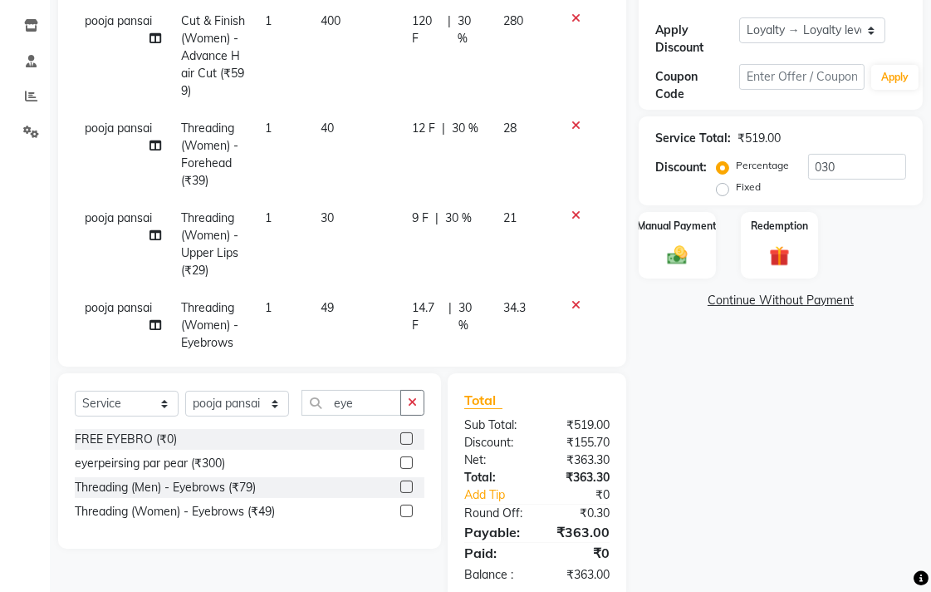
select select "68192"
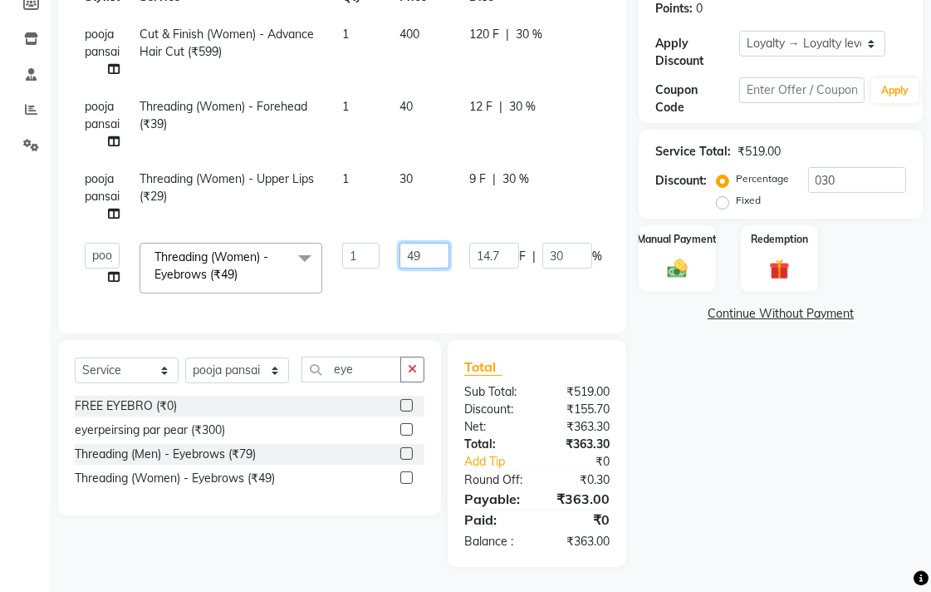
click at [425, 243] on input "49" at bounding box center [425, 256] width 50 height 26
type input "4"
type input "50"
click at [709, 439] on div "Name: [PERSON_NAME] Mam Membership: No Active Membership Total Visits: Card on …" at bounding box center [787, 216] width 297 height 700
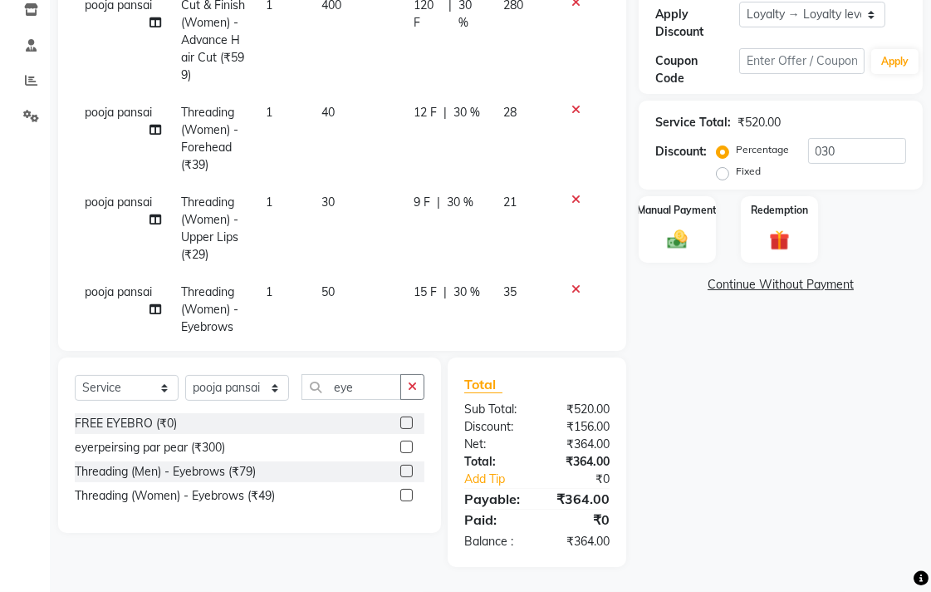
scroll to position [195, 0]
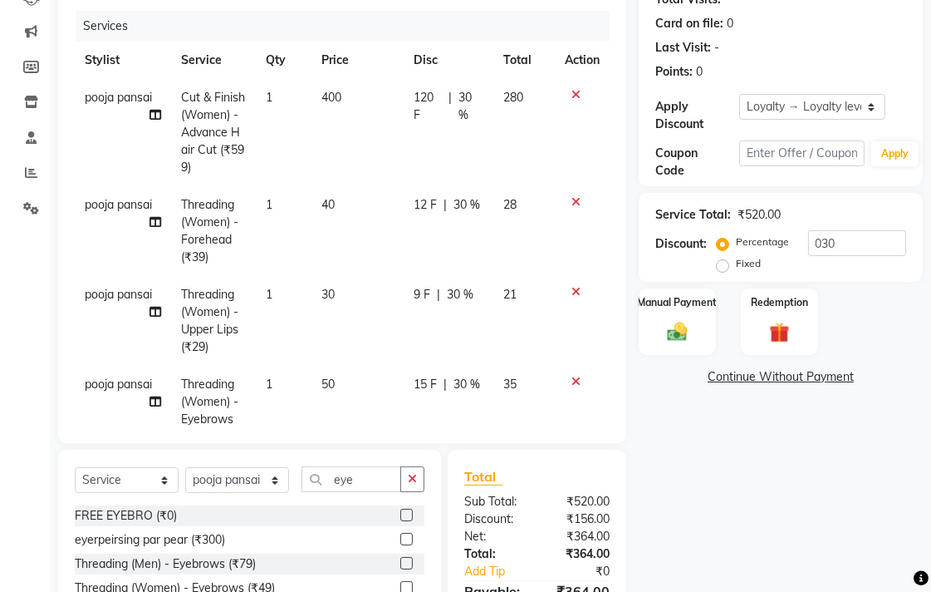
click at [351, 138] on td "400" at bounding box center [357, 132] width 91 height 107
select select "68192"
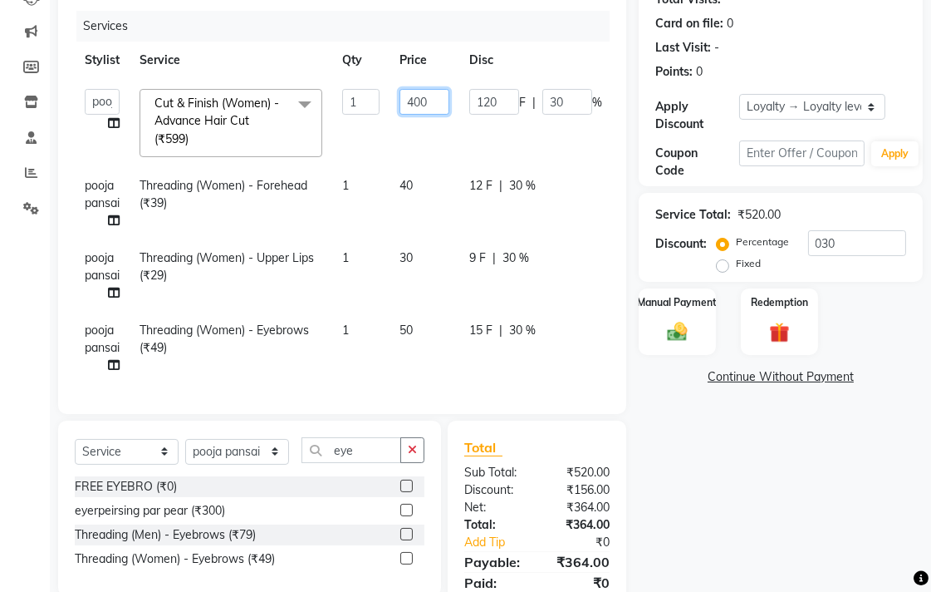
click at [436, 100] on input "400" at bounding box center [425, 102] width 50 height 26
type input "4"
type input "600"
click at [679, 461] on div "Name: [PERSON_NAME] Membership: No Active Membership Total Visits: Card on file…" at bounding box center [787, 279] width 297 height 700
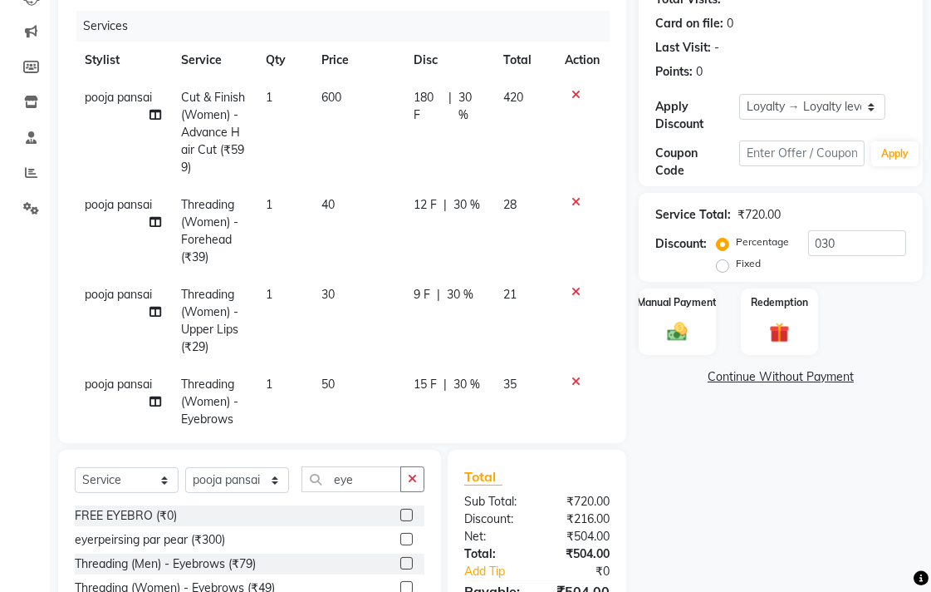
click at [378, 146] on td "600" at bounding box center [357, 132] width 91 height 107
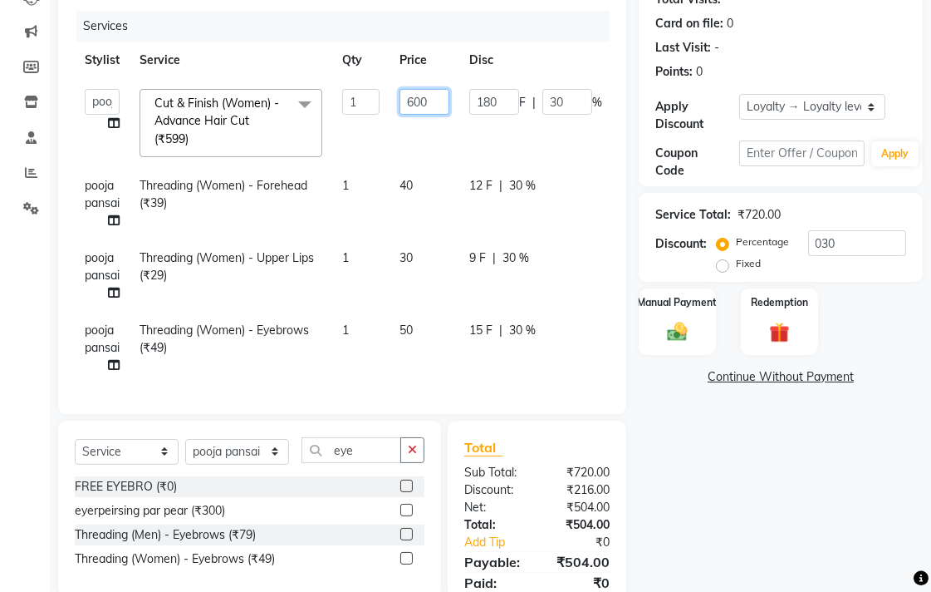
click at [439, 98] on input "600" at bounding box center [425, 102] width 50 height 26
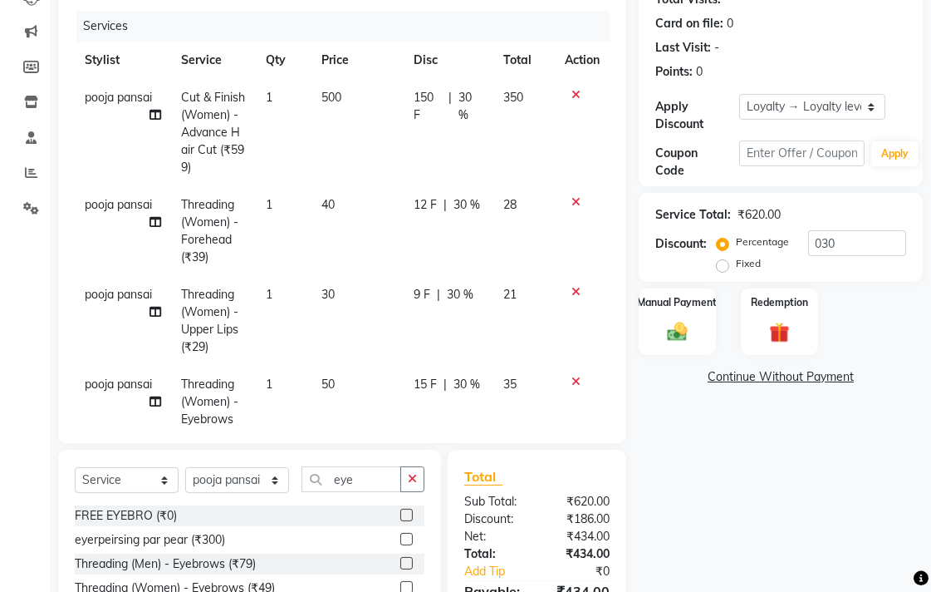
click at [713, 463] on div "Name: [PERSON_NAME] Mam Membership: No Active Membership Total Visits: Card on …" at bounding box center [787, 294] width 297 height 730
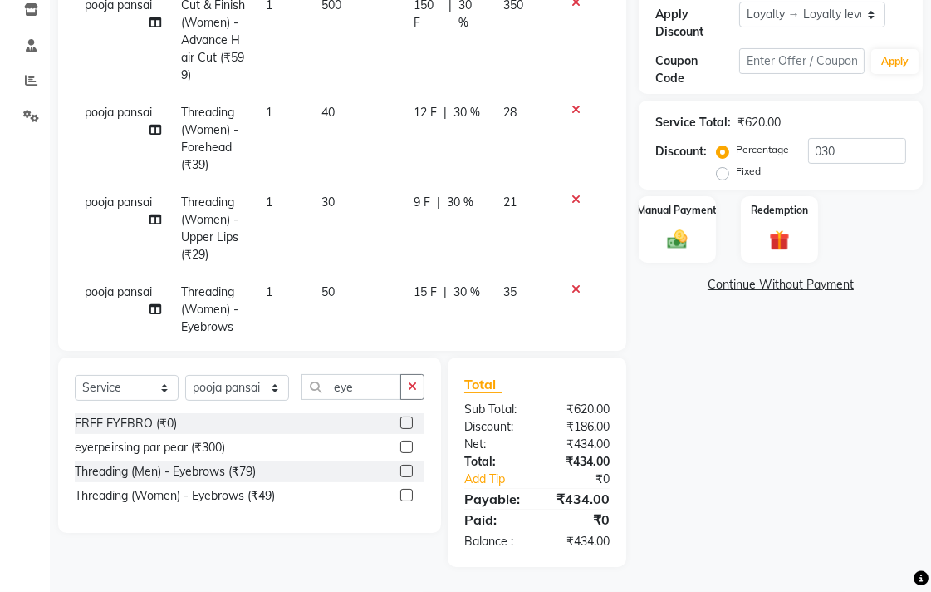
scroll to position [56, 0]
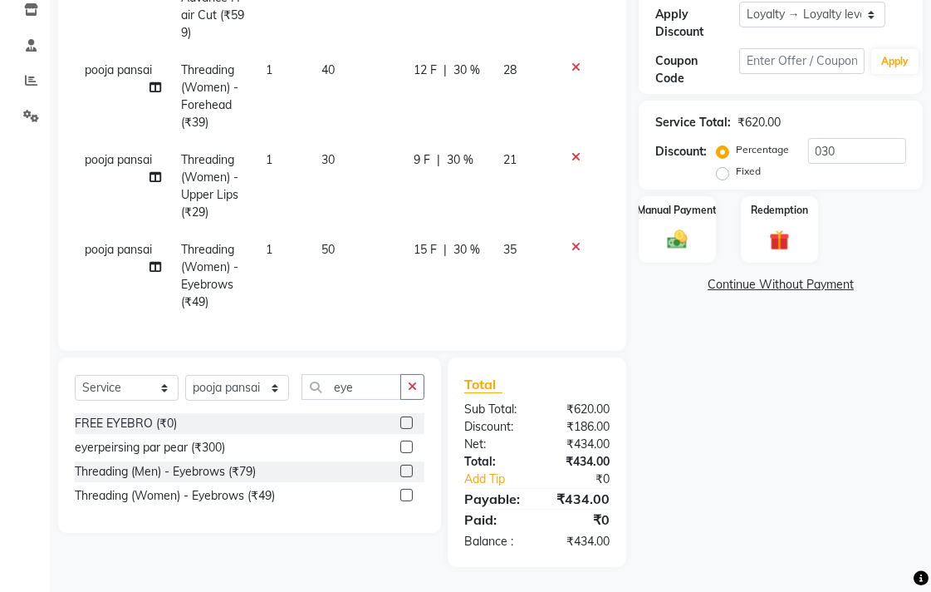
click at [284, 255] on td "1" at bounding box center [284, 276] width 56 height 90
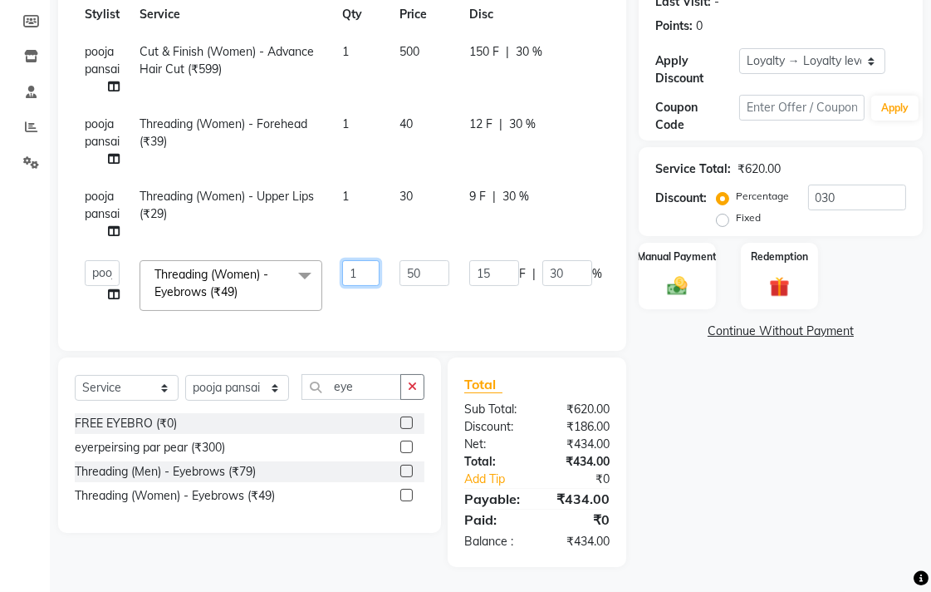
click at [368, 260] on input "1" at bounding box center [360, 273] width 37 height 26
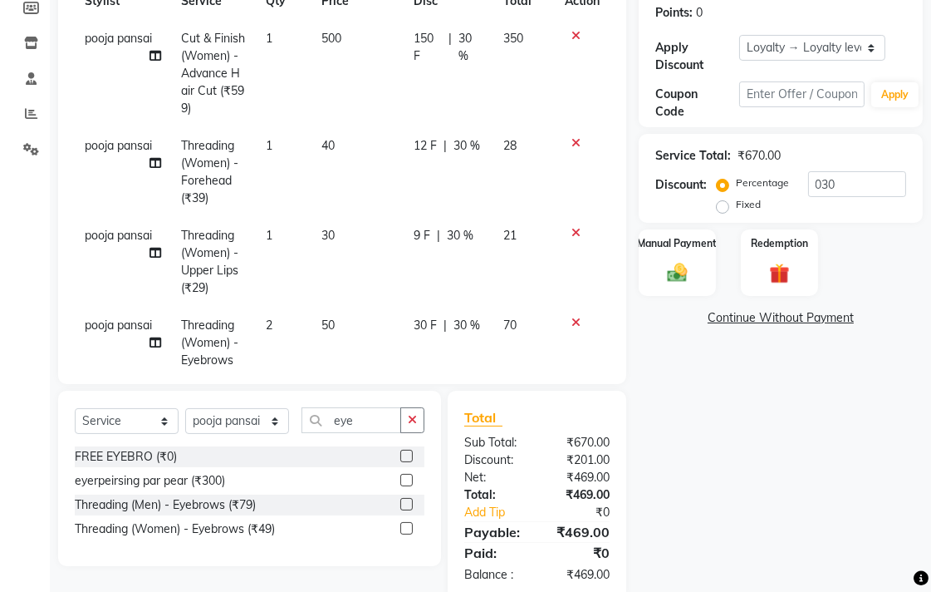
click at [810, 488] on div "Name: [PERSON_NAME] Mam Membership: No Active Membership Total Visits: Card on …" at bounding box center [787, 235] width 297 height 730
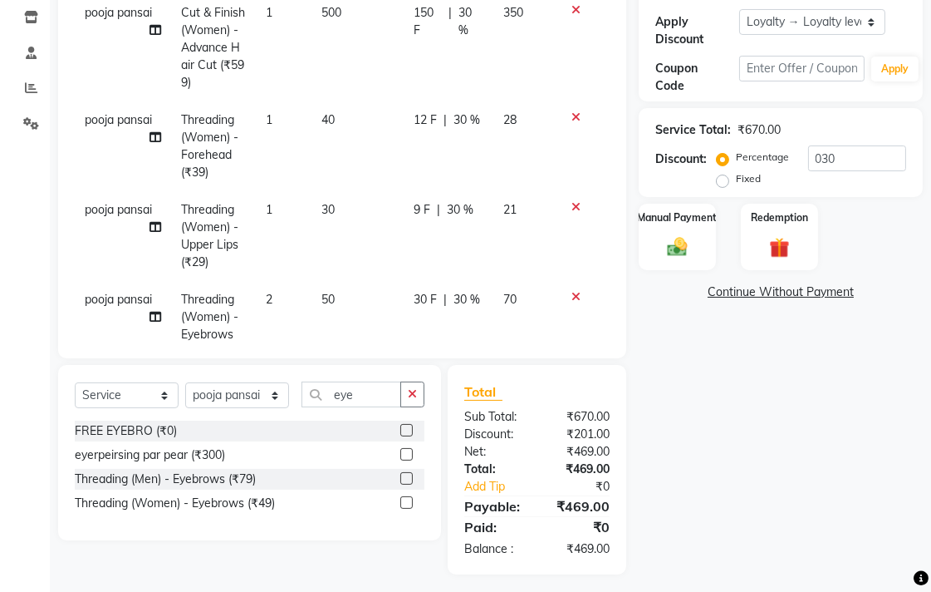
scroll to position [287, 0]
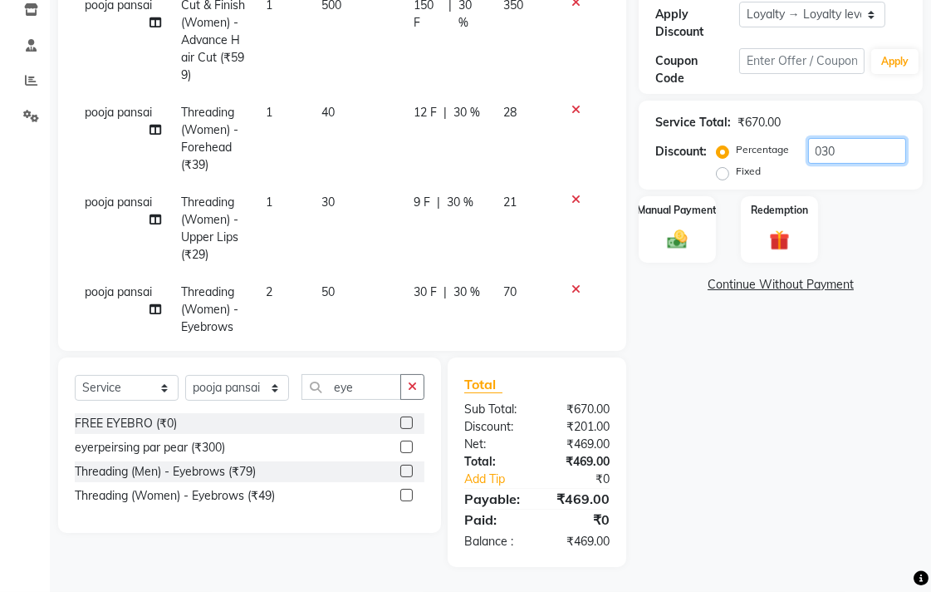
click at [864, 155] on input "030" at bounding box center [857, 151] width 98 height 26
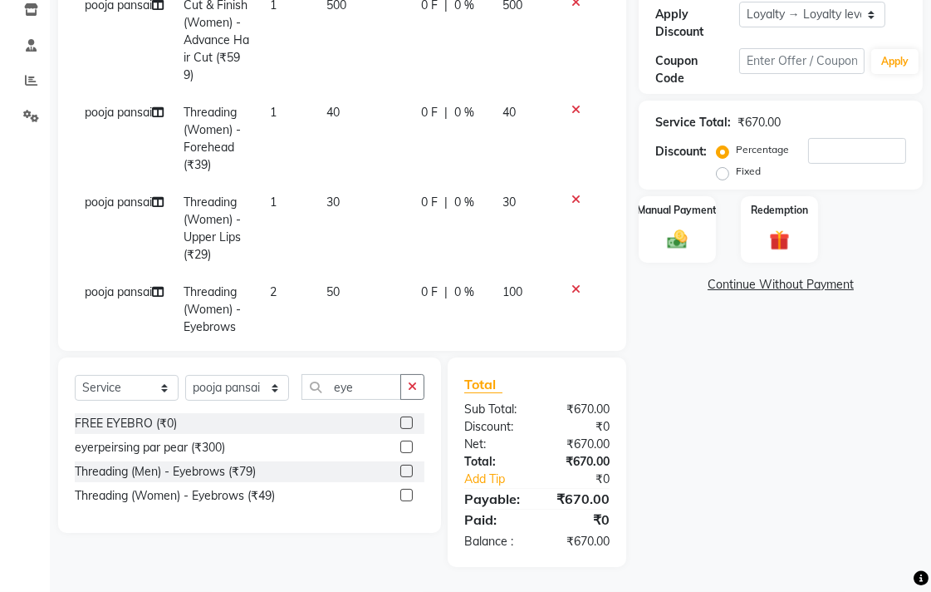
click at [572, 286] on icon at bounding box center [576, 289] width 9 height 12
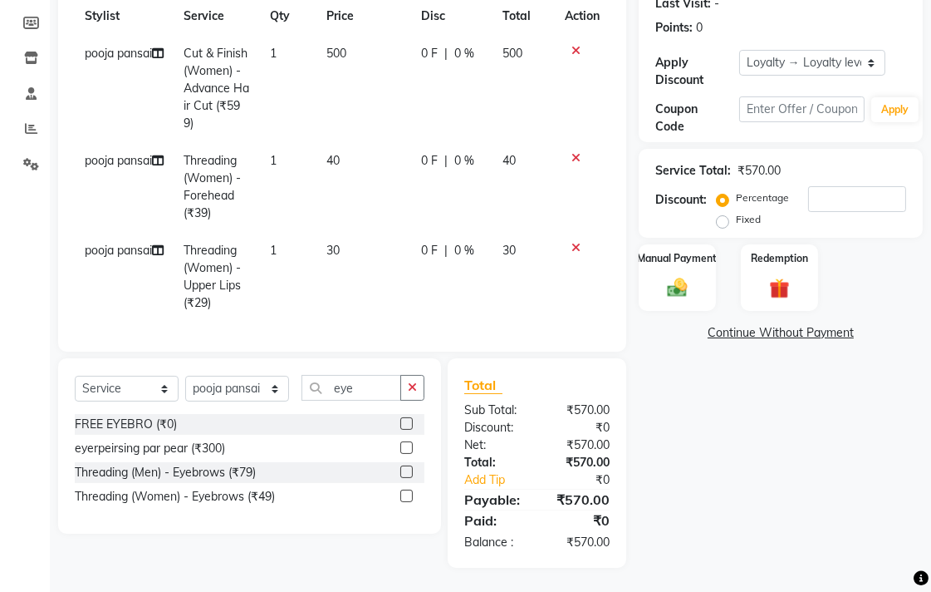
click at [578, 154] on icon at bounding box center [576, 158] width 9 height 12
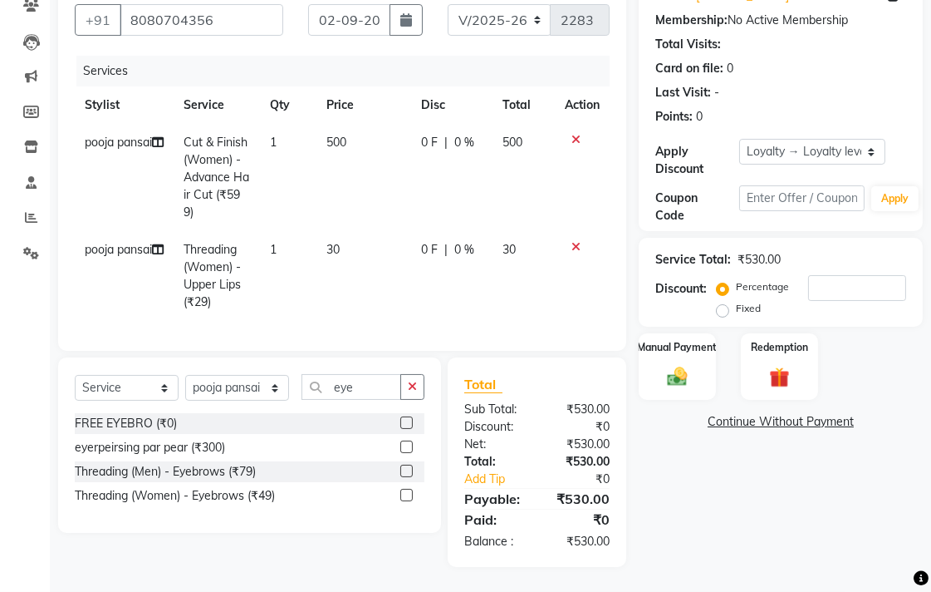
click at [372, 272] on td "30" at bounding box center [364, 276] width 95 height 90
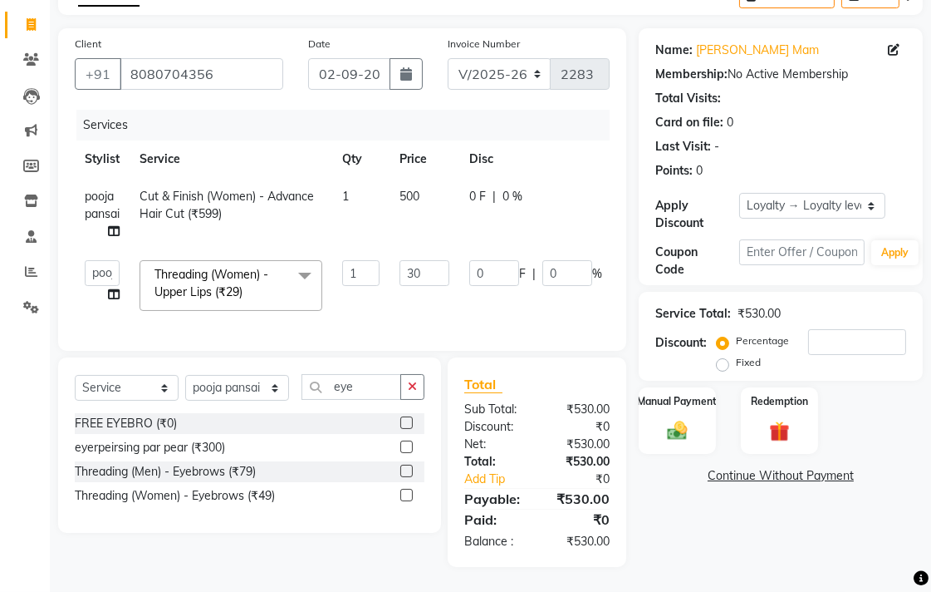
scroll to position [110, 0]
click at [437, 260] on input "30" at bounding box center [425, 273] width 50 height 26
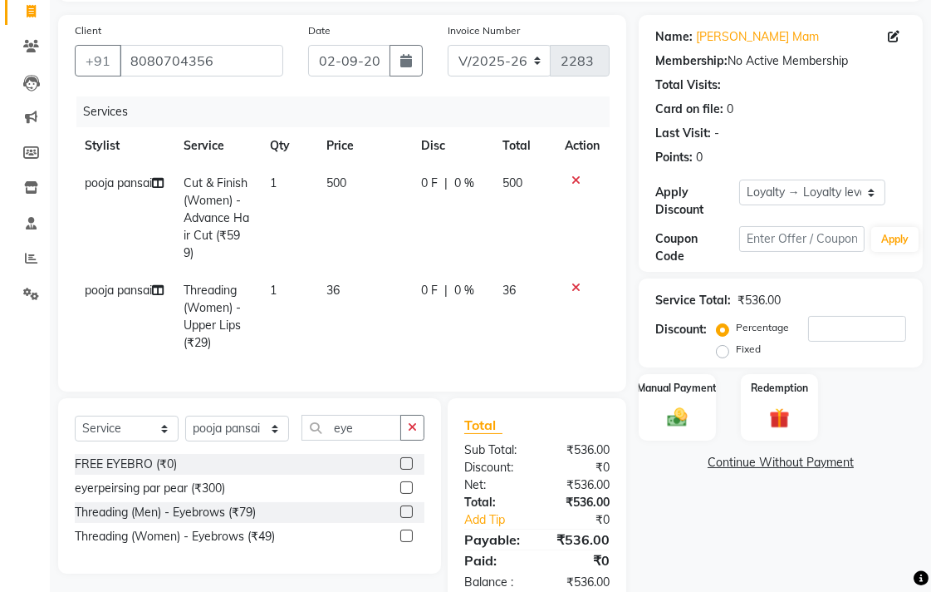
click at [707, 533] on div "Name: [PERSON_NAME] Mam Membership: No Active Membership Total Visits: Card on …" at bounding box center [787, 311] width 297 height 592
click at [669, 407] on img at bounding box center [678, 417] width 34 height 24
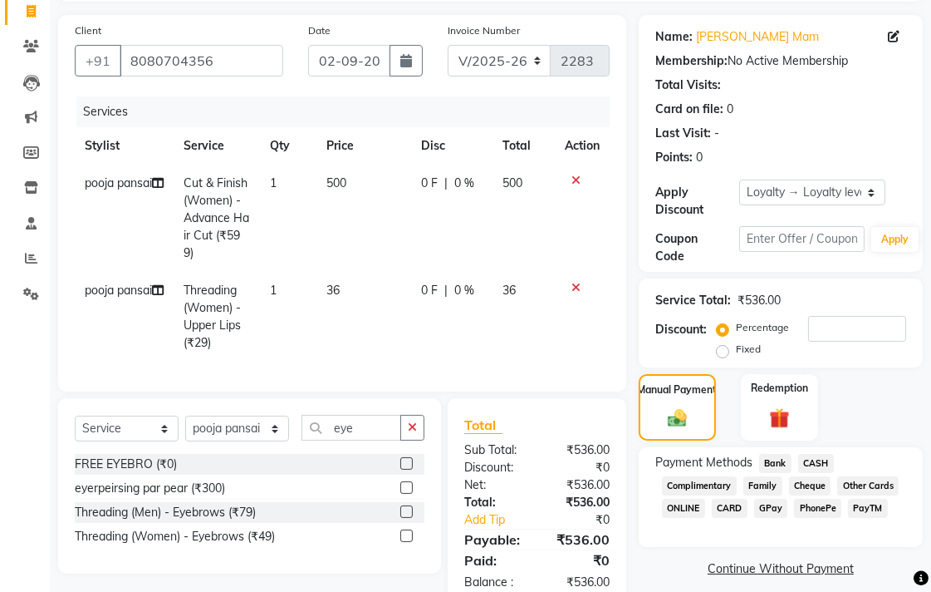
click at [776, 457] on span "Bank" at bounding box center [775, 463] width 32 height 19
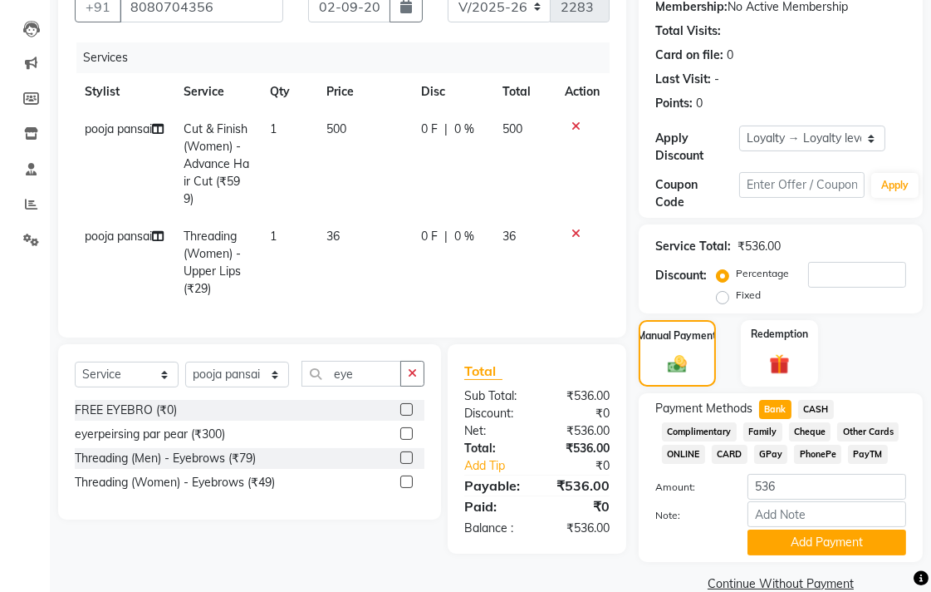
scroll to position [194, 0]
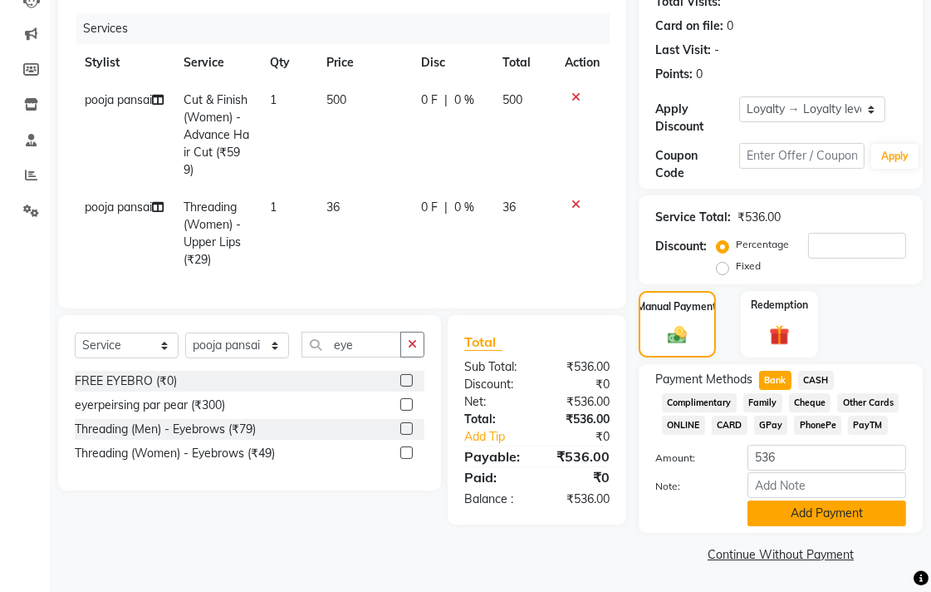
click at [779, 511] on button "Add Payment" at bounding box center [827, 513] width 159 height 26
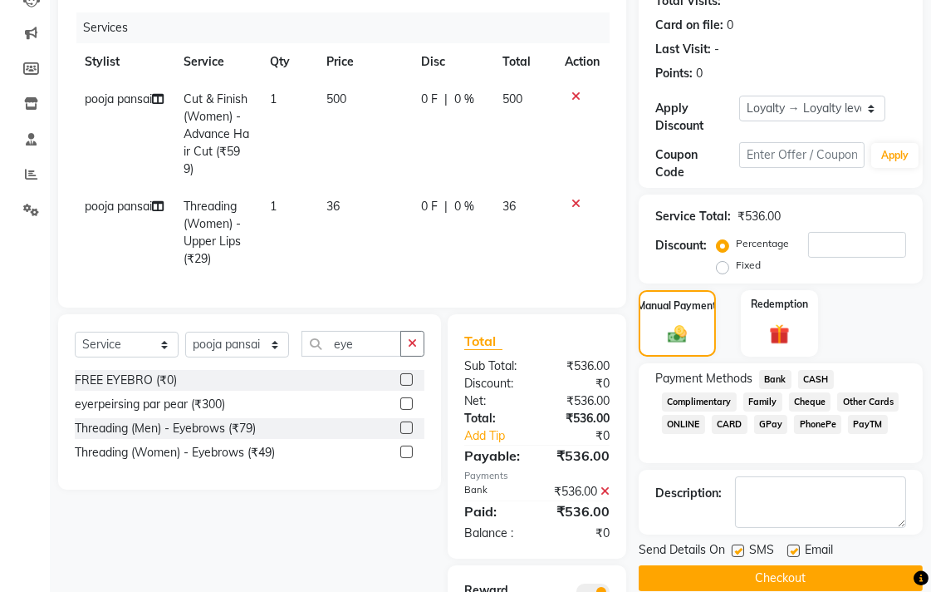
click at [746, 568] on button "Checkout" at bounding box center [781, 578] width 284 height 26
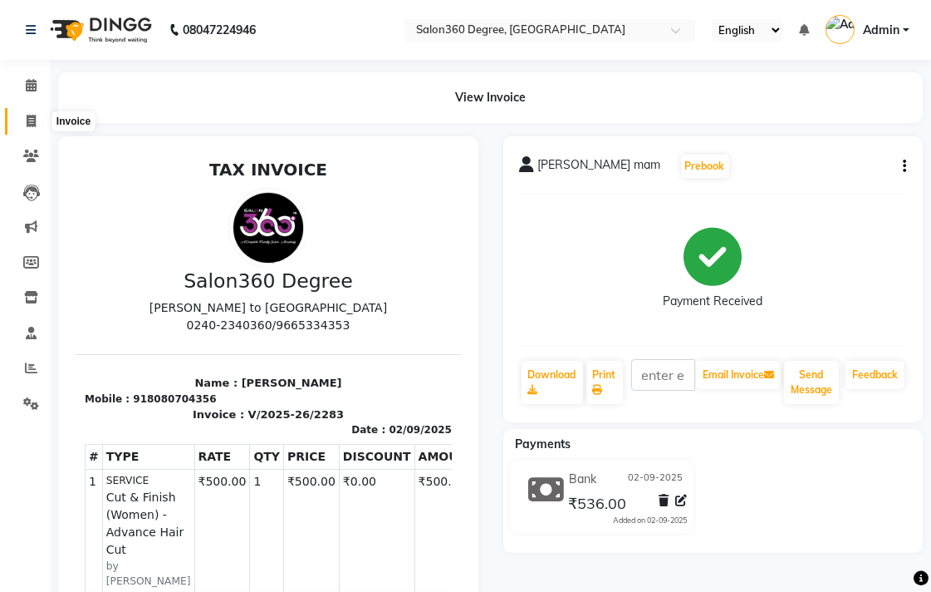
click at [35, 130] on span at bounding box center [31, 121] width 29 height 19
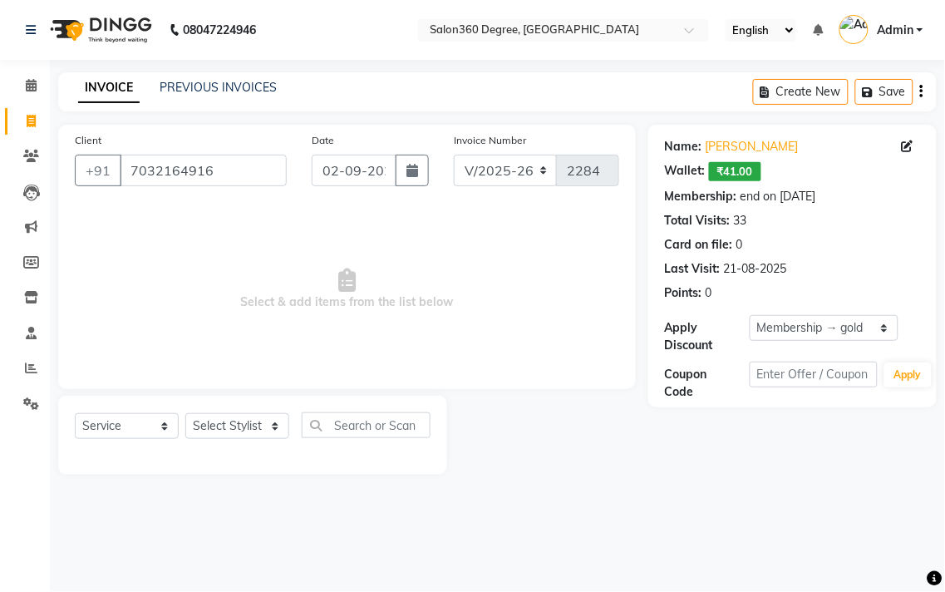
click at [220, 453] on div at bounding box center [253, 454] width 356 height 7
drag, startPoint x: 219, startPoint y: 435, endPoint x: 223, endPoint y: 418, distance: 17.9
click at [219, 435] on select "Select Stylist [PERSON_NAME] [PERSON_NAME] dwarka [PERSON_NAME] khde [PERSON_NA…" at bounding box center [237, 426] width 104 height 26
click at [185, 414] on select "Select Stylist [PERSON_NAME] [PERSON_NAME] dwarka [PERSON_NAME] khde [PERSON_NA…" at bounding box center [237, 426] width 104 height 26
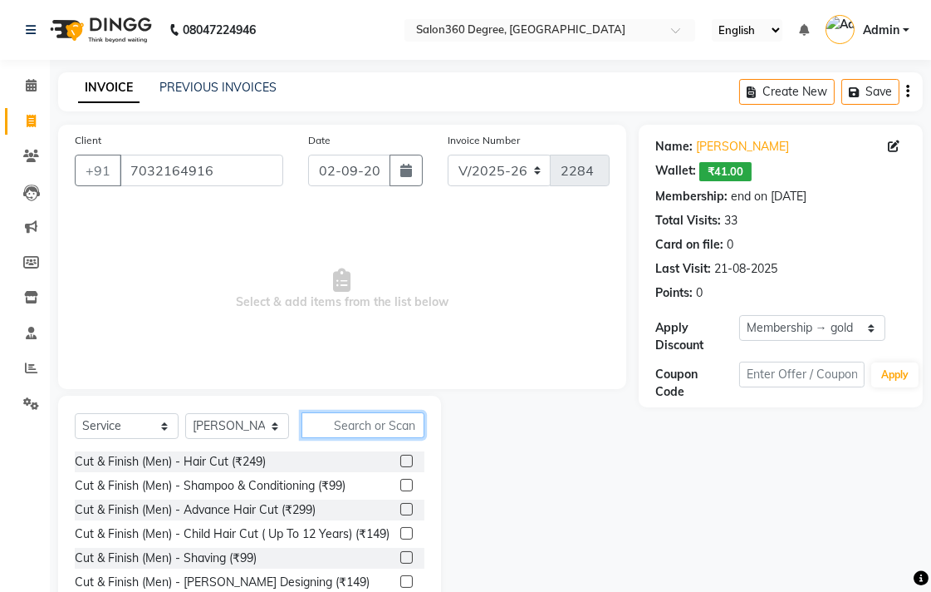
click at [346, 425] on input "text" at bounding box center [363, 425] width 123 height 26
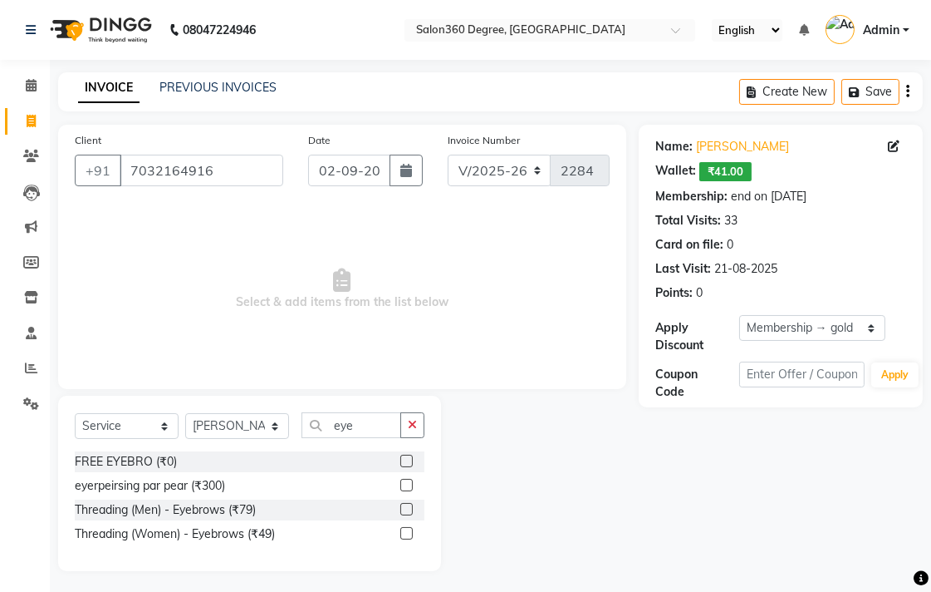
click at [405, 534] on label at bounding box center [406, 533] width 12 height 12
click at [405, 534] on input "checkbox" at bounding box center [405, 533] width 11 height 11
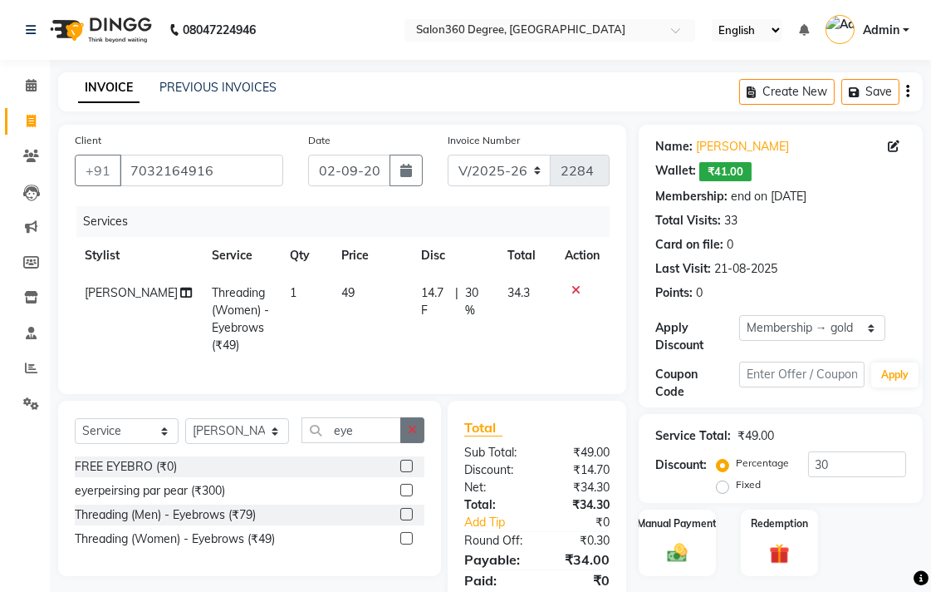
click at [412, 443] on button "button" at bounding box center [412, 430] width 24 height 26
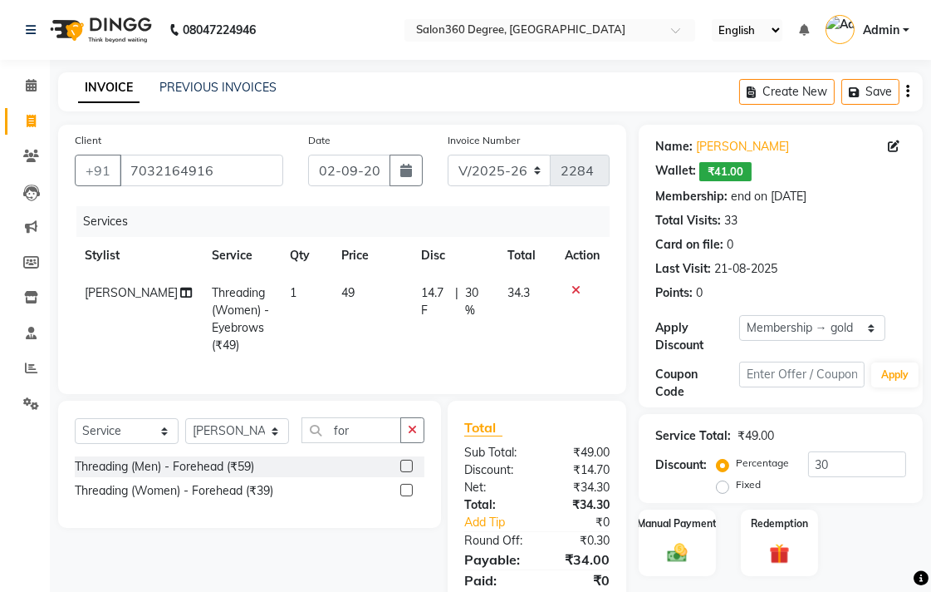
click at [409, 496] on label at bounding box center [406, 490] width 12 height 12
click at [409, 496] on input "checkbox" at bounding box center [405, 490] width 11 height 11
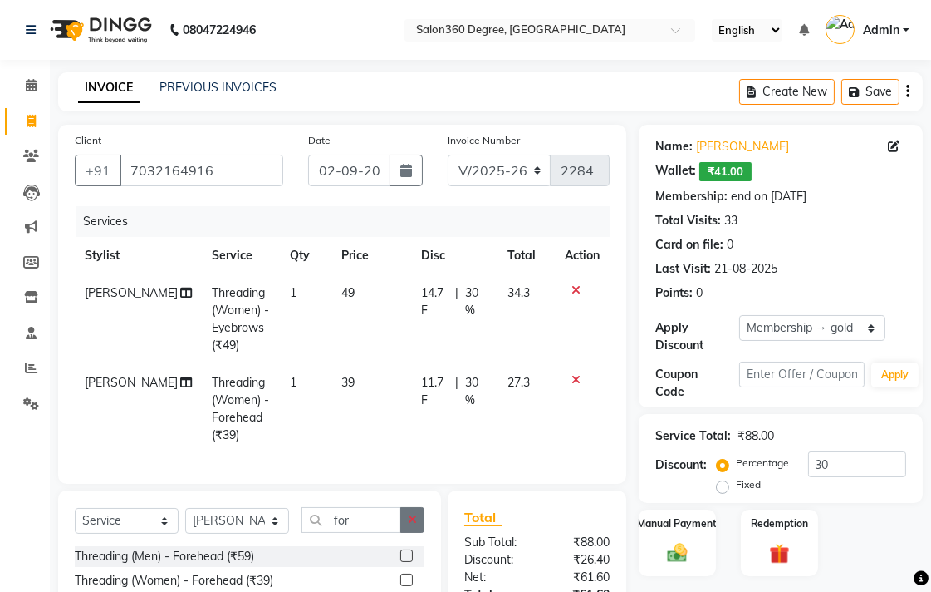
click at [410, 522] on button "button" at bounding box center [412, 520] width 24 height 26
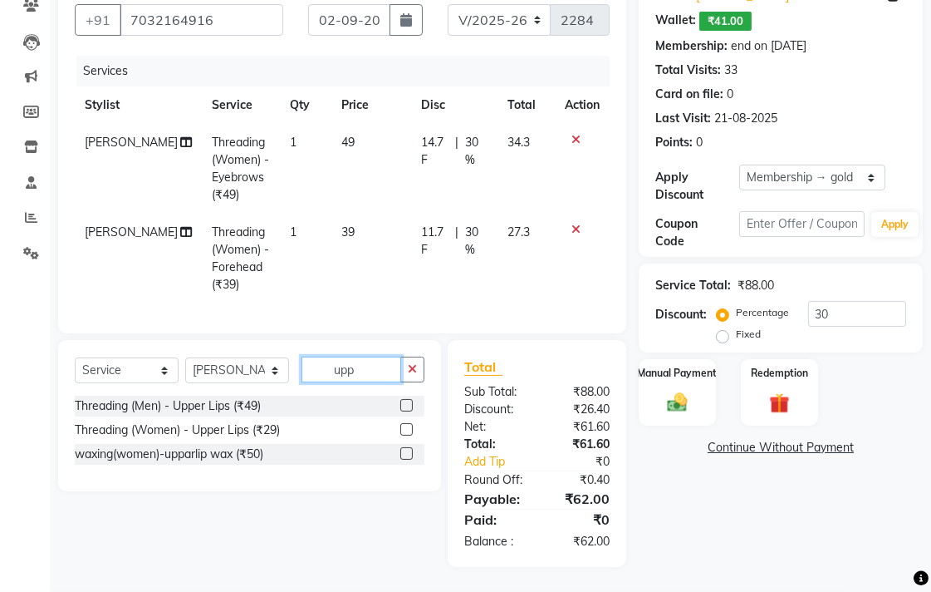
scroll to position [164, 0]
click at [403, 430] on label at bounding box center [406, 429] width 12 height 12
click at [403, 430] on input "checkbox" at bounding box center [405, 430] width 11 height 11
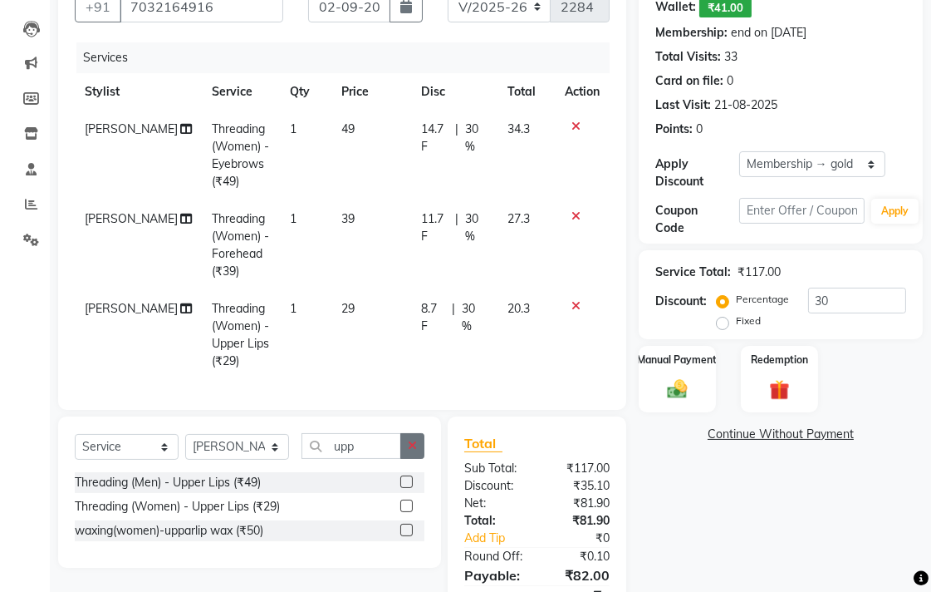
click at [407, 472] on div "Select Service Product Membership Package Voucher Prepaid Gift Card Select Styl…" at bounding box center [250, 452] width 350 height 39
click at [413, 451] on icon "button" at bounding box center [412, 446] width 9 height 12
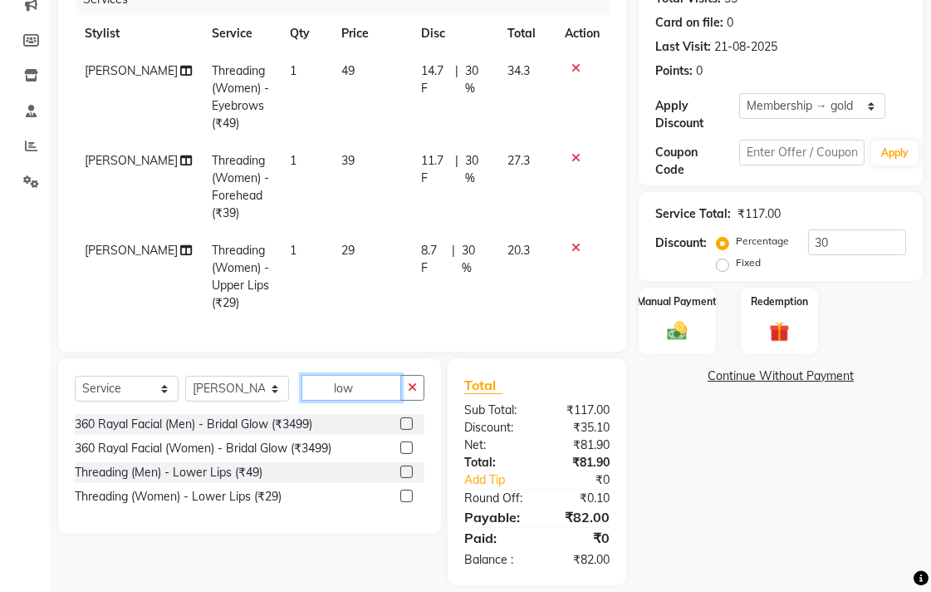
scroll to position [253, 0]
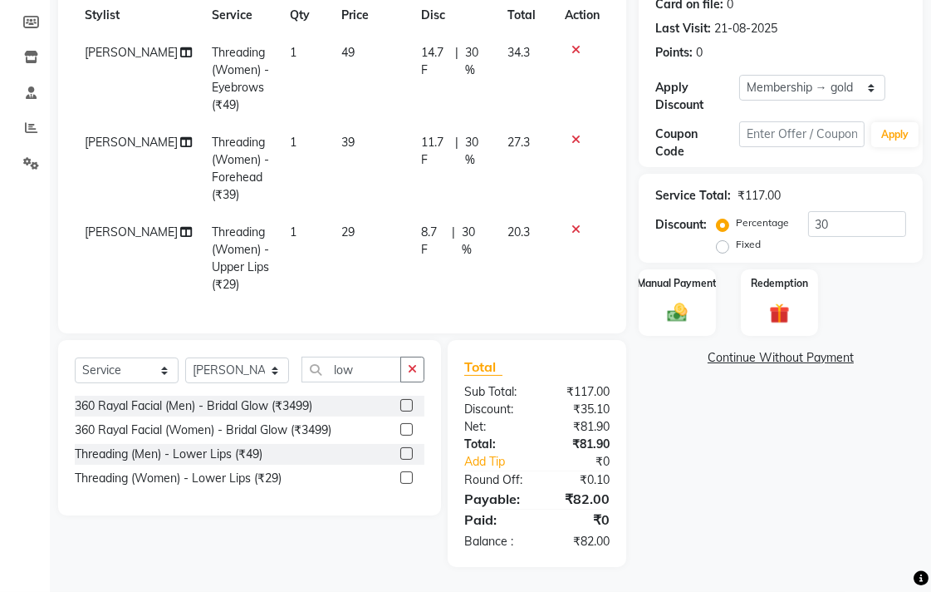
click at [405, 476] on label at bounding box center [406, 477] width 12 height 12
click at [405, 476] on input "checkbox" at bounding box center [405, 478] width 11 height 11
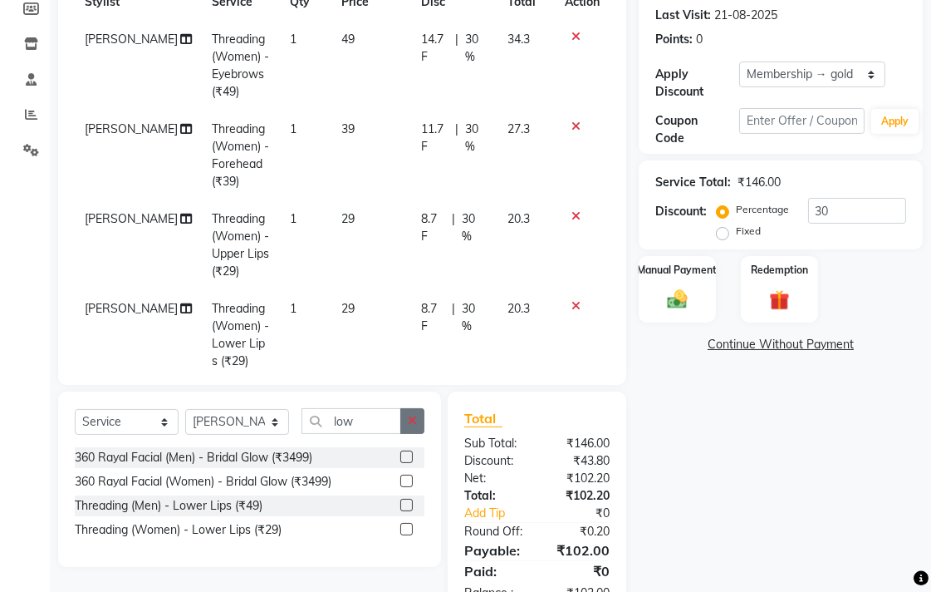
click at [408, 415] on icon "button" at bounding box center [412, 421] width 9 height 12
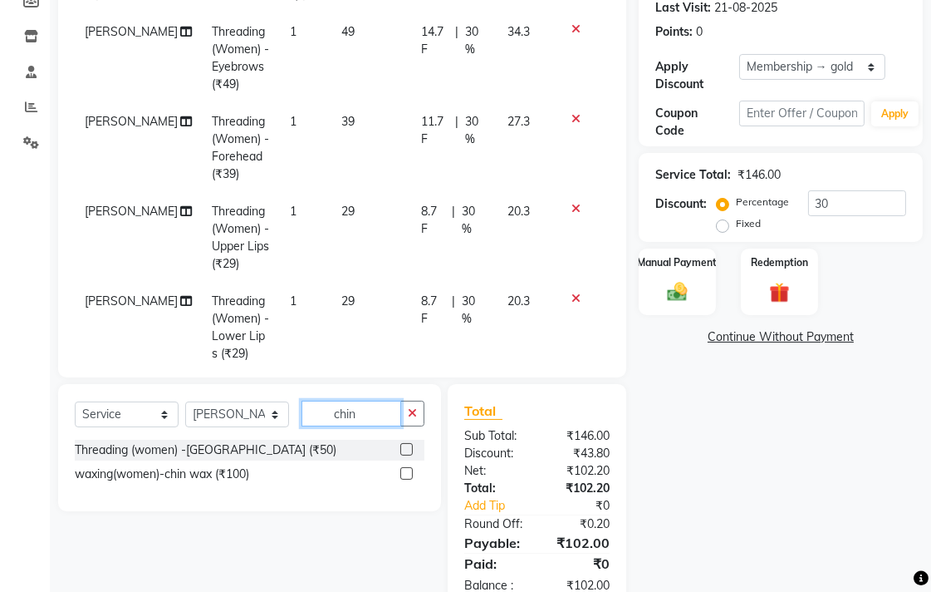
scroll to position [304, 0]
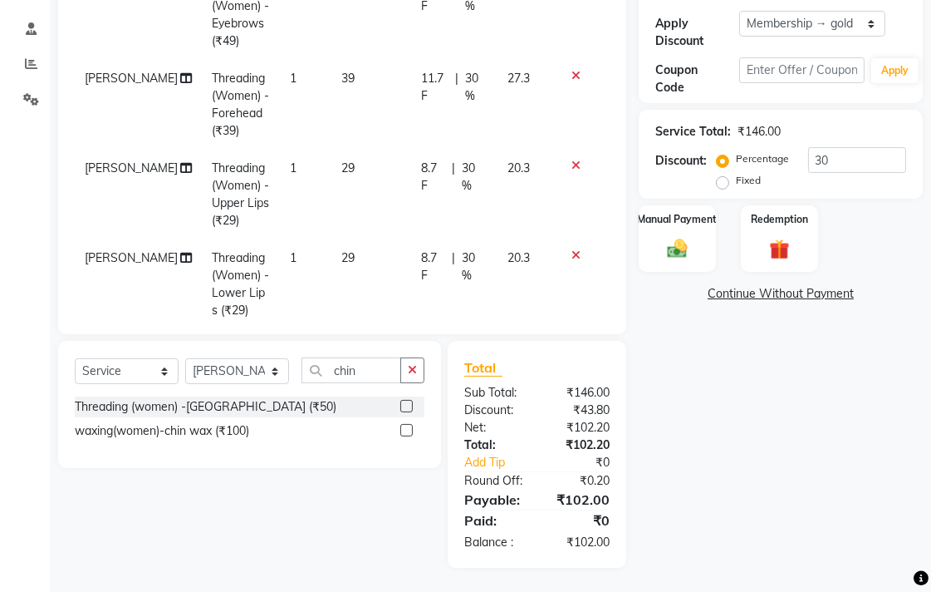
click at [407, 405] on label at bounding box center [406, 406] width 12 height 12
click at [407, 405] on input "checkbox" at bounding box center [405, 406] width 11 height 11
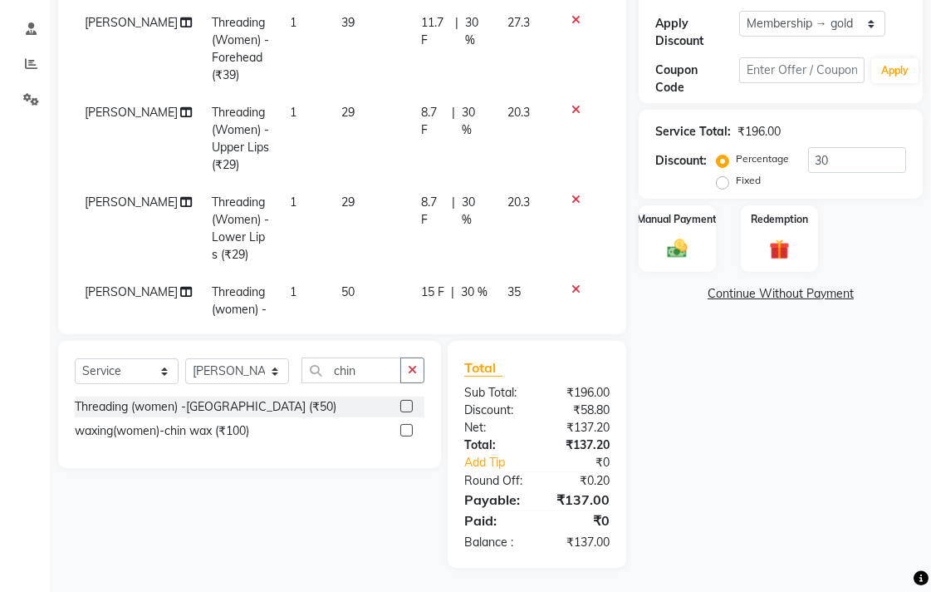
scroll to position [111, 0]
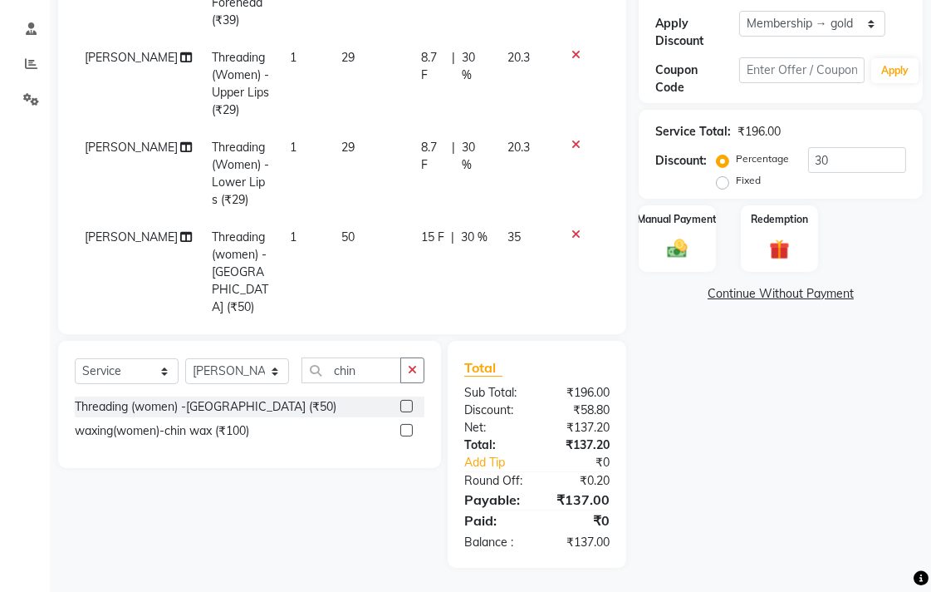
drag, startPoint x: 343, startPoint y: 174, endPoint x: 399, endPoint y: 145, distance: 63.2
click at [345, 172] on td "29" at bounding box center [372, 174] width 80 height 90
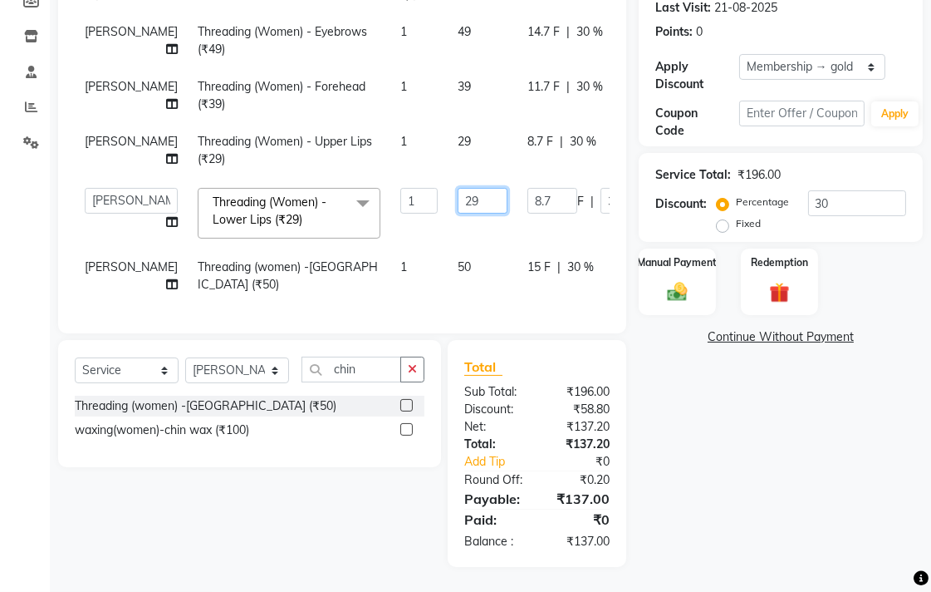
click at [458, 188] on input "29" at bounding box center [483, 201] width 50 height 26
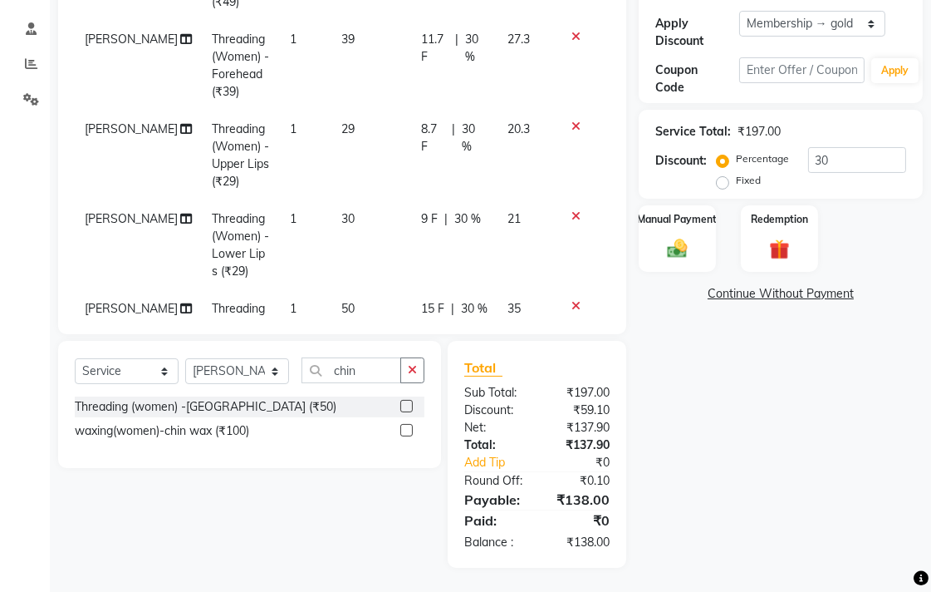
drag, startPoint x: 445, startPoint y: 251, endPoint x: 387, endPoint y: 278, distance: 64.3
click at [440, 261] on tbody "[PERSON_NAME] Threading (Women) - Eyebrows (₹49) 1 49 14.7 F | 30 % 34.3 [PERSO…" at bounding box center [342, 164] width 535 height 466
drag, startPoint x: 367, startPoint y: 268, endPoint x: 416, endPoint y: 243, distance: 54.6
click at [367, 266] on td "30" at bounding box center [372, 245] width 80 height 90
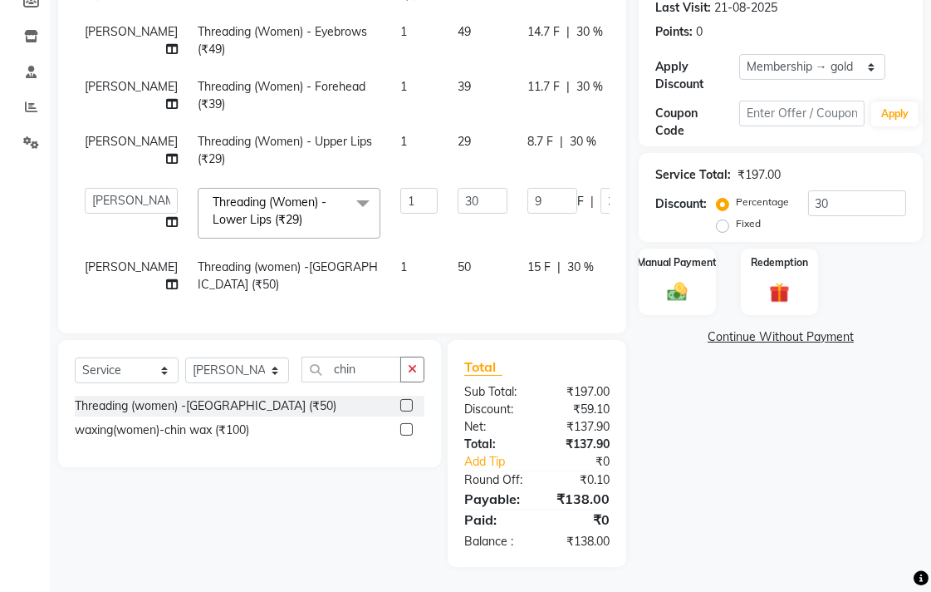
click at [458, 259] on span "50" at bounding box center [464, 266] width 13 height 15
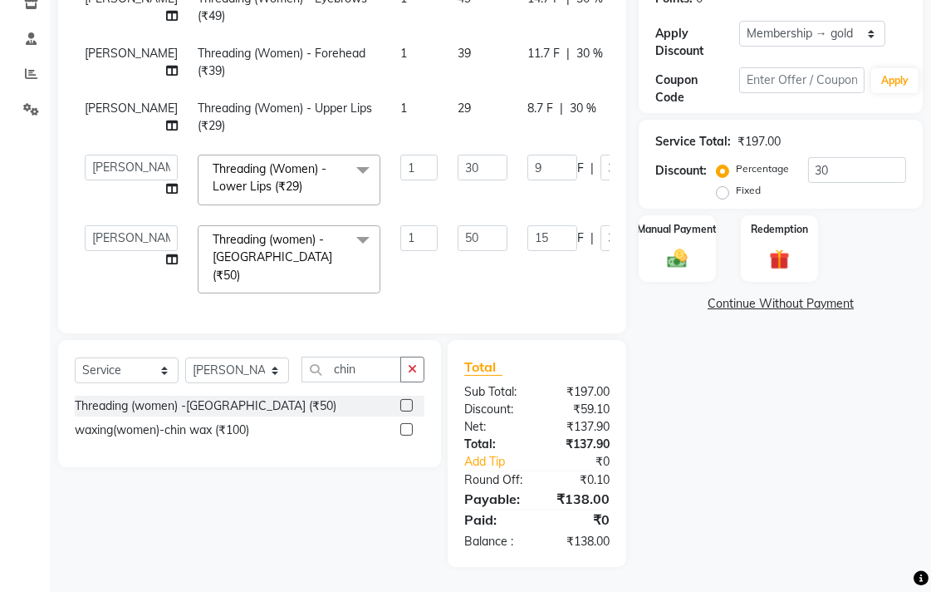
scroll to position [37, 0]
click at [458, 236] on input "50" at bounding box center [483, 238] width 50 height 26
click at [448, 135] on td "29" at bounding box center [483, 117] width 70 height 55
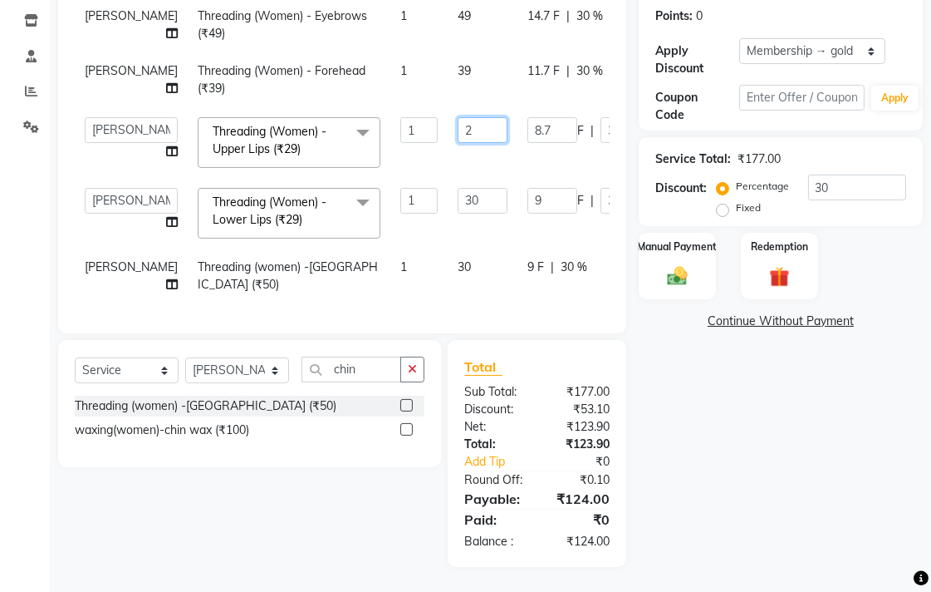
click at [458, 117] on input "2" at bounding box center [483, 130] width 50 height 26
click at [448, 52] on td "39" at bounding box center [483, 79] width 70 height 55
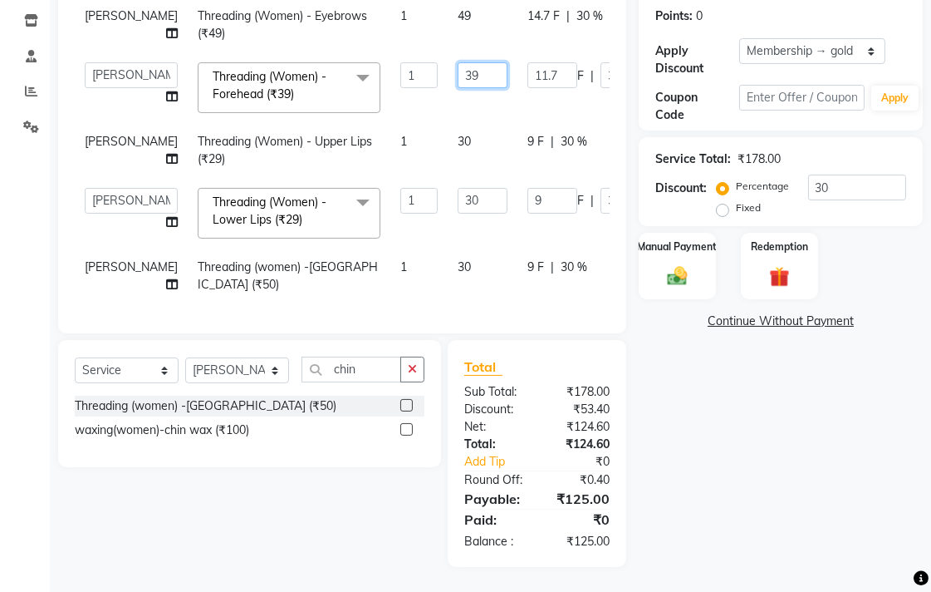
click at [458, 62] on input "39" at bounding box center [483, 75] width 50 height 26
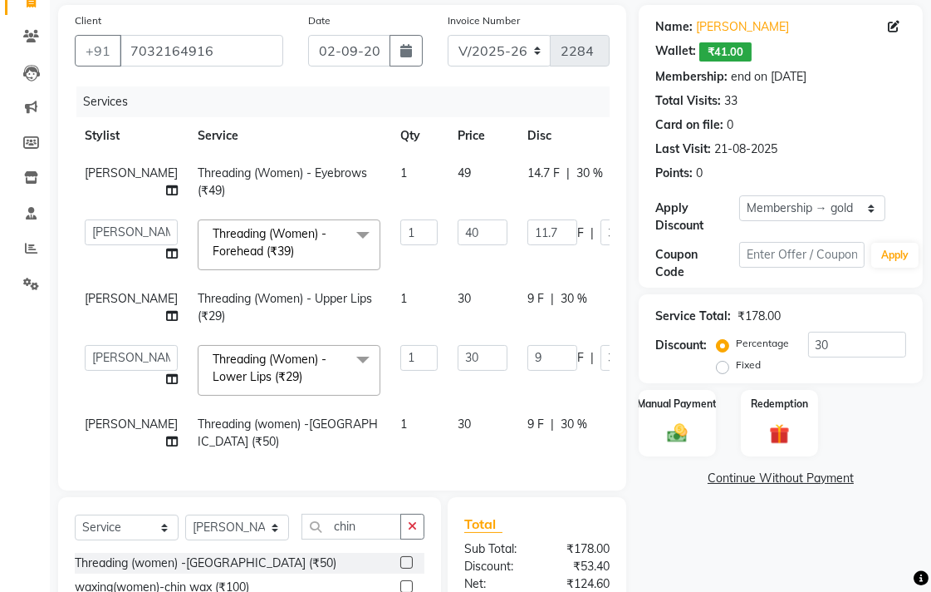
click at [448, 209] on td "49" at bounding box center [483, 182] width 70 height 55
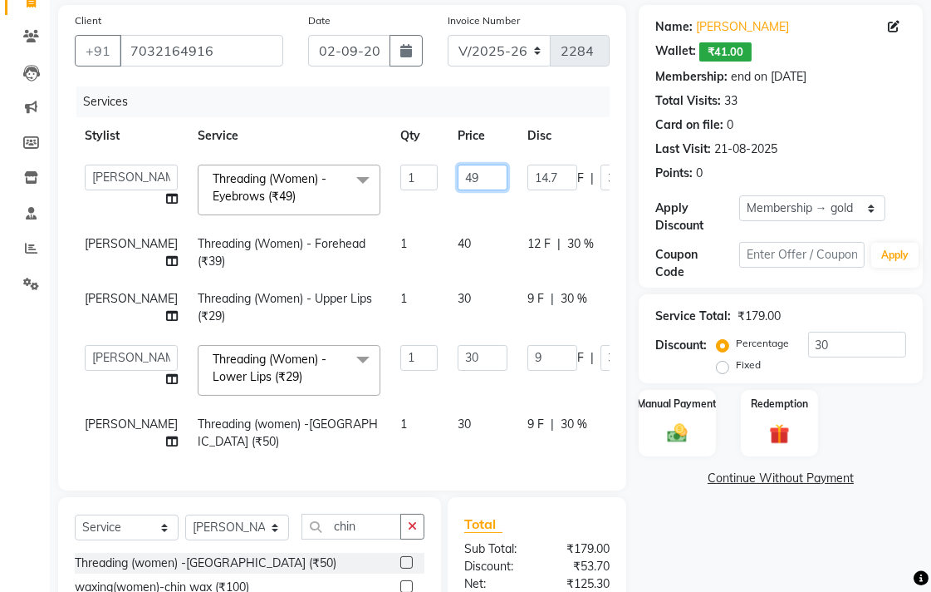
click at [458, 179] on input "49" at bounding box center [483, 178] width 50 height 26
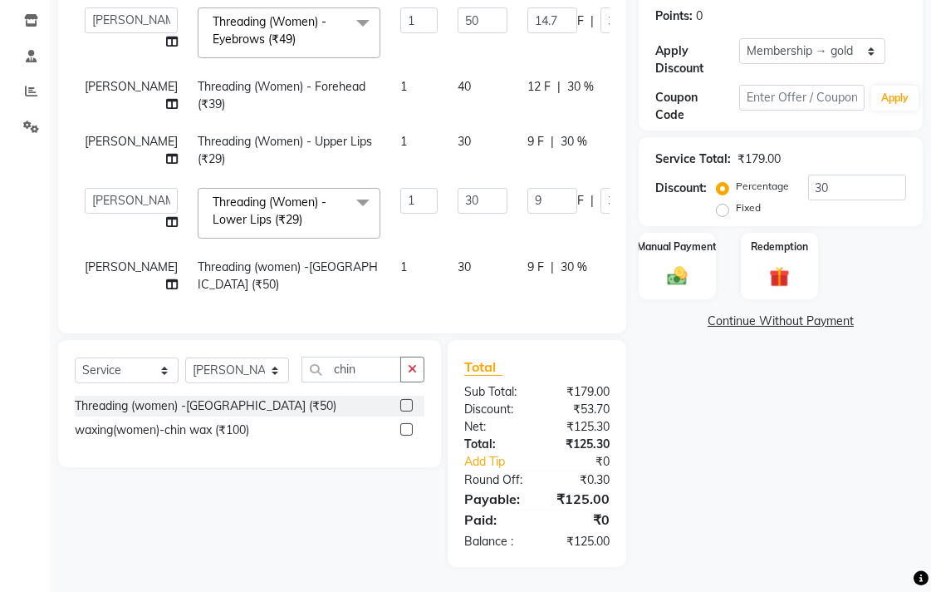
click at [680, 512] on div "Name: Jyoti Mam Wallet: ₹41.00 Membership: end on [DATE] Total Visits: 33 Card …" at bounding box center [787, 207] width 297 height 719
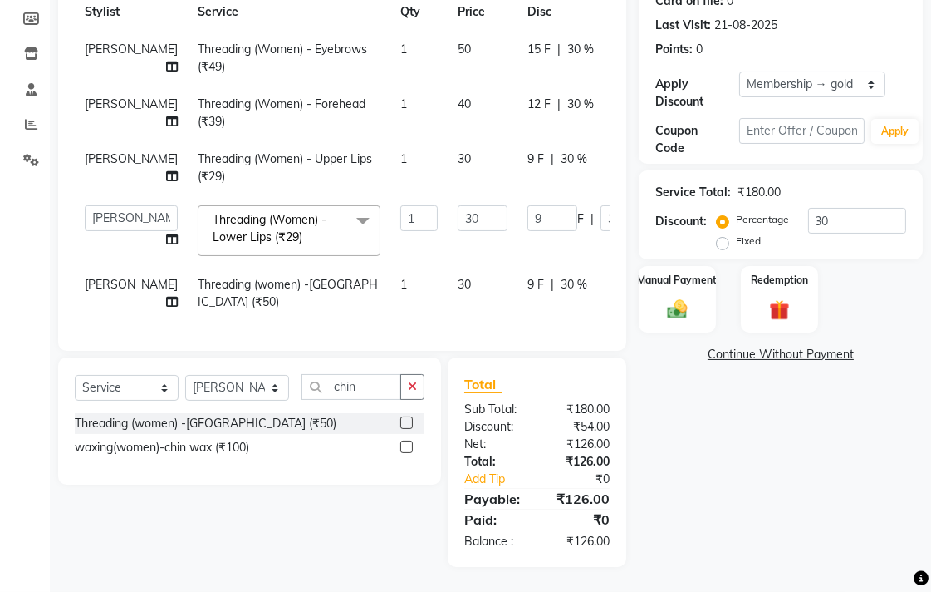
scroll to position [39, 0]
click at [458, 205] on input "30" at bounding box center [483, 218] width 50 height 26
click at [666, 410] on div "Name: Jyoti Mam Wallet: ₹41.00 Membership: end on [DATE] Total Visits: 33 Card …" at bounding box center [787, 224] width 297 height 686
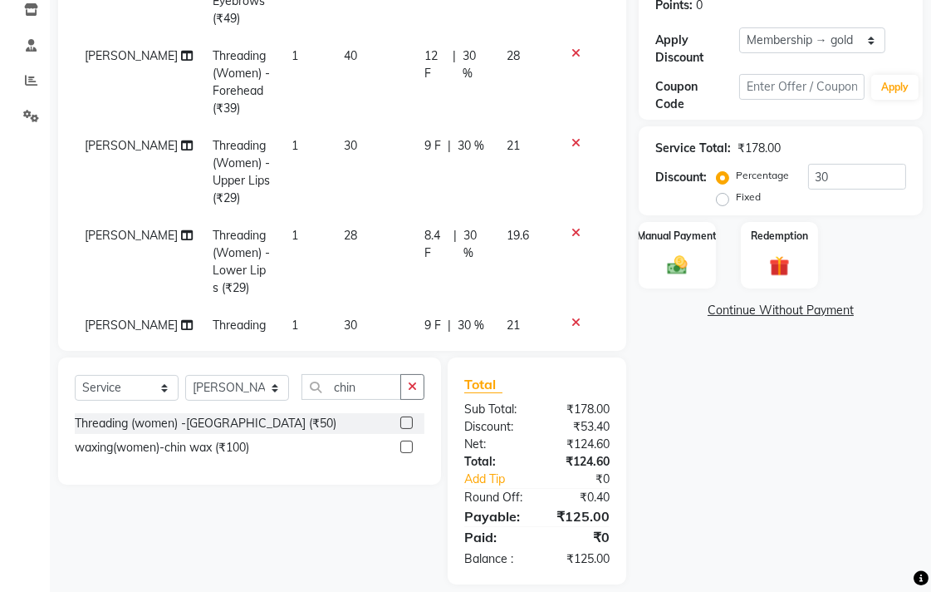
click at [374, 268] on td "28" at bounding box center [374, 262] width 81 height 90
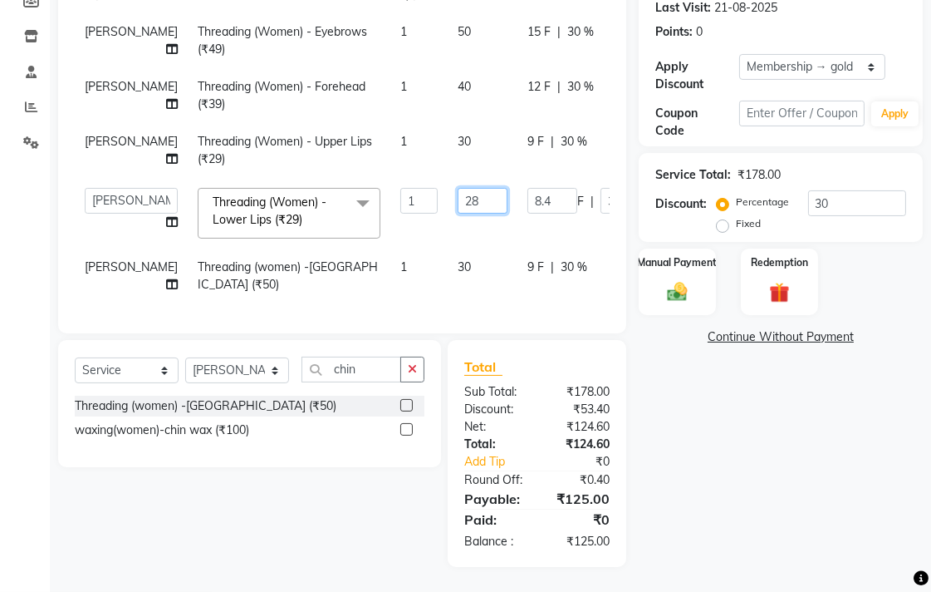
click at [458, 188] on input "28" at bounding box center [483, 201] width 50 height 26
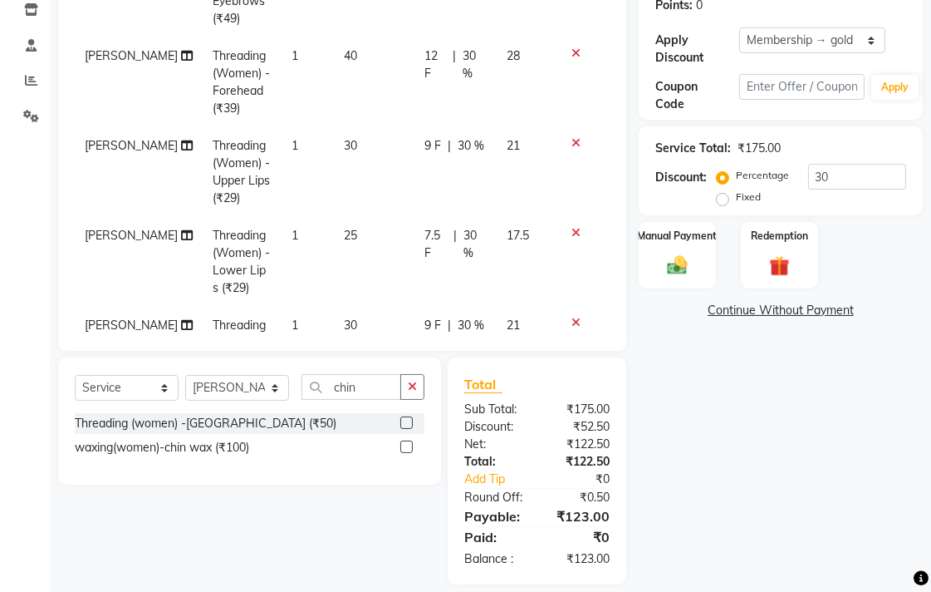
click at [686, 391] on div "Name: Jyoti Mam Wallet: ₹41.00 Membership: end on [DATE] Total Visits: 33 Card …" at bounding box center [787, 210] width 297 height 747
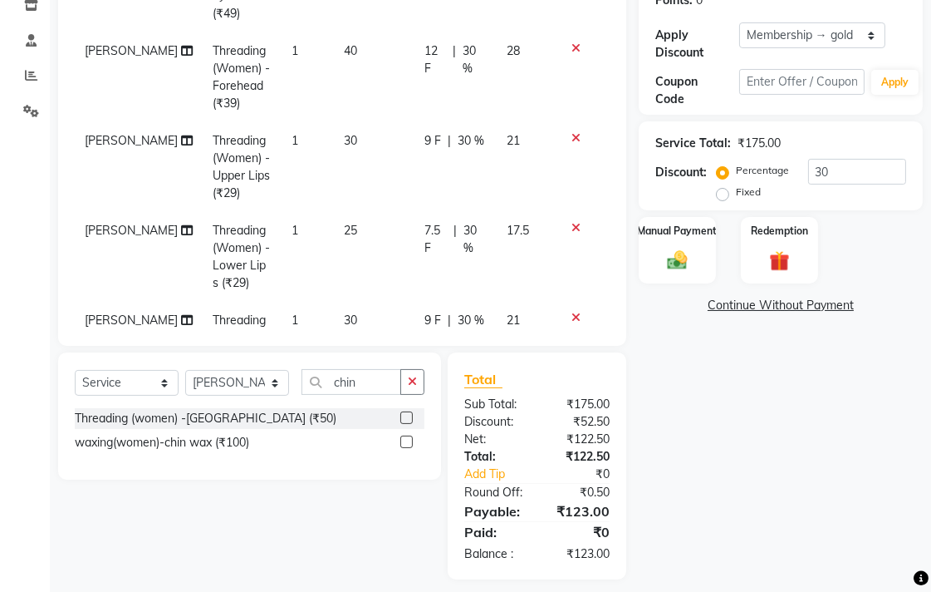
scroll to position [304, 0]
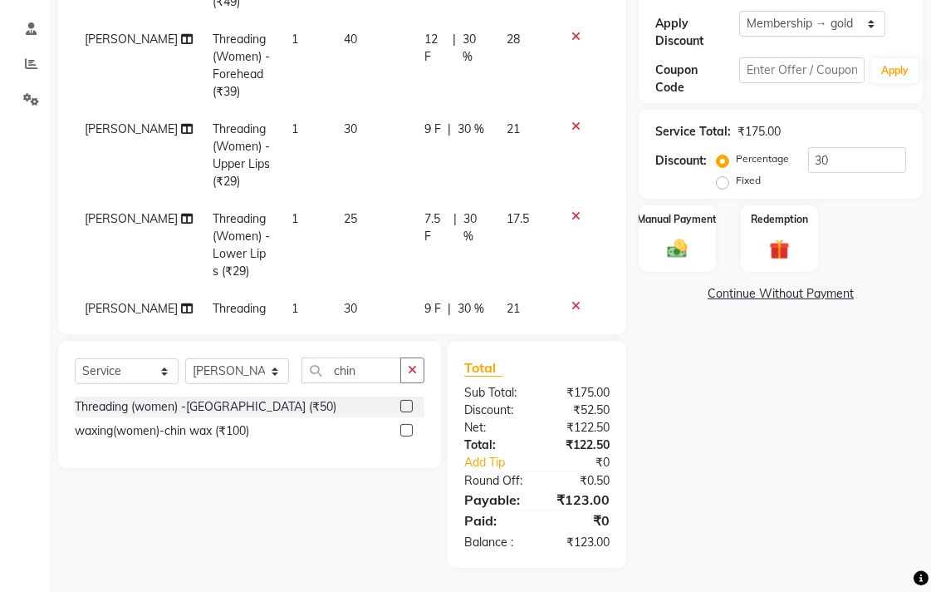
click at [363, 243] on td "25" at bounding box center [374, 245] width 81 height 90
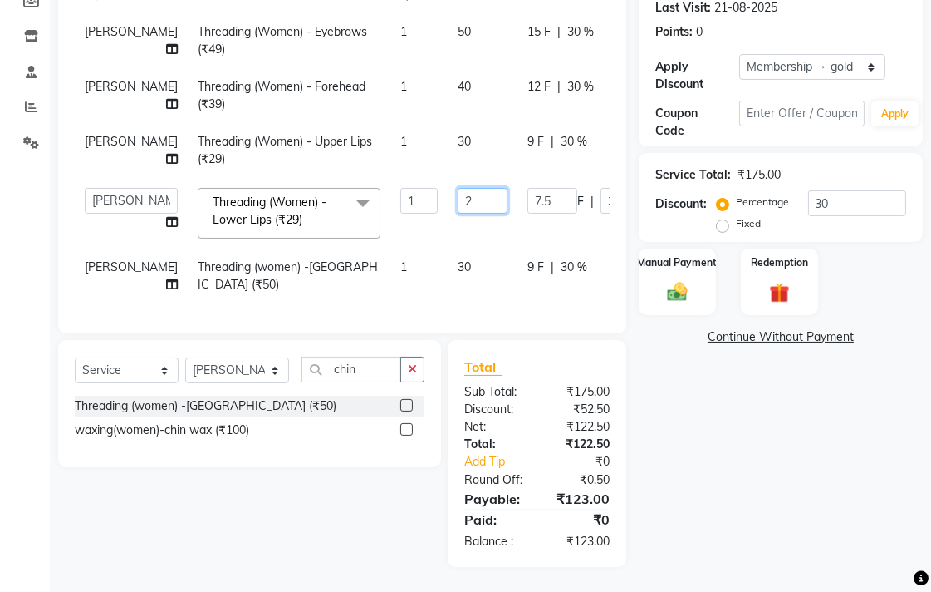
click at [458, 188] on input "2" at bounding box center [483, 201] width 50 height 26
click at [740, 457] on div "Name: Jyoti Mam Wallet: ₹41.00 Membership: end on [DATE] Total Visits: 33 Card …" at bounding box center [787, 215] width 297 height 703
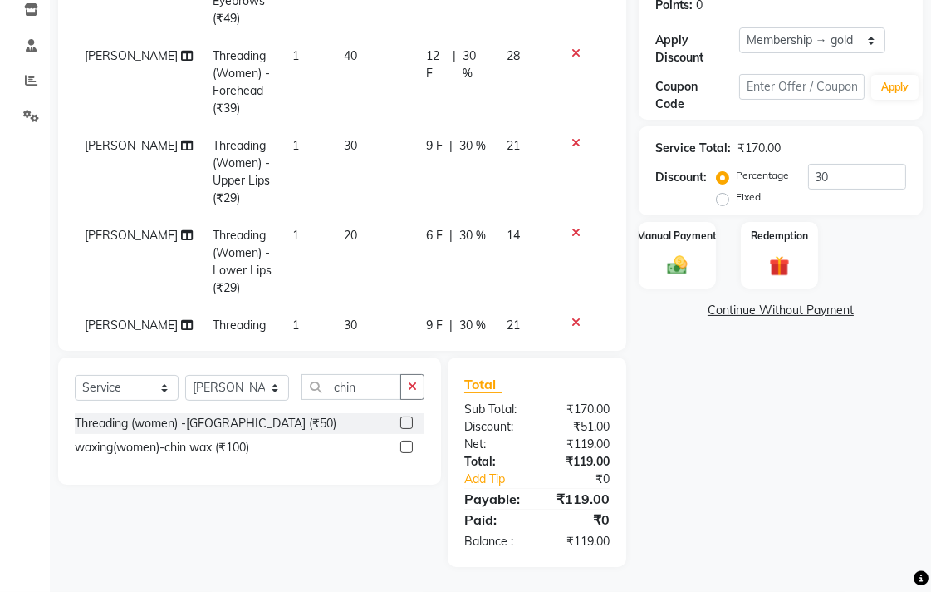
click at [361, 234] on td "20" at bounding box center [375, 262] width 81 height 90
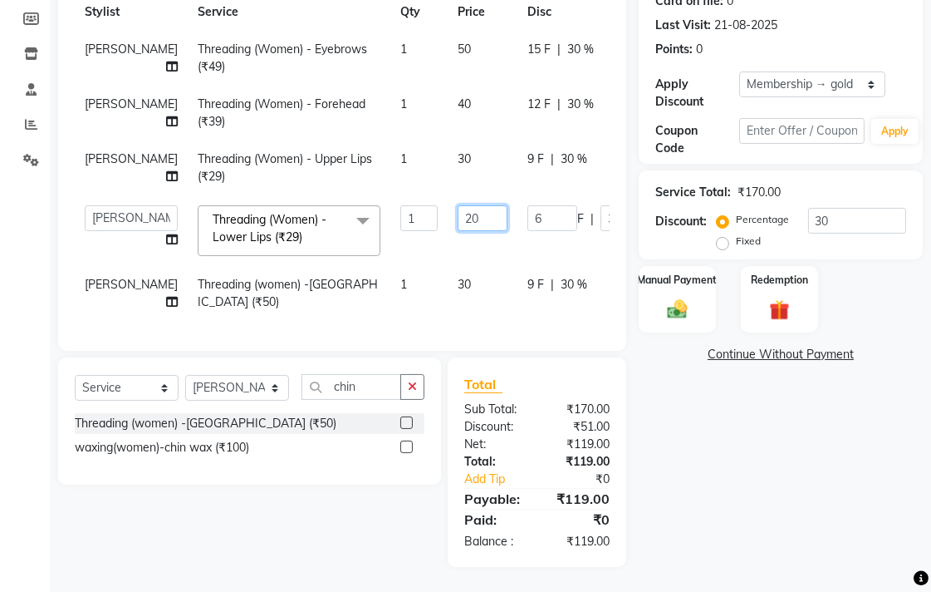
click at [458, 205] on input "20" at bounding box center [483, 218] width 50 height 26
click at [698, 468] on div "Name: Jyoti Mam Wallet: ₹41.00 Membership: end on [DATE] Total Visits: 33 Card …" at bounding box center [787, 224] width 297 height 686
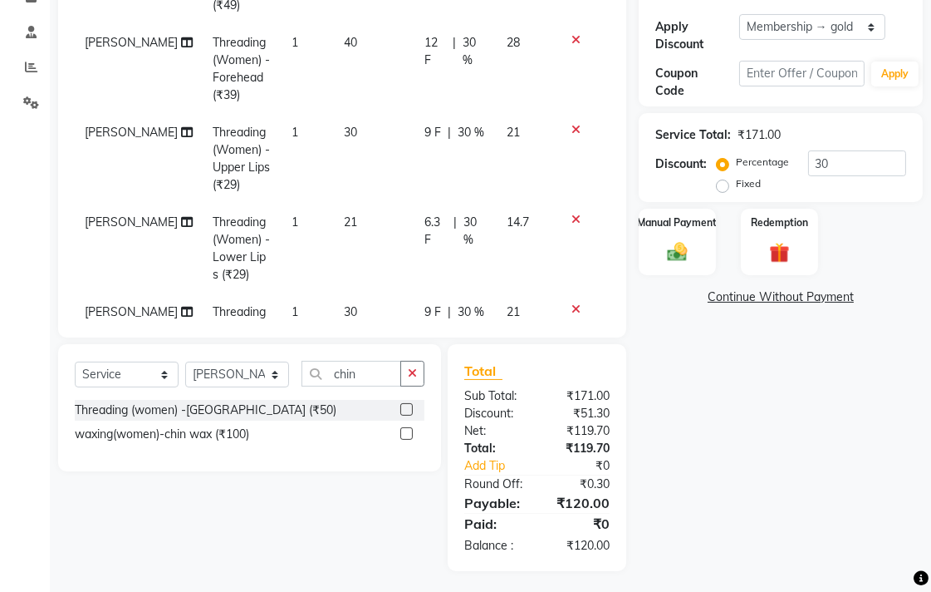
scroll to position [304, 0]
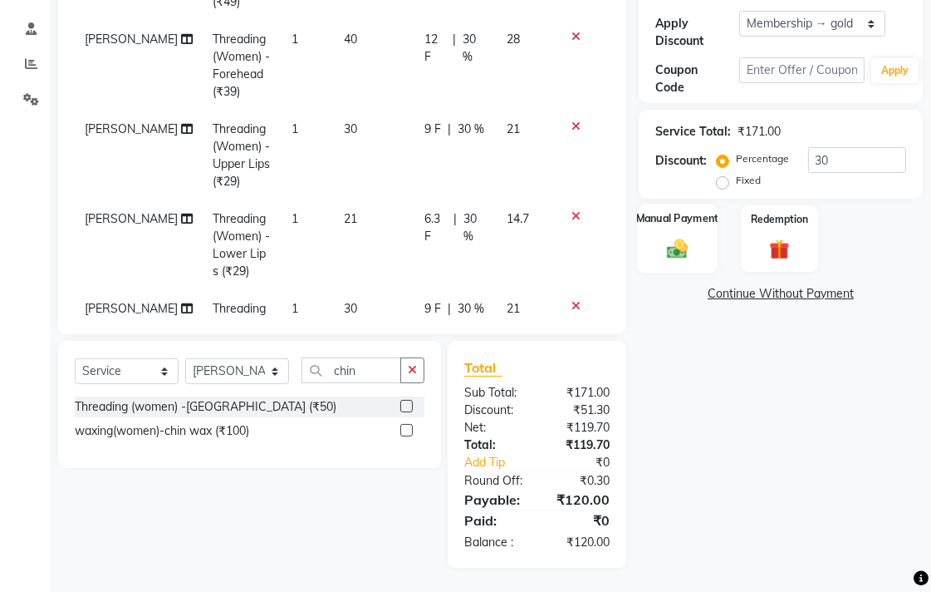
click at [692, 229] on div "Manual Payment" at bounding box center [677, 239] width 81 height 70
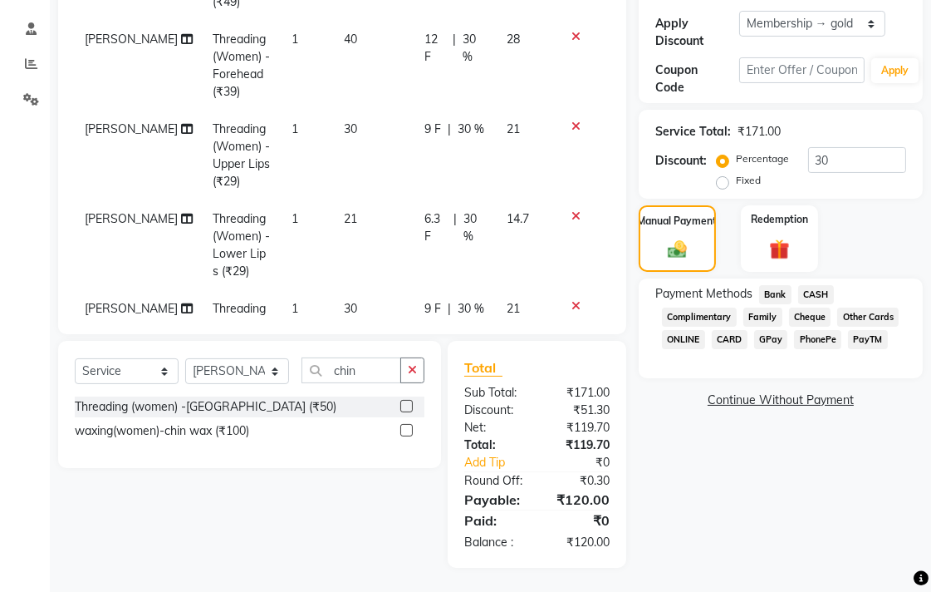
drag, startPoint x: 774, startPoint y: 293, endPoint x: 777, endPoint y: 304, distance: 11.1
click at [774, 295] on span "Bank" at bounding box center [775, 294] width 32 height 19
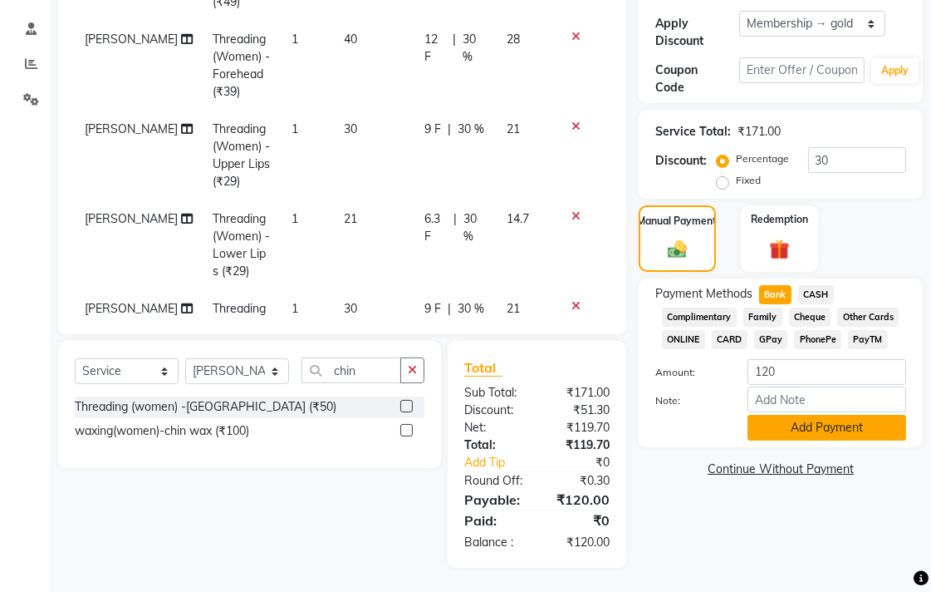
click at [781, 427] on button "Add Payment" at bounding box center [827, 428] width 159 height 26
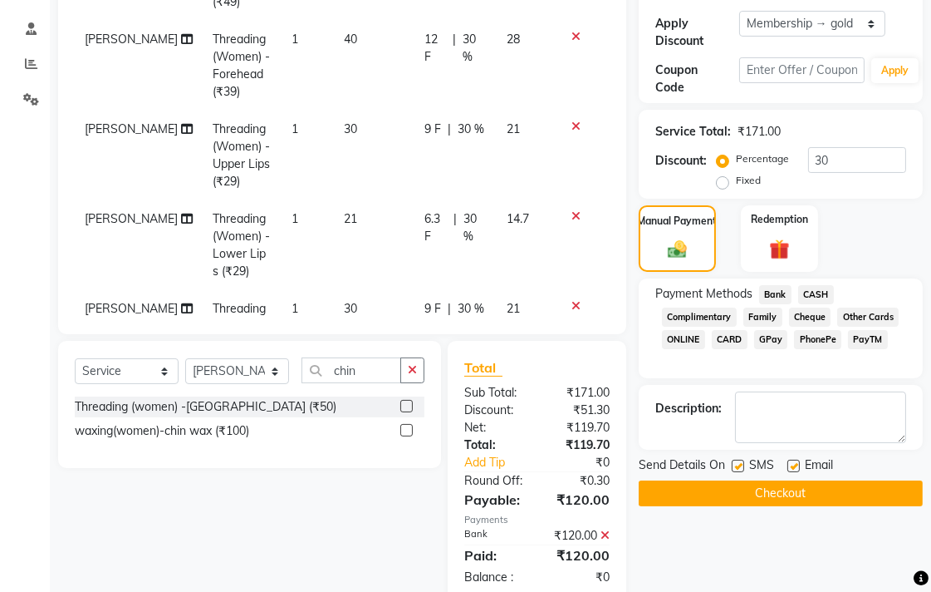
click at [752, 483] on button "Checkout" at bounding box center [781, 493] width 284 height 26
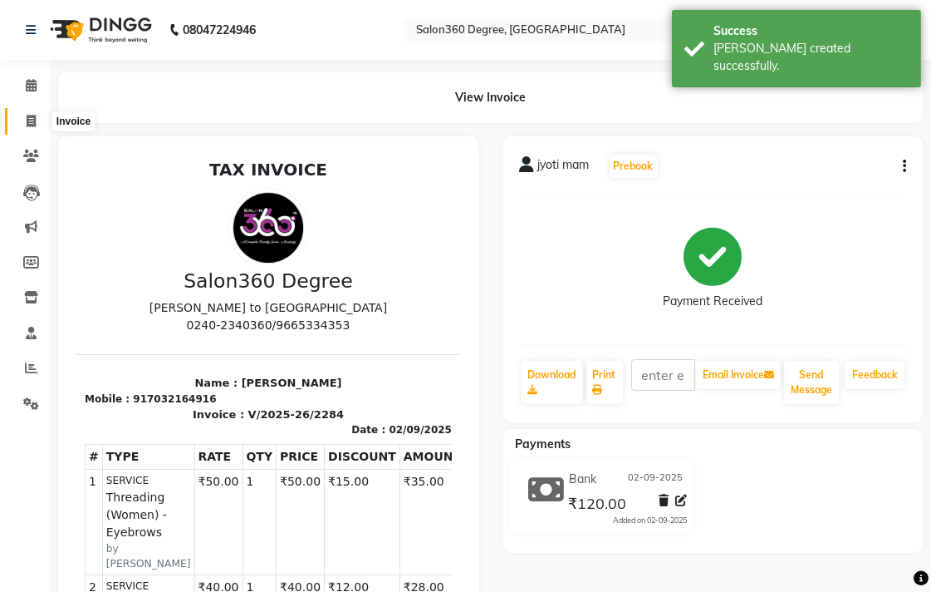
click at [28, 118] on icon at bounding box center [31, 121] width 9 height 12
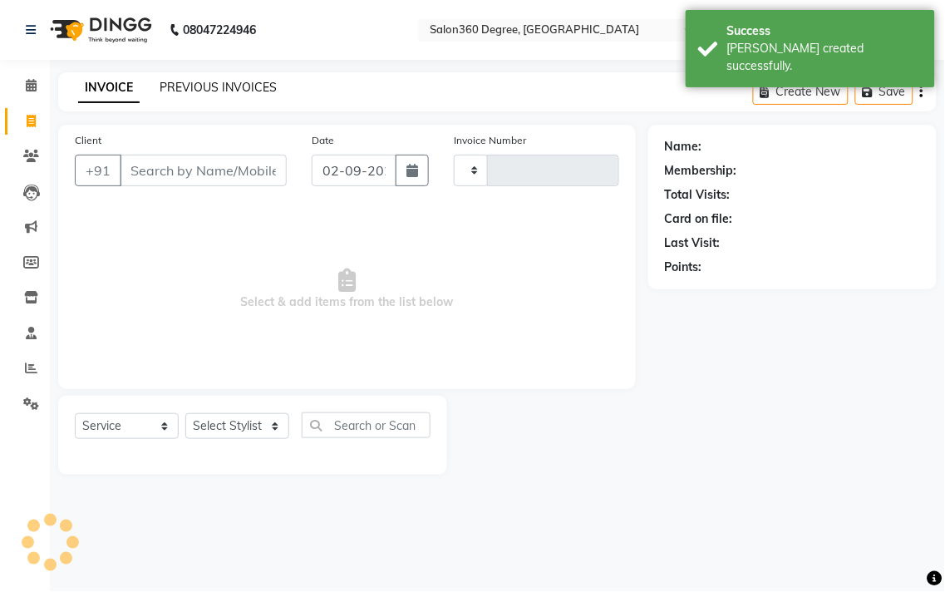
click at [186, 81] on link "PREVIOUS INVOICES" at bounding box center [218, 87] width 117 height 15
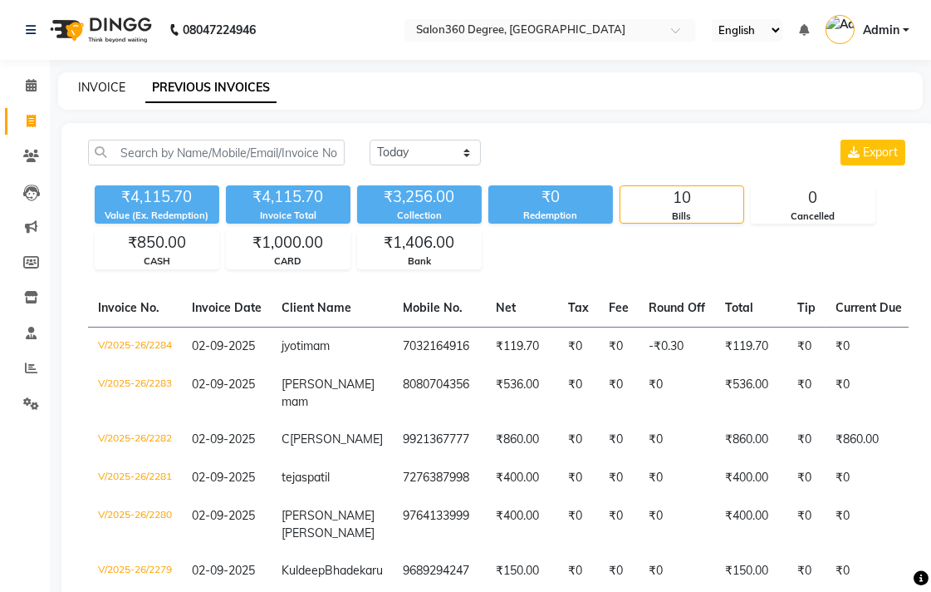
click at [102, 81] on link "INVOICE" at bounding box center [101, 87] width 47 height 15
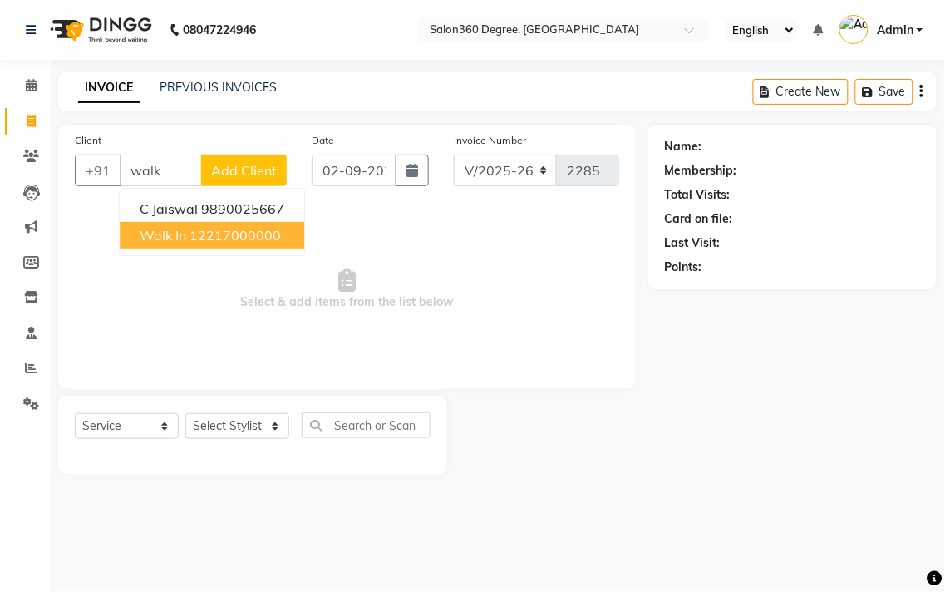
click at [177, 224] on button "Walk In 12217000000" at bounding box center [212, 235] width 184 height 27
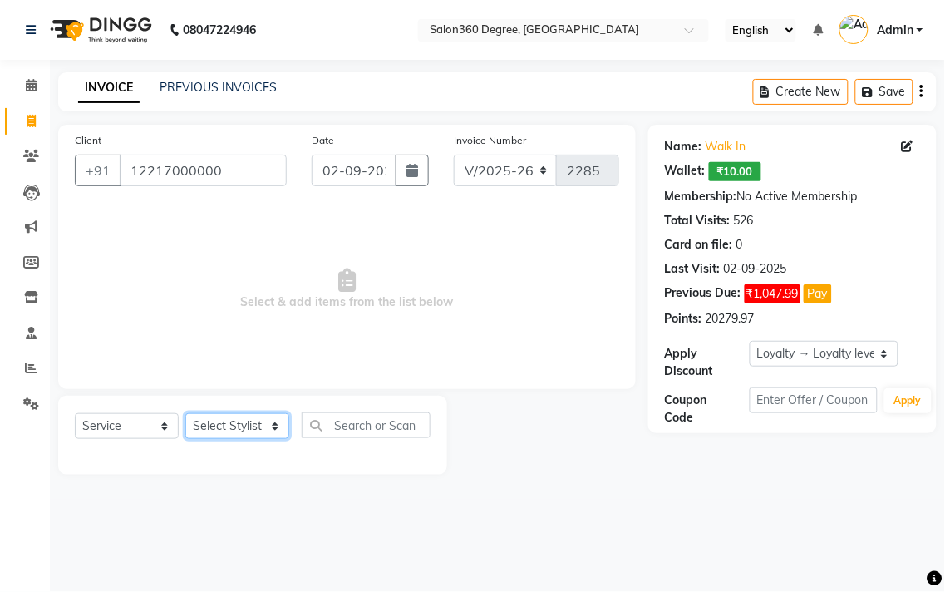
click at [263, 425] on select "Select Stylist [PERSON_NAME] [PERSON_NAME] dwarka [PERSON_NAME] khde [PERSON_NA…" at bounding box center [237, 426] width 104 height 26
click at [185, 414] on select "Select Stylist [PERSON_NAME] [PERSON_NAME] dwarka [PERSON_NAME] khde [PERSON_NA…" at bounding box center [237, 426] width 104 height 26
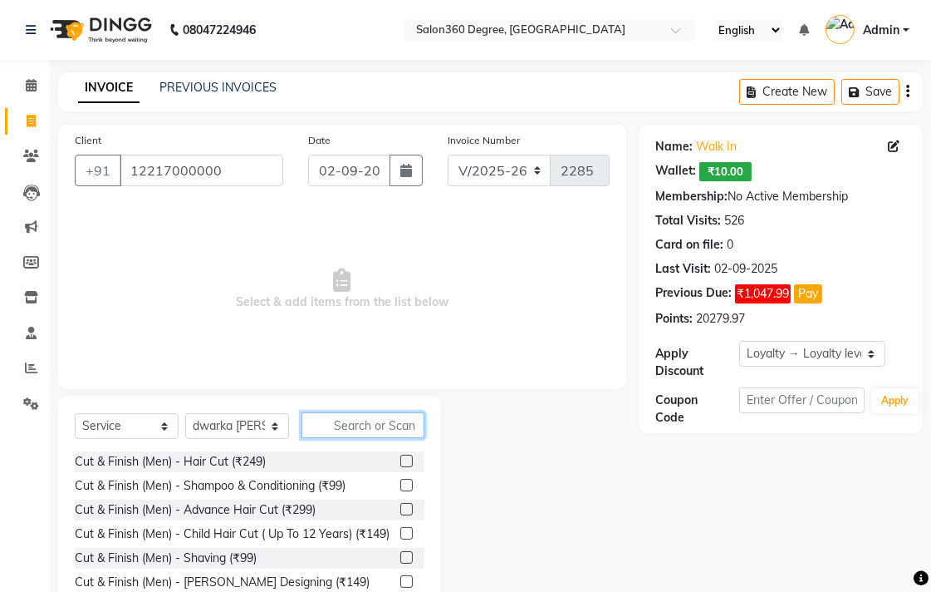
click at [341, 421] on input "text" at bounding box center [363, 425] width 123 height 26
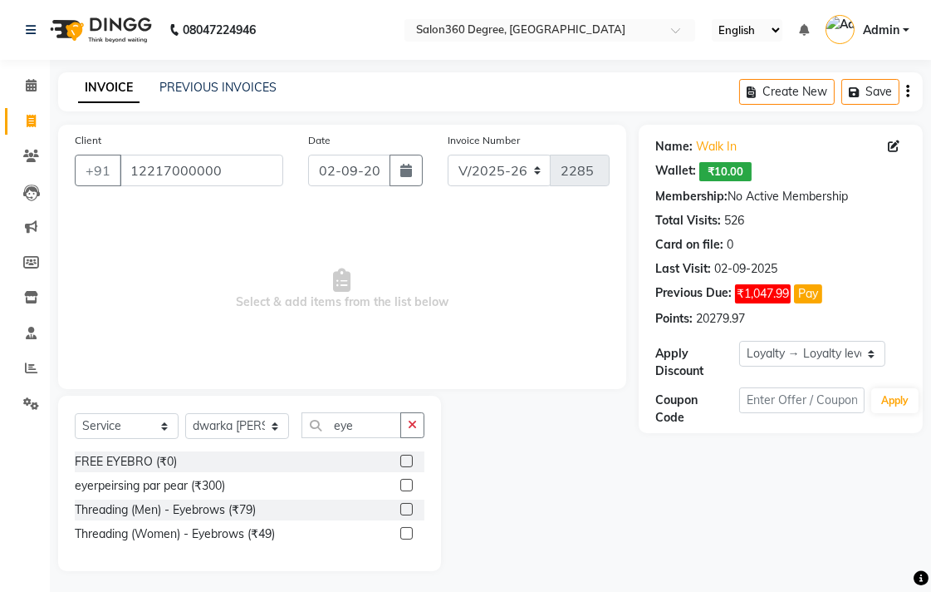
click at [408, 528] on label at bounding box center [406, 533] width 12 height 12
click at [408, 528] on input "checkbox" at bounding box center [405, 533] width 11 height 11
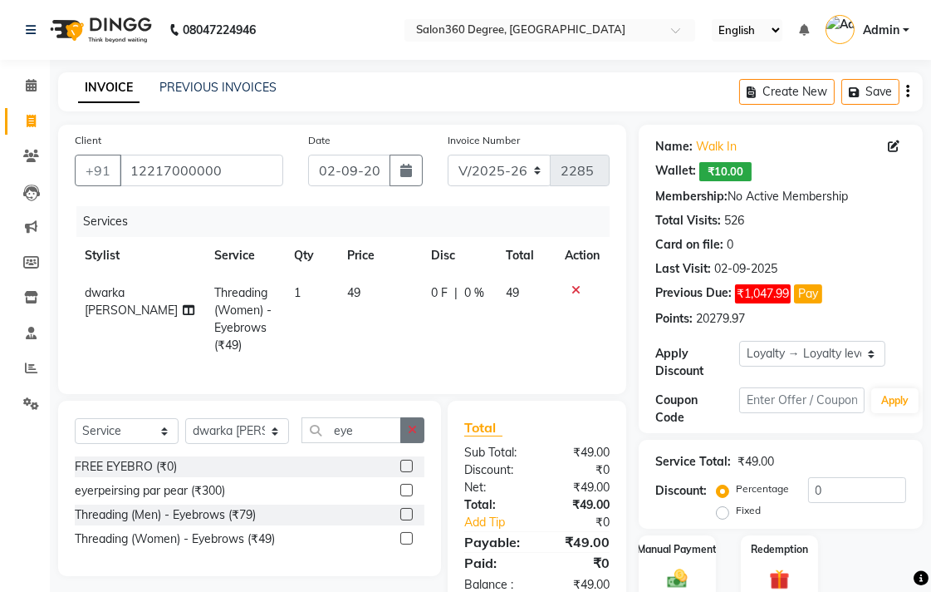
click at [410, 435] on icon "button" at bounding box center [412, 430] width 9 height 12
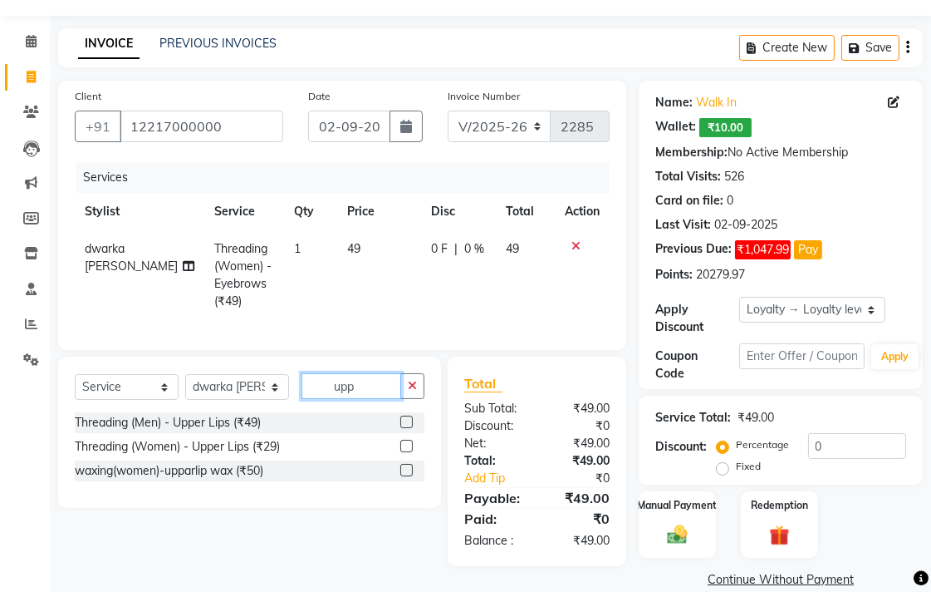
scroll to position [69, 0]
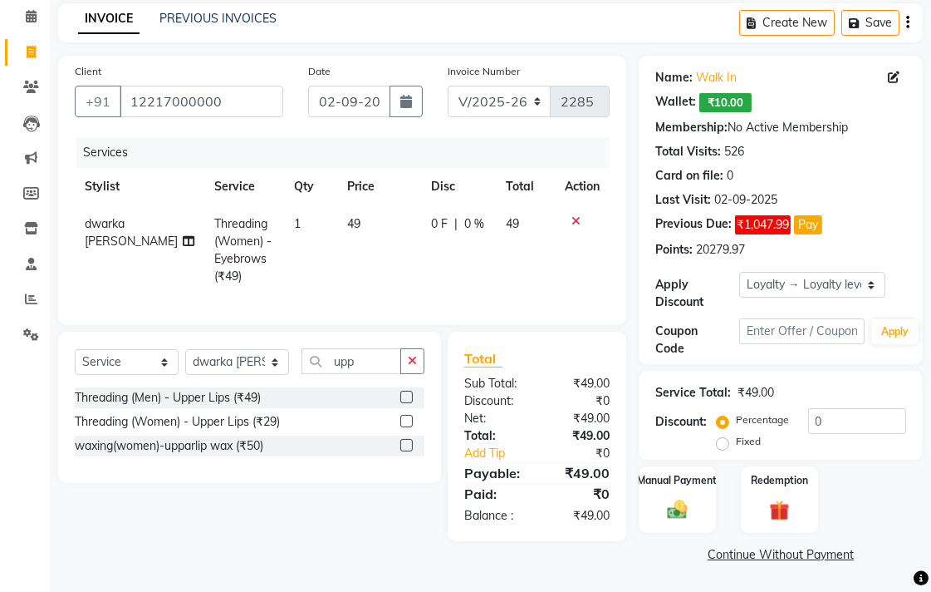
drag, startPoint x: 410, startPoint y: 430, endPoint x: 403, endPoint y: 408, distance: 22.9
click at [410, 427] on label at bounding box center [406, 421] width 12 height 12
click at [410, 427] on input "checkbox" at bounding box center [405, 421] width 11 height 11
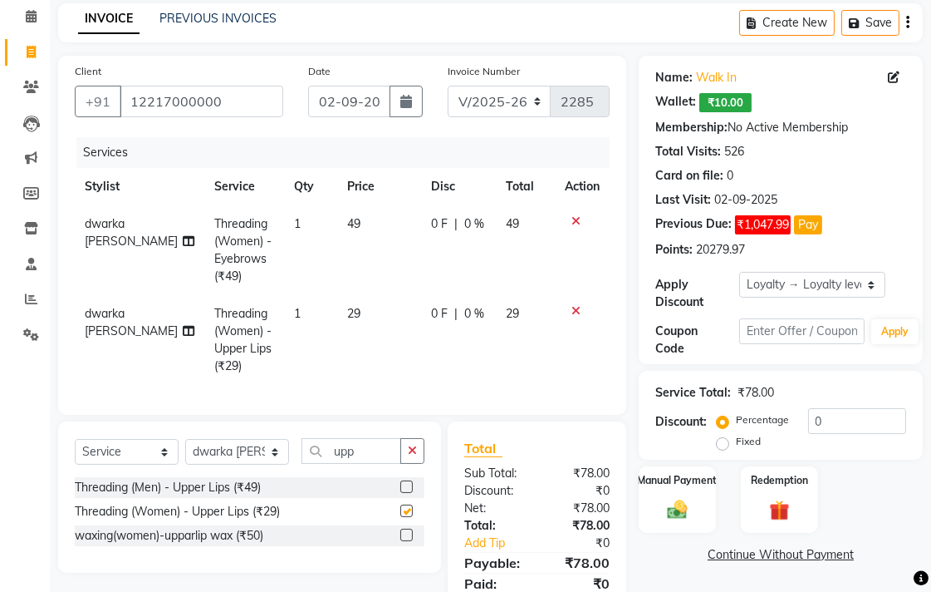
drag, startPoint x: 375, startPoint y: 341, endPoint x: 379, endPoint y: 326, distance: 15.5
click at [375, 338] on td "29" at bounding box center [379, 340] width 84 height 90
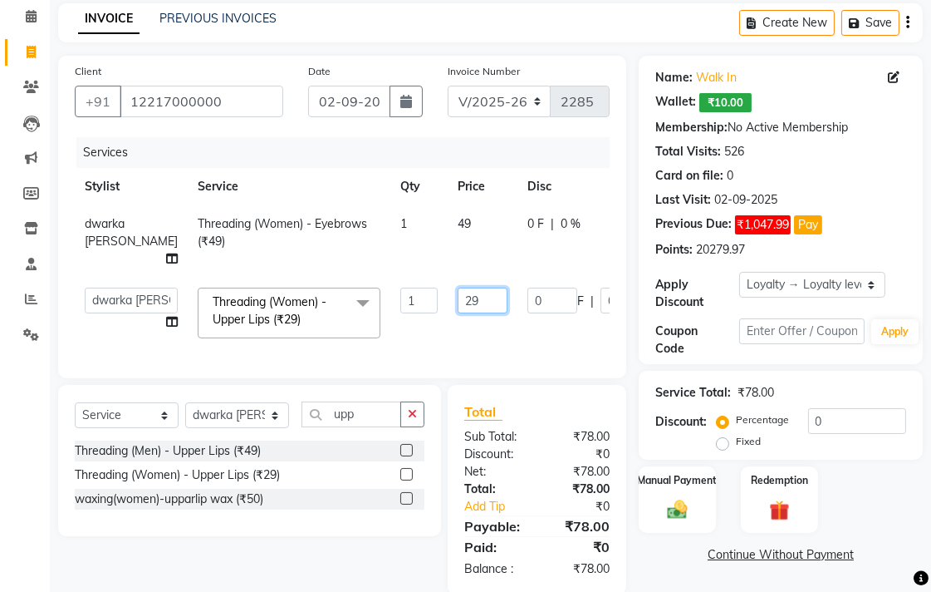
click at [458, 302] on input "29" at bounding box center [483, 300] width 50 height 26
click at [430, 243] on tr "dwarka [PERSON_NAME] Threading (Women) - Eyebrows (₹49) 1 49 0 F | 0 % 49" at bounding box center [424, 241] width 699 height 72
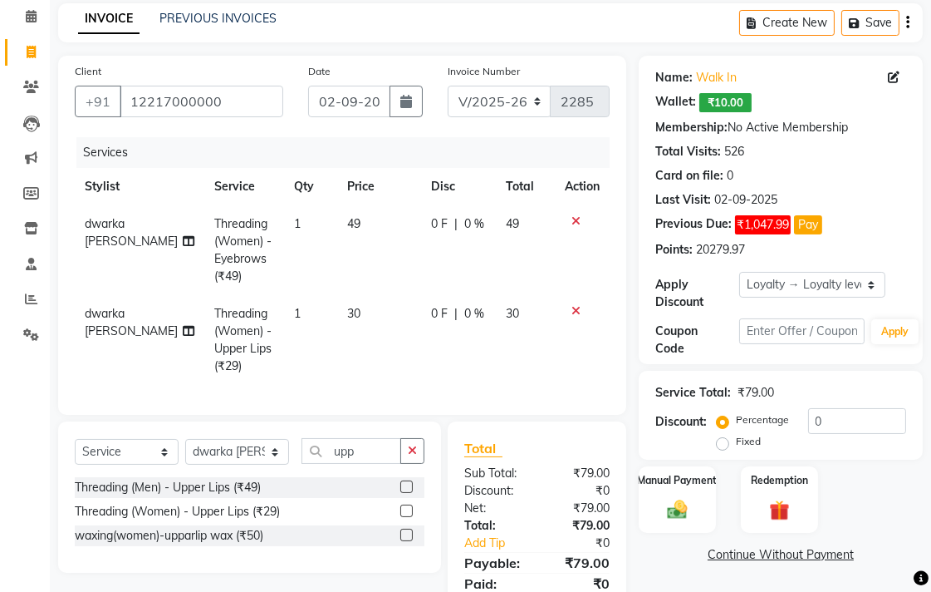
click at [376, 230] on td "49" at bounding box center [379, 250] width 84 height 90
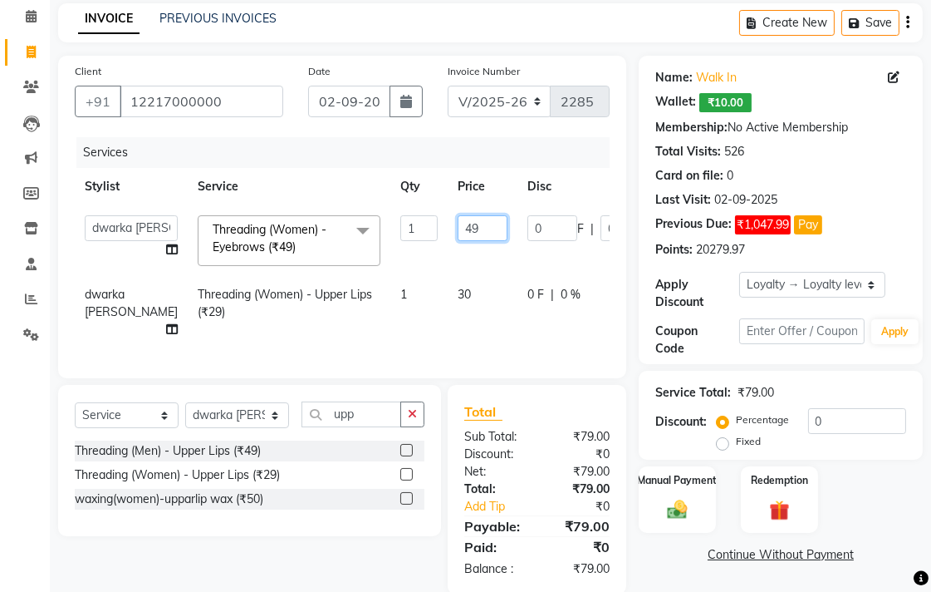
click at [458, 226] on input "49" at bounding box center [483, 228] width 50 height 26
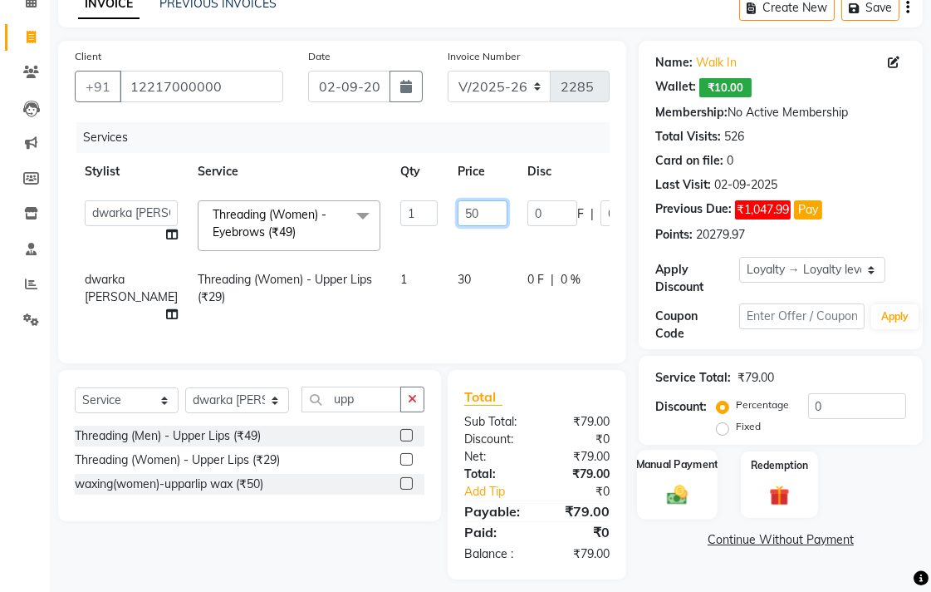
scroll to position [110, 0]
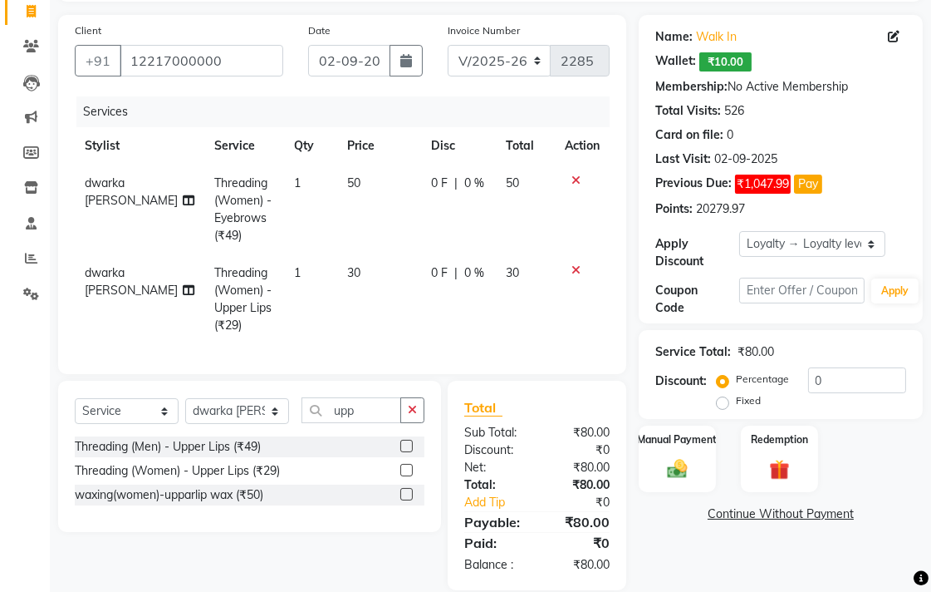
click at [675, 568] on main "INVOICE PREVIOUS INVOICES Create New Save Client [PHONE_NUMBER] Date [DATE] Inv…" at bounding box center [491, 289] width 882 height 652
click at [669, 456] on img at bounding box center [678, 468] width 34 height 24
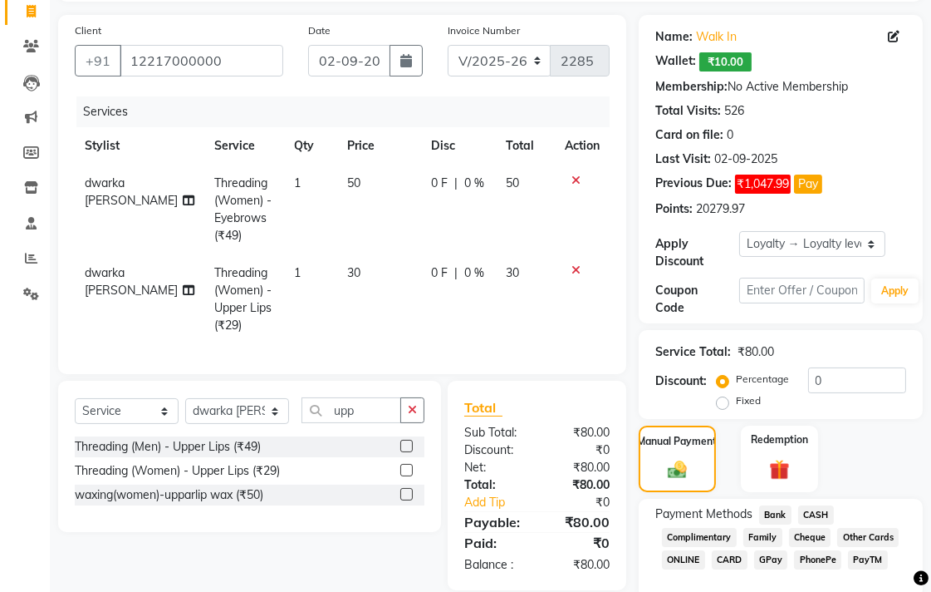
drag, startPoint x: 770, startPoint y: 509, endPoint x: 779, endPoint y: 510, distance: 8.5
click at [774, 509] on span "Bank" at bounding box center [775, 514] width 32 height 19
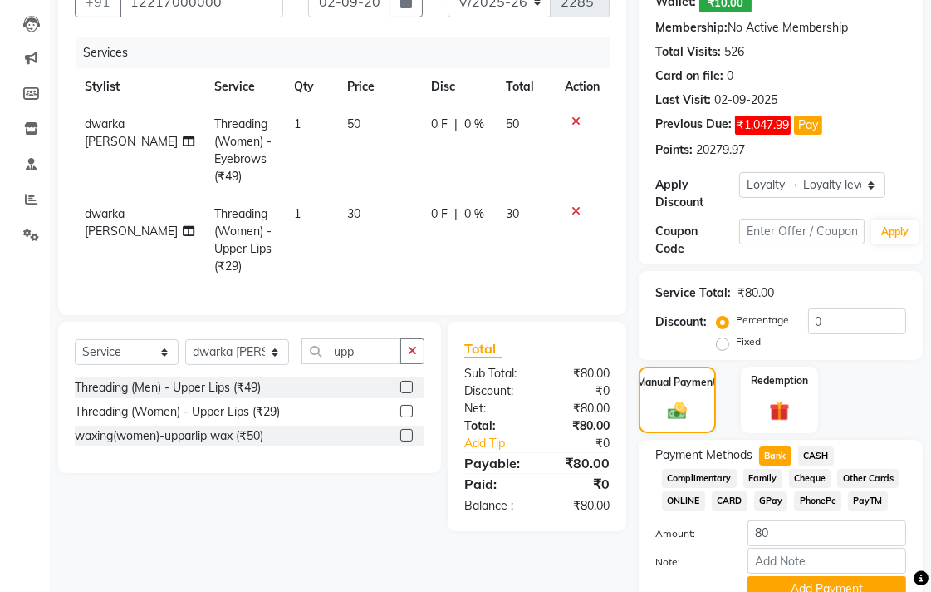
scroll to position [245, 0]
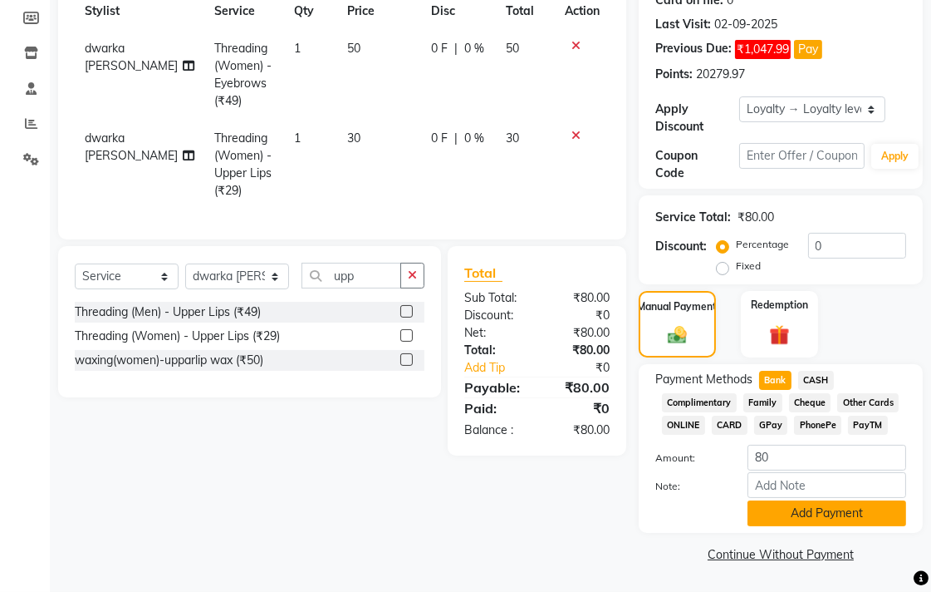
click at [788, 514] on button "Add Payment" at bounding box center [827, 513] width 159 height 26
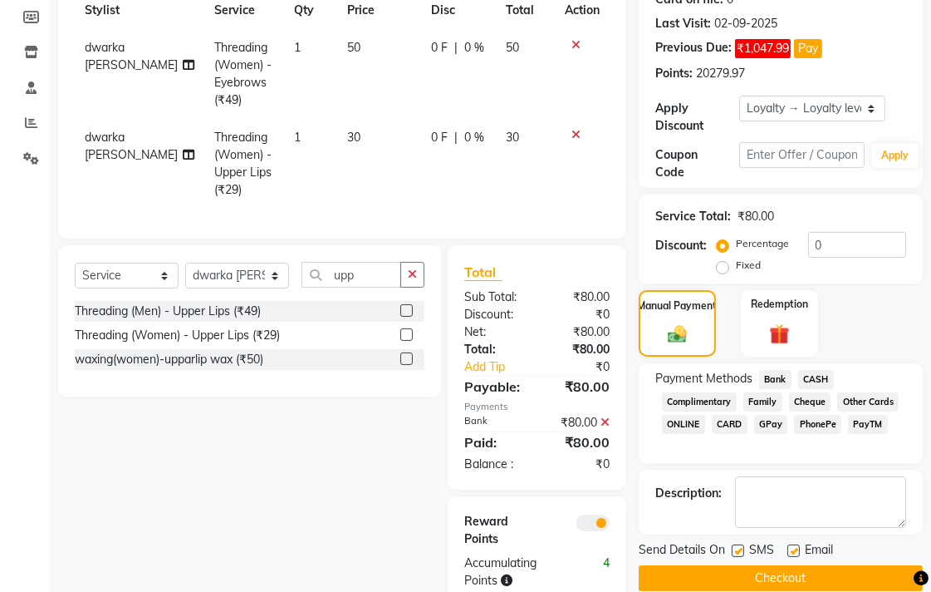
click at [770, 570] on button "Checkout" at bounding box center [781, 578] width 284 height 26
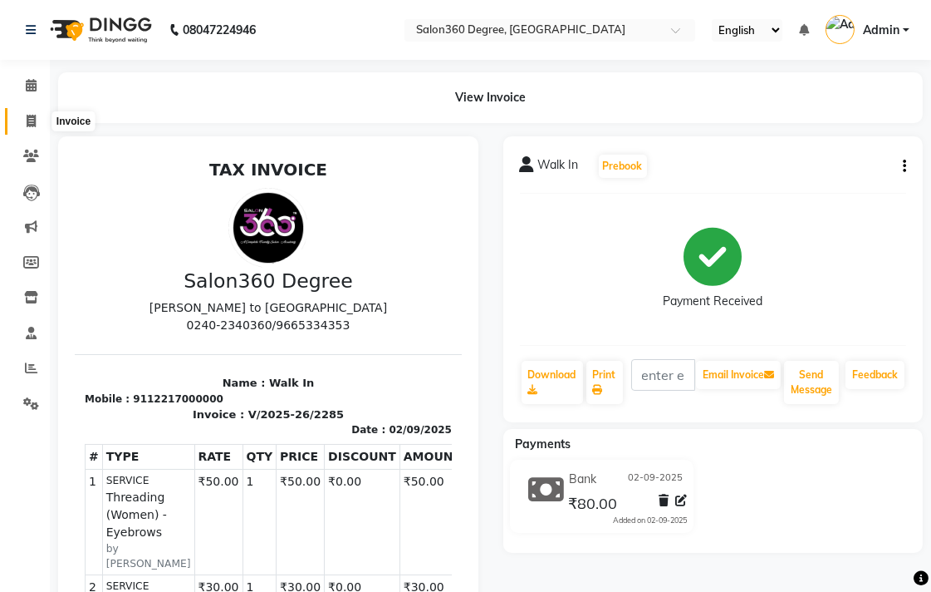
click at [35, 126] on icon at bounding box center [31, 121] width 9 height 12
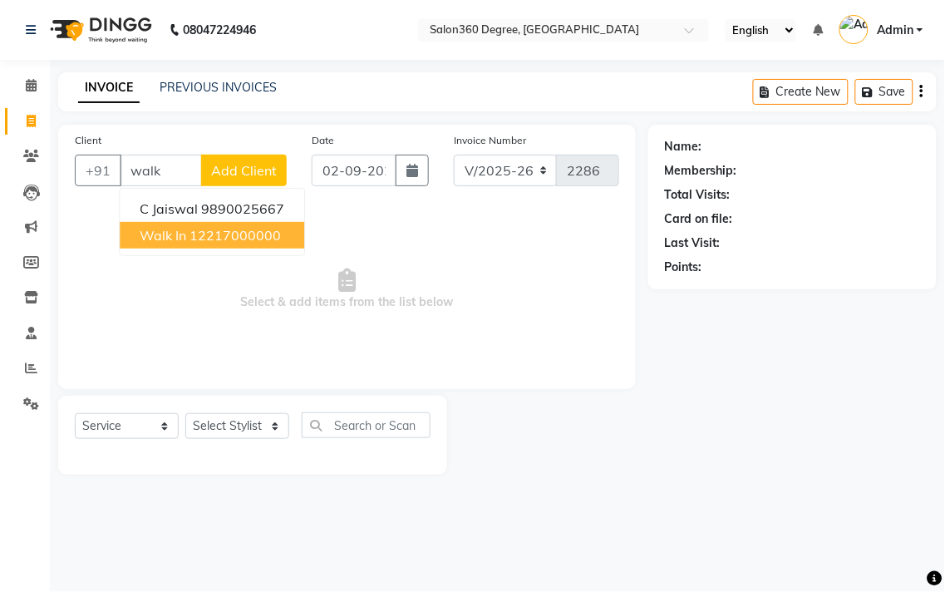
click at [181, 235] on span "Walk In" at bounding box center [163, 235] width 47 height 17
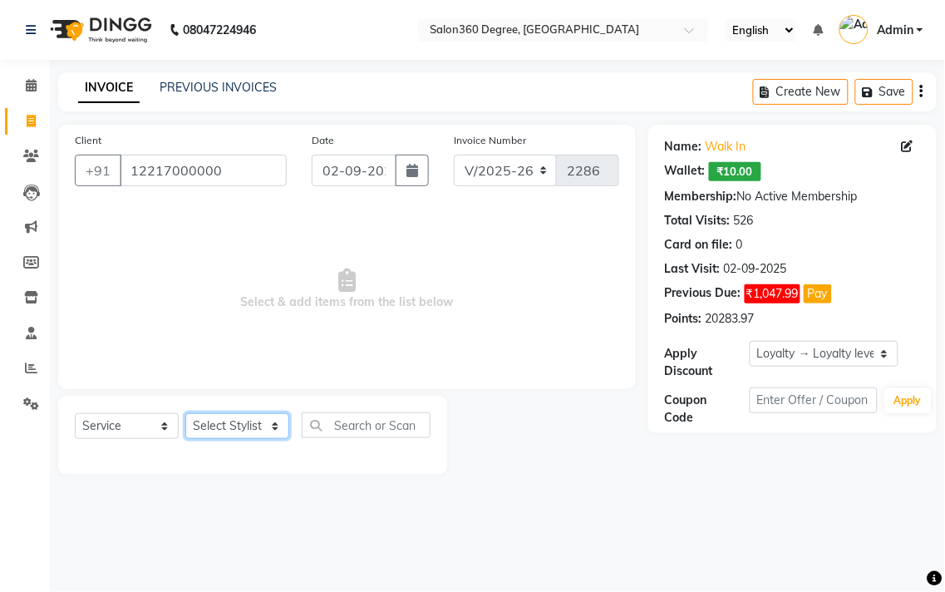
click at [283, 433] on select "Select Stylist [PERSON_NAME] [PERSON_NAME] dwarka [PERSON_NAME] khde [PERSON_NA…" at bounding box center [237, 426] width 104 height 26
click at [185, 414] on select "Select Stylist [PERSON_NAME] [PERSON_NAME] dwarka [PERSON_NAME] khde [PERSON_NA…" at bounding box center [237, 426] width 104 height 26
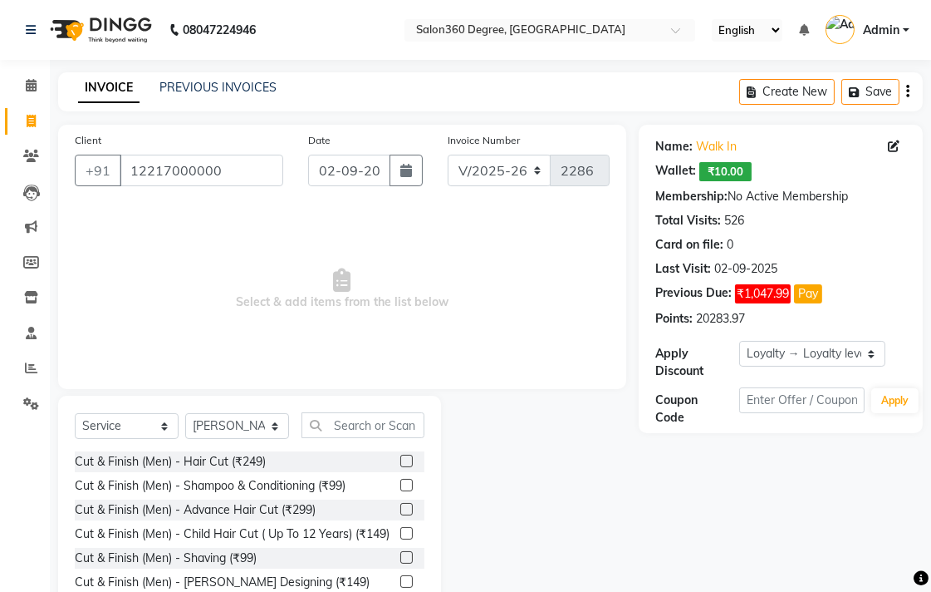
drag, startPoint x: 393, startPoint y: 459, endPoint x: 378, endPoint y: 427, distance: 35.7
click at [400, 459] on label at bounding box center [406, 461] width 12 height 12
click at [400, 459] on input "checkbox" at bounding box center [405, 461] width 11 height 11
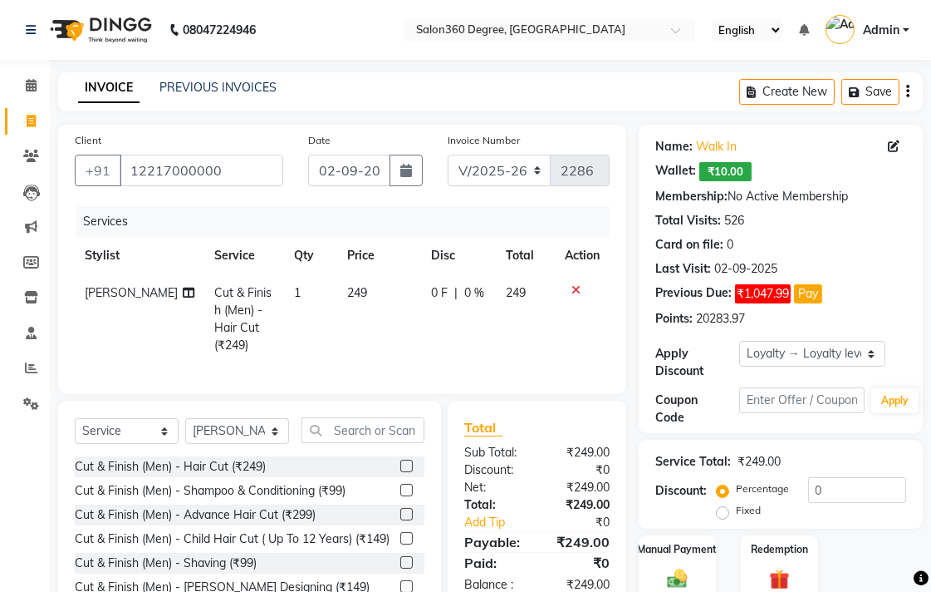
click at [575, 284] on icon at bounding box center [576, 290] width 9 height 12
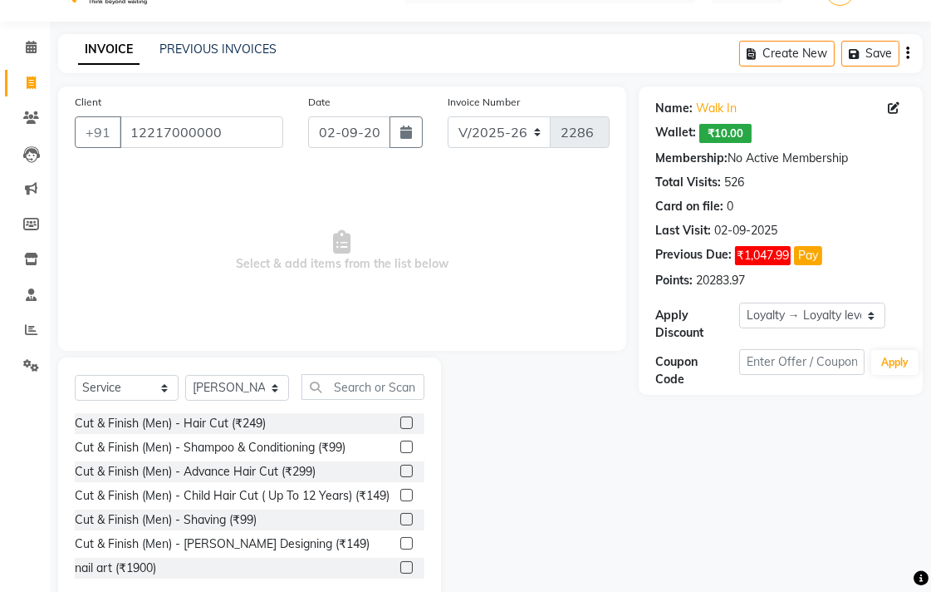
scroll to position [73, 0]
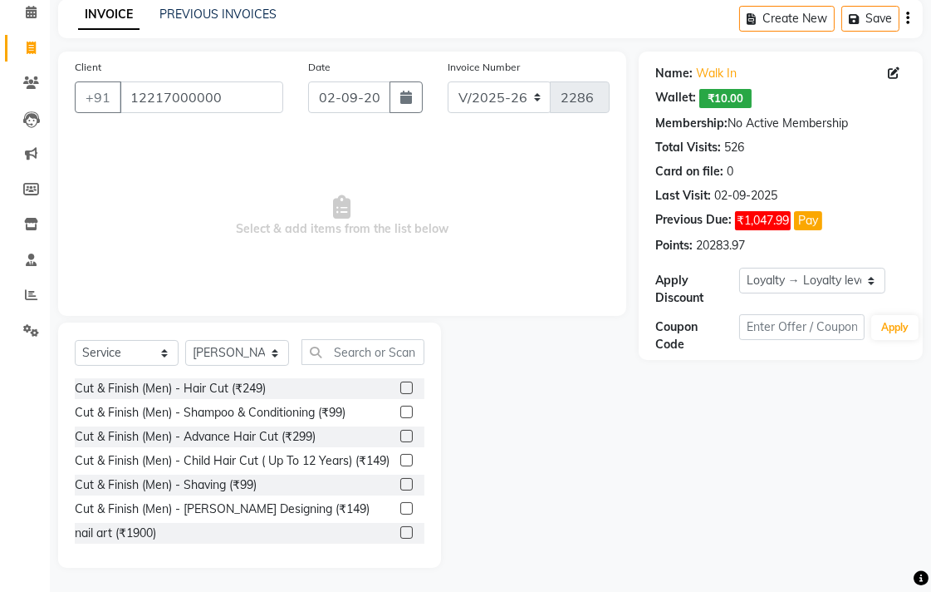
drag, startPoint x: 396, startPoint y: 496, endPoint x: 379, endPoint y: 440, distance: 58.3
click at [400, 489] on div at bounding box center [412, 484] width 24 height 21
drag, startPoint x: 394, startPoint y: 495, endPoint x: 380, endPoint y: 420, distance: 76.9
click at [400, 490] on label at bounding box center [406, 484] width 12 height 12
click at [400, 490] on input "checkbox" at bounding box center [405, 484] width 11 height 11
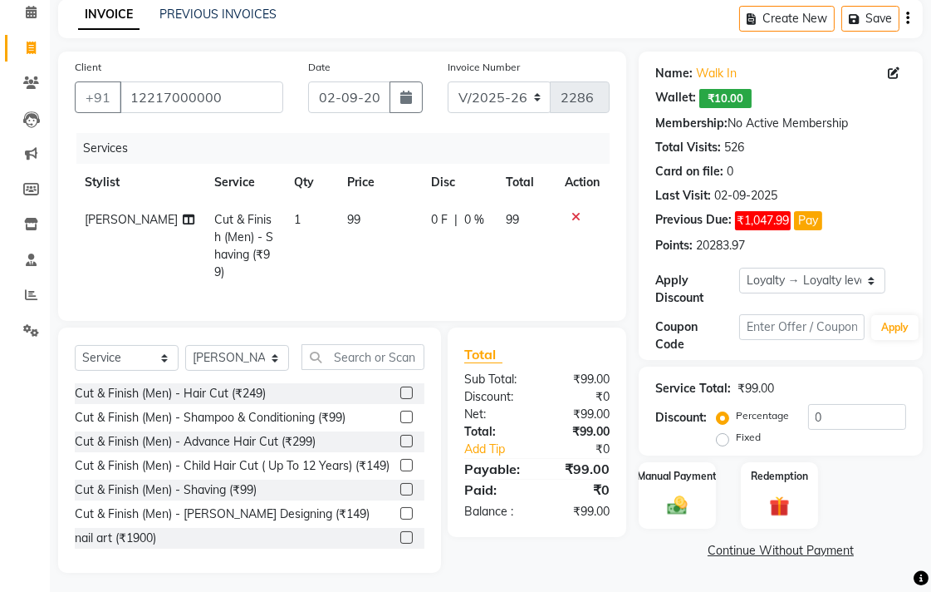
click at [346, 218] on td "99" at bounding box center [379, 246] width 84 height 90
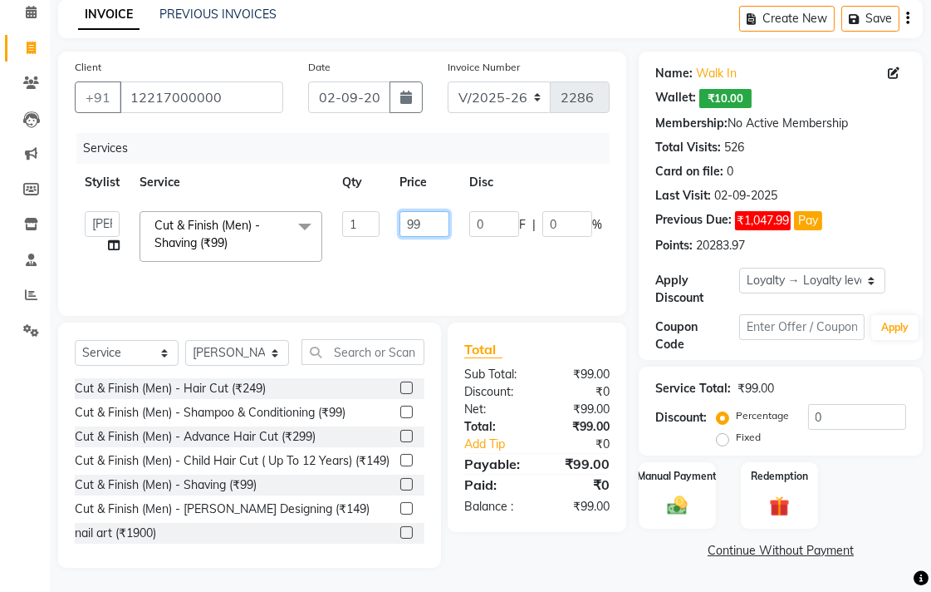
click at [442, 227] on input "99" at bounding box center [425, 224] width 50 height 26
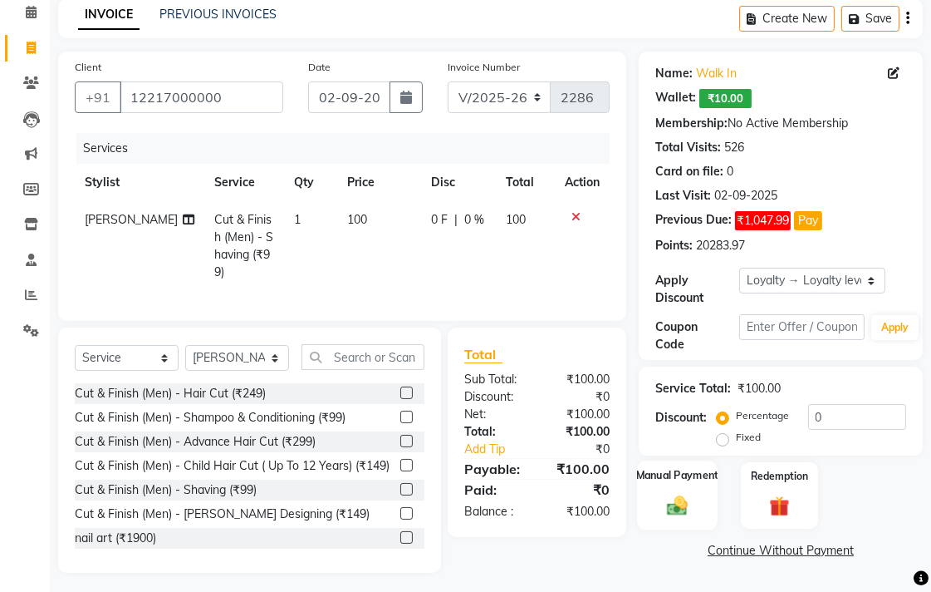
drag, startPoint x: 636, startPoint y: 552, endPoint x: 670, endPoint y: 527, distance: 41.5
click at [636, 552] on div "Total Sub Total: ₹100.00 Discount: ₹0 Net: ₹100.00 Total: ₹100.00 Add Tip ₹0 Pa…" at bounding box center [540, 449] width 198 height 245
click at [682, 511] on img at bounding box center [678, 505] width 34 height 24
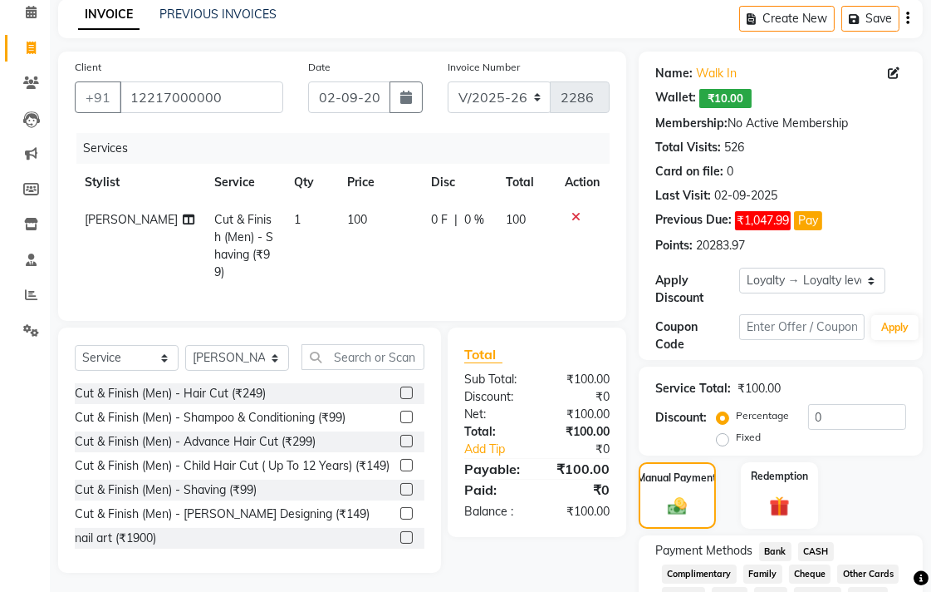
click at [775, 546] on span "Bank" at bounding box center [775, 551] width 32 height 19
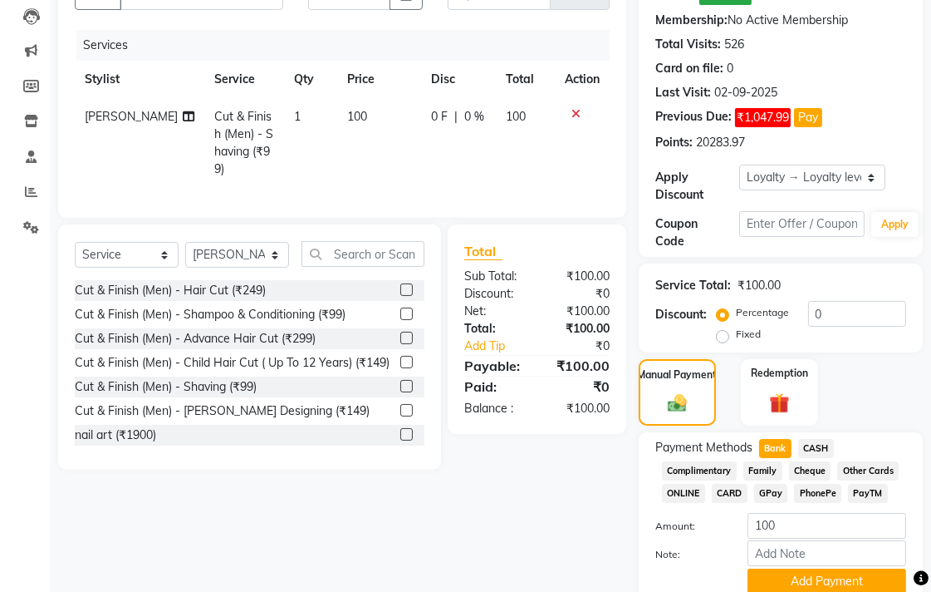
scroll to position [245, 0]
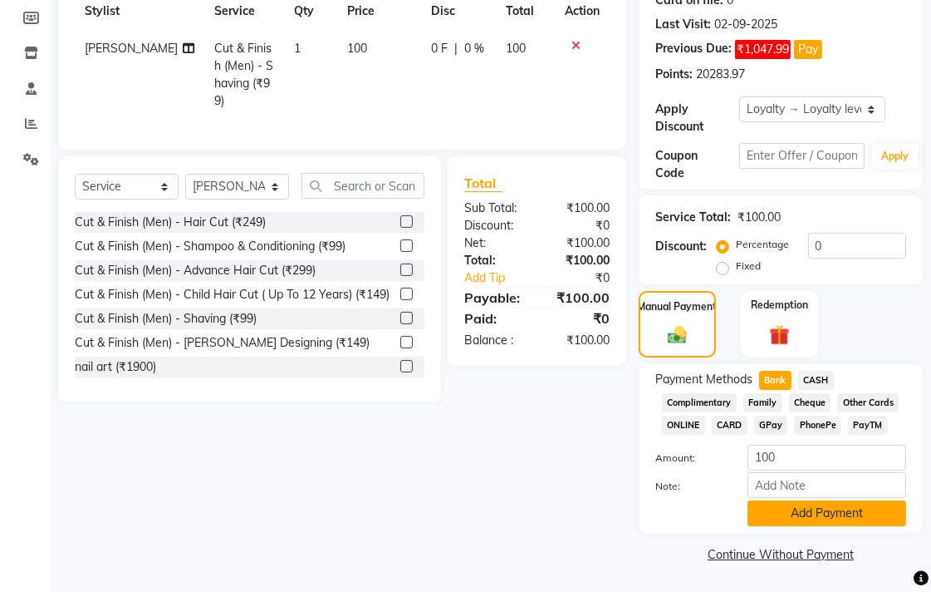
click at [767, 519] on button "Add Payment" at bounding box center [827, 513] width 159 height 26
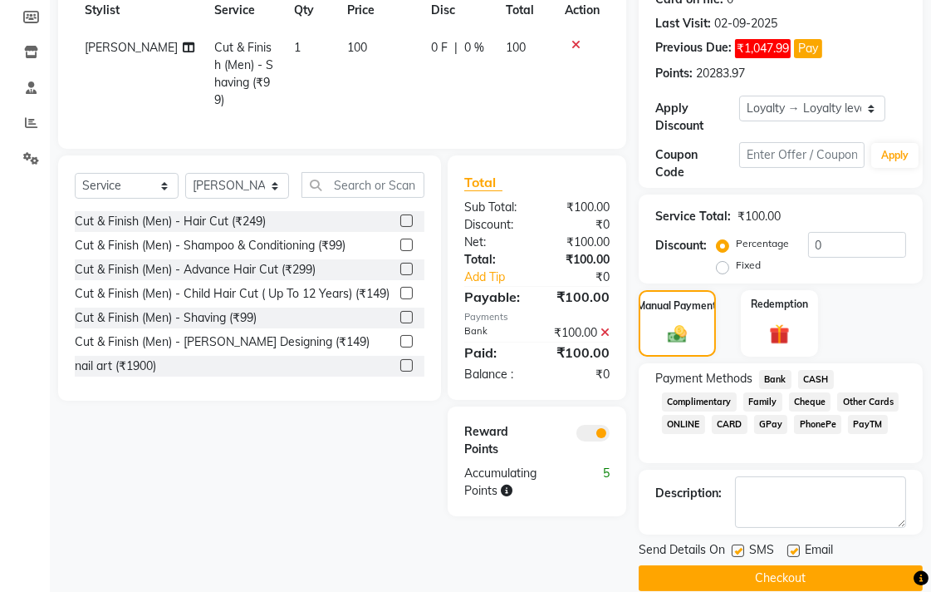
click at [762, 568] on button "Checkout" at bounding box center [781, 578] width 284 height 26
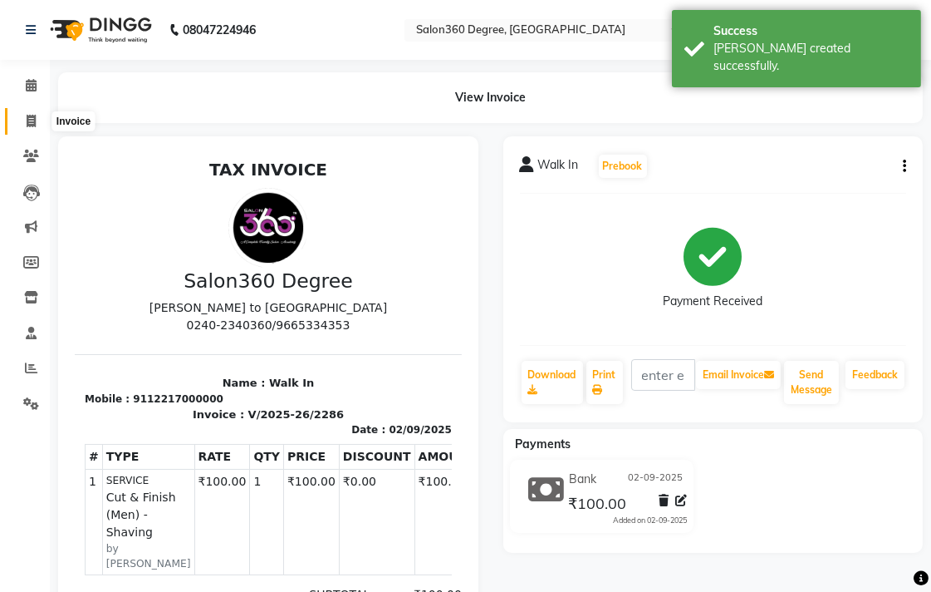
click at [32, 127] on icon at bounding box center [31, 121] width 9 height 12
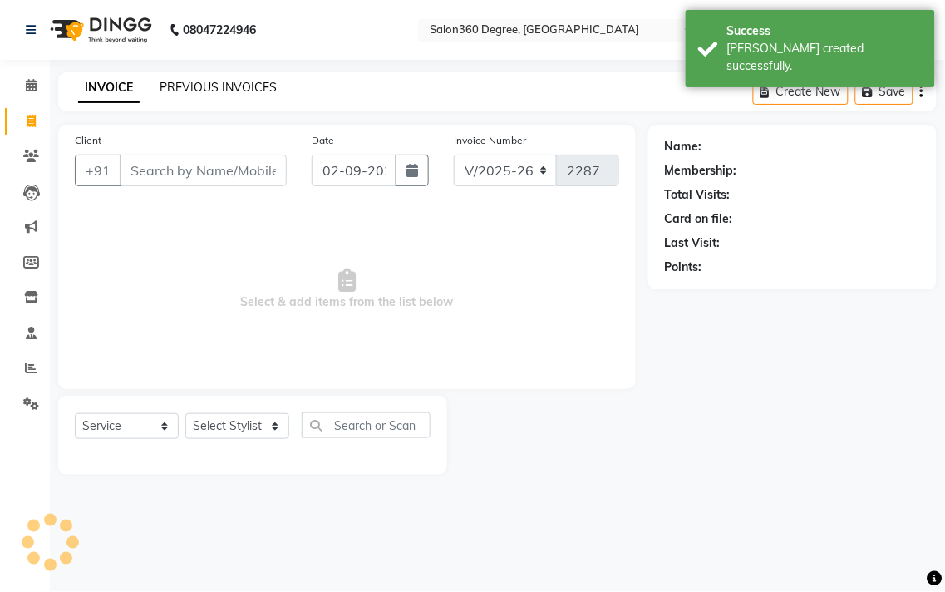
click at [200, 91] on link "PREVIOUS INVOICES" at bounding box center [218, 87] width 117 height 15
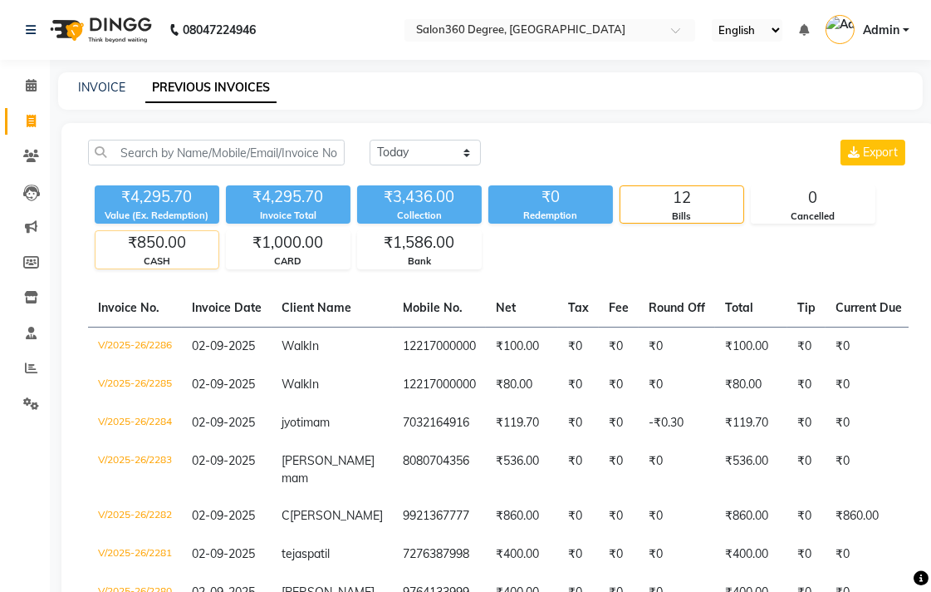
click at [204, 239] on div "₹850.00" at bounding box center [157, 242] width 123 height 23
